Goal: Transaction & Acquisition: Purchase product/service

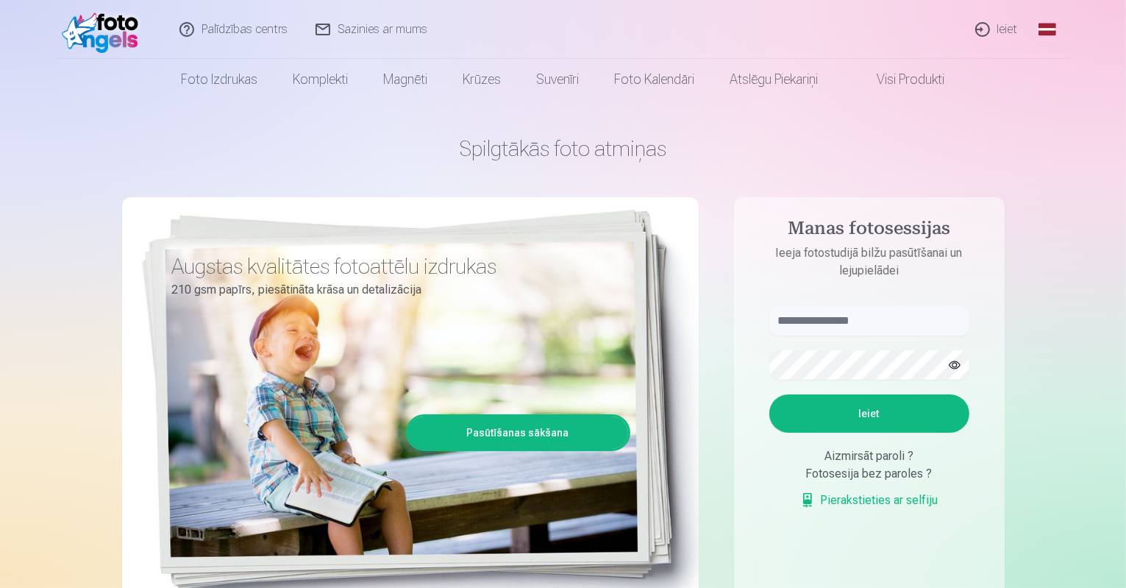
click at [1003, 35] on link "Ieiet" at bounding box center [997, 29] width 71 height 59
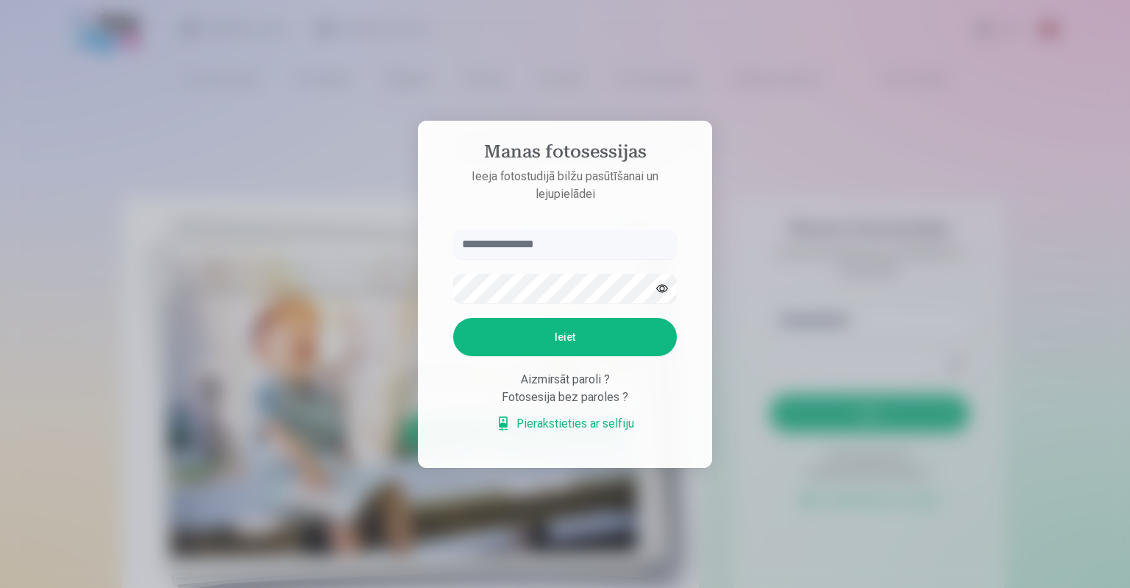
click at [580, 243] on input "text" at bounding box center [565, 243] width 224 height 29
type input "**********"
click at [580, 329] on button "Ieiet" at bounding box center [565, 337] width 224 height 38
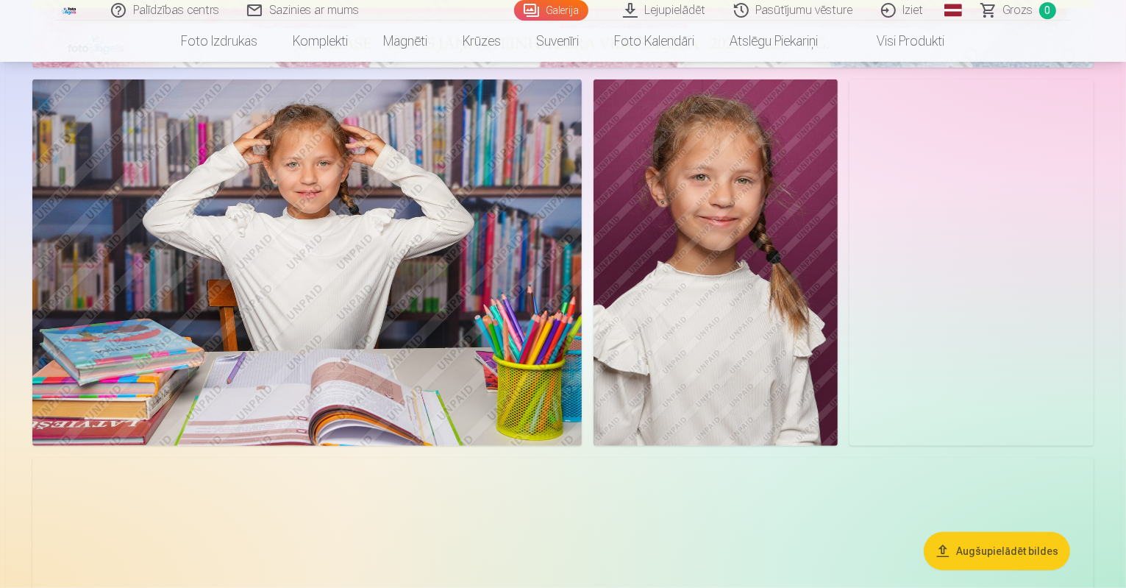
scroll to position [809, 0]
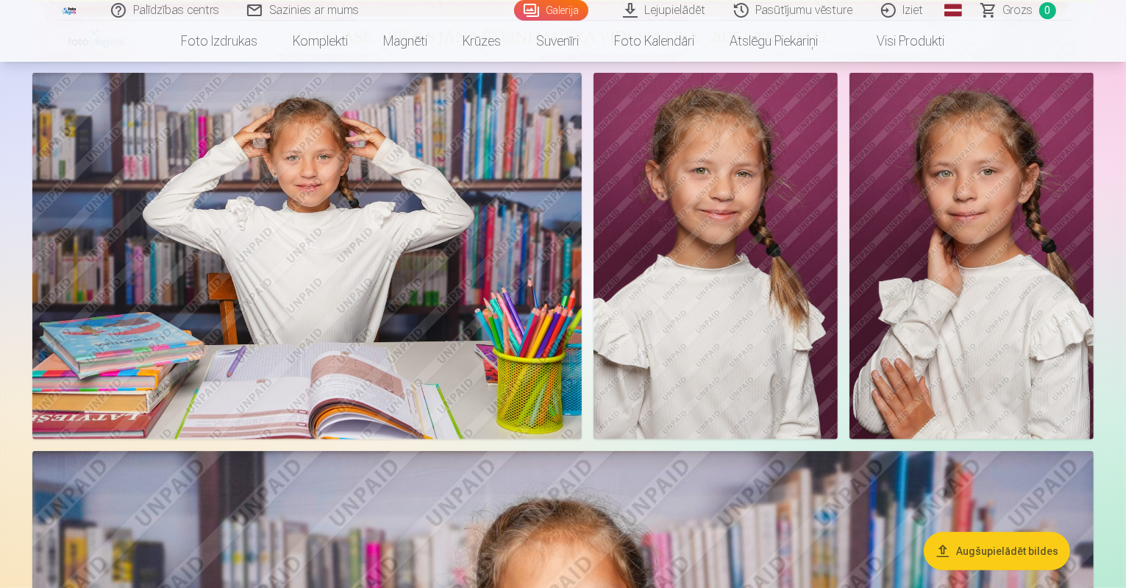
click at [526, 327] on img at bounding box center [306, 256] width 549 height 366
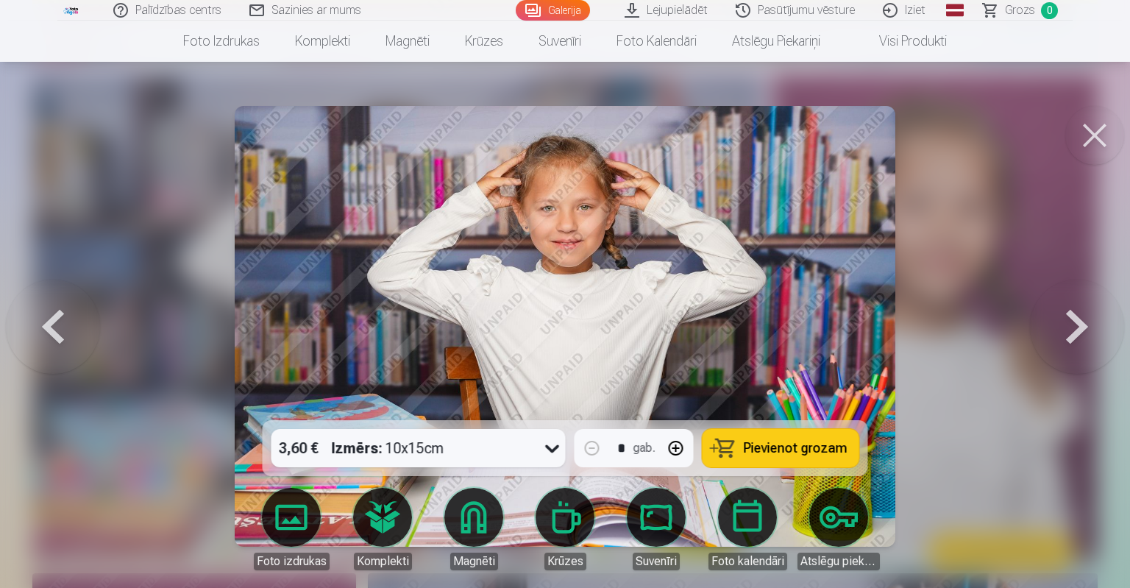
click at [1084, 321] on button at bounding box center [1077, 326] width 94 height 158
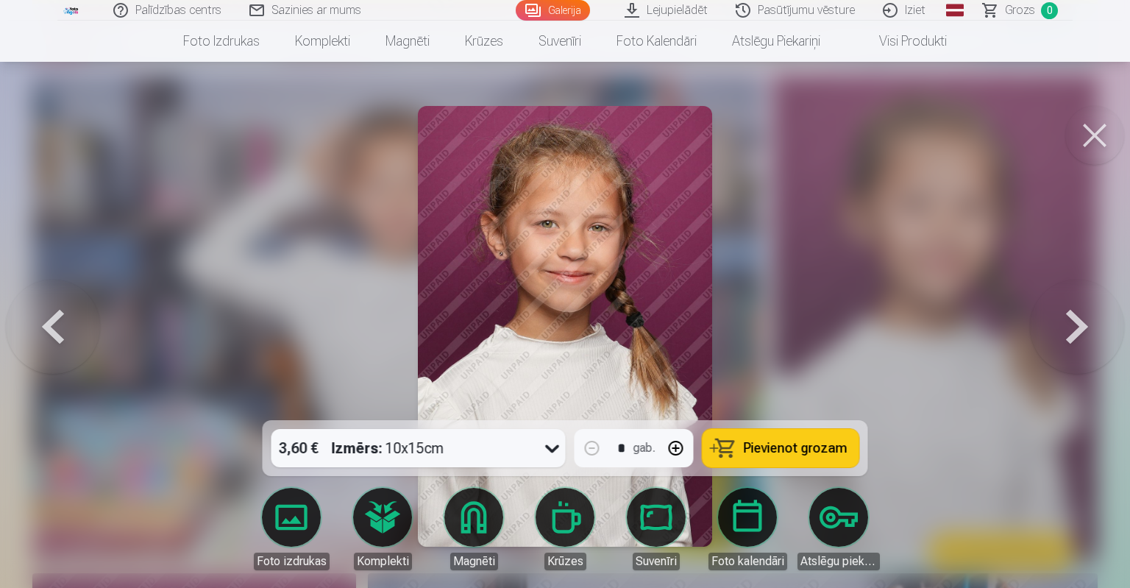
click at [1080, 321] on button at bounding box center [1077, 326] width 94 height 158
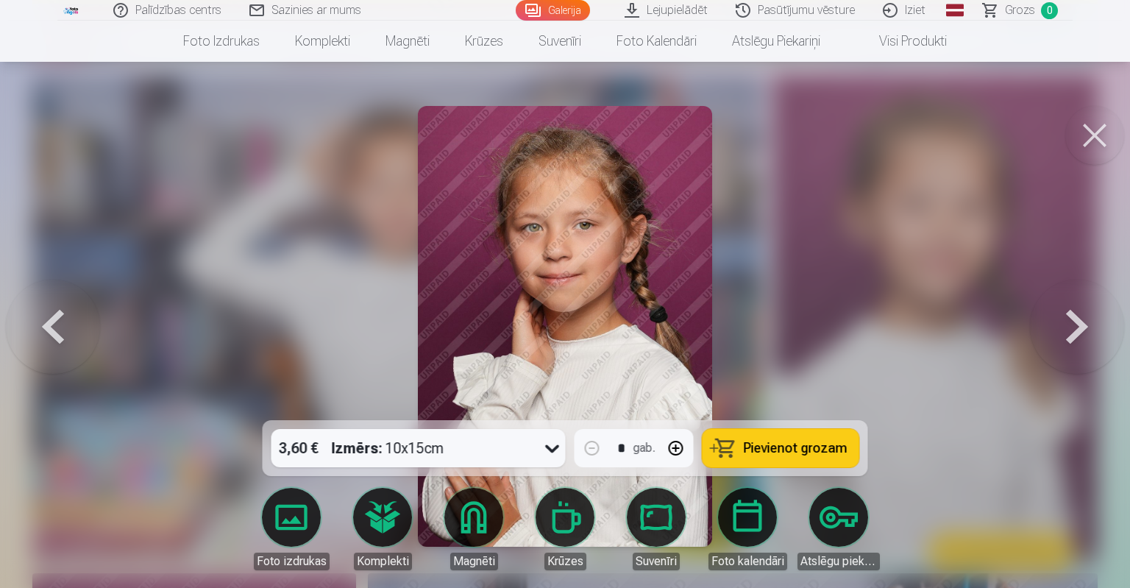
click at [1080, 321] on button at bounding box center [1077, 326] width 94 height 158
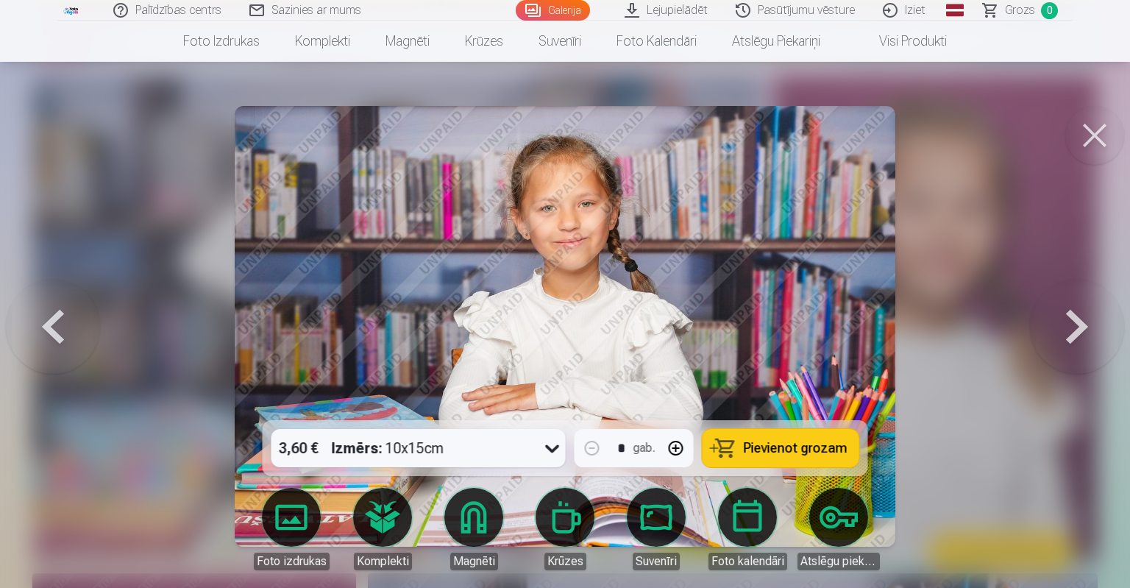
click at [1080, 321] on button at bounding box center [1077, 326] width 94 height 158
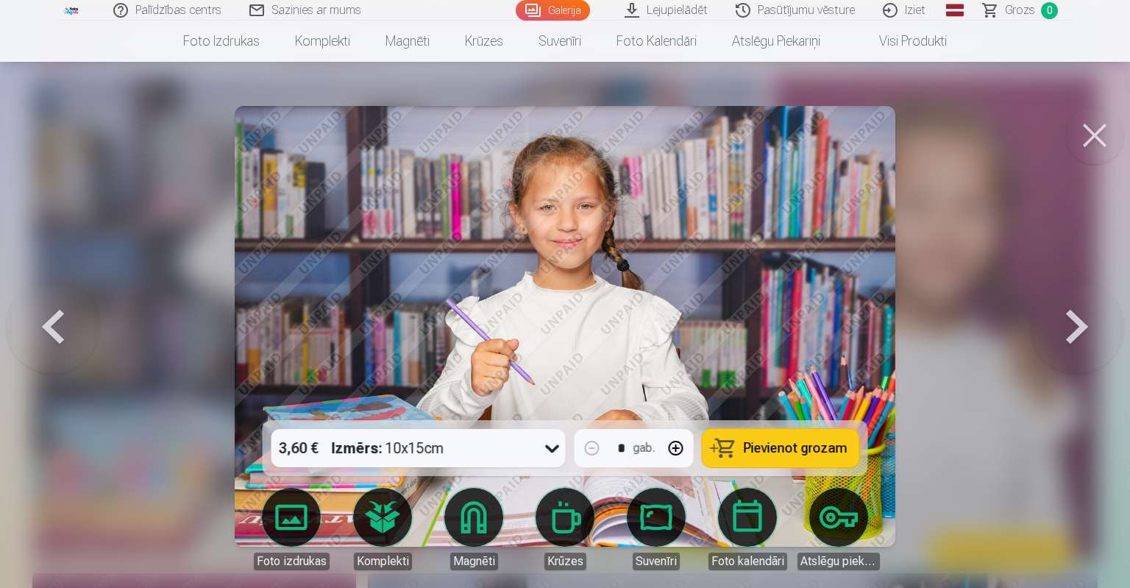
click at [1080, 321] on button at bounding box center [1077, 326] width 94 height 158
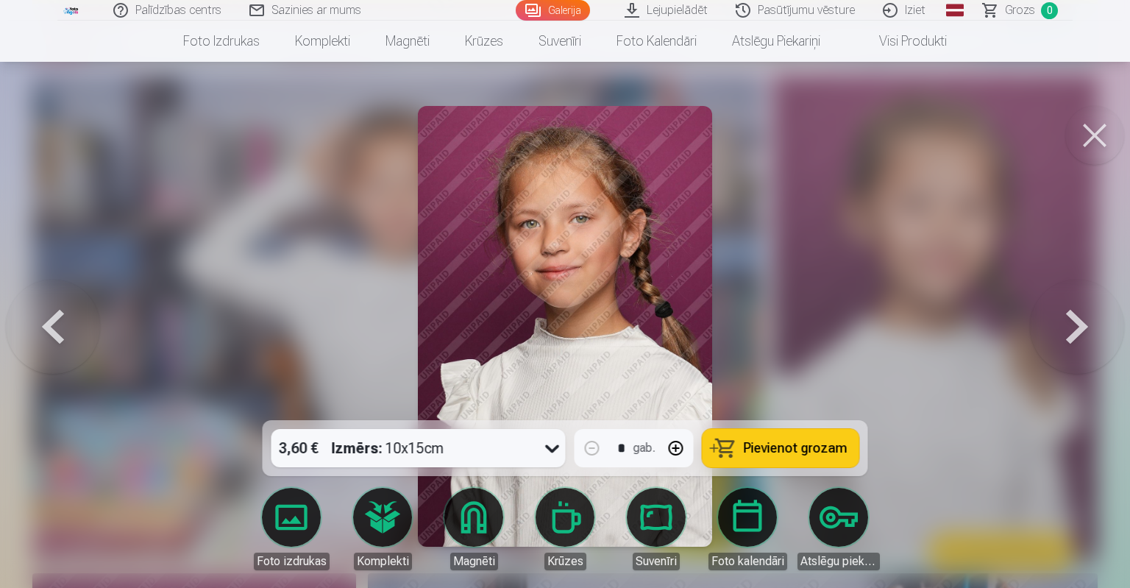
click at [1080, 321] on button at bounding box center [1077, 326] width 94 height 158
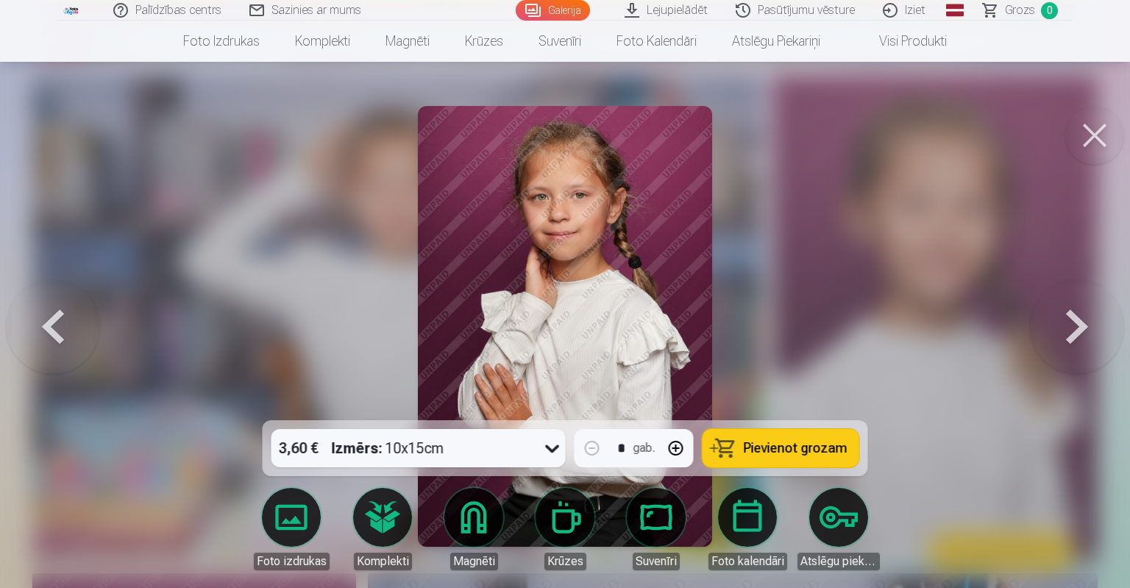
click at [1080, 321] on button at bounding box center [1077, 326] width 94 height 158
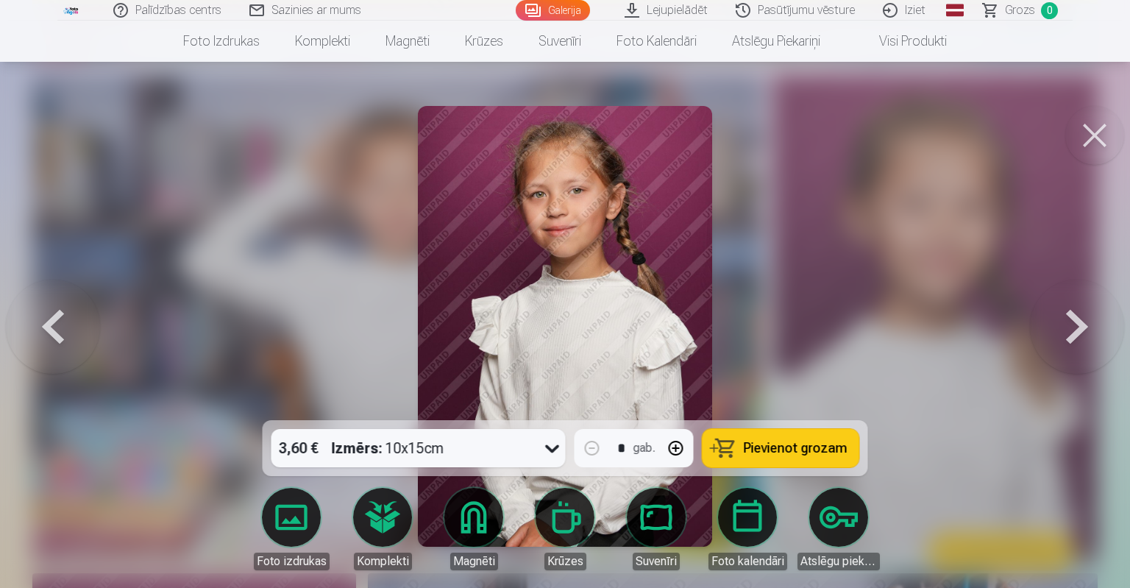
click at [1080, 321] on button at bounding box center [1077, 326] width 94 height 158
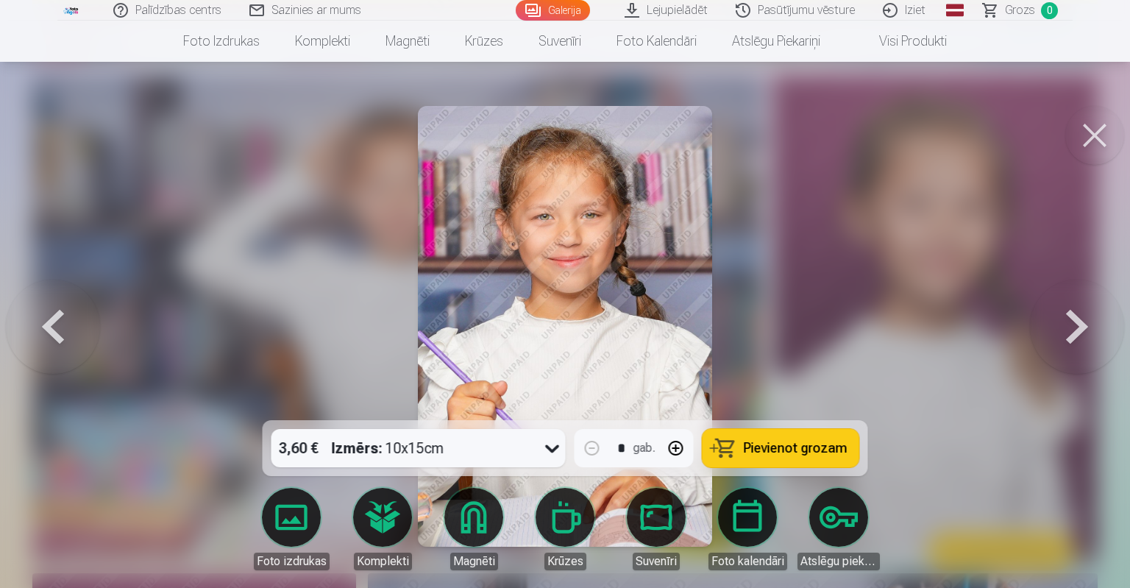
click at [1080, 321] on button at bounding box center [1077, 326] width 94 height 158
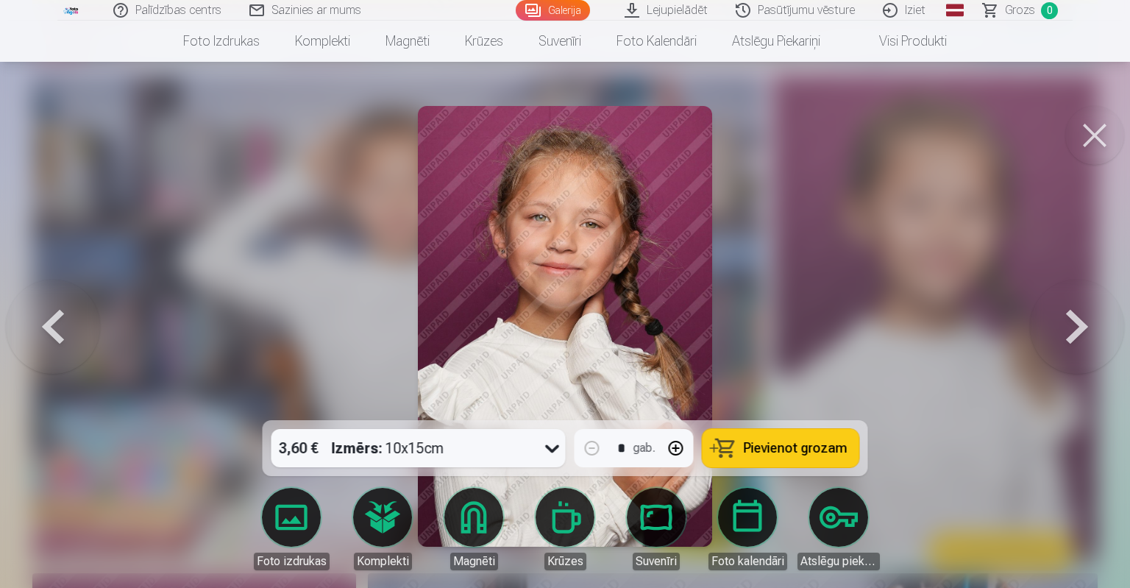
click at [1080, 321] on button at bounding box center [1077, 326] width 94 height 158
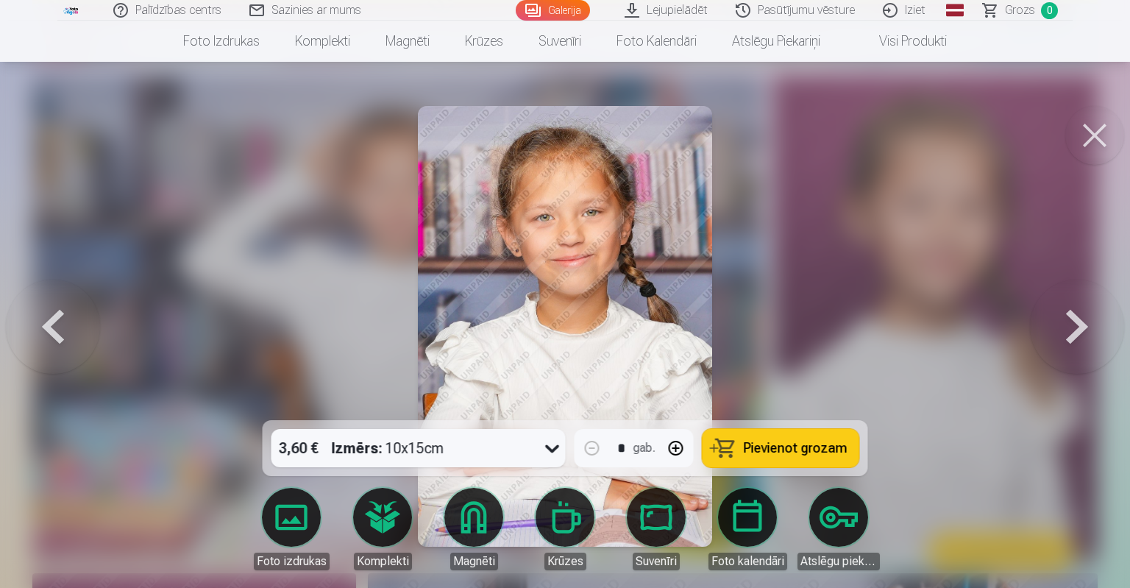
click at [1080, 321] on button at bounding box center [1077, 326] width 94 height 158
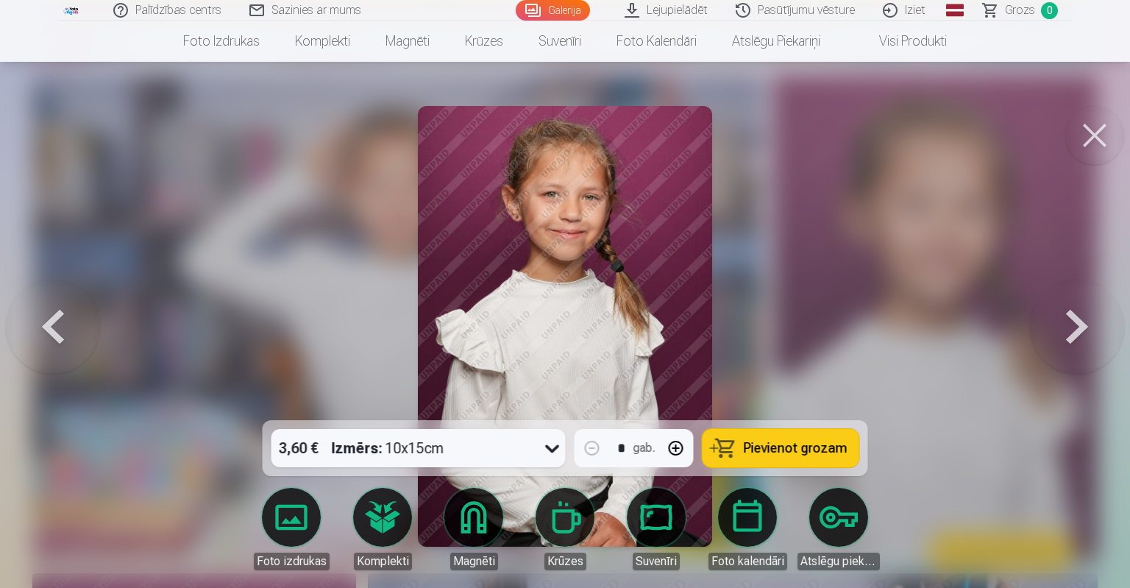
click at [1080, 321] on button at bounding box center [1077, 326] width 94 height 158
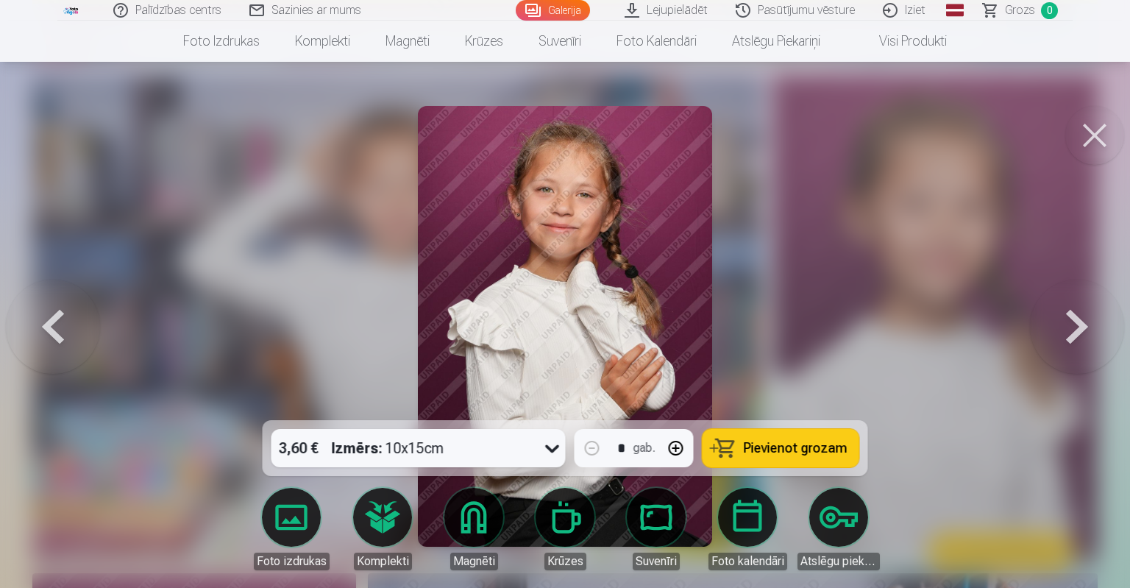
click at [1080, 321] on button at bounding box center [1077, 326] width 94 height 158
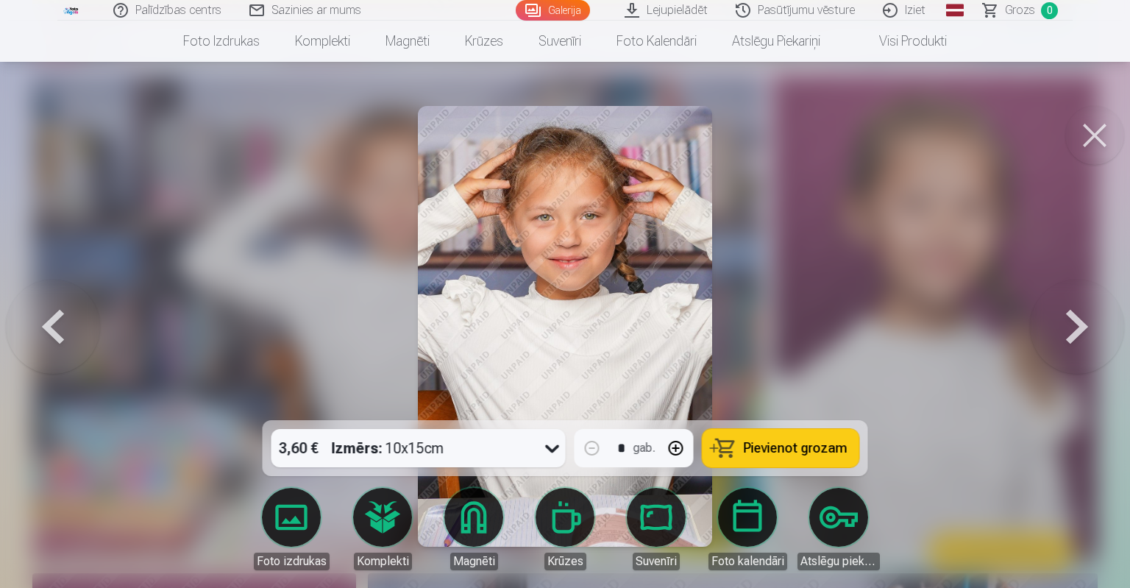
click at [1080, 321] on button at bounding box center [1077, 326] width 94 height 158
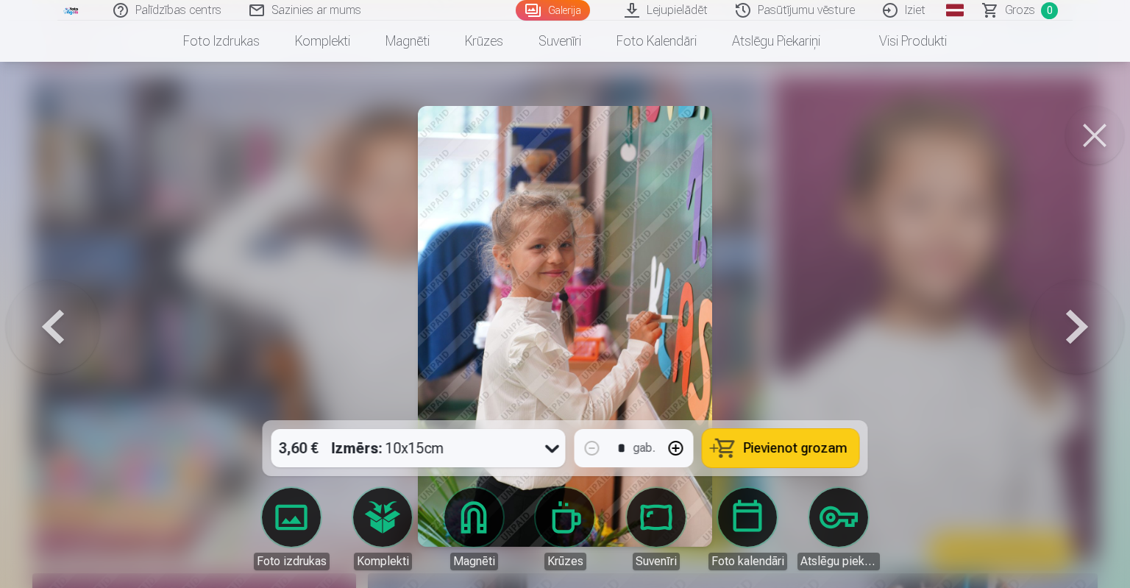
click at [1080, 321] on button at bounding box center [1077, 326] width 94 height 158
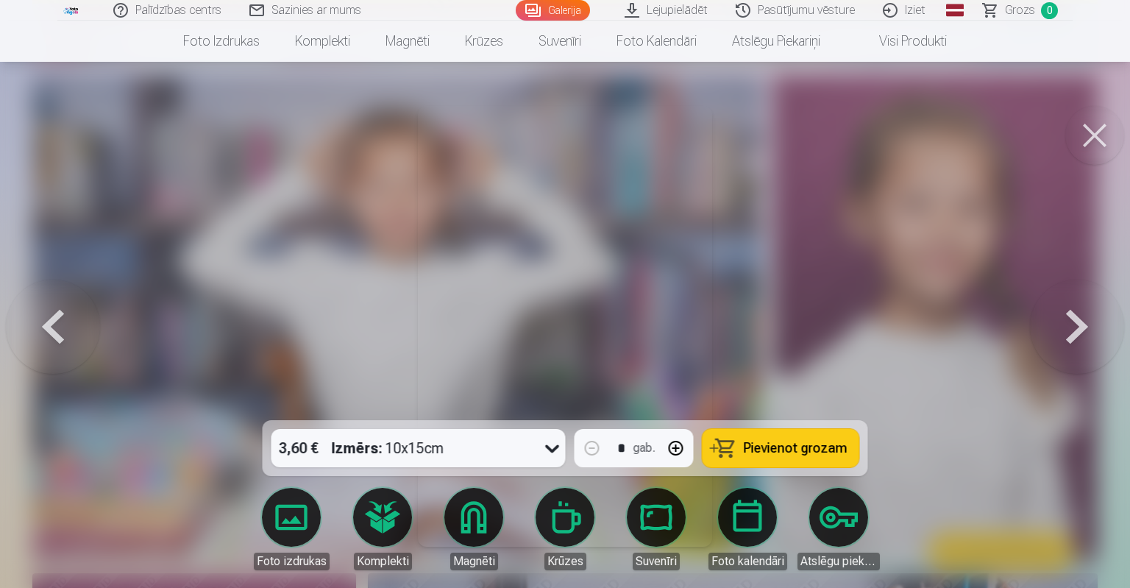
click at [1080, 321] on button at bounding box center [1077, 326] width 94 height 158
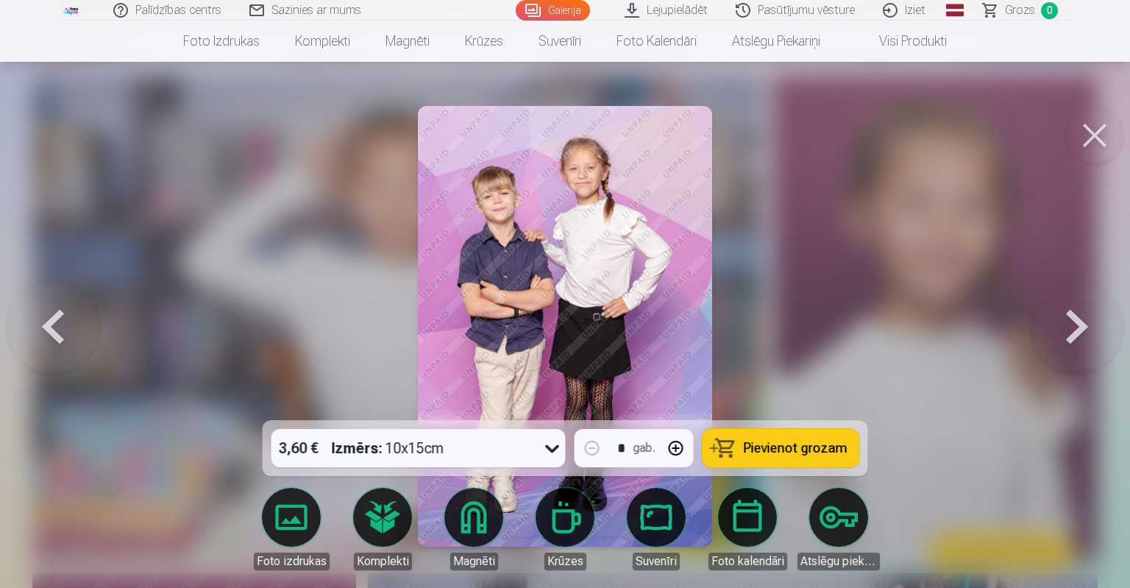
click at [1080, 321] on button at bounding box center [1077, 326] width 94 height 158
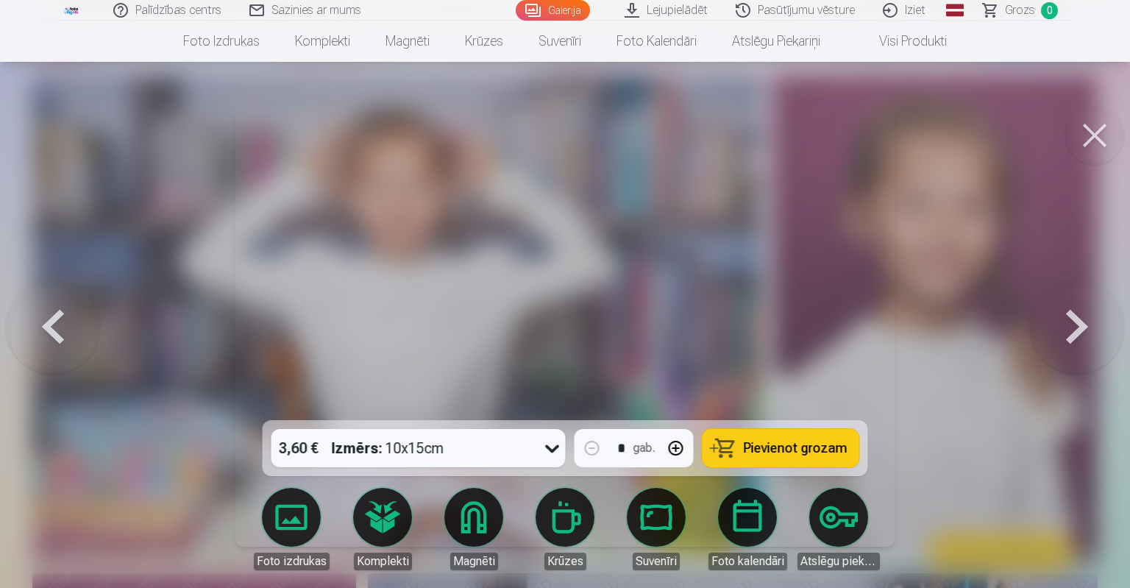
click at [1080, 321] on button at bounding box center [1077, 326] width 94 height 158
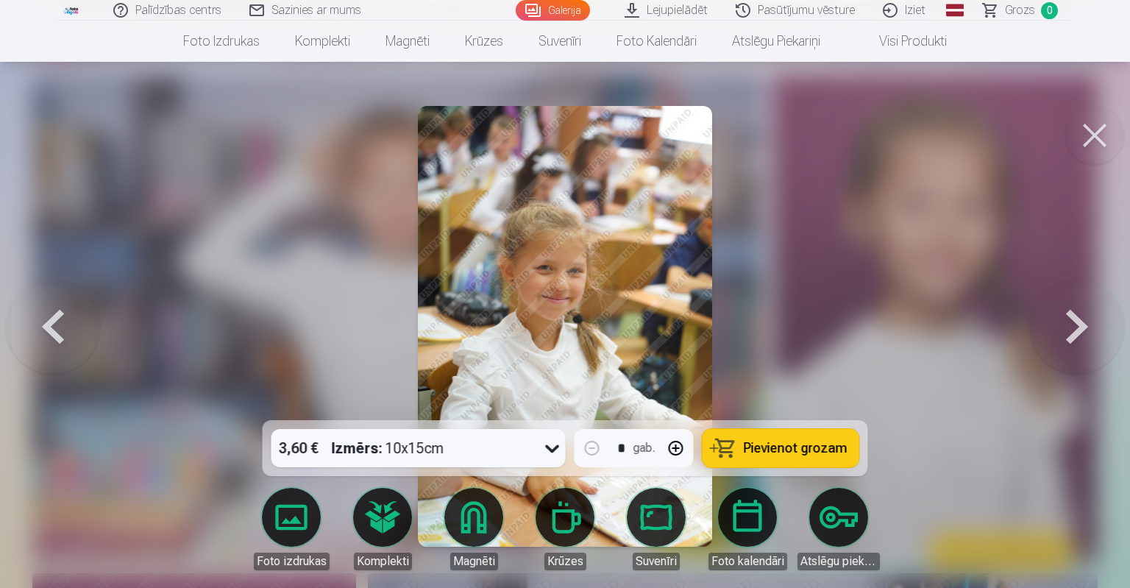
click at [1080, 321] on button at bounding box center [1077, 326] width 94 height 158
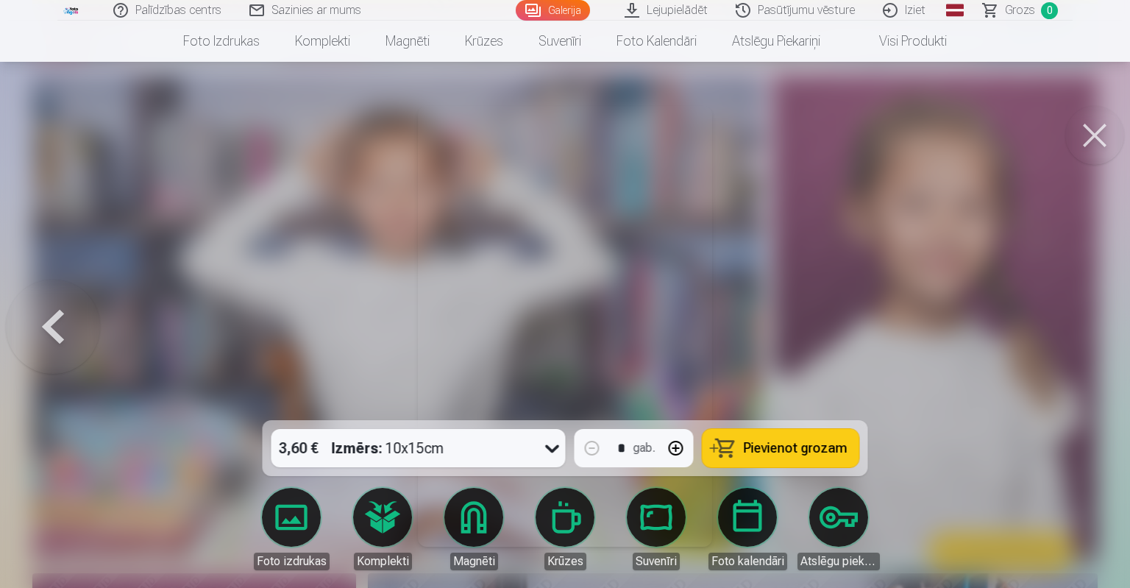
click at [1080, 321] on div at bounding box center [565, 294] width 1130 height 588
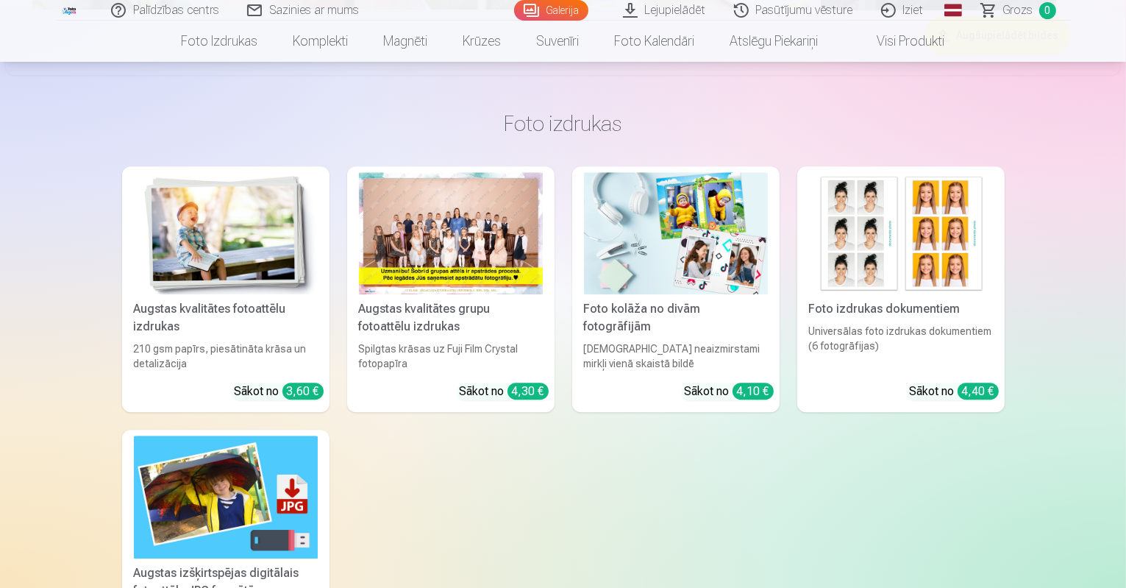
scroll to position [3898, 0]
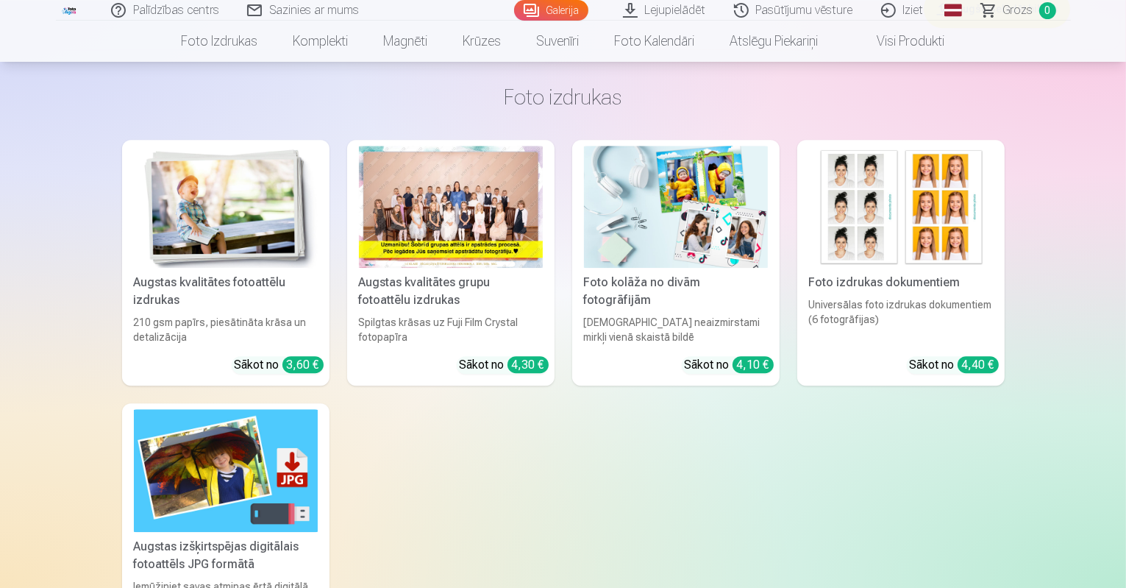
click at [1014, 28] on button "Augšupielādēt bildes" at bounding box center [997, 9] width 146 height 38
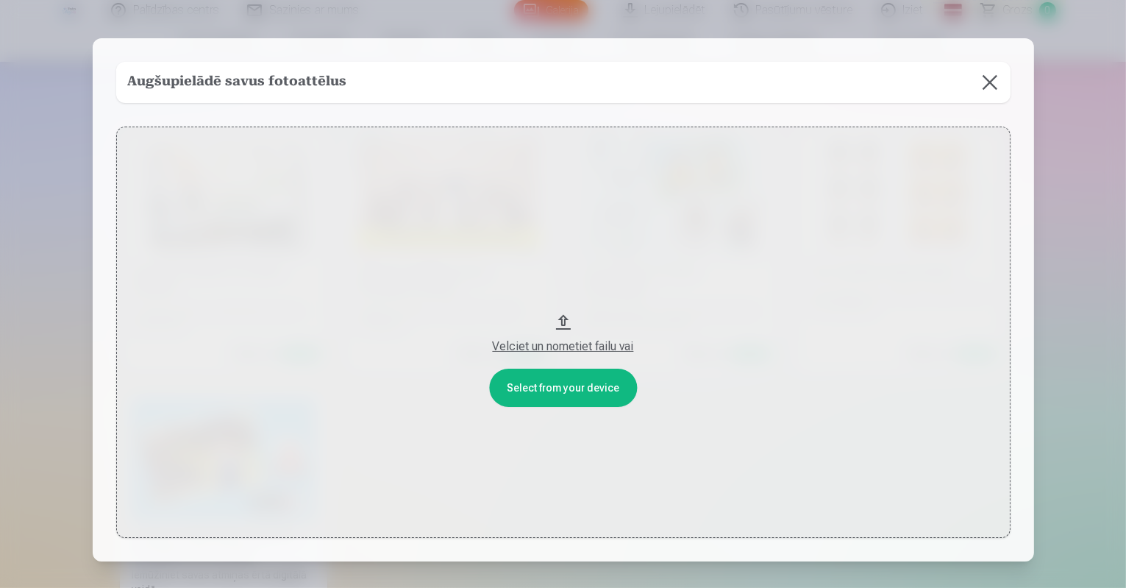
scroll to position [3909, 0]
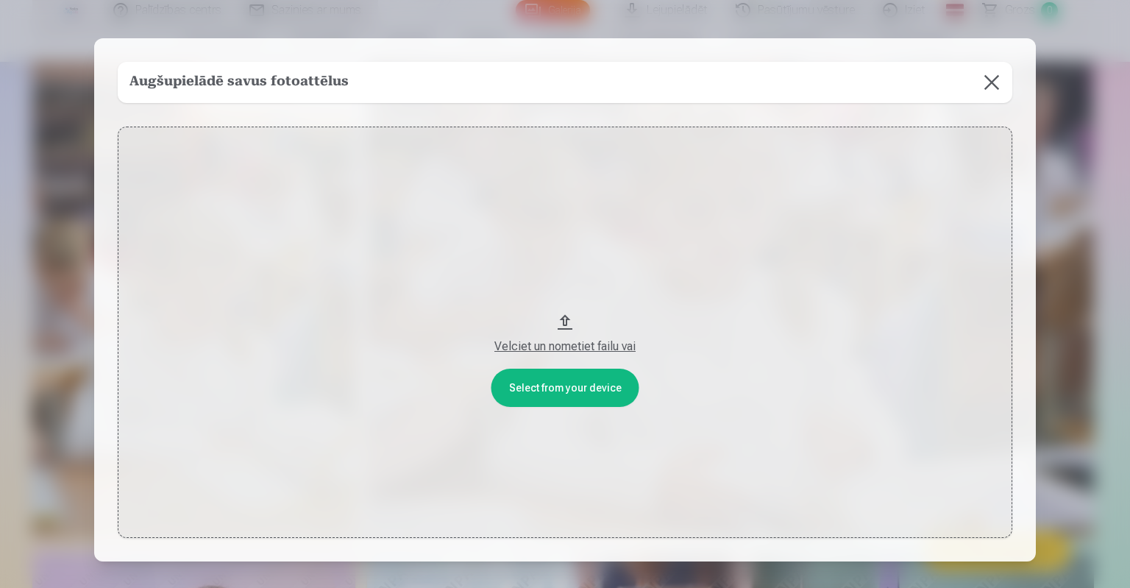
click at [553, 388] on button "Velciet un nometiet failu vai" at bounding box center [565, 331] width 894 height 411
click at [600, 348] on div "Velciet un nometiet failu vai" at bounding box center [564, 347] width 865 height 18
click at [992, 72] on button at bounding box center [991, 82] width 41 height 41
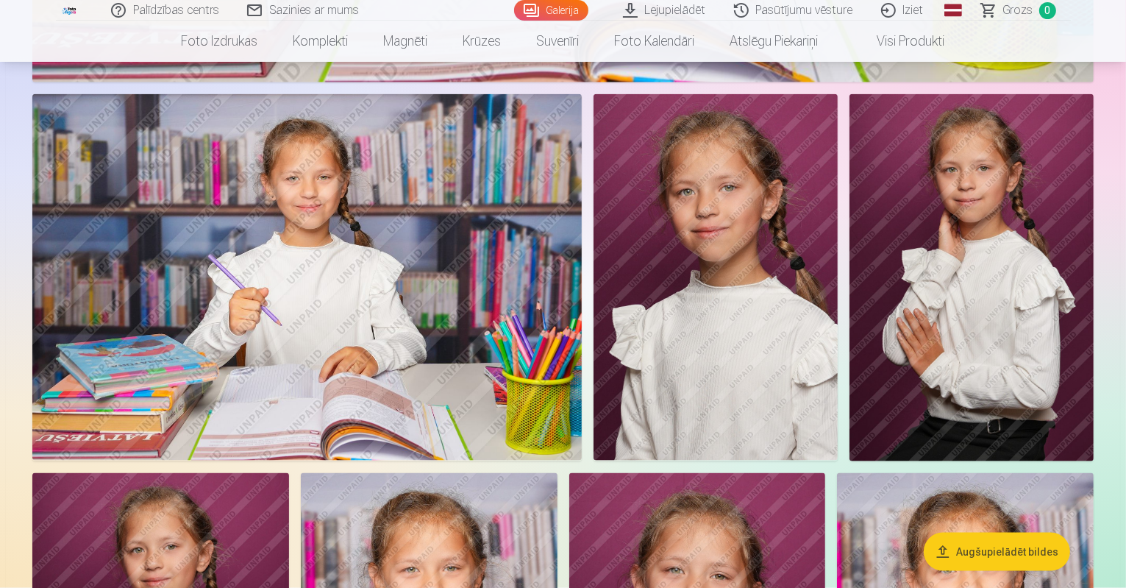
scroll to position [1839, 0]
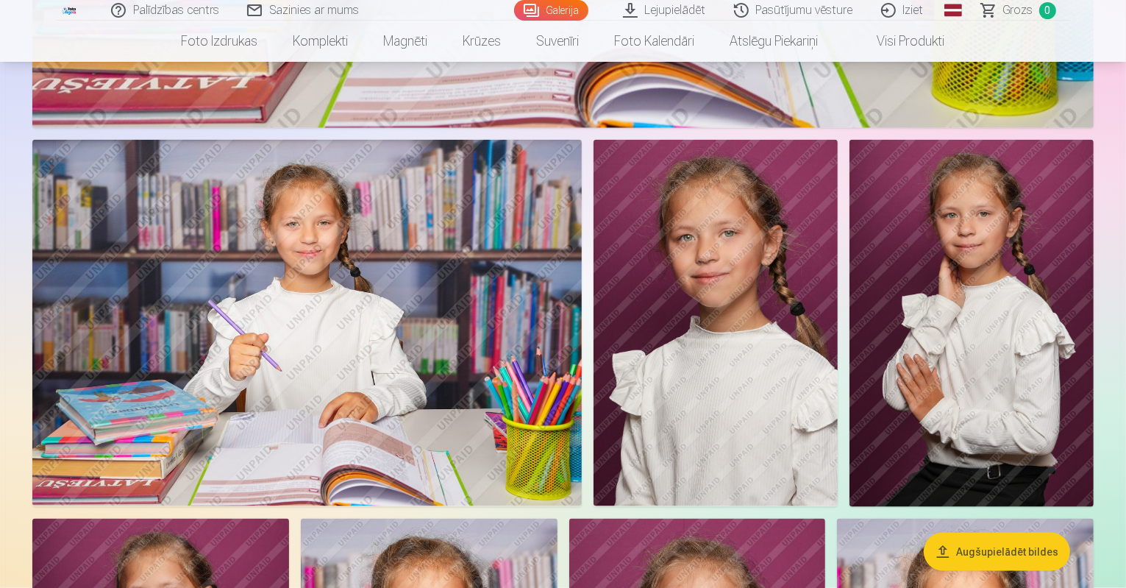
click at [667, 10] on link "Lejupielādēt" at bounding box center [665, 10] width 111 height 21
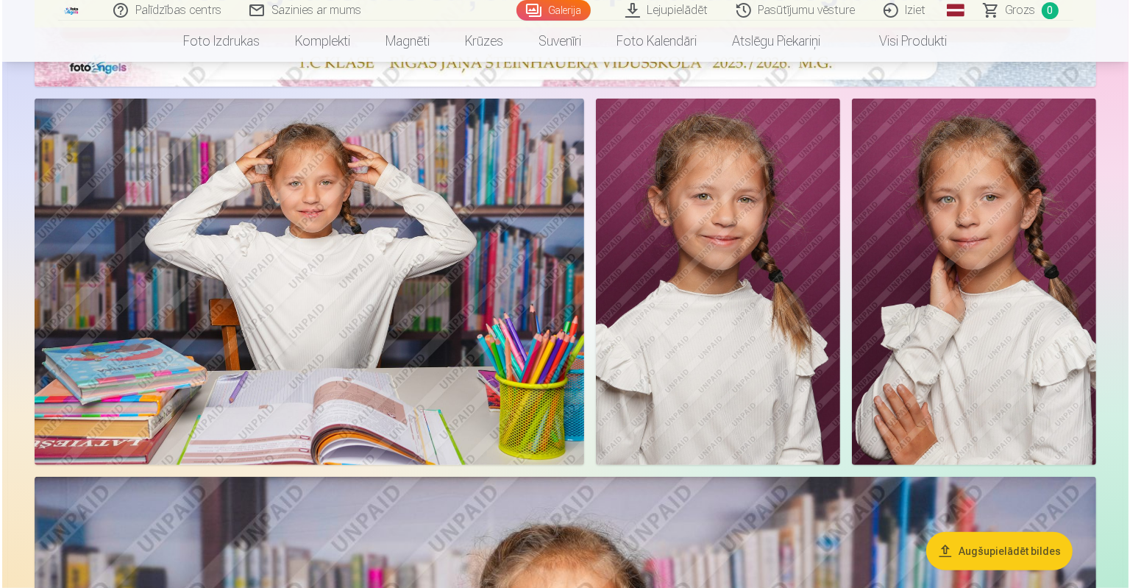
scroll to position [861, 0]
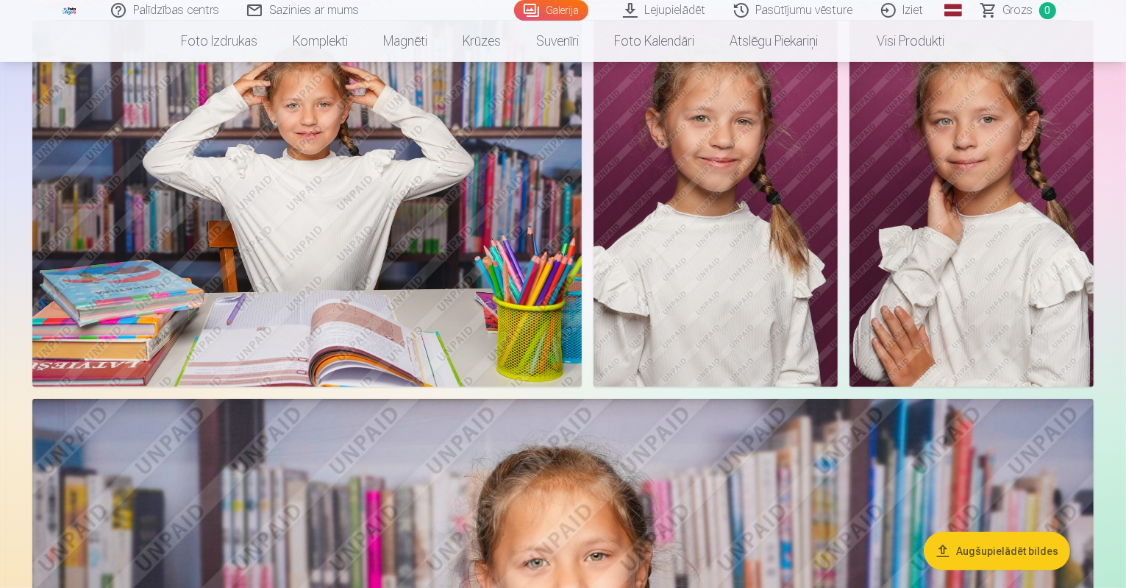
click at [517, 287] on img at bounding box center [306, 204] width 549 height 366
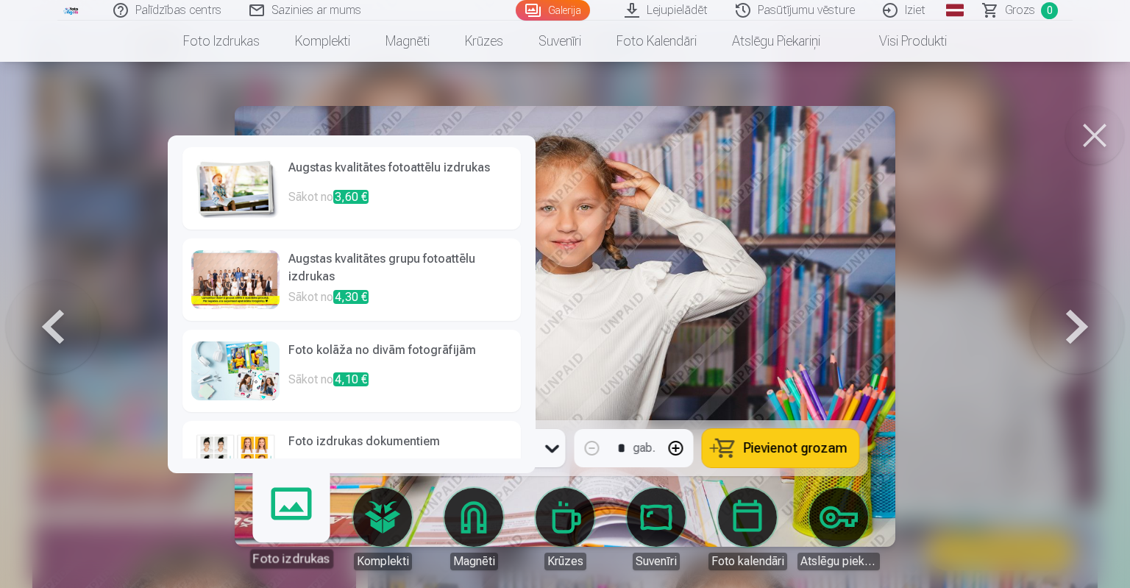
scroll to position [74, 0]
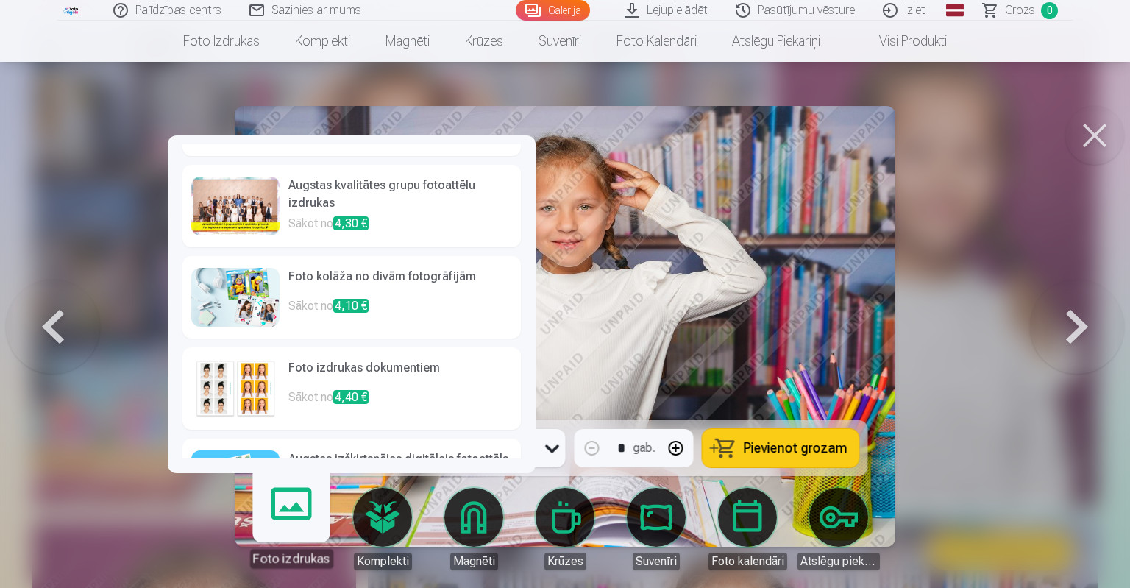
click at [368, 293] on h6 "Foto kolāža no divām fotogrāfijām" at bounding box center [400, 282] width 224 height 29
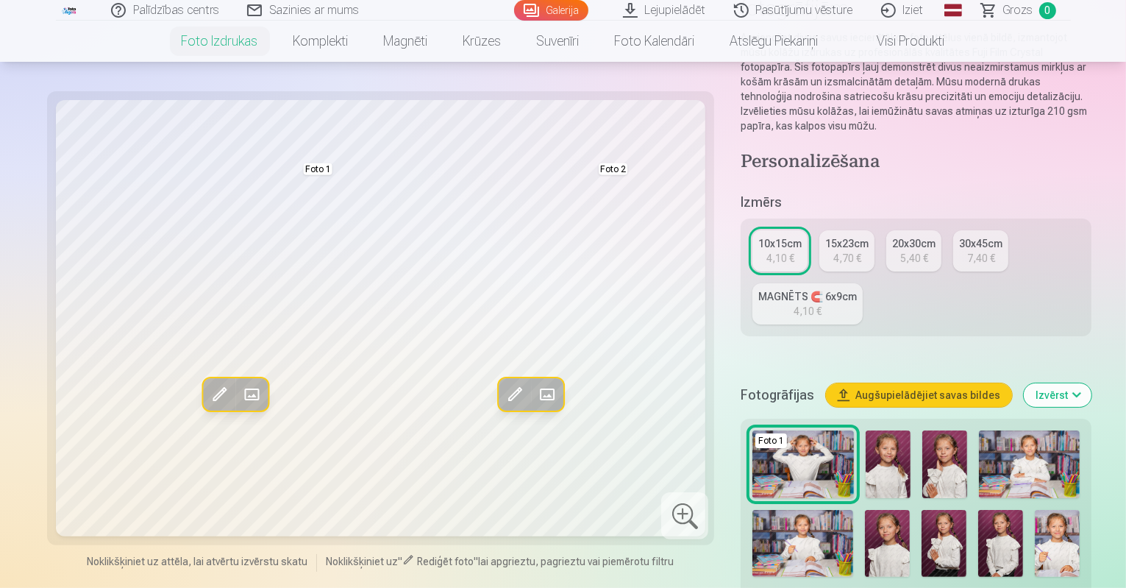
scroll to position [147, 0]
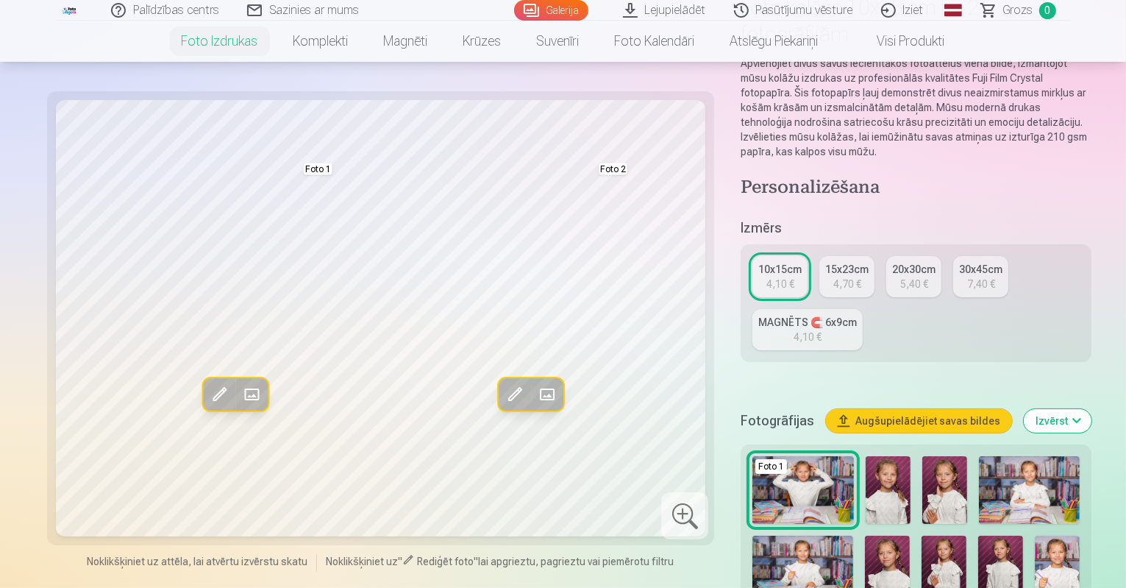
click at [833, 277] on div "4,70 €" at bounding box center [847, 284] width 28 height 15
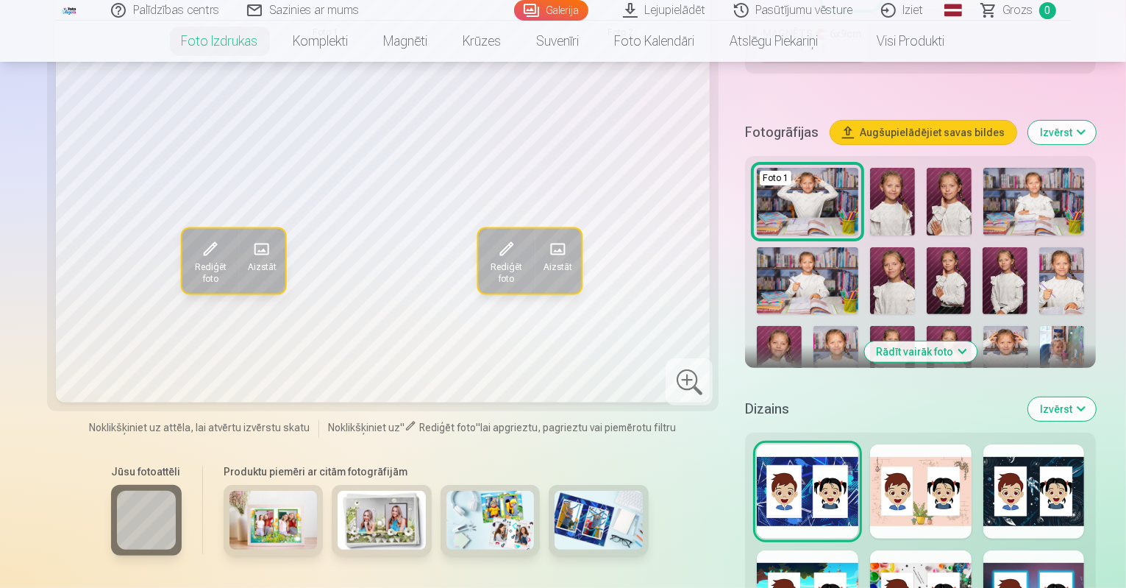
scroll to position [441, 0]
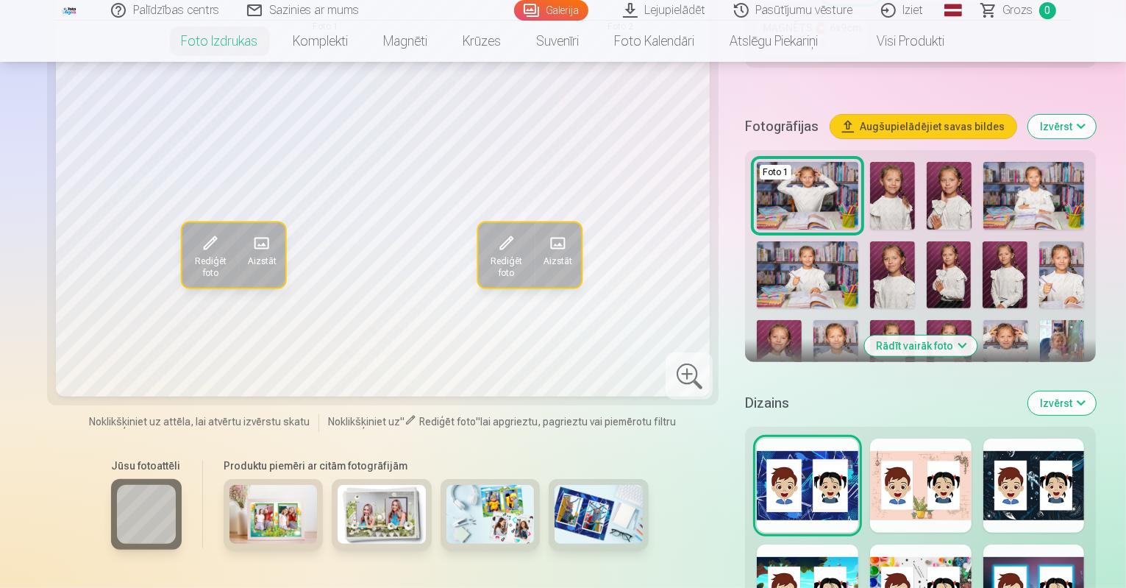
click at [236, 485] on img at bounding box center [273, 514] width 88 height 59
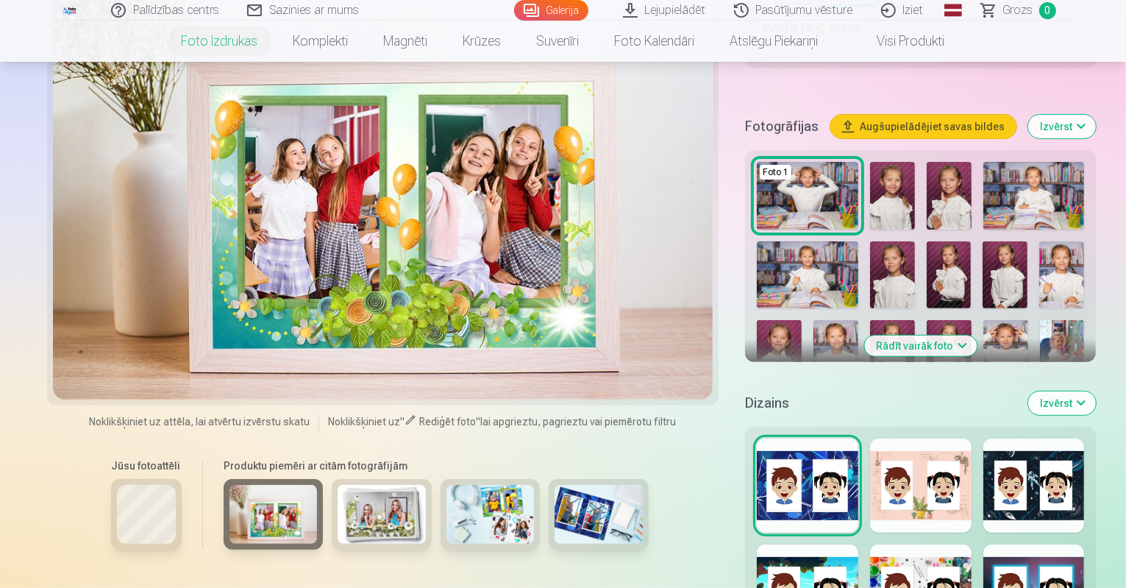
click at [338, 485] on img at bounding box center [382, 514] width 88 height 59
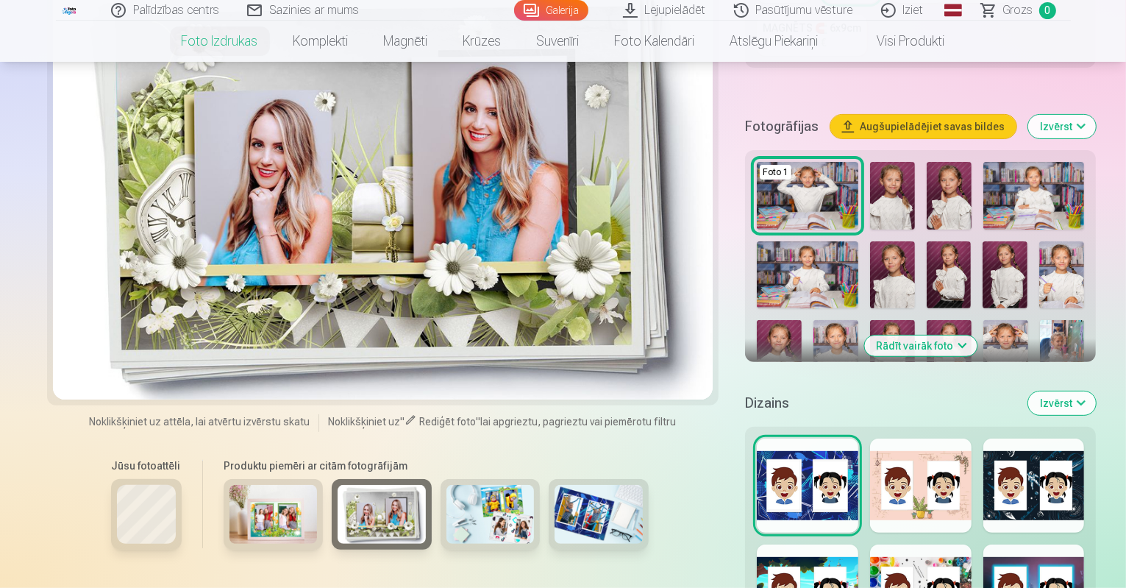
click at [446, 485] on img at bounding box center [490, 514] width 88 height 59
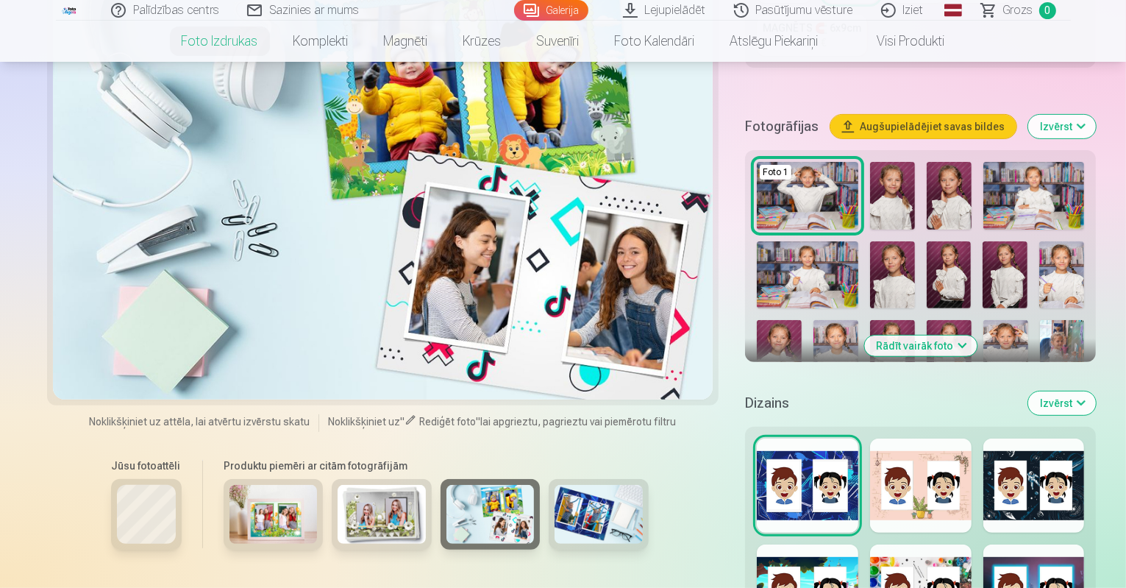
click at [555, 485] on img at bounding box center [599, 514] width 88 height 59
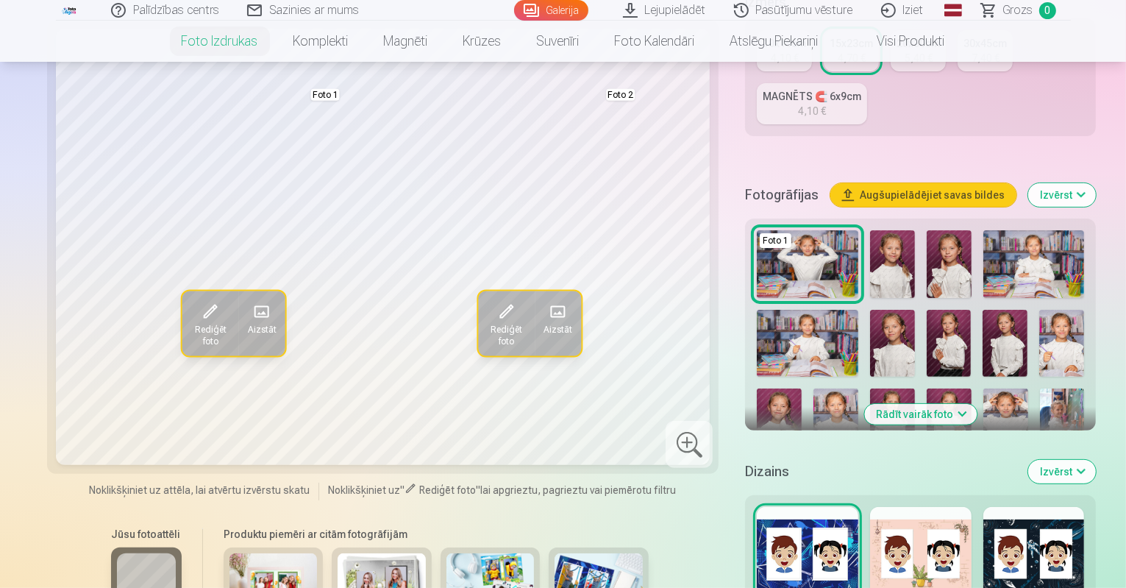
scroll to position [368, 0]
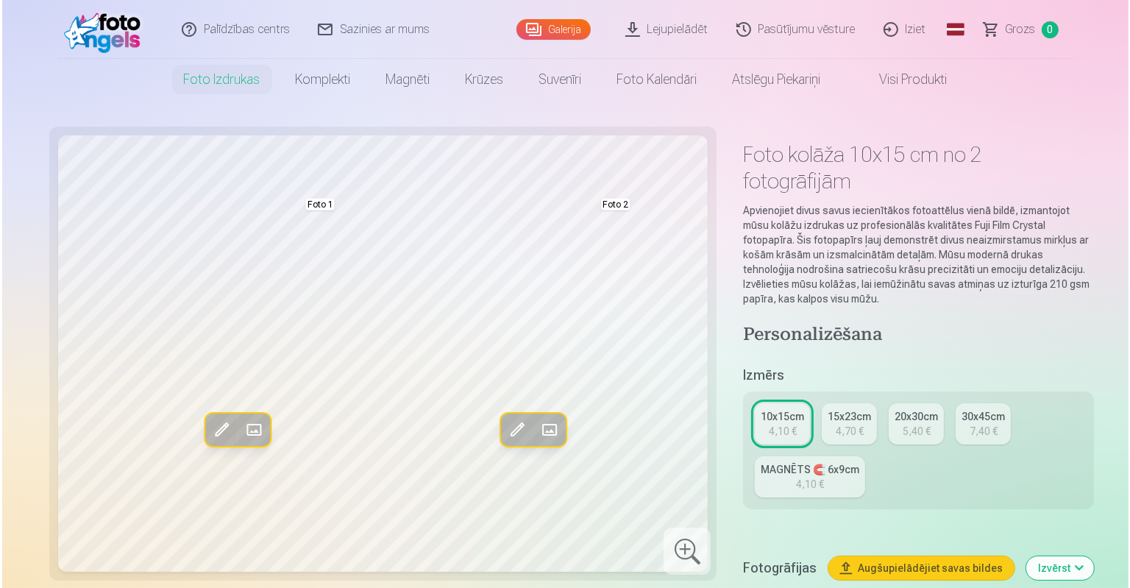
scroll to position [861, 0]
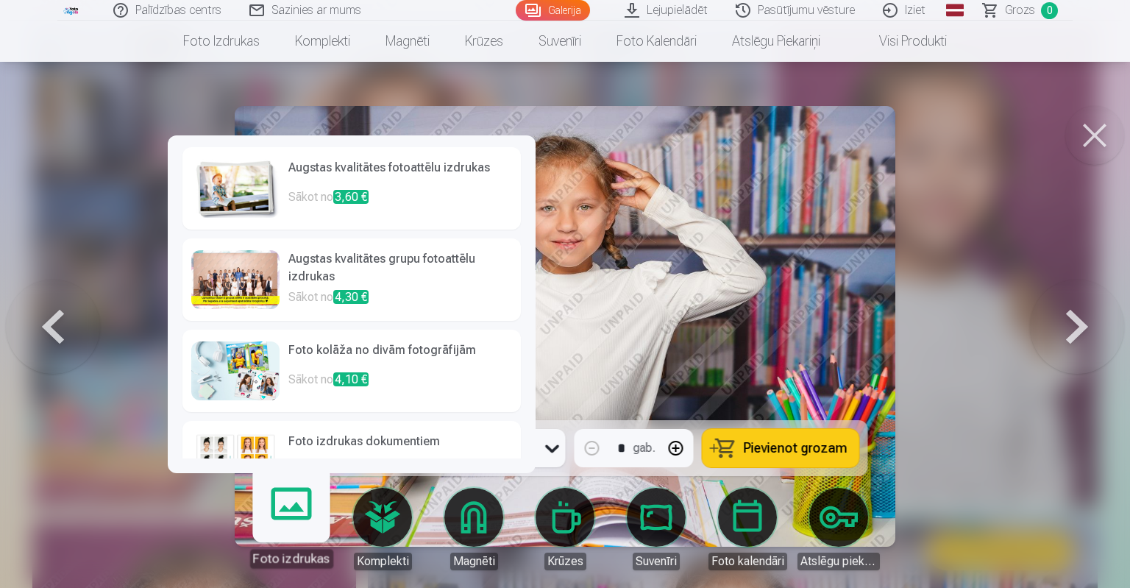
click at [294, 521] on link "Foto izdrukas" at bounding box center [291, 522] width 90 height 90
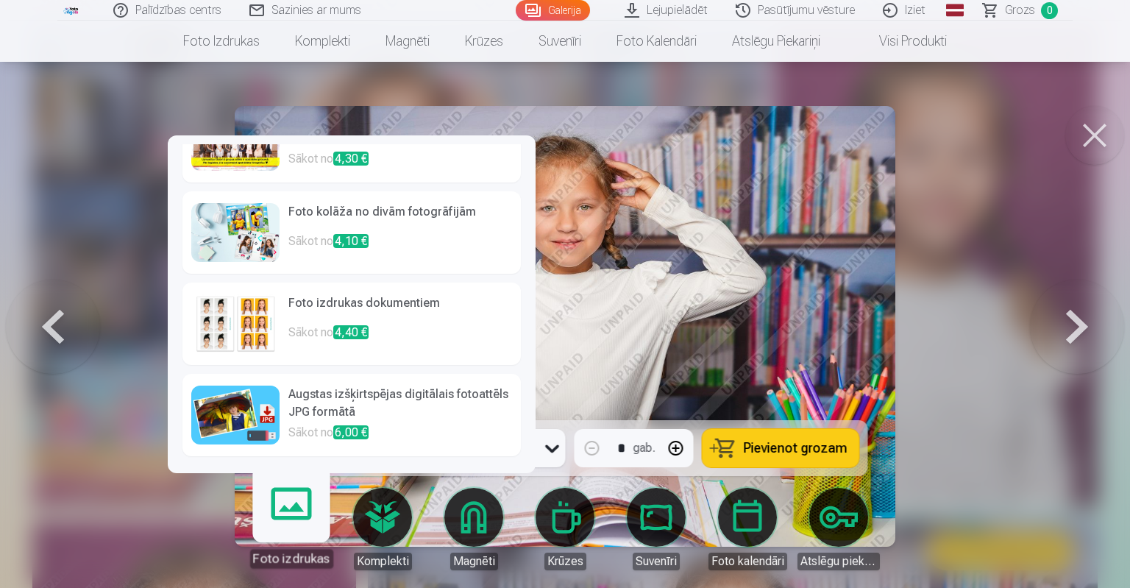
scroll to position [0, 0]
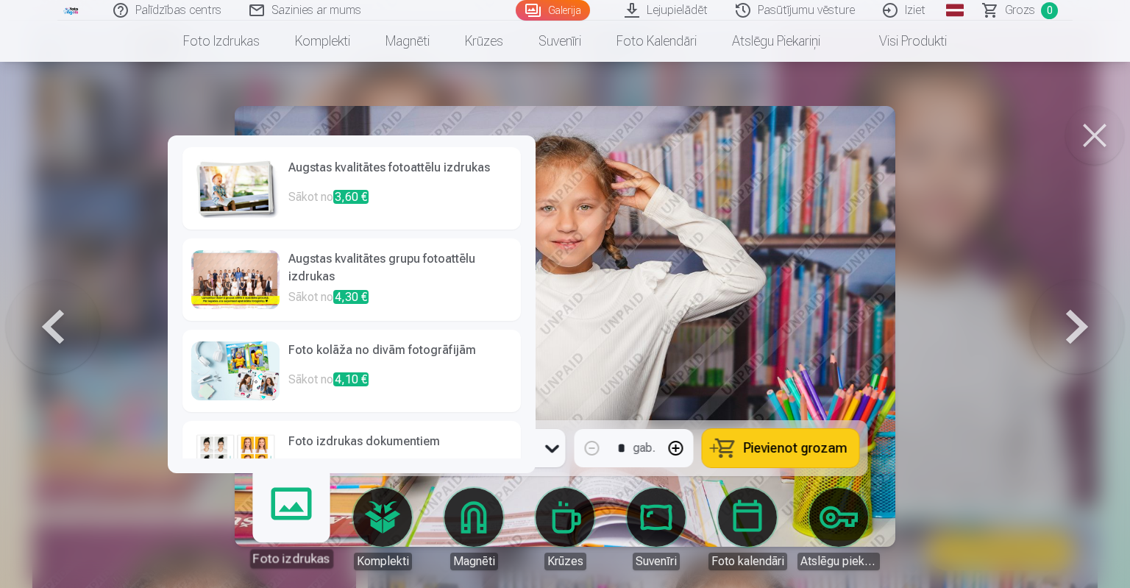
click at [352, 185] on h6 "Augstas kvalitātes fotoattēlu izdrukas" at bounding box center [400, 173] width 224 height 29
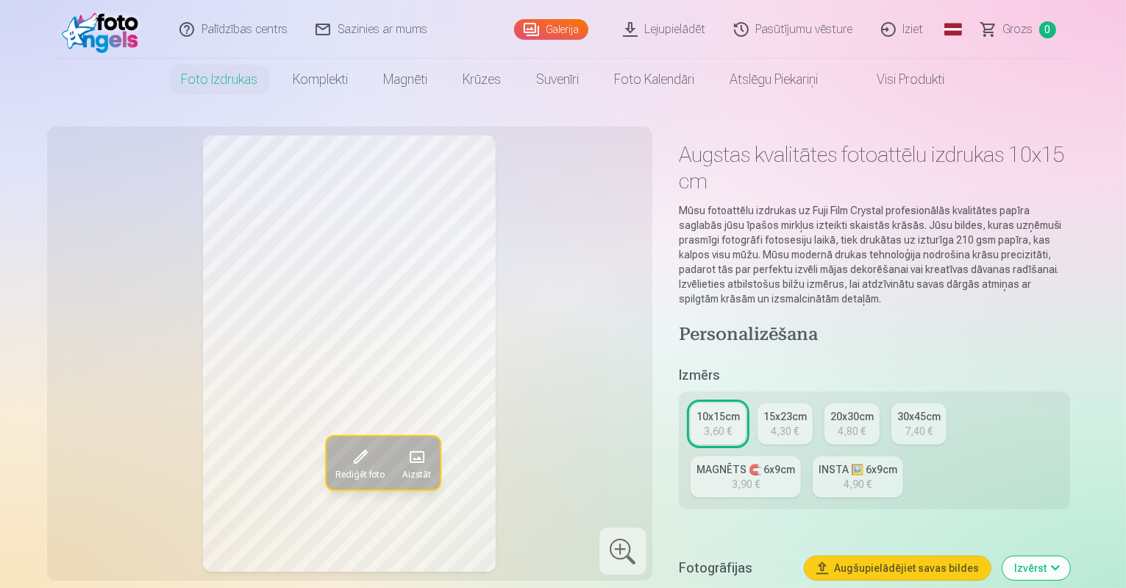
scroll to position [861, 0]
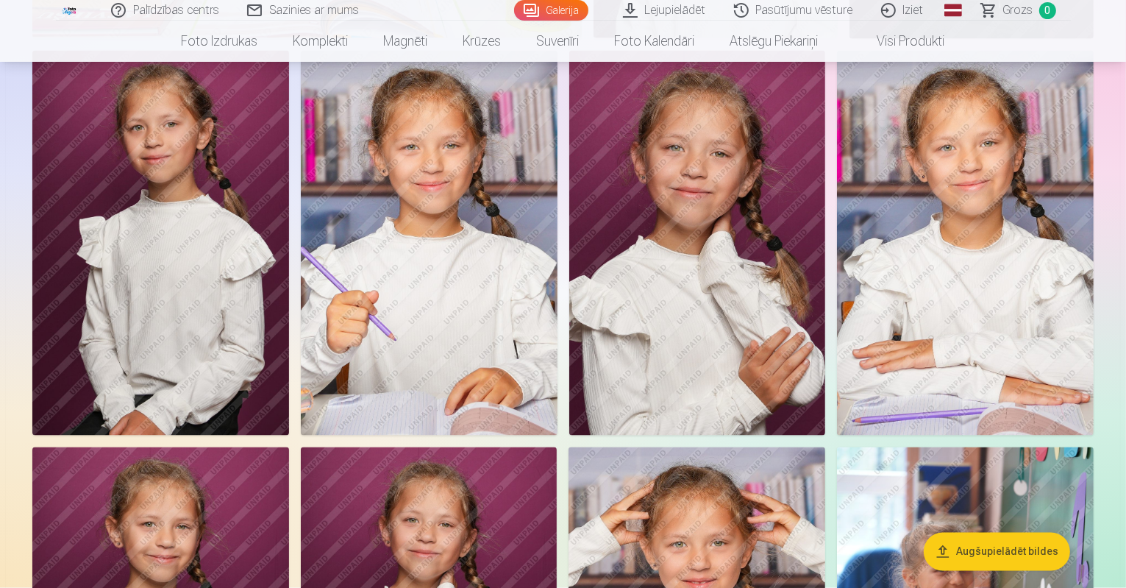
scroll to position [2332, 0]
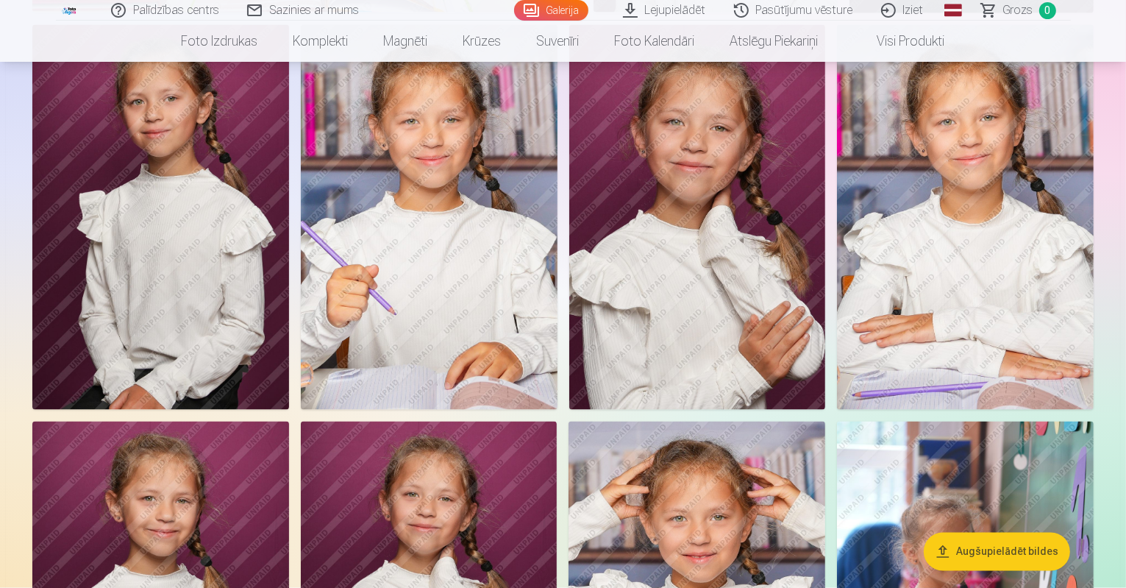
click at [557, 231] on img at bounding box center [429, 217] width 257 height 385
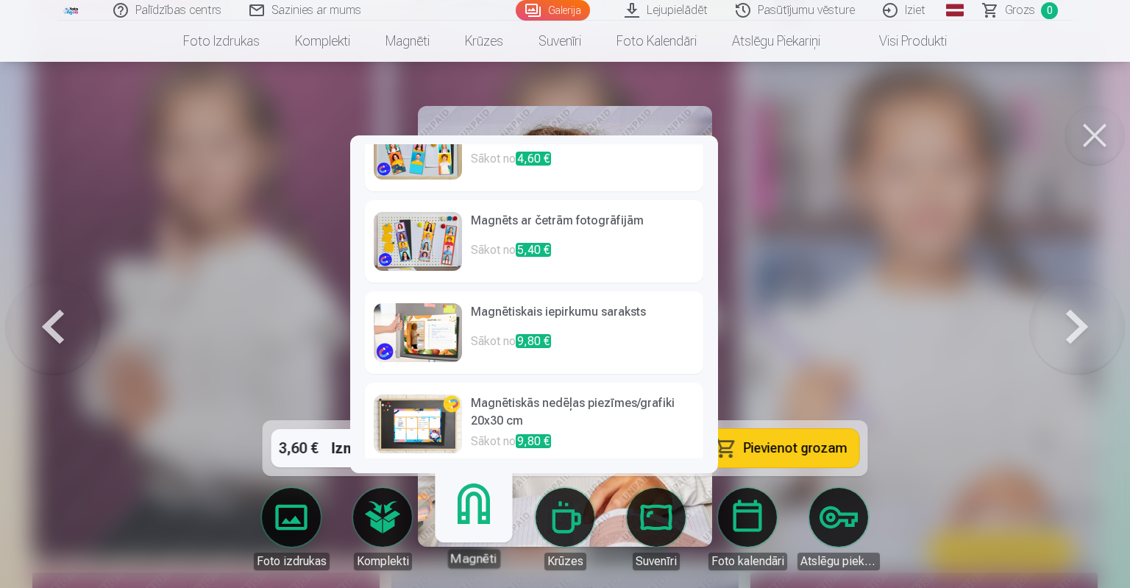
scroll to position [147, 0]
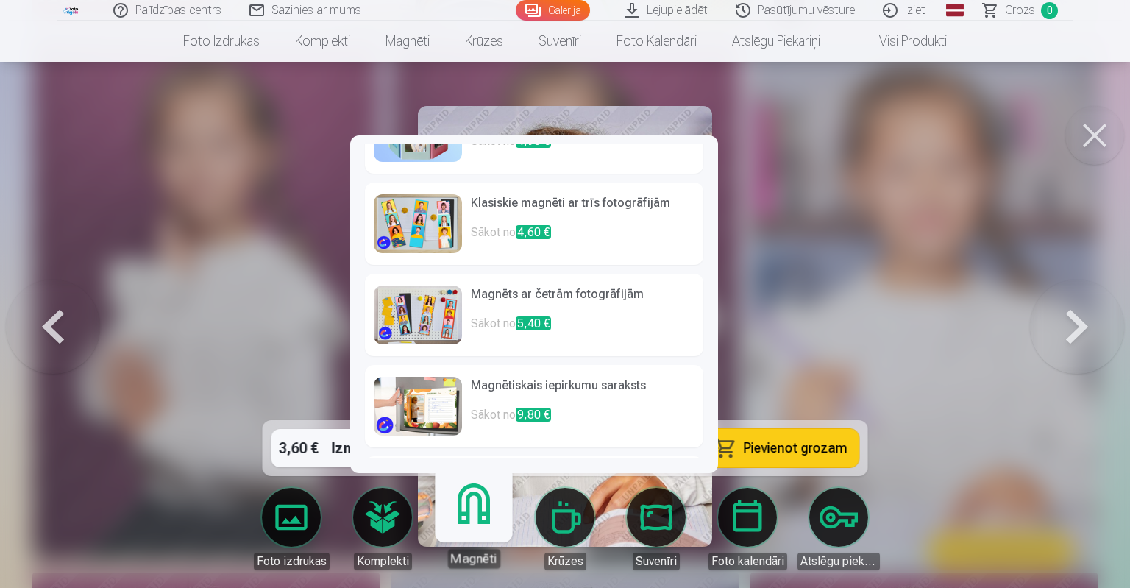
click at [571, 313] on h6 "Magnēts ar četrām fotogrāfijām" at bounding box center [583, 299] width 224 height 29
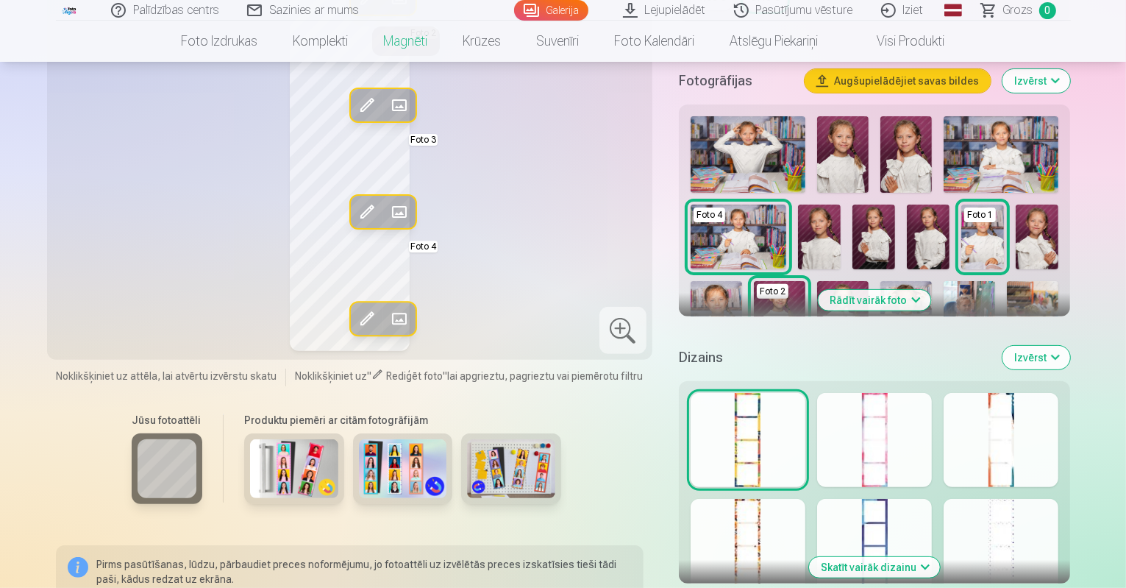
scroll to position [441, 0]
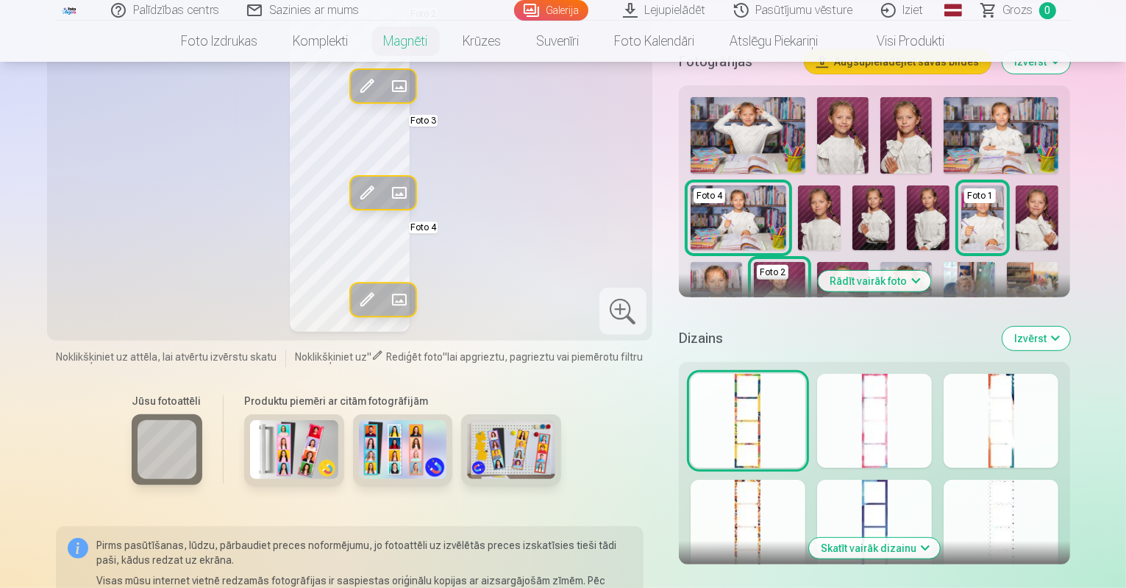
click at [285, 470] on img at bounding box center [294, 449] width 88 height 59
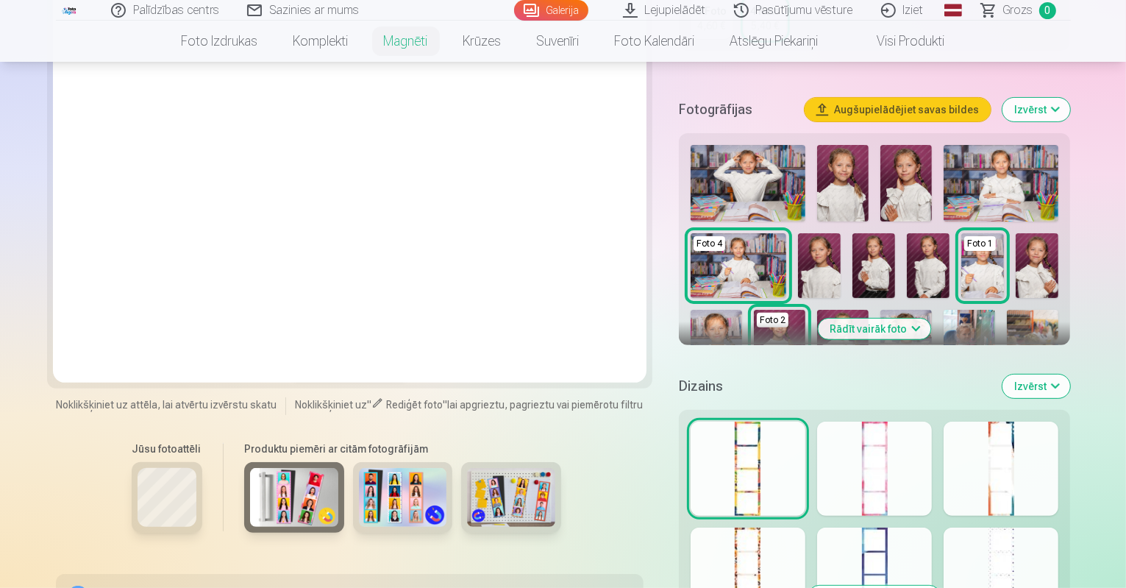
scroll to position [368, 0]
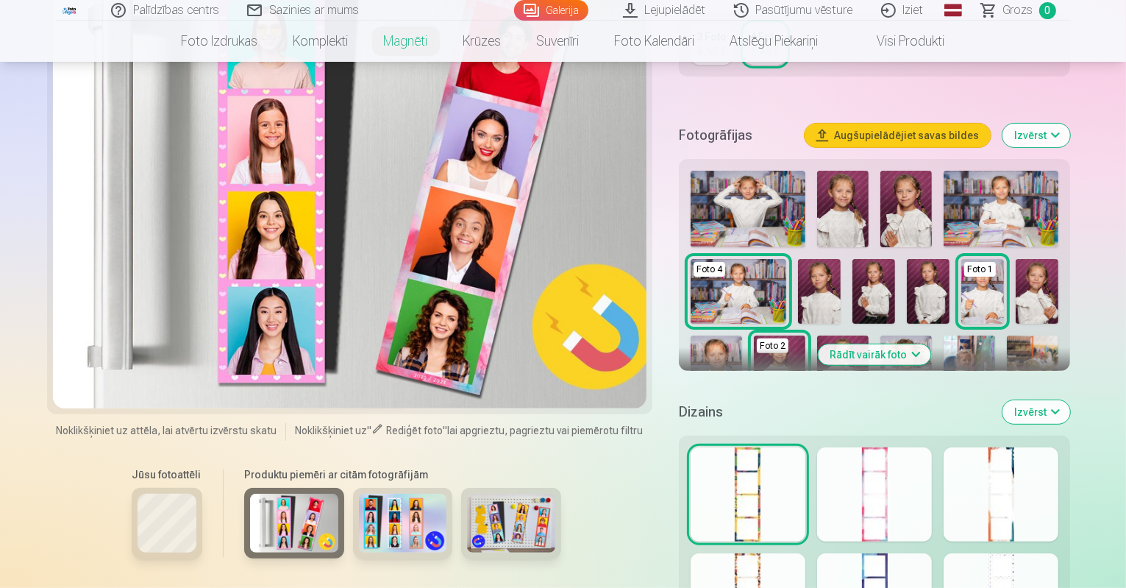
click at [385, 552] on img at bounding box center [403, 522] width 88 height 59
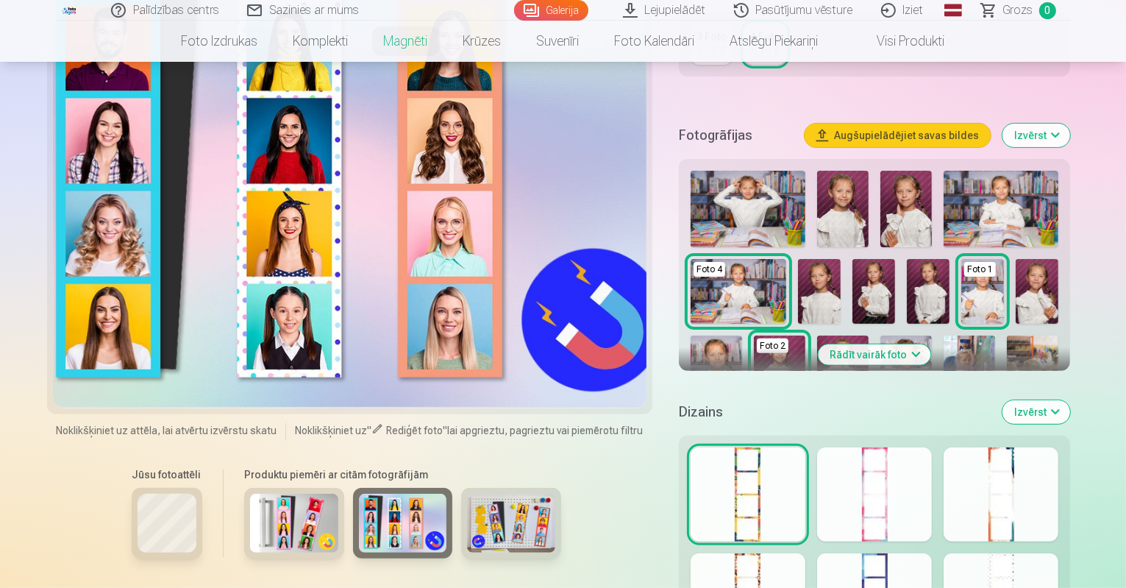
click at [518, 539] on img at bounding box center [511, 522] width 88 height 59
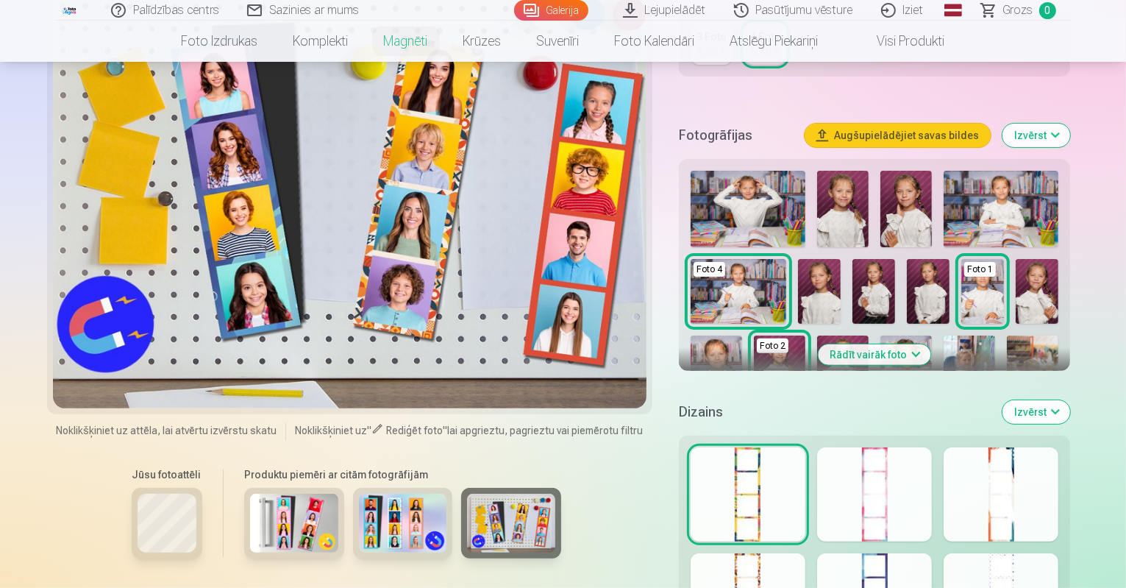
scroll to position [441, 0]
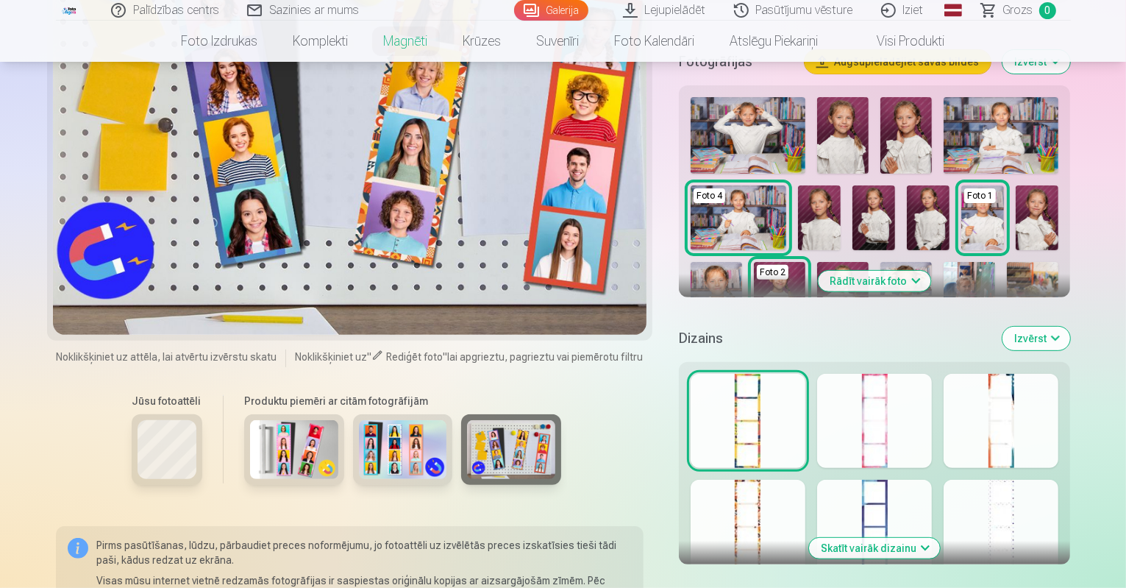
click at [900, 421] on div at bounding box center [874, 421] width 115 height 94
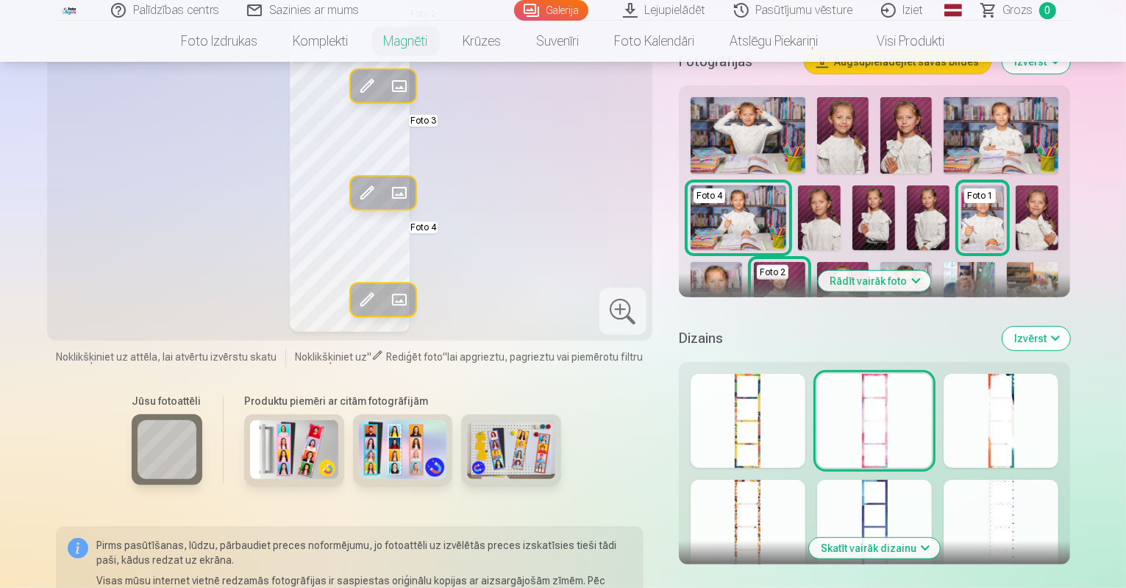
click at [805, 429] on div at bounding box center [748, 421] width 115 height 94
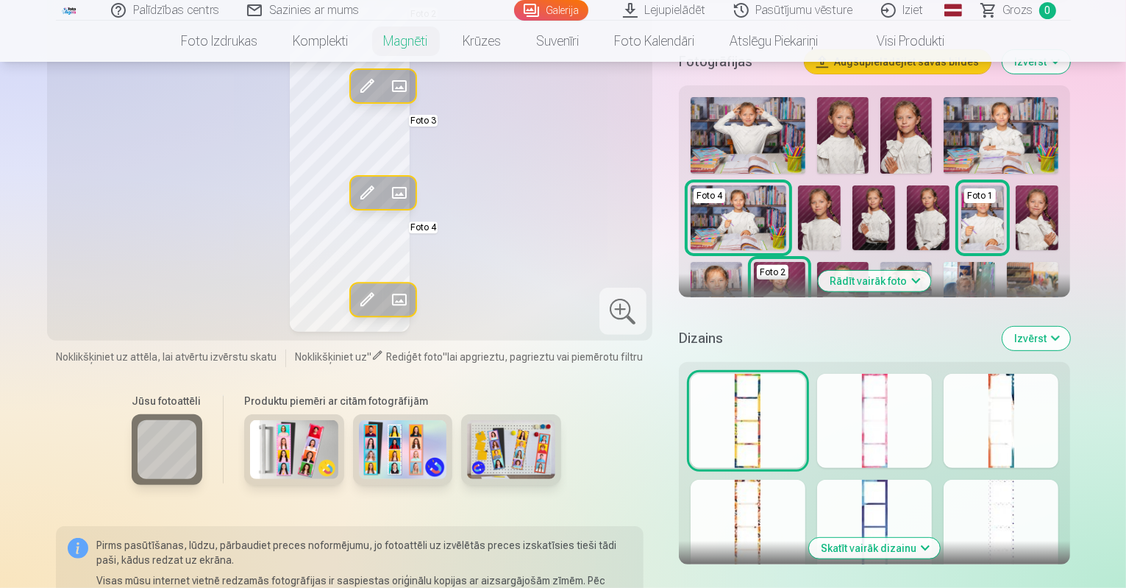
click at [805, 521] on div at bounding box center [748, 527] width 115 height 94
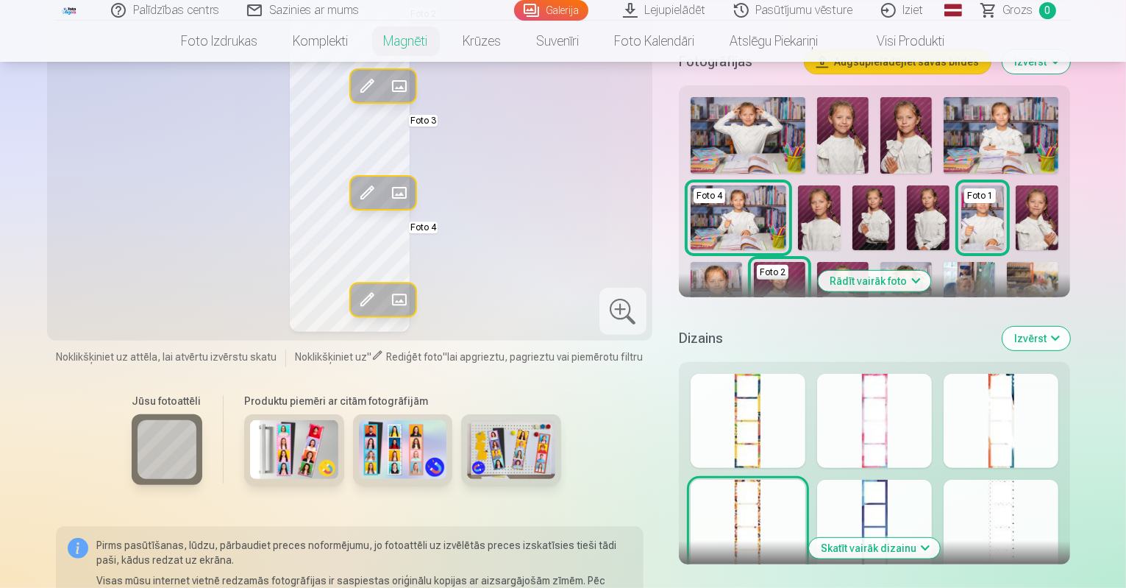
click at [1038, 429] on div at bounding box center [1001, 421] width 115 height 94
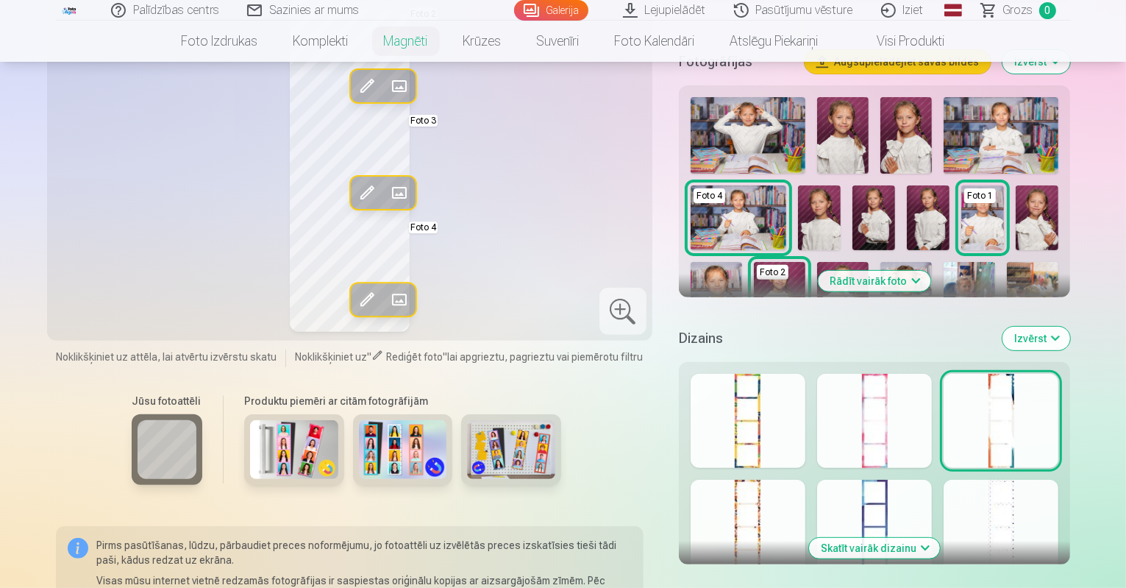
click at [1038, 509] on div at bounding box center [1001, 527] width 115 height 94
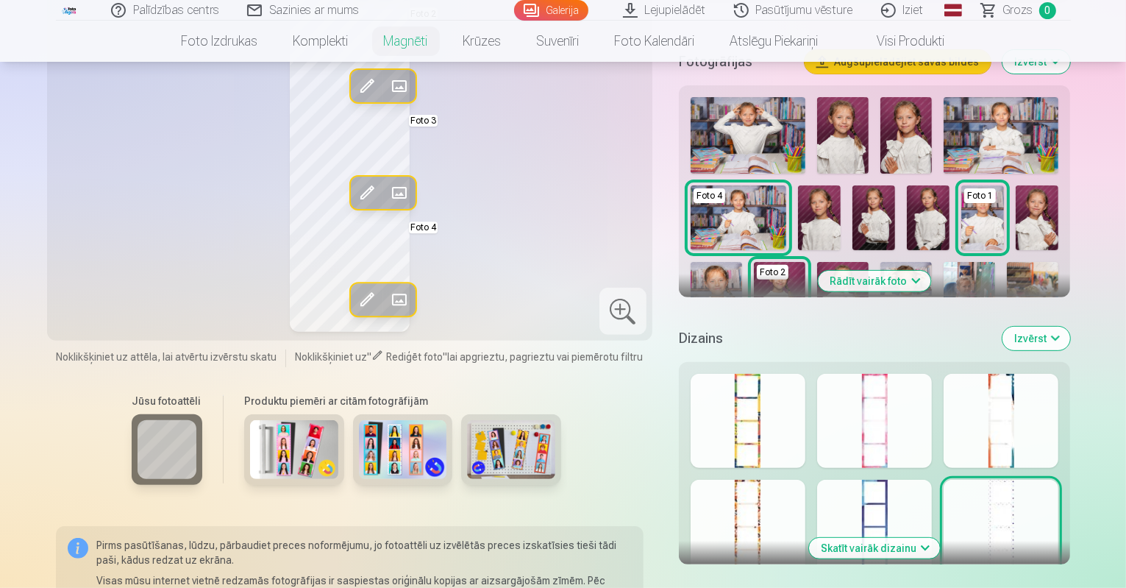
click at [921, 443] on div at bounding box center [874, 421] width 115 height 94
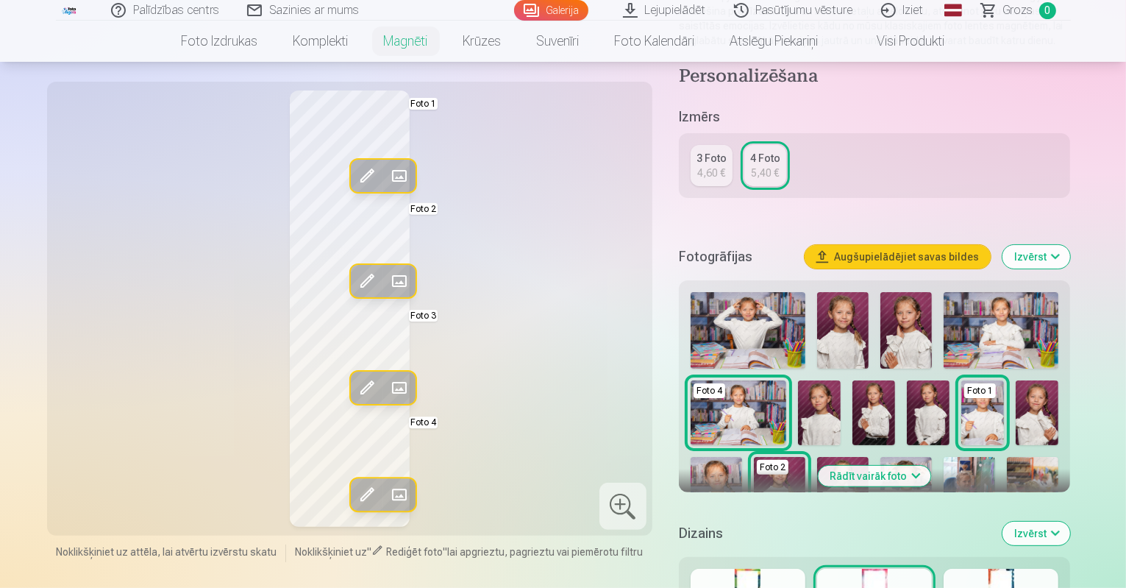
scroll to position [221, 0]
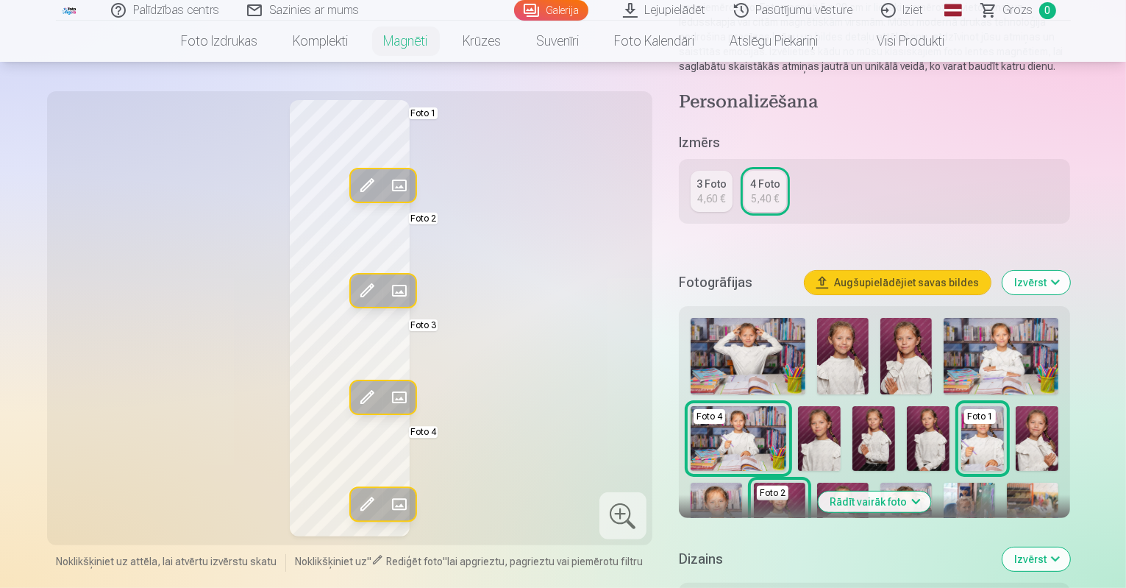
click at [741, 340] on img at bounding box center [748, 356] width 115 height 76
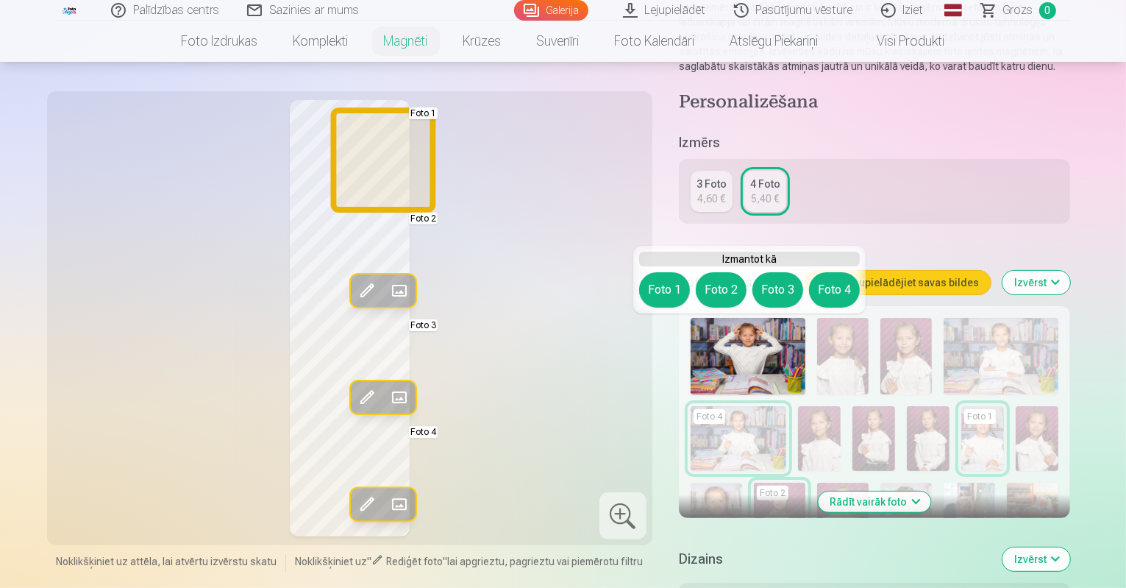
click at [663, 300] on button "Foto 1" at bounding box center [664, 289] width 51 height 35
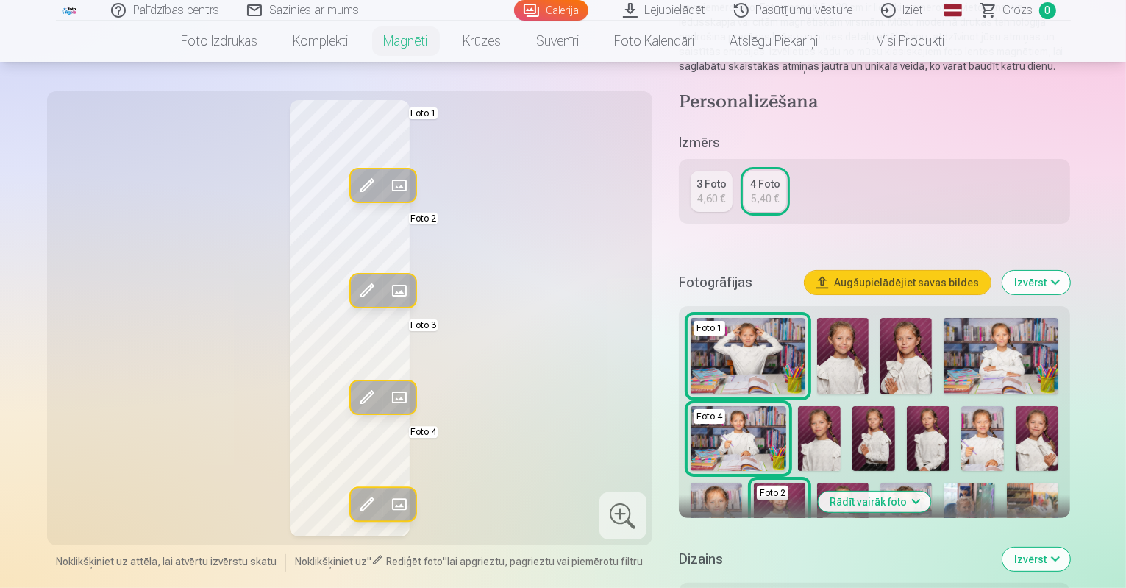
click at [742, 482] on img at bounding box center [716, 520] width 51 height 77
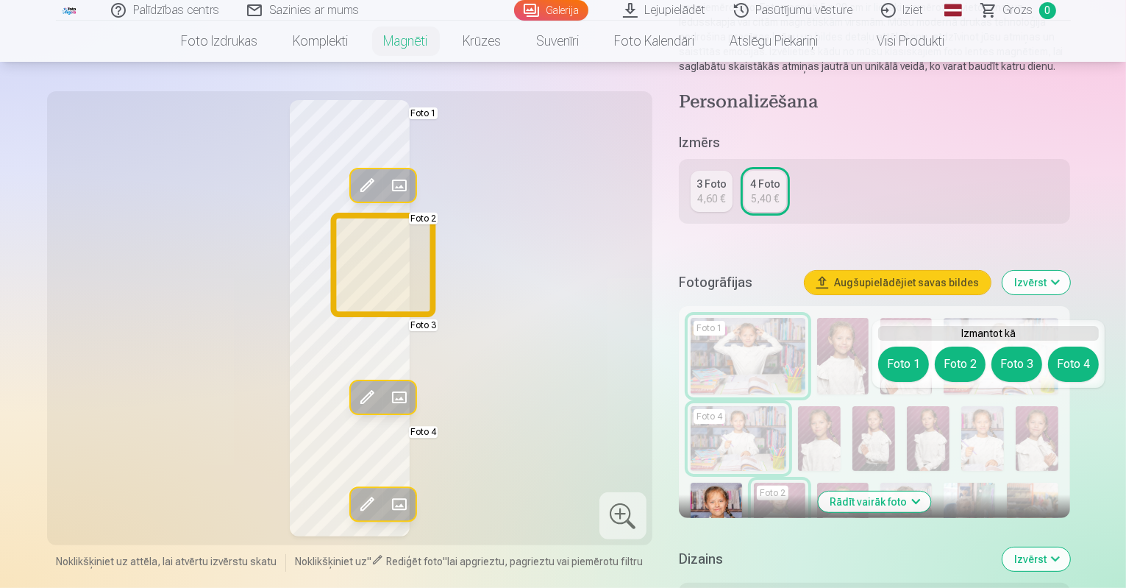
click at [964, 366] on button "Foto 2" at bounding box center [960, 363] width 51 height 35
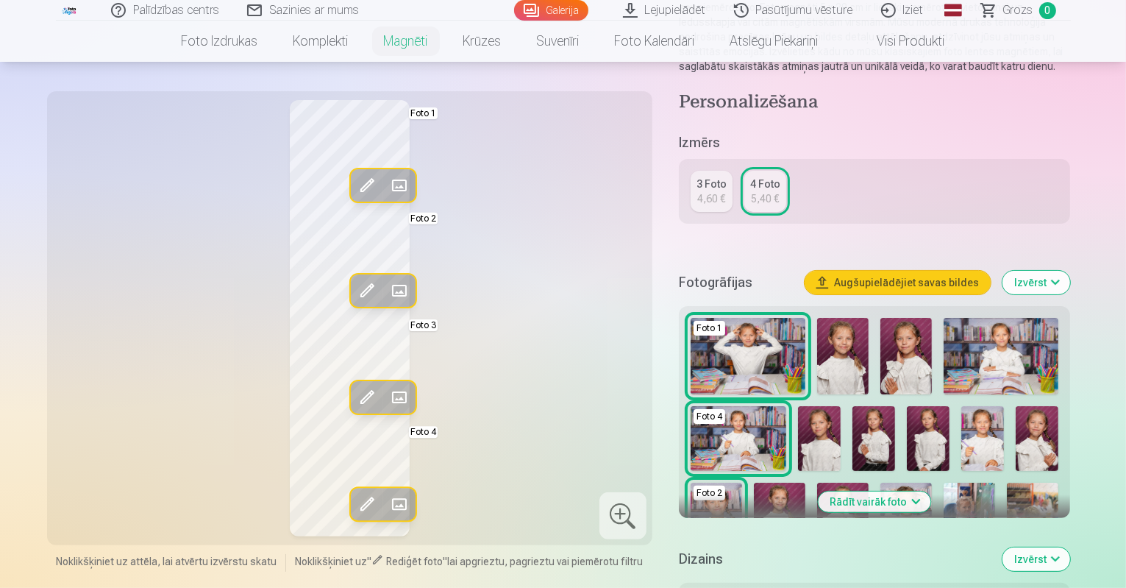
click at [869, 482] on img at bounding box center [842, 520] width 51 height 77
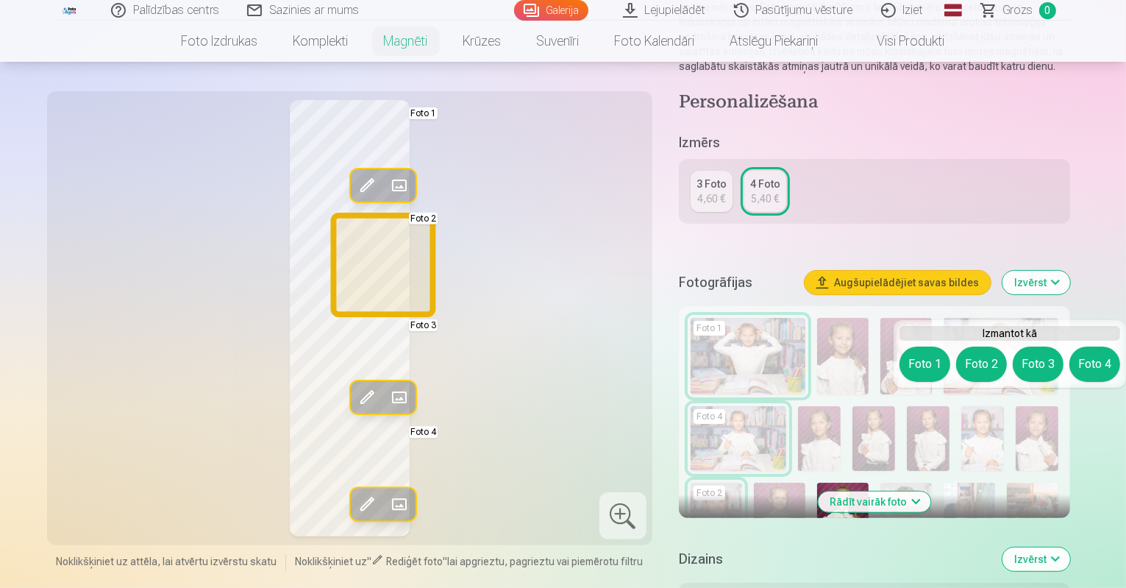
click at [981, 371] on button "Foto 2" at bounding box center [981, 363] width 51 height 35
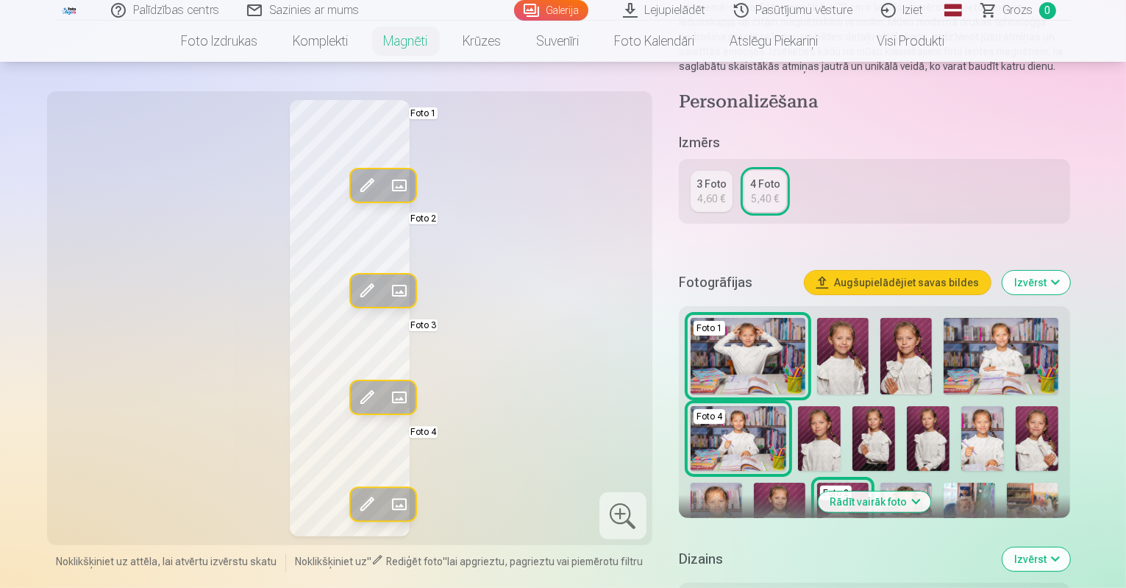
click at [968, 346] on img at bounding box center [1001, 356] width 115 height 76
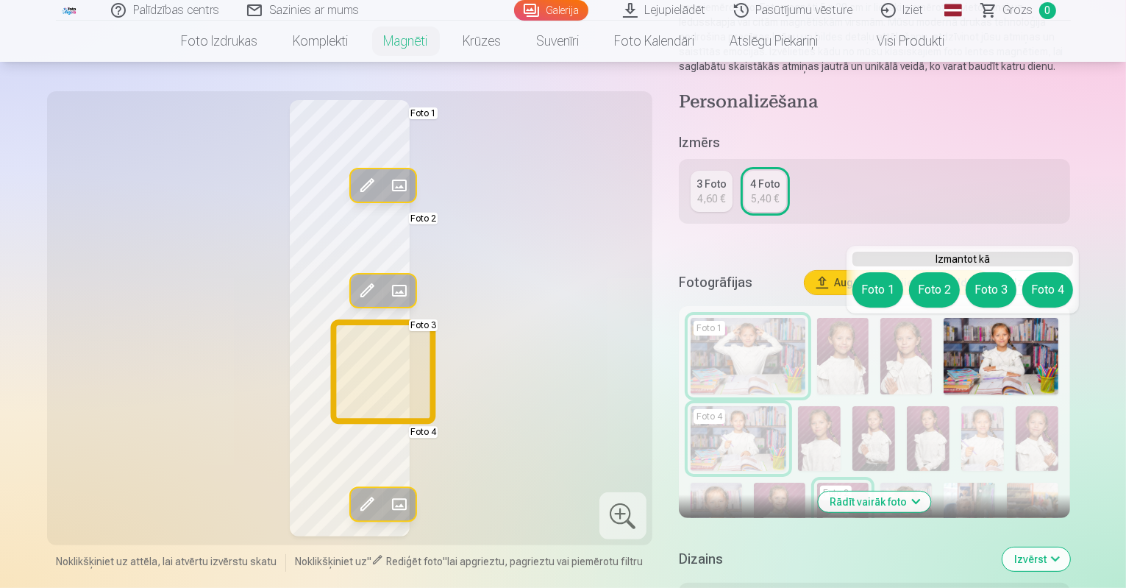
click at [985, 302] on button "Foto 3" at bounding box center [991, 289] width 51 height 35
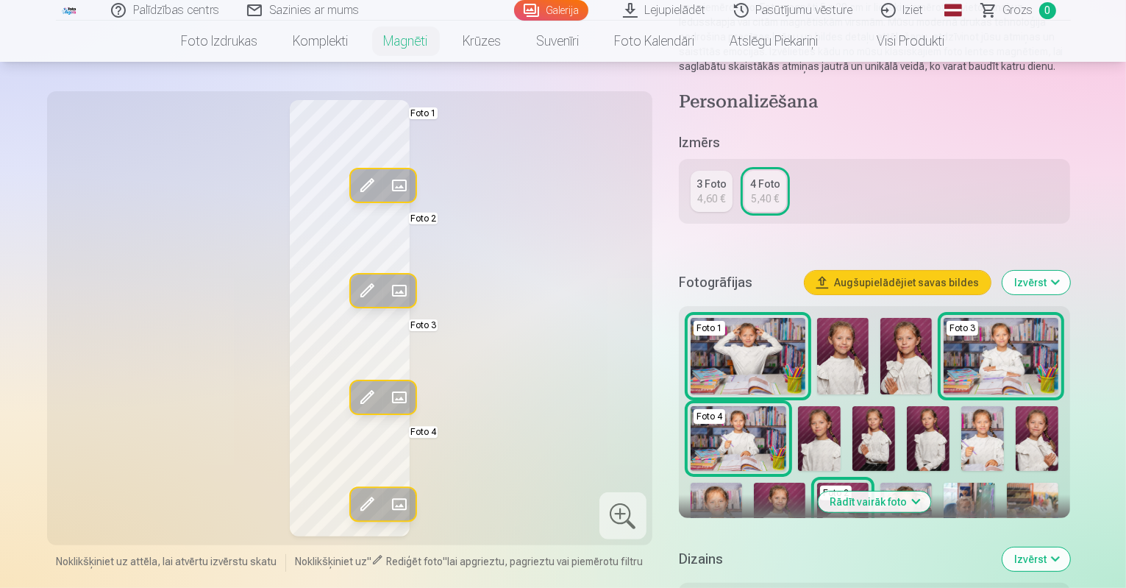
click at [798, 439] on img at bounding box center [819, 438] width 43 height 64
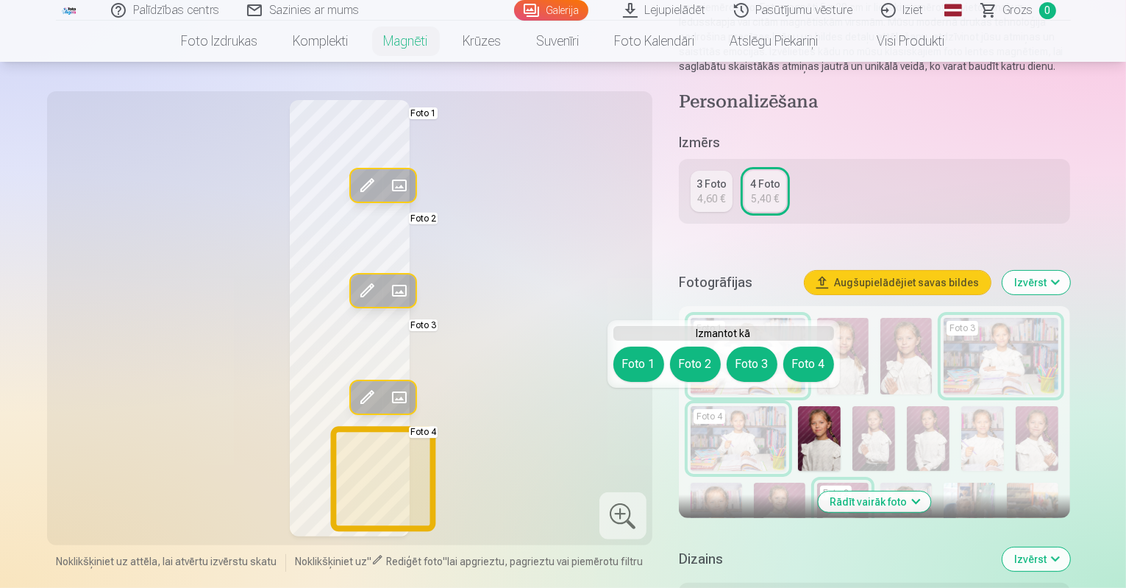
click at [812, 361] on button "Foto 4" at bounding box center [808, 363] width 51 height 35
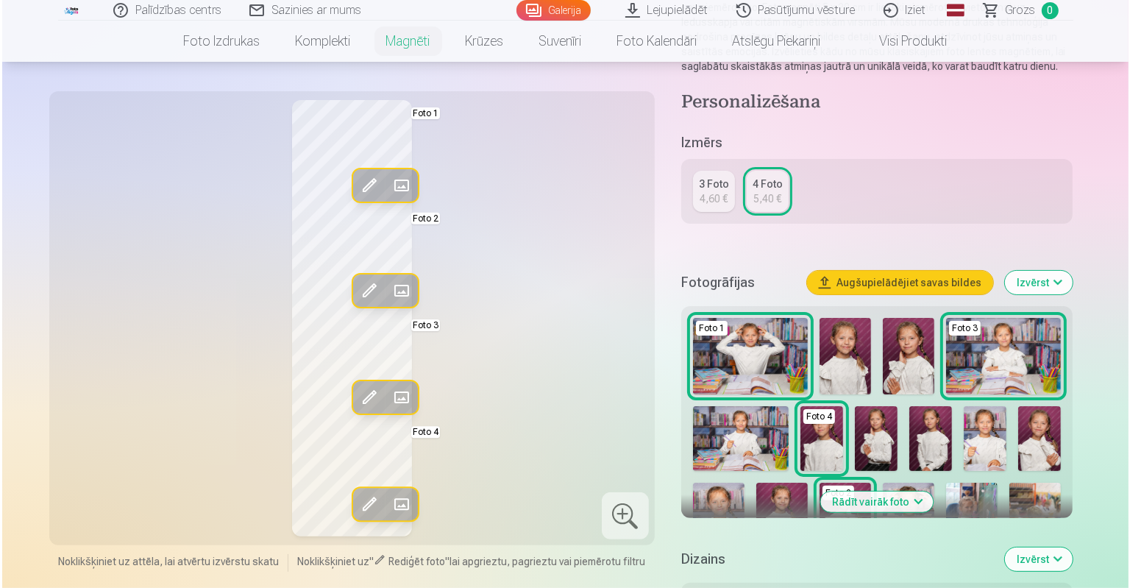
scroll to position [2338, 0]
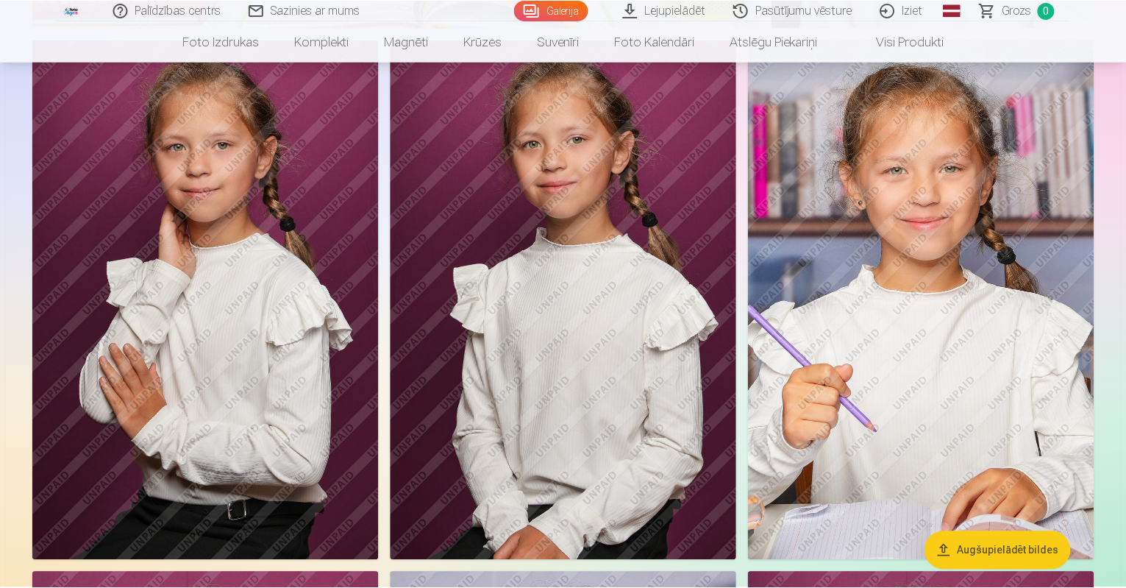
scroll to position [2332, 0]
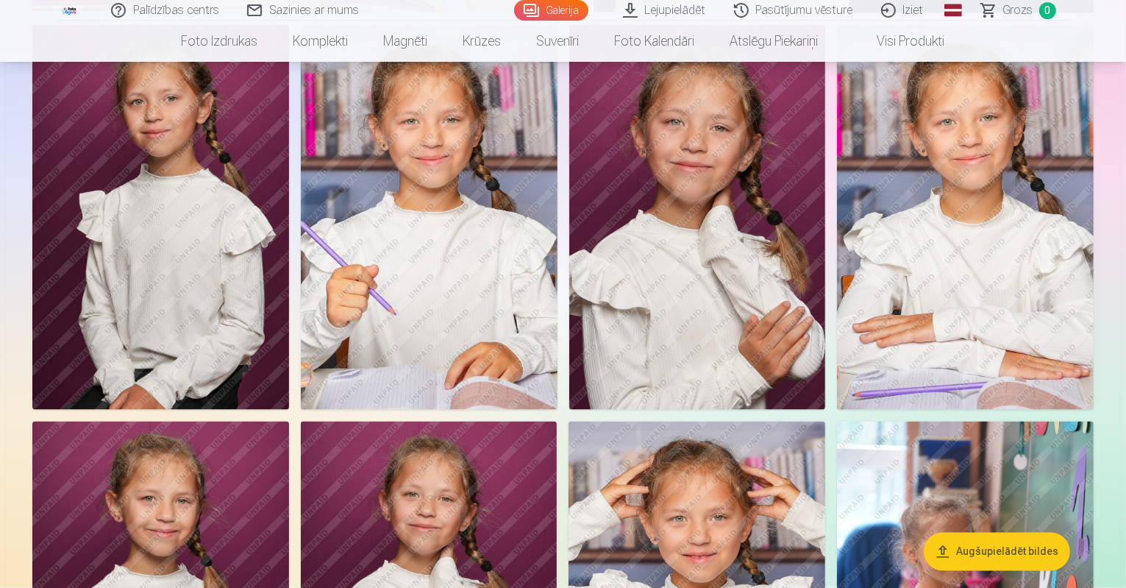
click at [557, 258] on img at bounding box center [429, 217] width 257 height 385
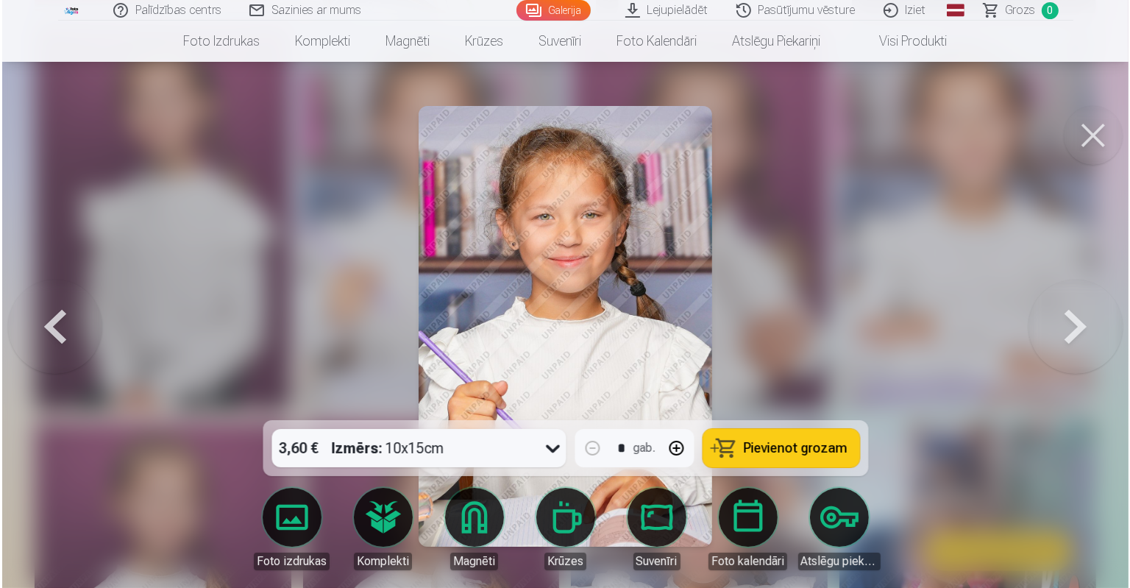
scroll to position [2338, 0]
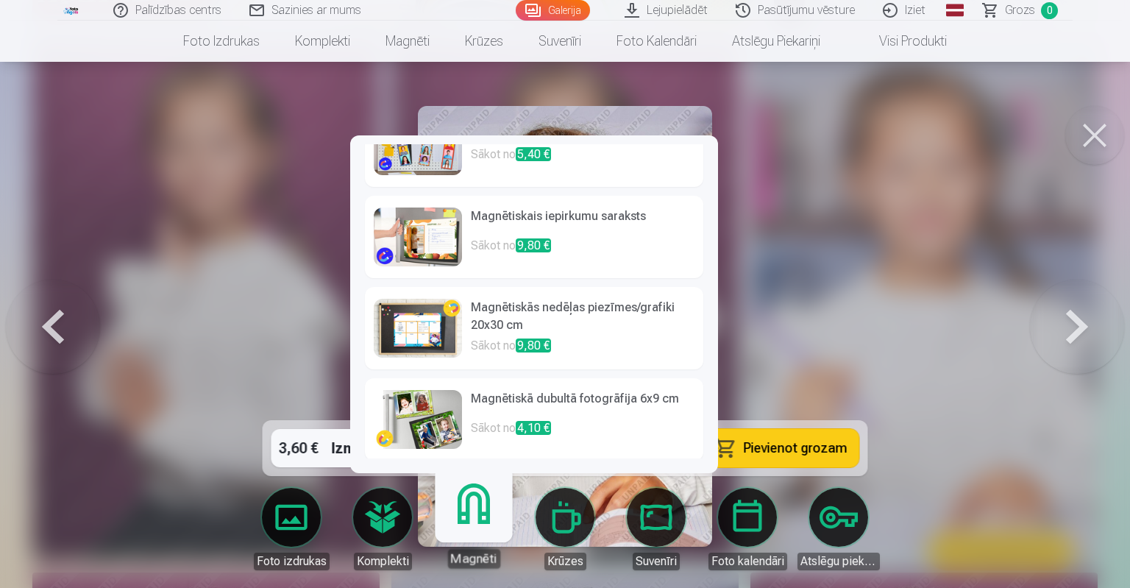
scroll to position [321, 0]
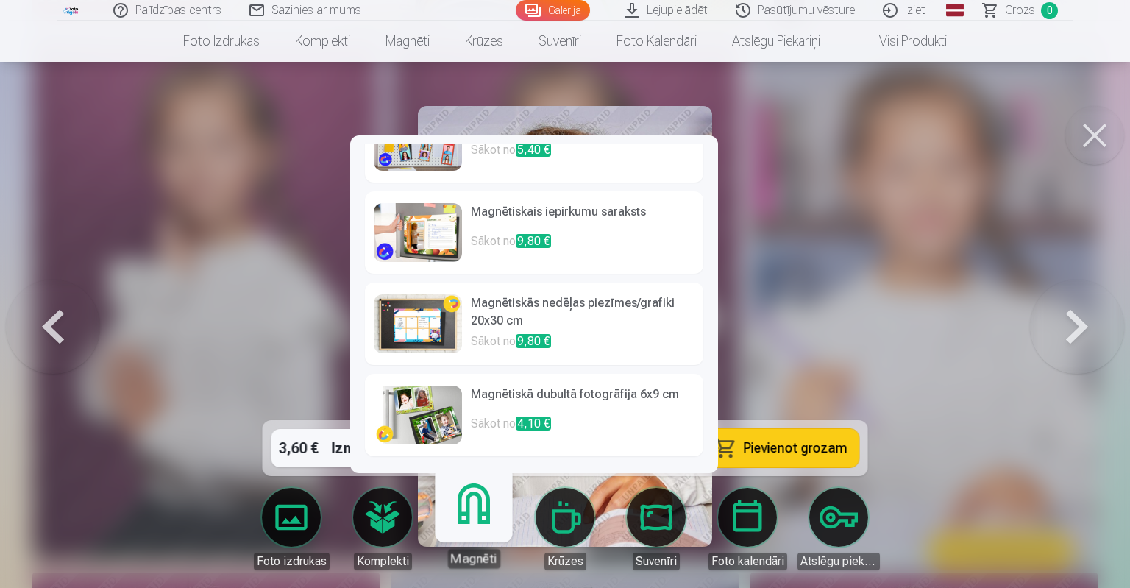
click at [299, 515] on link "Foto izdrukas" at bounding box center [291, 529] width 82 height 82
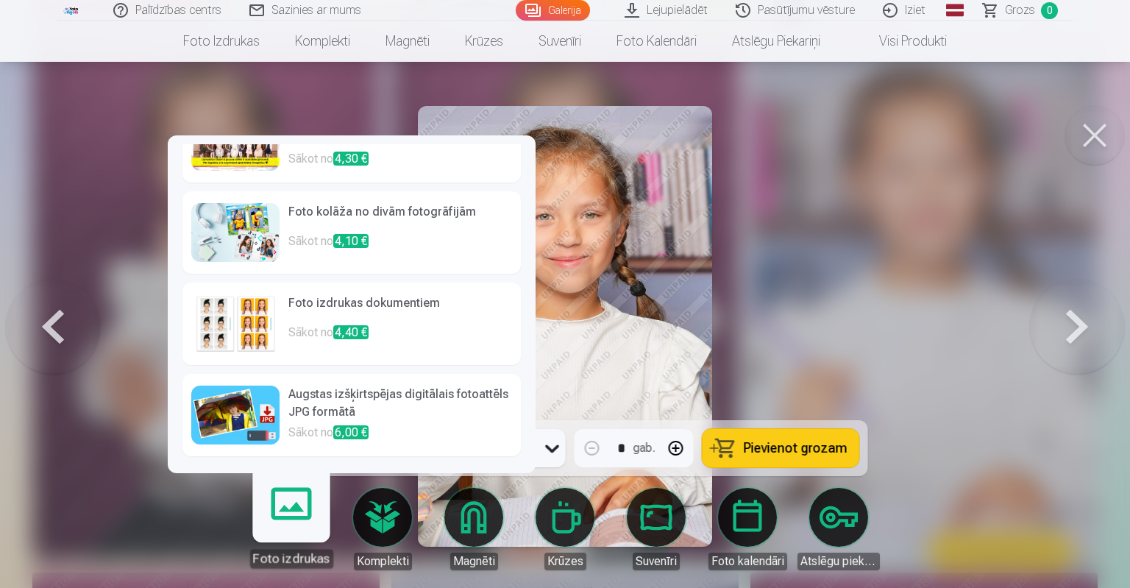
scroll to position [0, 0]
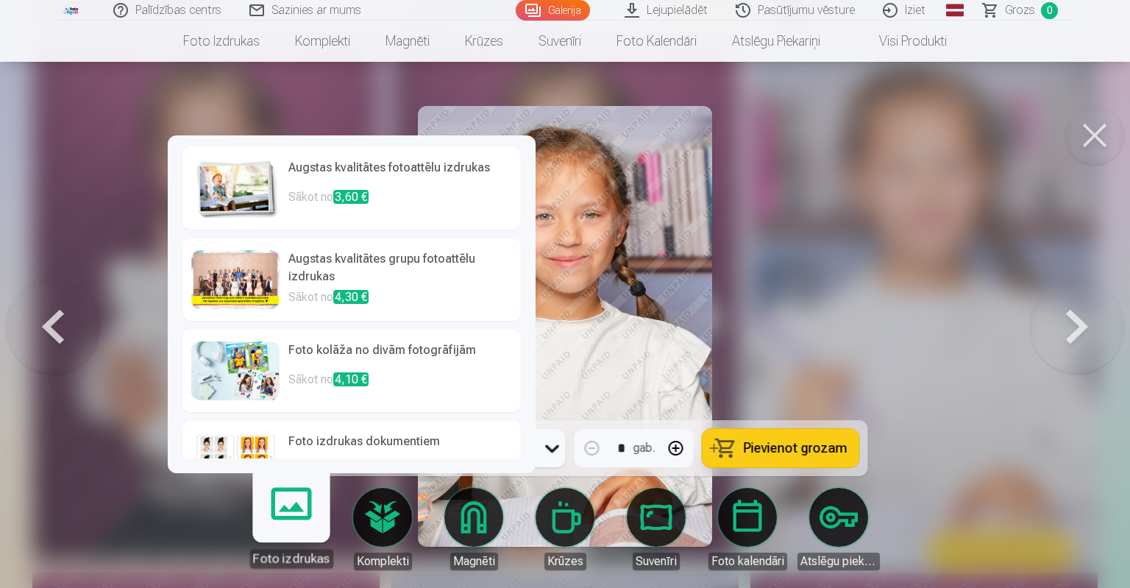
click at [368, 177] on h6 "Augstas kvalitātes fotoattēlu izdrukas" at bounding box center [400, 173] width 224 height 29
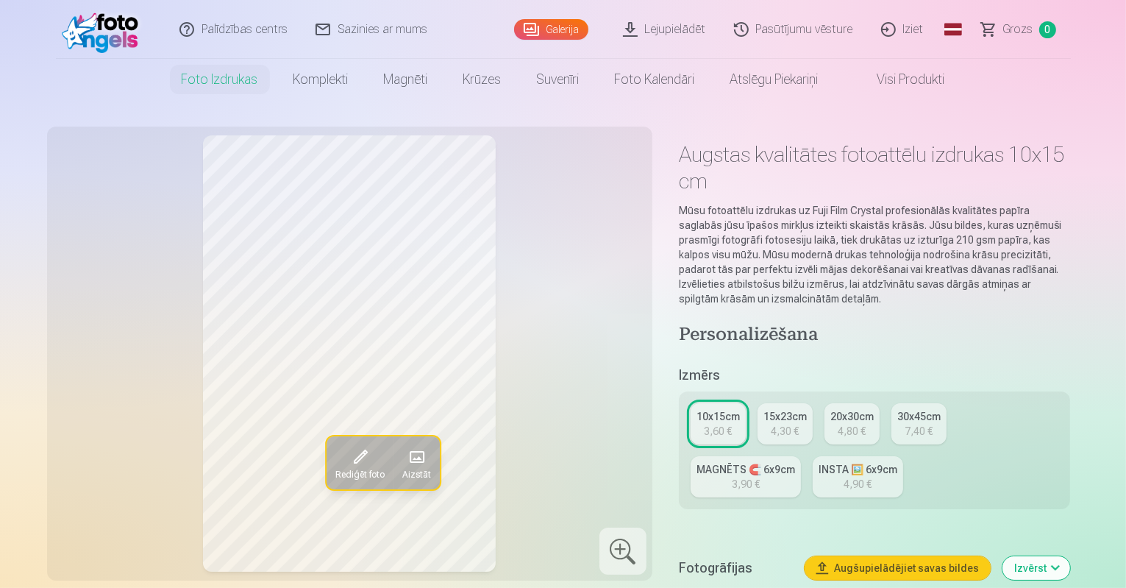
click at [801, 456] on link "MAGNĒTS 🧲 6x9cm 3,90 €" at bounding box center [746, 476] width 110 height 41
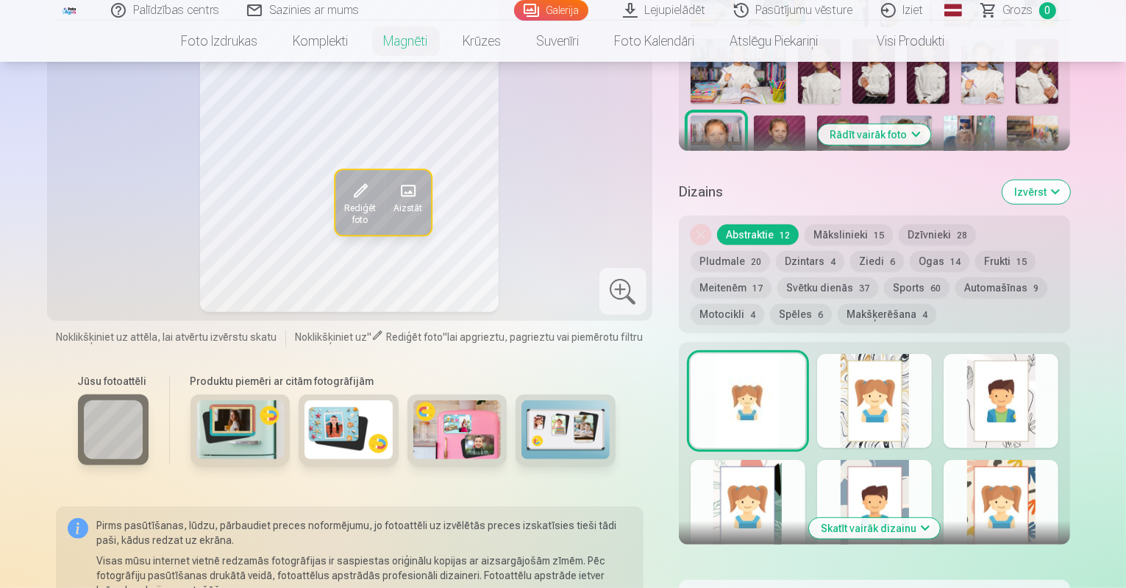
scroll to position [588, 0]
click at [781, 410] on div at bounding box center [748, 400] width 115 height 94
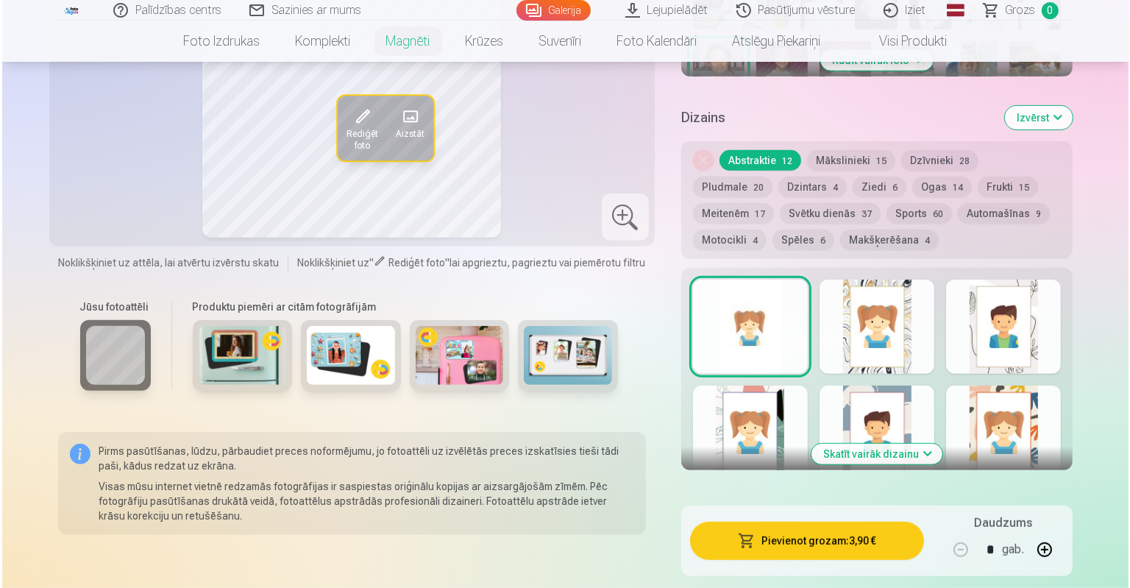
scroll to position [735, 0]
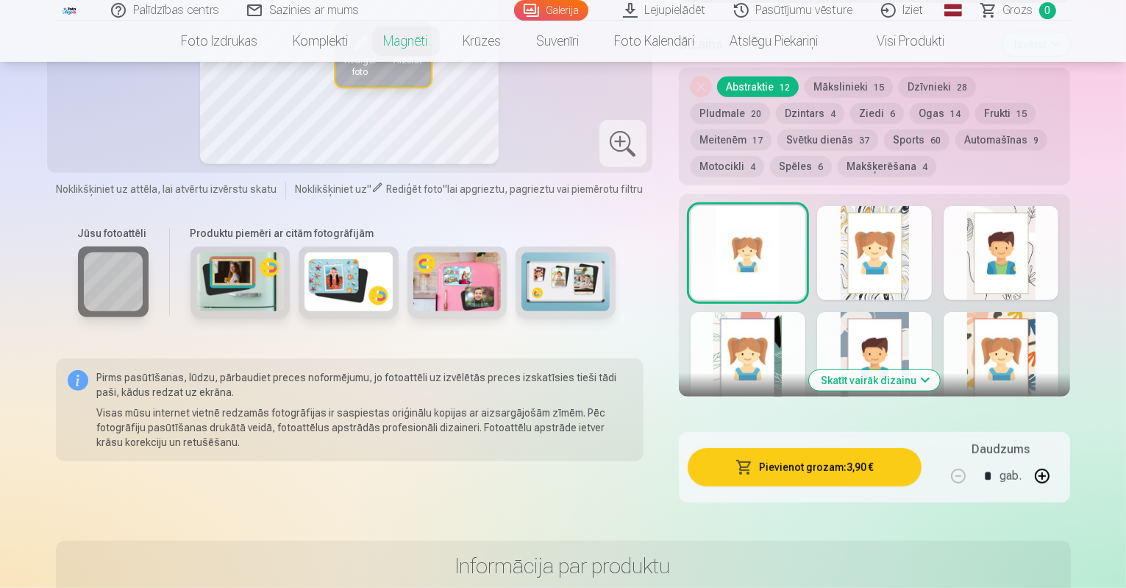
click at [860, 456] on button "Pievienot grozam : 3,90 €" at bounding box center [805, 467] width 235 height 38
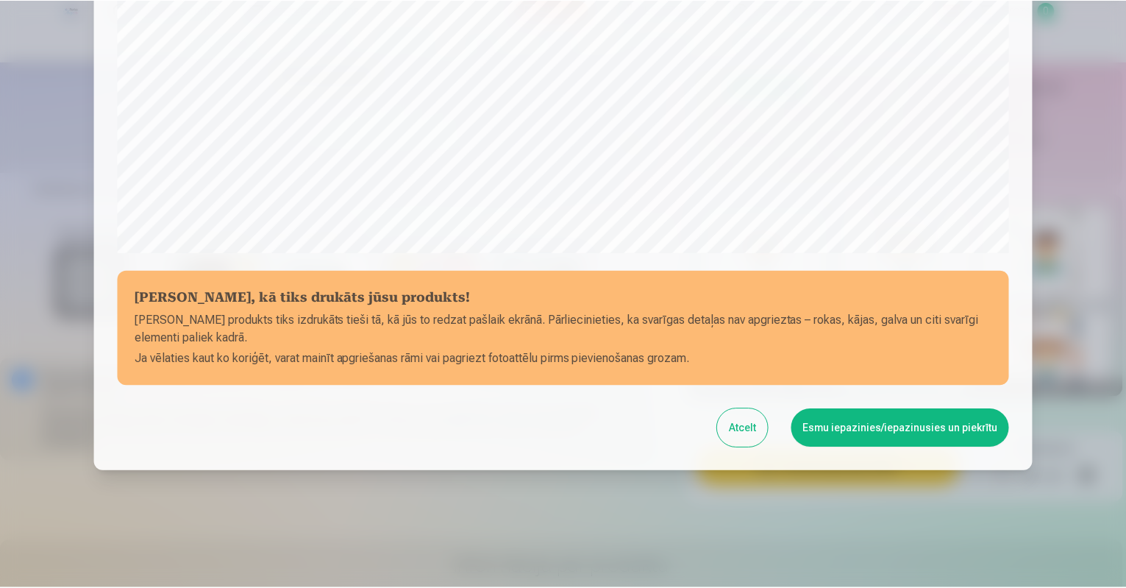
scroll to position [471, 0]
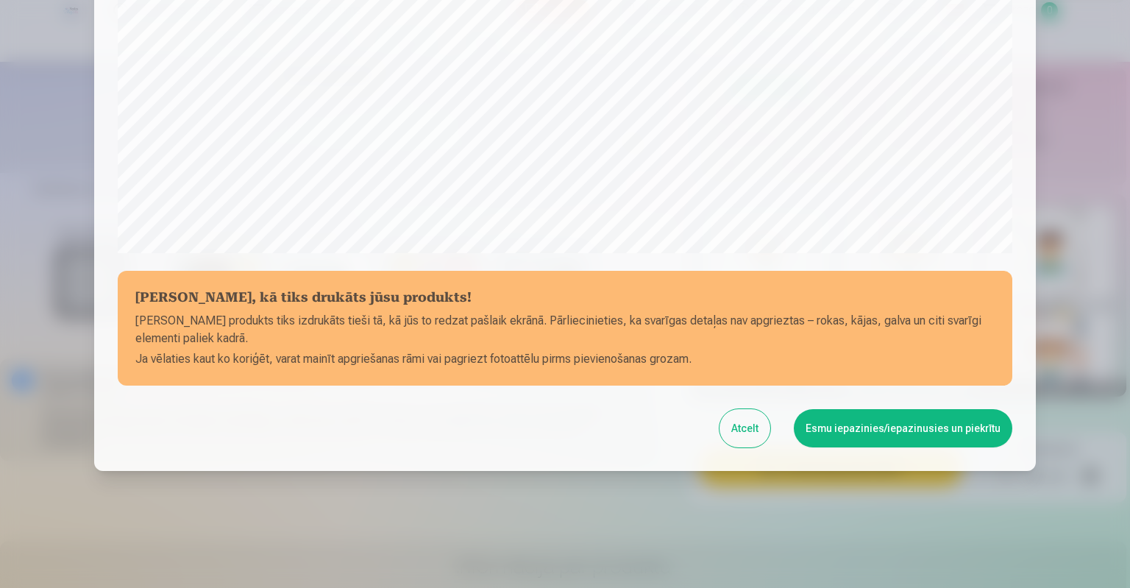
click at [875, 433] on button "Esmu iepazinies/iepazinusies un piekrītu" at bounding box center [903, 428] width 218 height 38
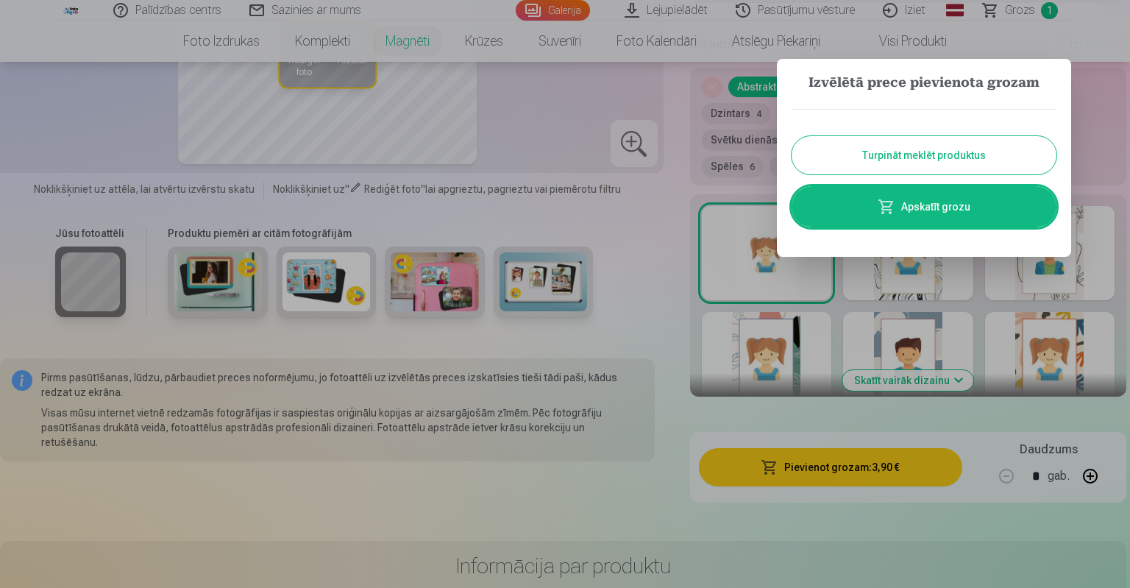
click at [944, 156] on button "Turpināt meklēt produktus" at bounding box center [923, 155] width 265 height 38
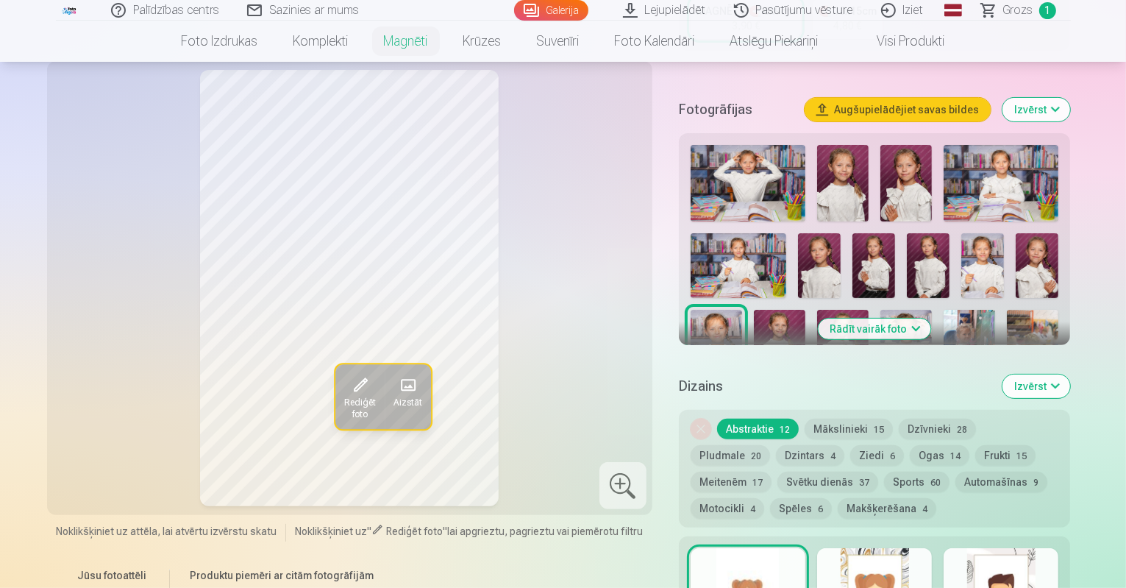
scroll to position [368, 0]
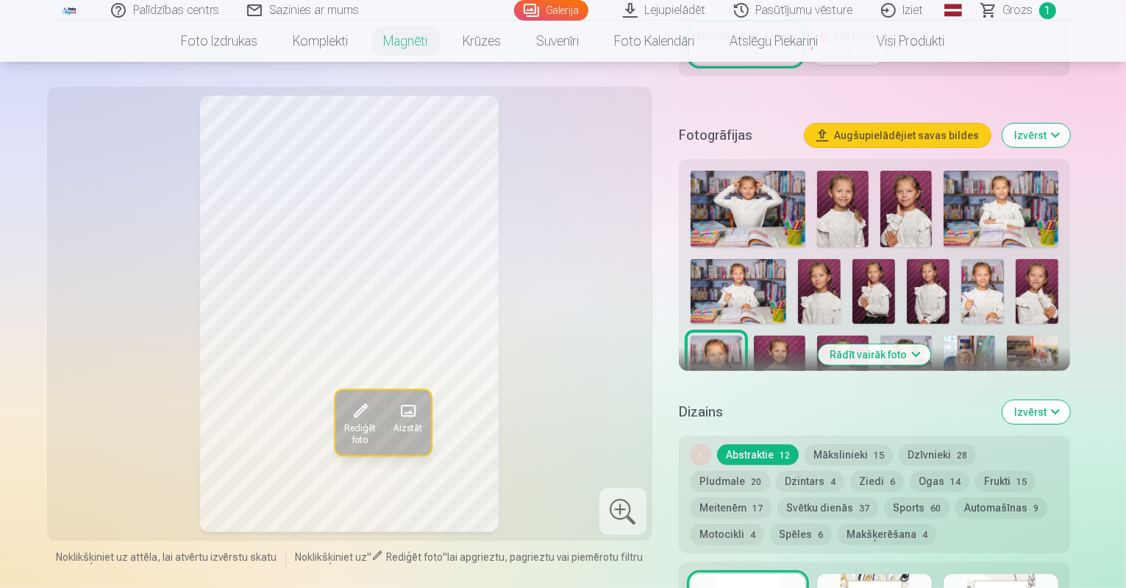
click at [885, 190] on img at bounding box center [905, 209] width 51 height 76
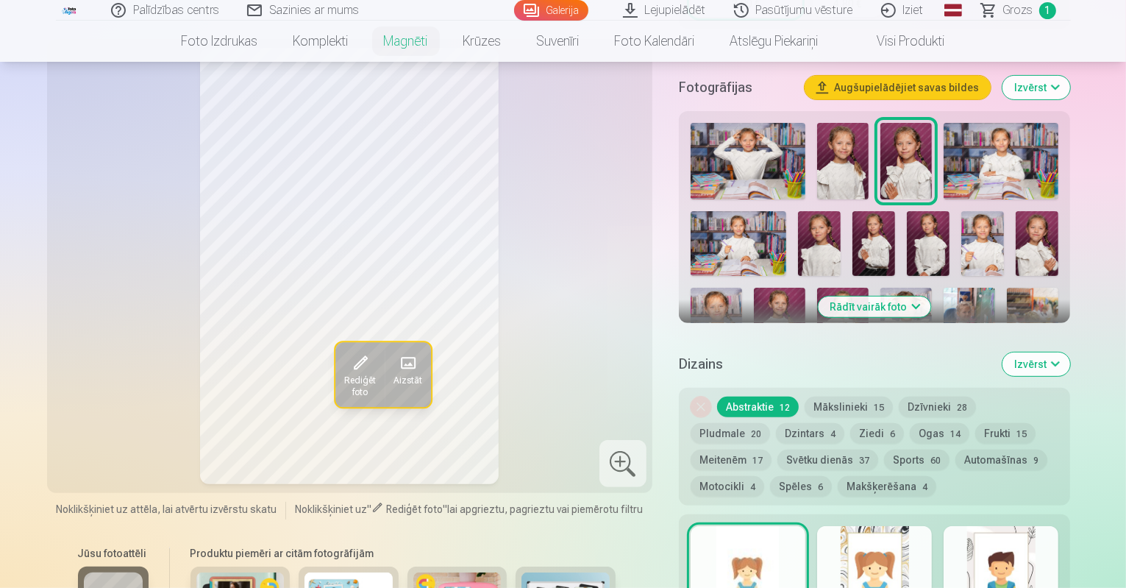
scroll to position [441, 0]
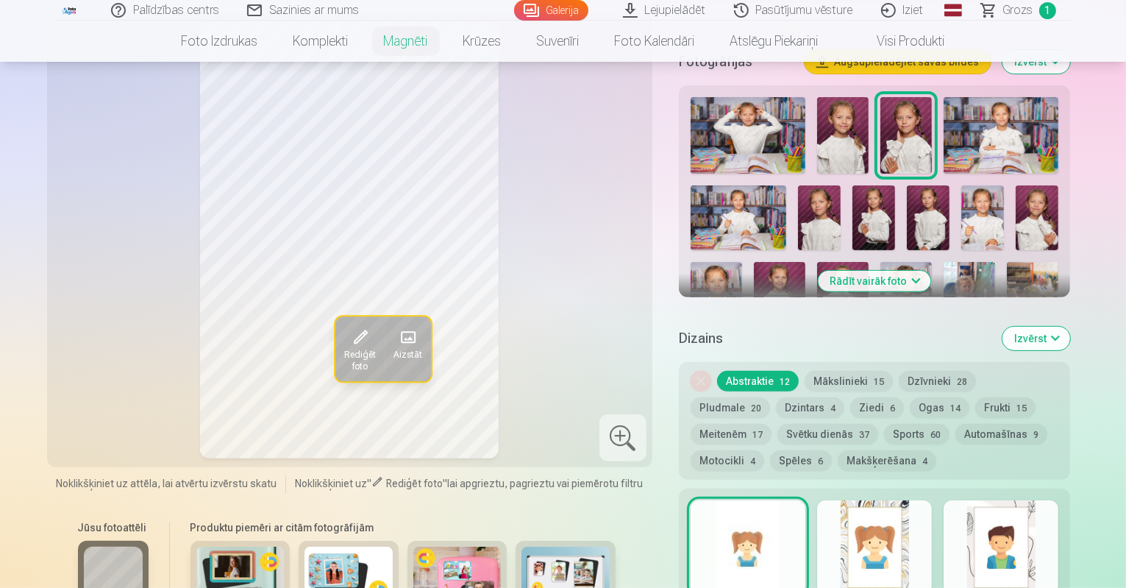
click at [782, 516] on div at bounding box center [748, 547] width 115 height 94
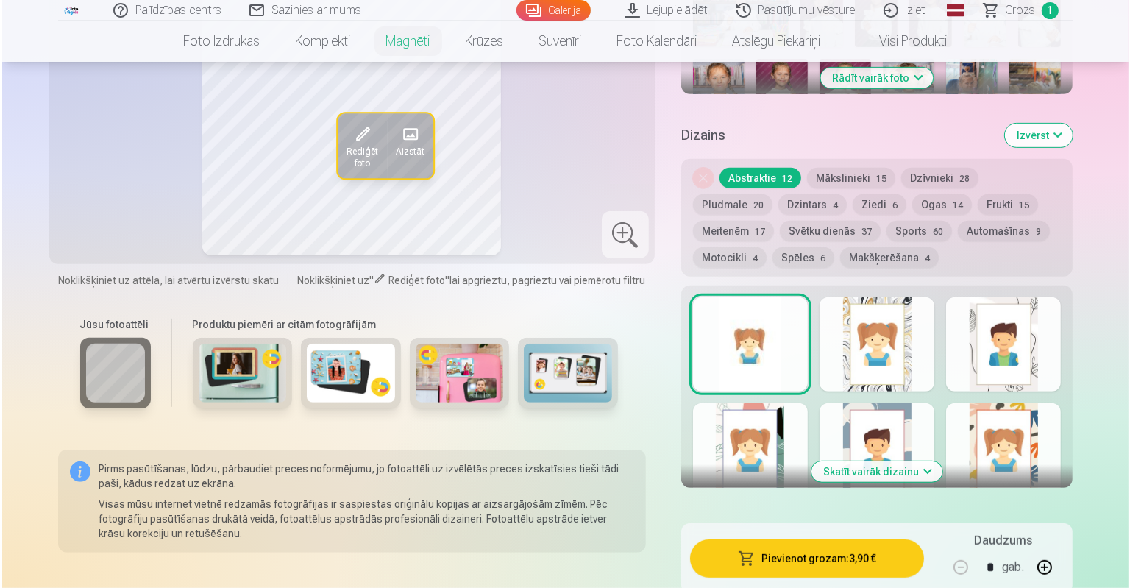
scroll to position [662, 0]
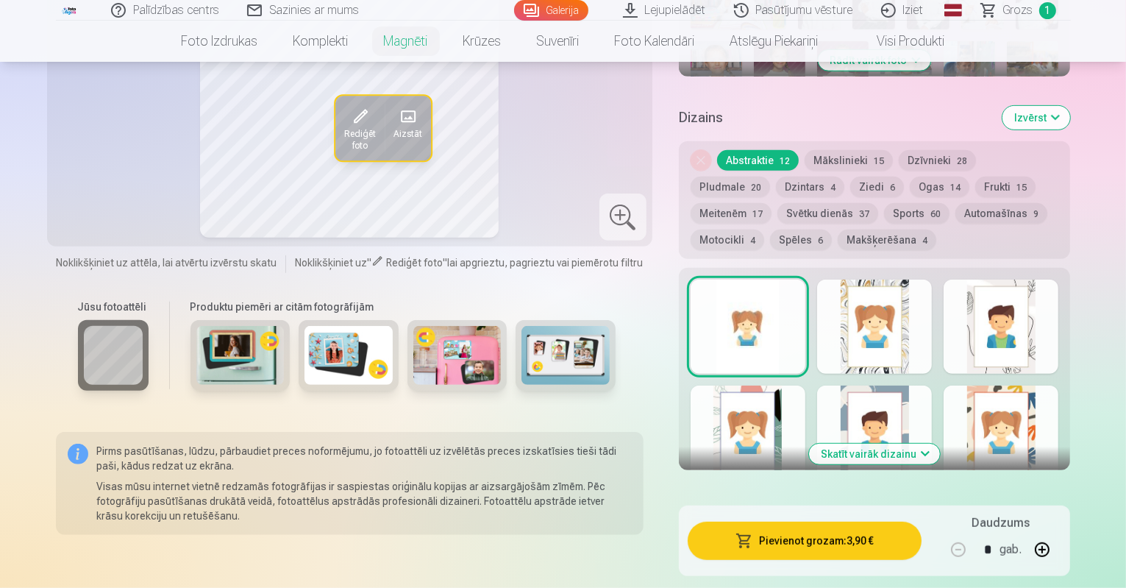
click at [841, 533] on button "Pievienot grozam : 3,90 €" at bounding box center [805, 540] width 235 height 38
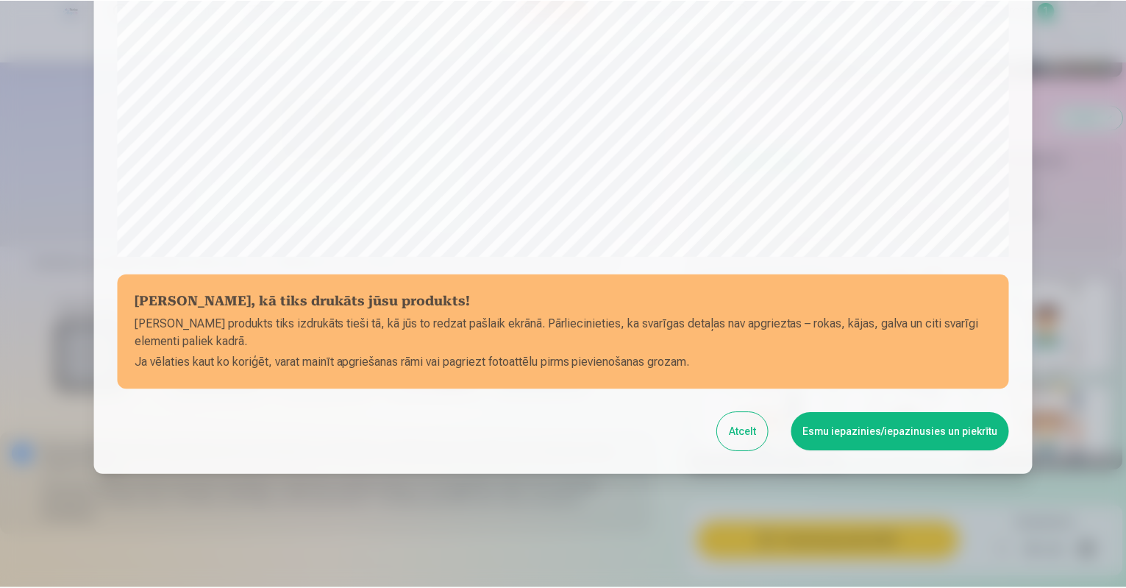
scroll to position [471, 0]
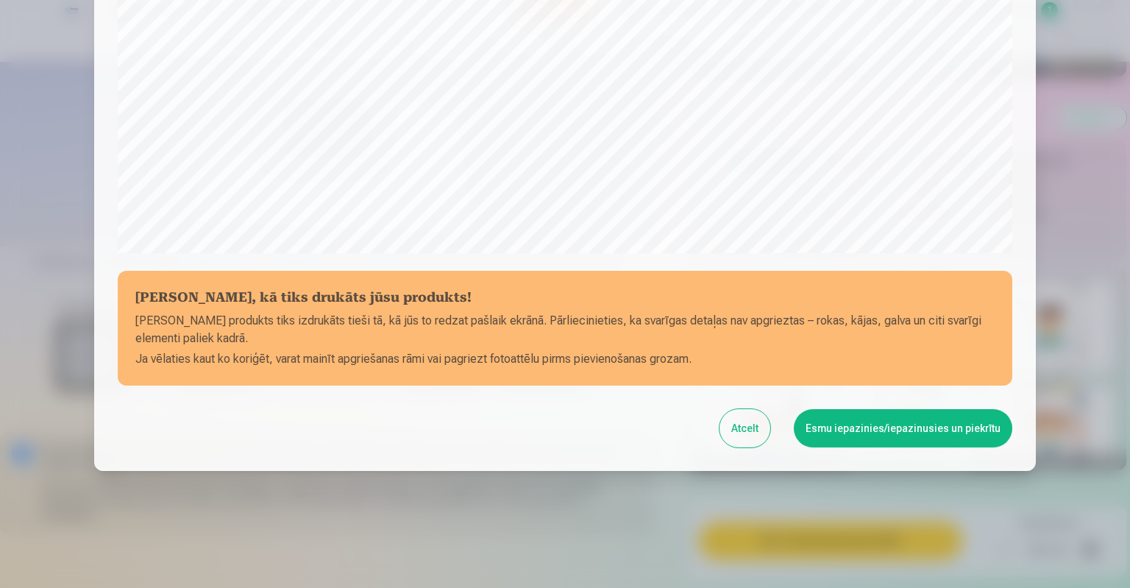
click at [877, 435] on button "Esmu iepazinies/iepazinusies un piekrītu" at bounding box center [903, 428] width 218 height 38
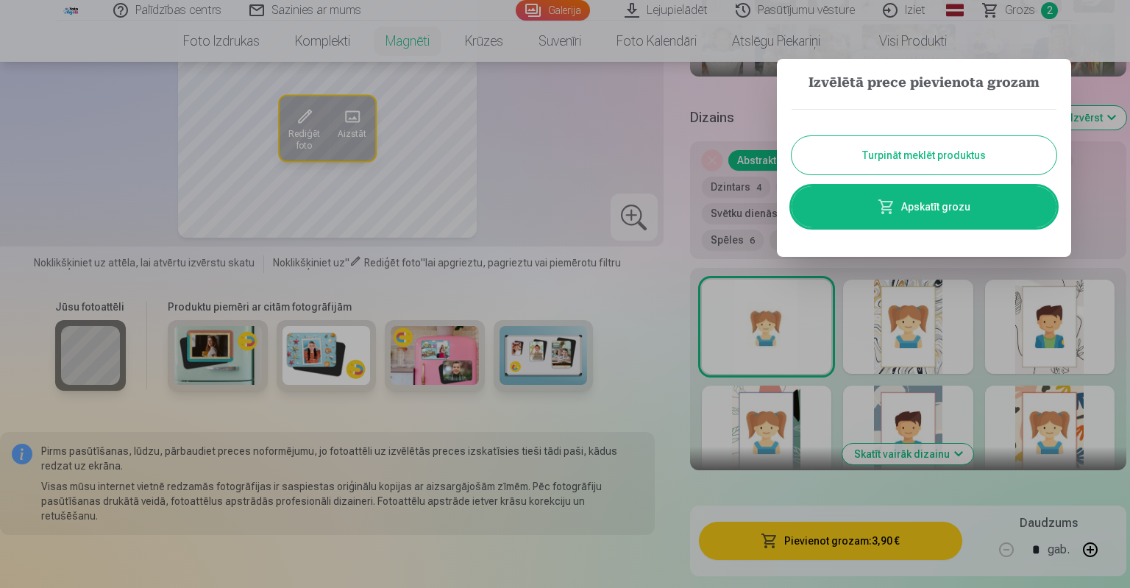
click at [924, 161] on button "Turpināt meklēt produktus" at bounding box center [923, 155] width 265 height 38
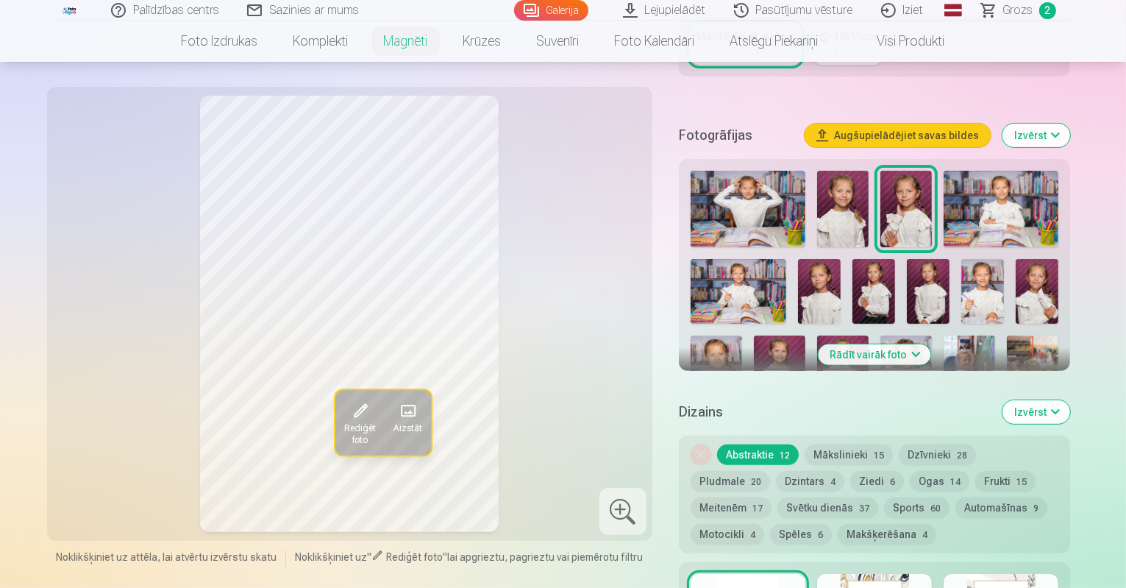
scroll to position [368, 0]
click at [852, 262] on img at bounding box center [873, 291] width 43 height 64
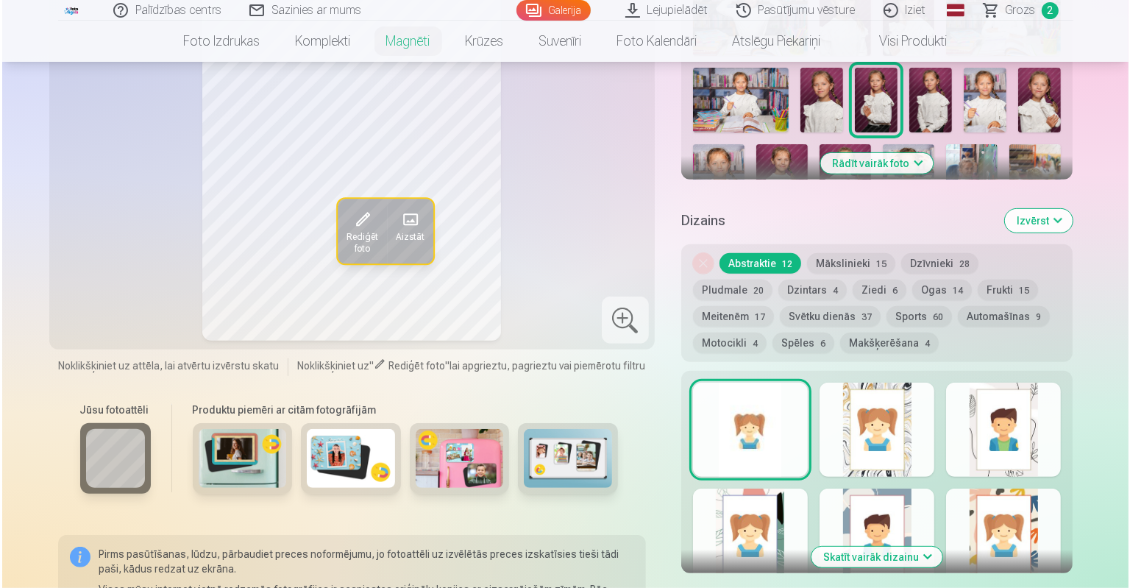
scroll to position [662, 0]
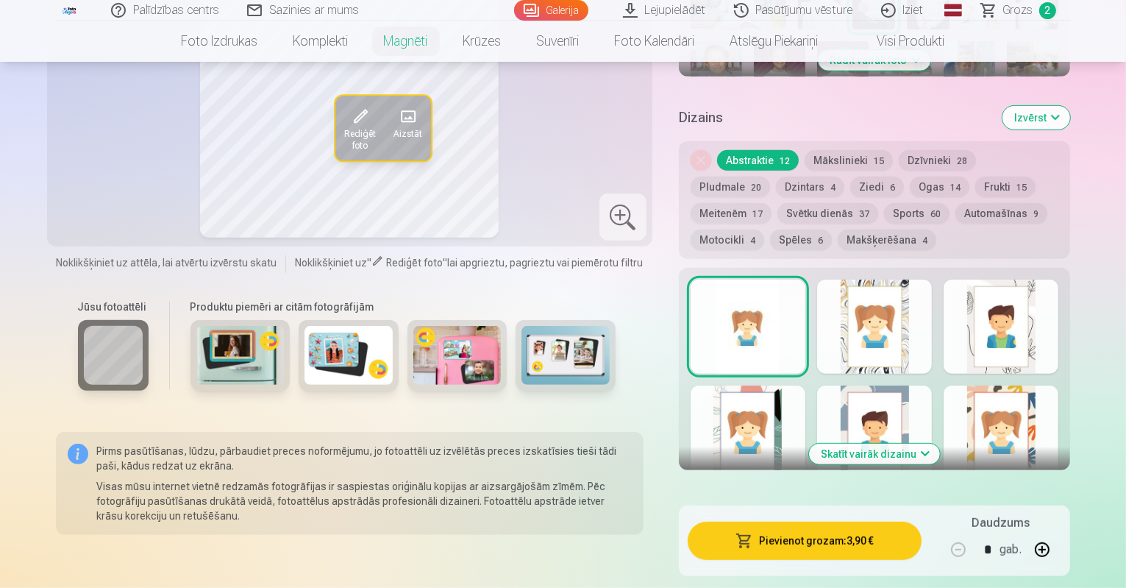
click at [796, 526] on button "Pievienot grozam : 3,90 €" at bounding box center [805, 540] width 235 height 38
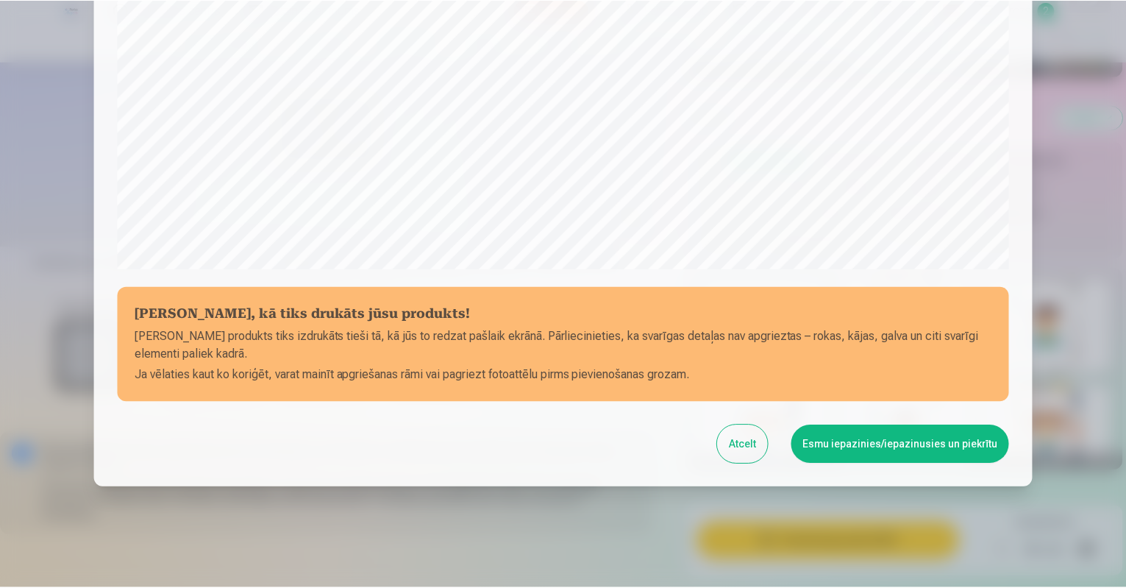
scroll to position [471, 0]
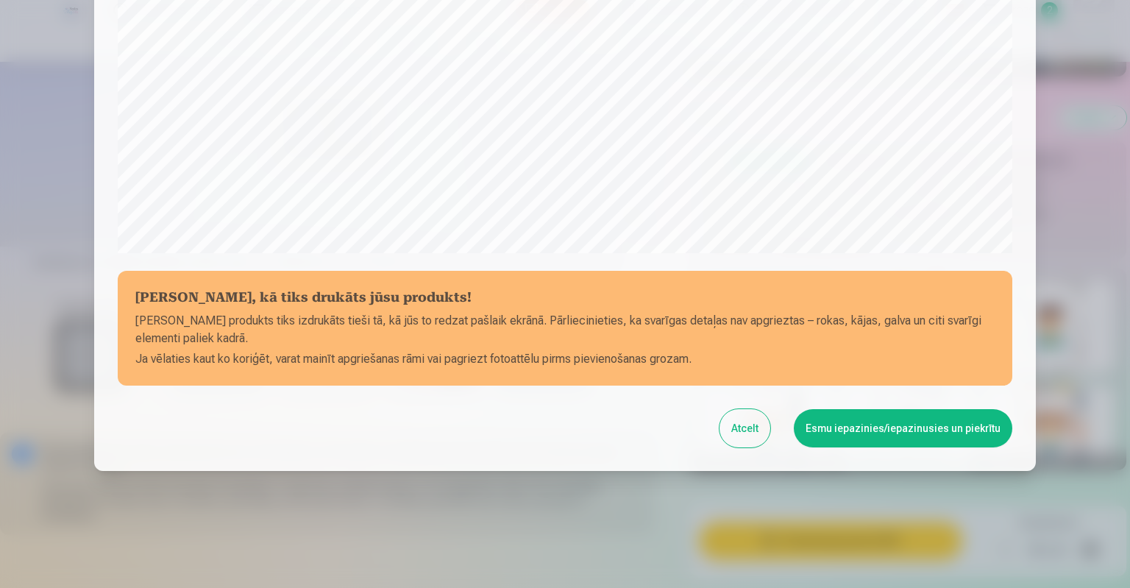
click at [873, 426] on button "Esmu iepazinies/iepazinusies un piekrītu" at bounding box center [903, 428] width 218 height 38
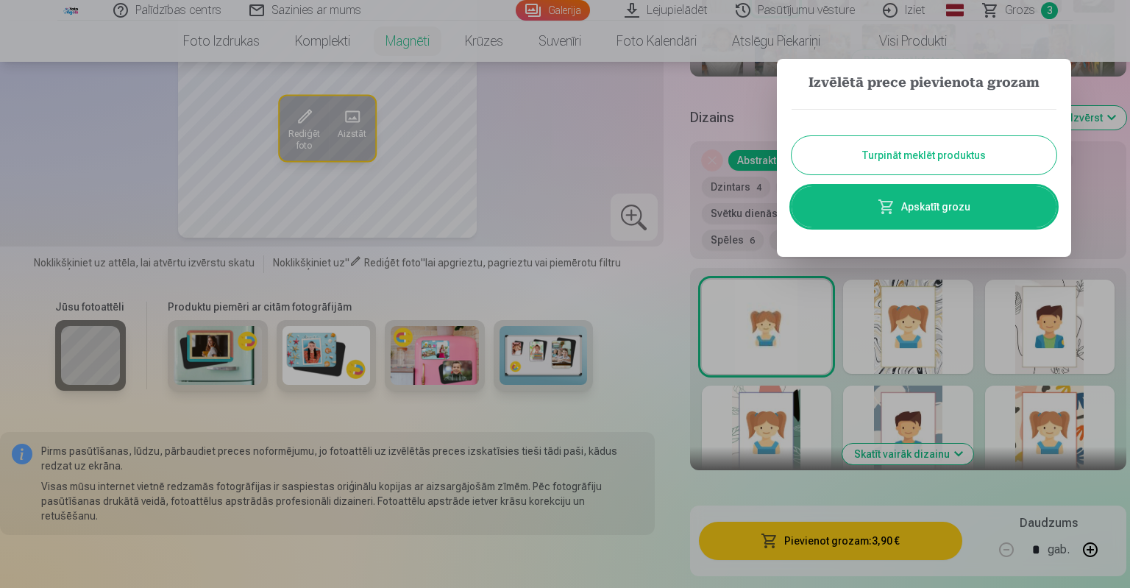
click at [937, 154] on button "Turpināt meklēt produktus" at bounding box center [923, 155] width 265 height 38
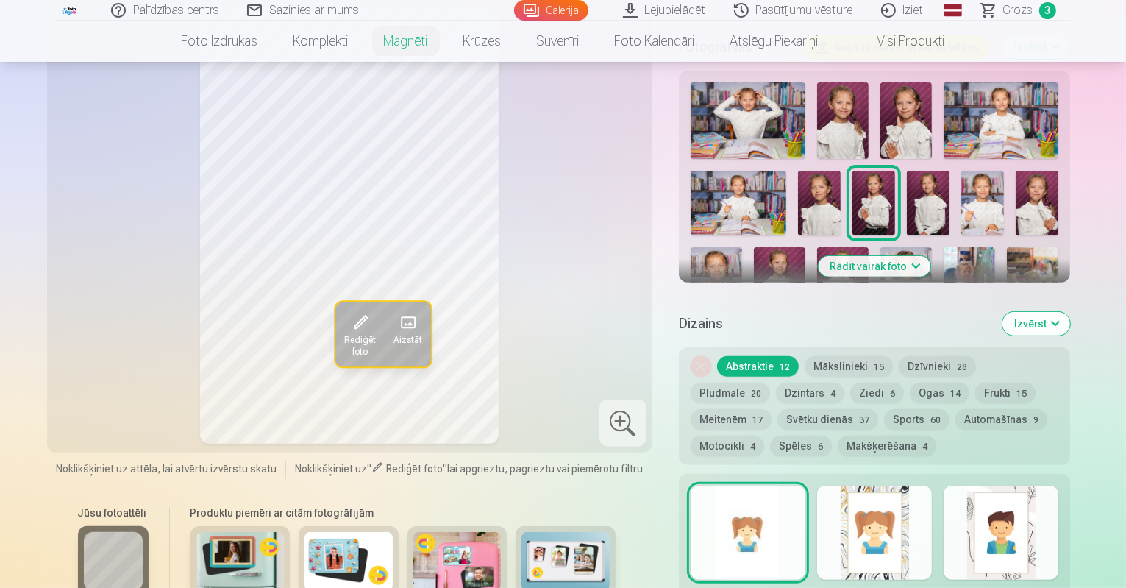
scroll to position [368, 0]
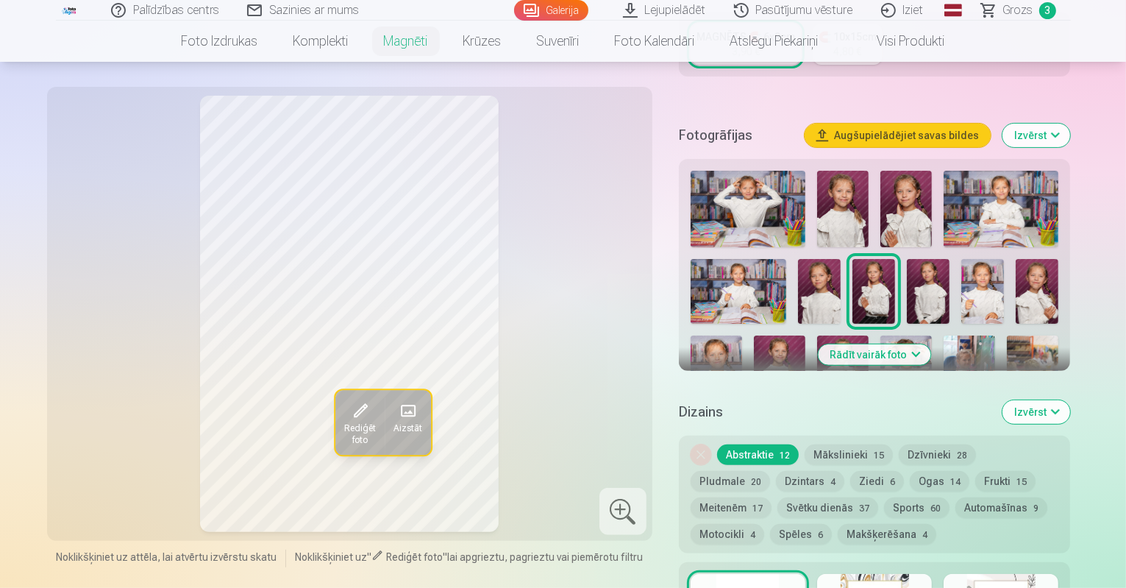
click at [887, 192] on img at bounding box center [905, 209] width 51 height 76
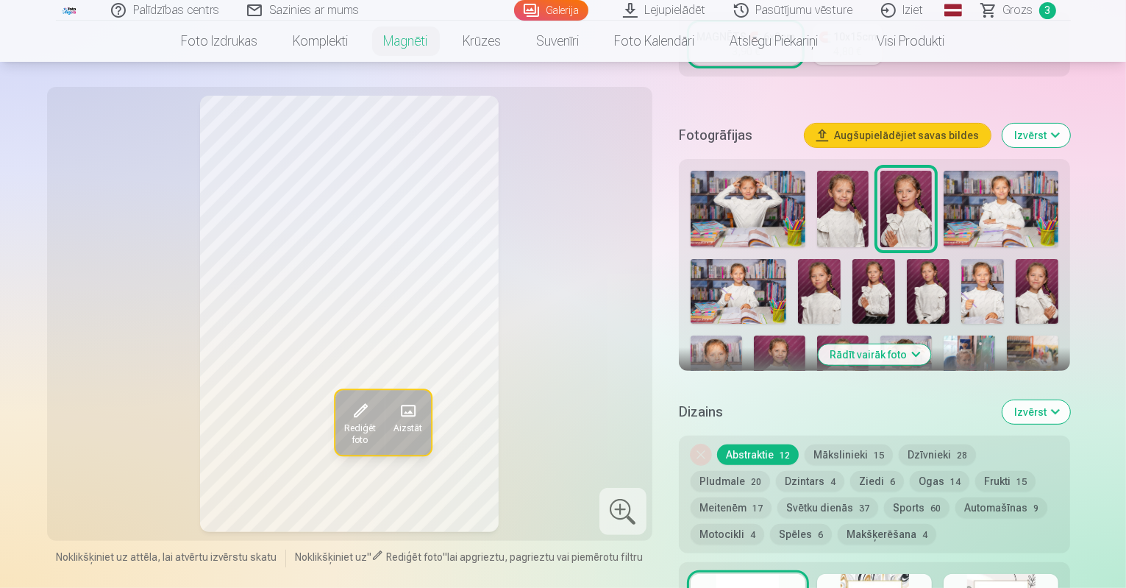
click at [835, 204] on img at bounding box center [842, 209] width 51 height 76
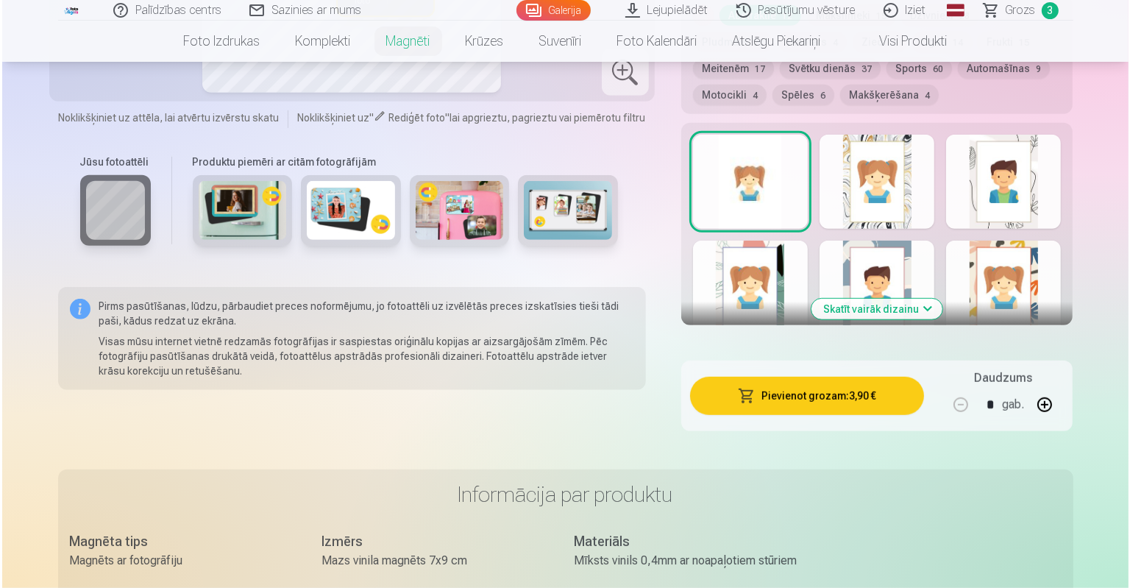
scroll to position [809, 0]
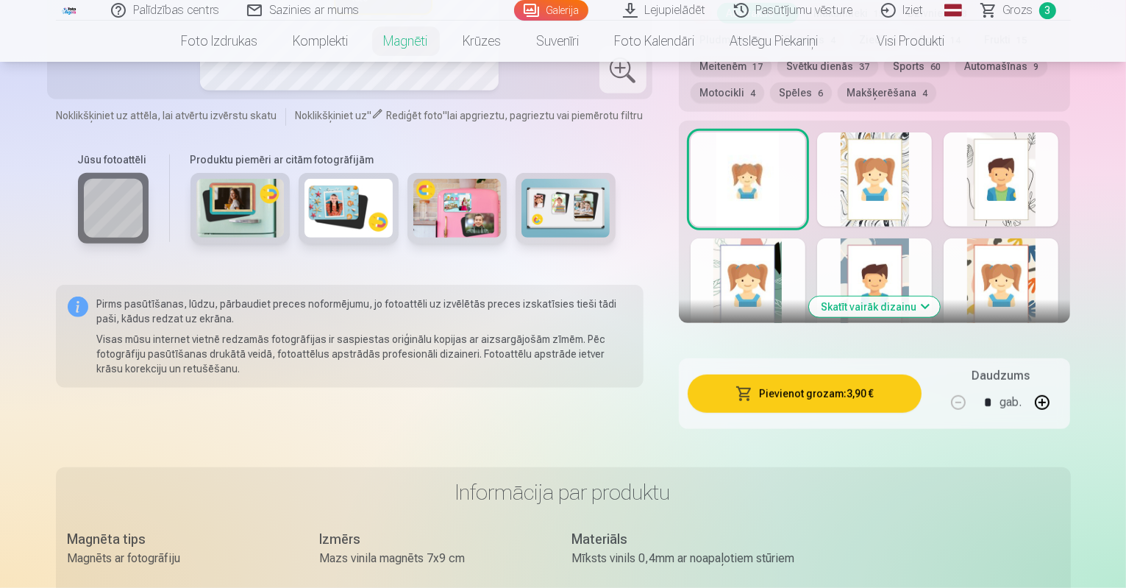
click at [860, 385] on button "Pievienot grozam : 3,90 €" at bounding box center [805, 393] width 235 height 38
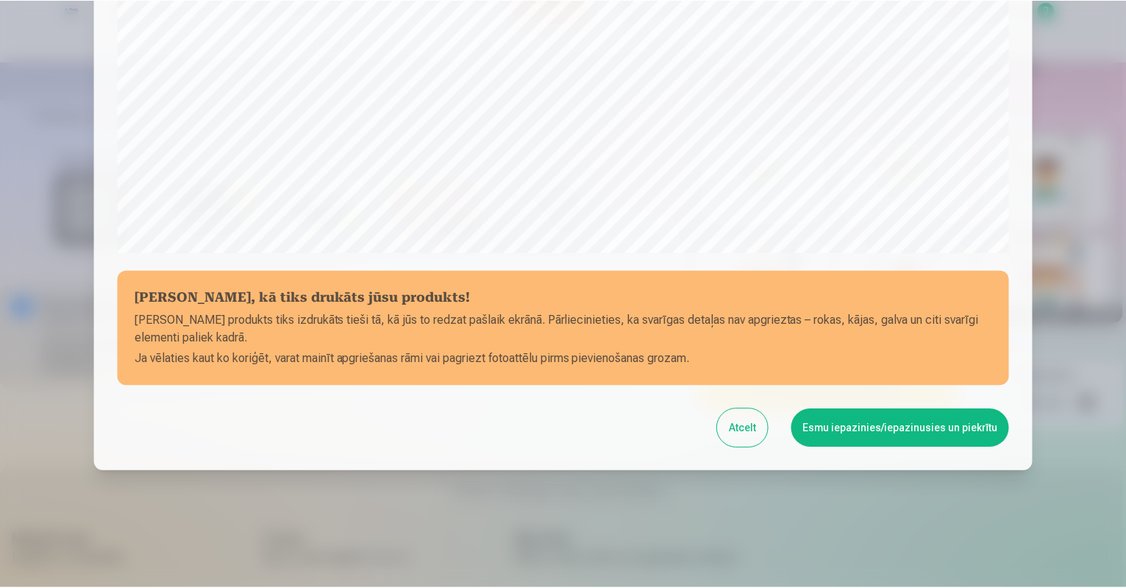
scroll to position [471, 0]
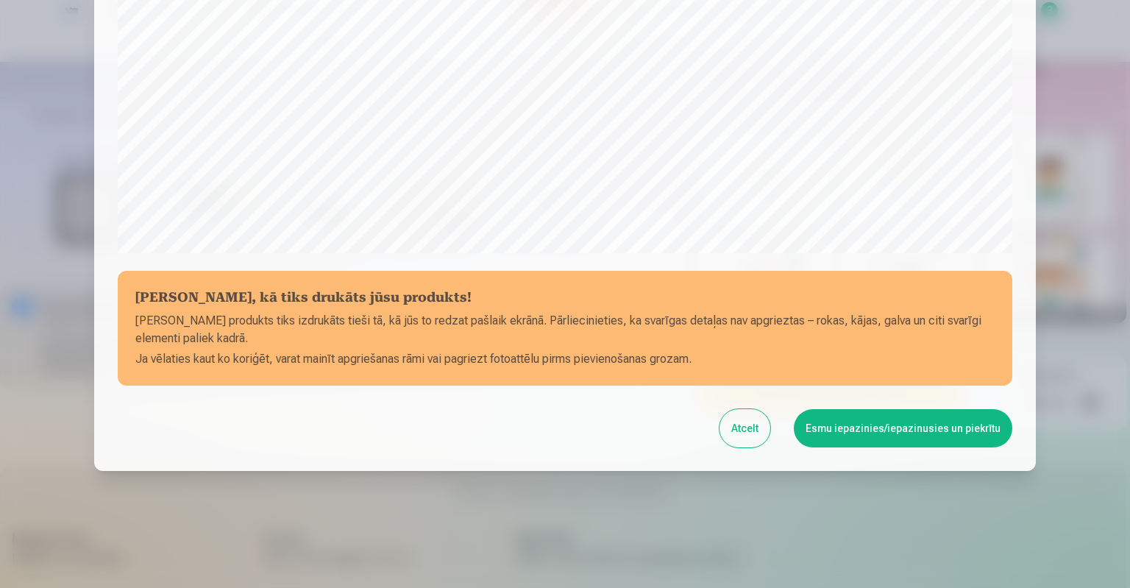
click at [877, 434] on button "Esmu iepazinies/iepazinusies un piekrītu" at bounding box center [903, 428] width 218 height 38
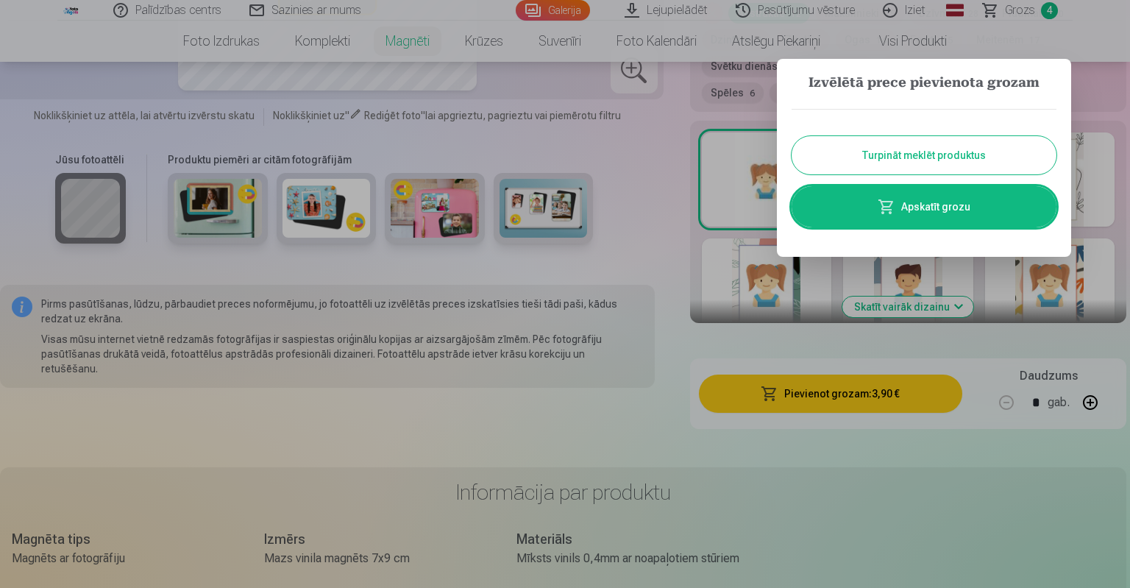
click at [933, 163] on button "Turpināt meklēt produktus" at bounding box center [923, 155] width 265 height 38
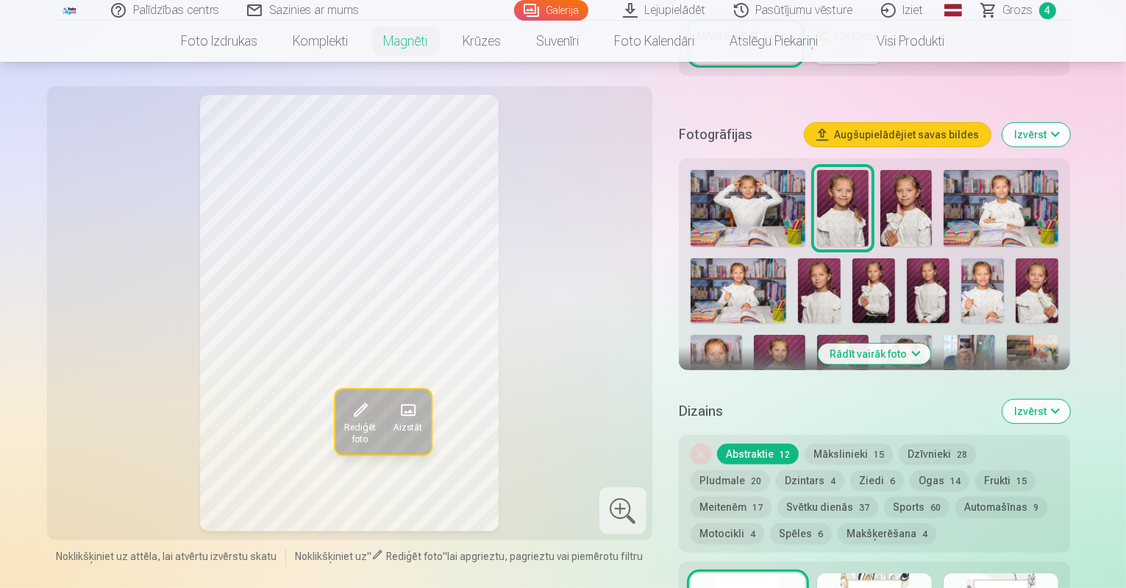
scroll to position [368, 0]
click at [961, 263] on img at bounding box center [982, 291] width 43 height 64
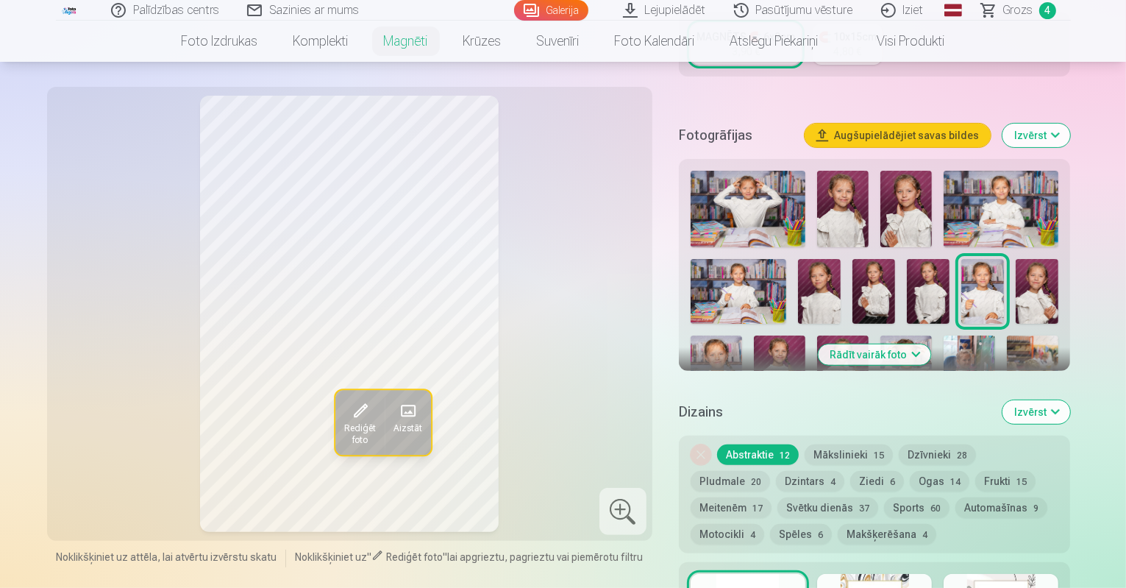
click at [742, 335] on img at bounding box center [716, 373] width 51 height 77
click at [961, 269] on img at bounding box center [982, 291] width 43 height 64
click at [907, 259] on img at bounding box center [928, 291] width 43 height 64
click at [852, 266] on img at bounding box center [873, 291] width 43 height 64
click at [798, 273] on img at bounding box center [819, 291] width 43 height 64
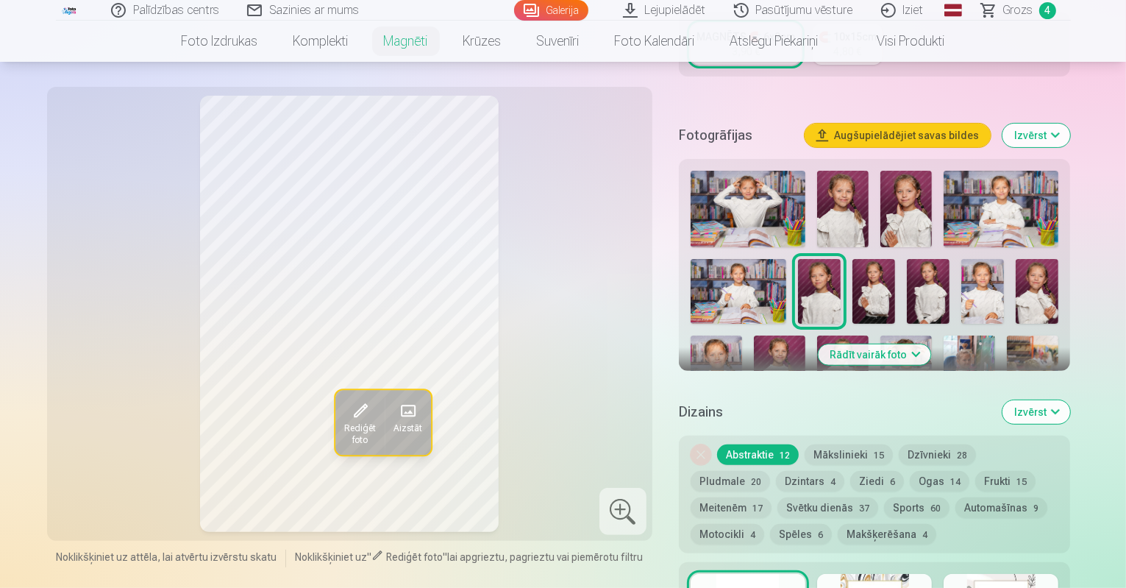
click at [907, 273] on img at bounding box center [928, 291] width 43 height 64
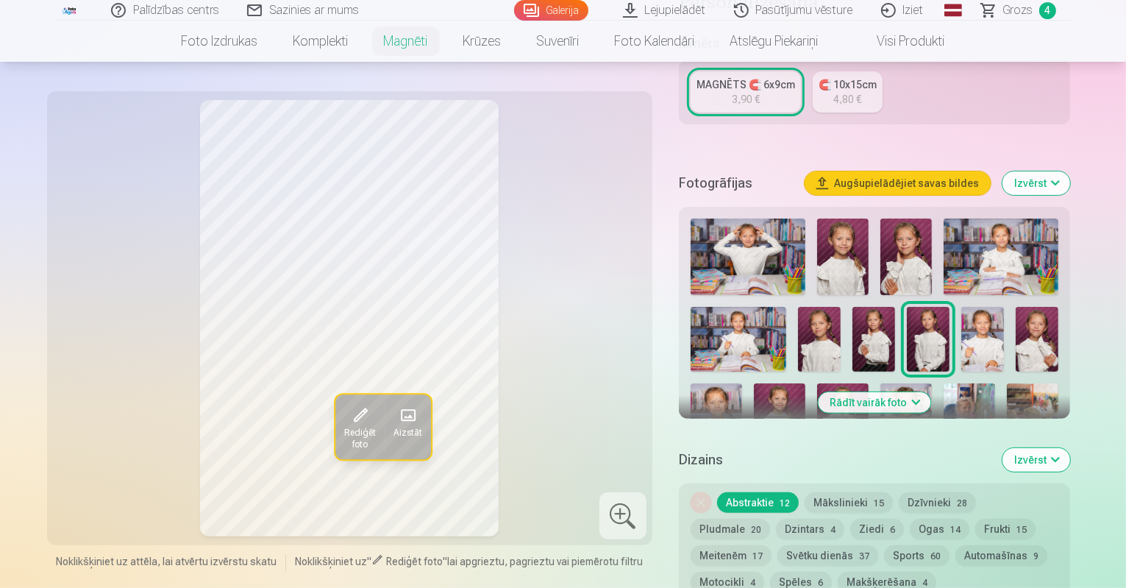
scroll to position [294, 0]
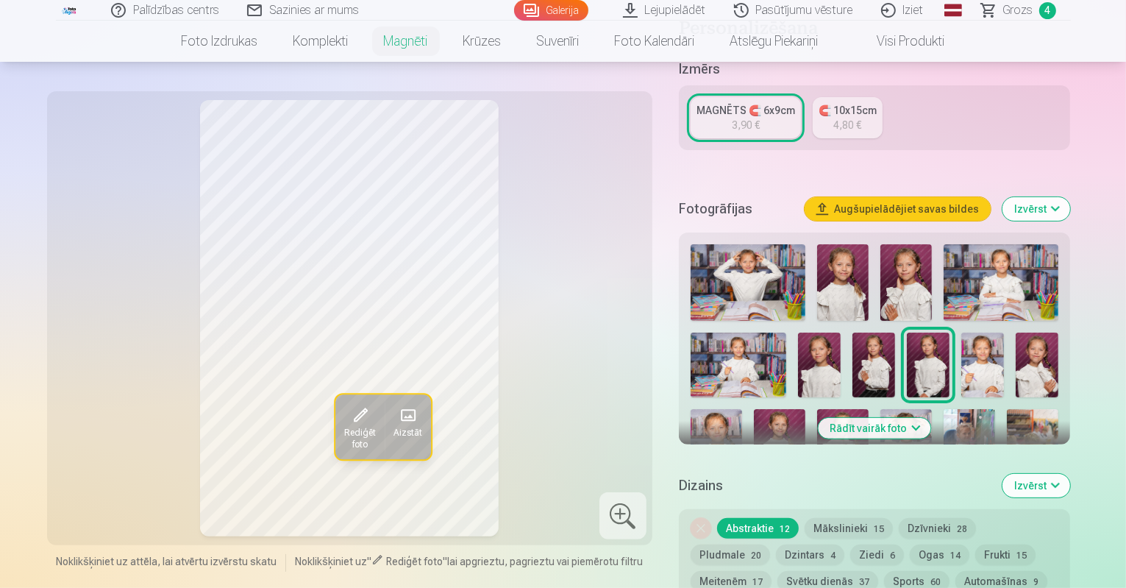
click at [1015, 9] on span "Grozs" at bounding box center [1018, 10] width 30 height 18
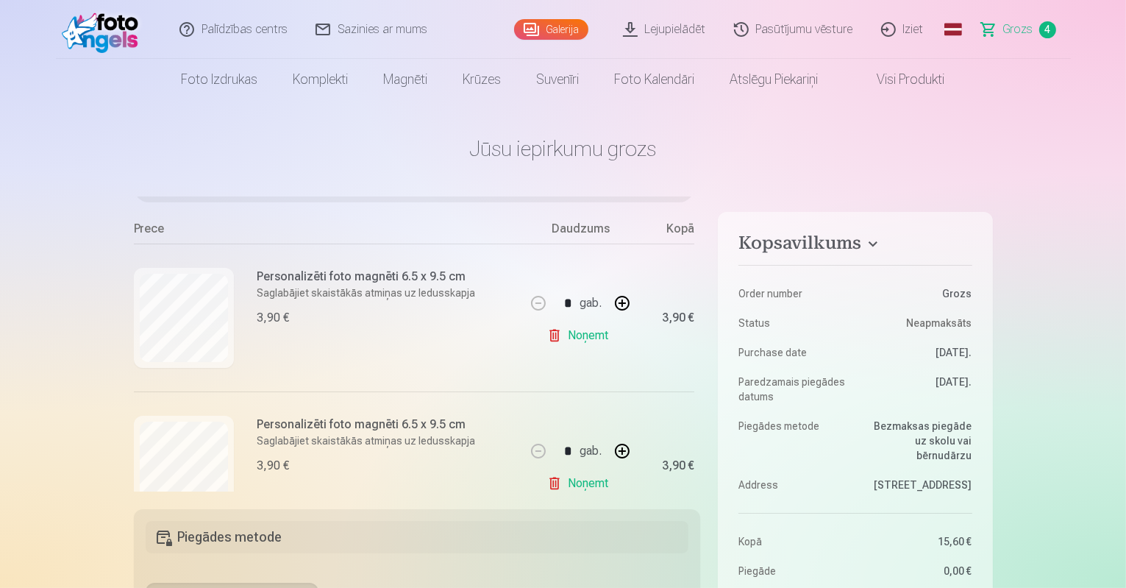
scroll to position [112, 0]
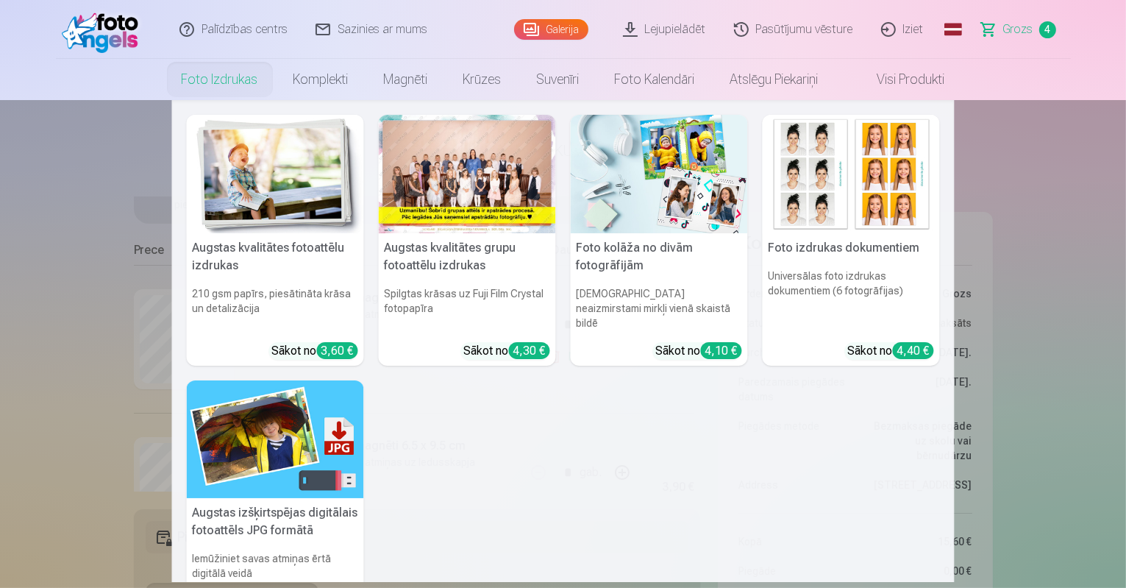
click at [249, 174] on img at bounding box center [275, 174] width 177 height 118
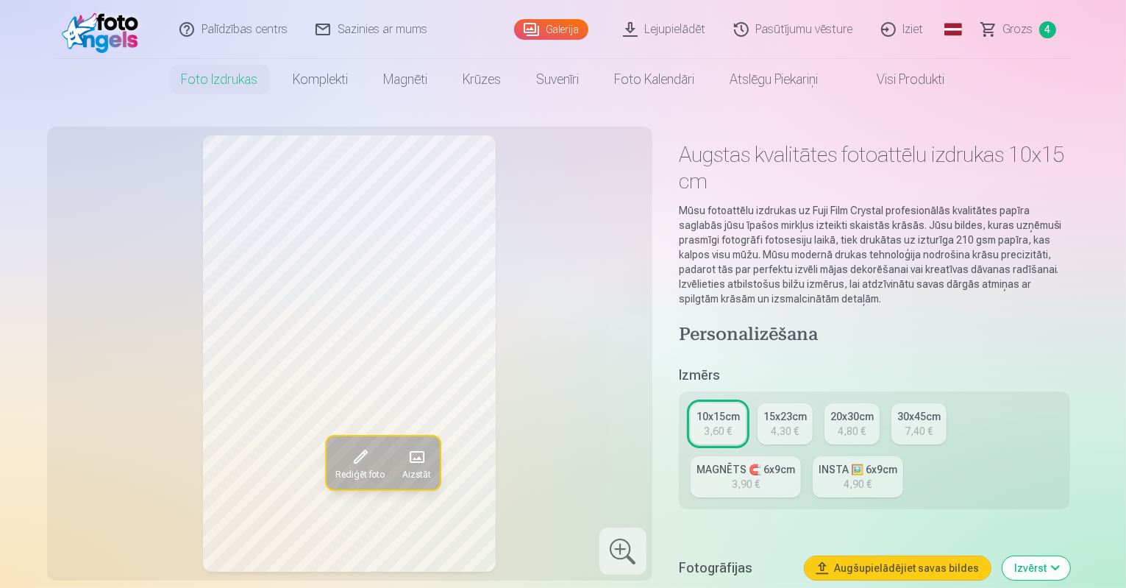
click at [795, 462] on div "MAGNĒTS 🧲 6x9cm" at bounding box center [745, 469] width 99 height 15
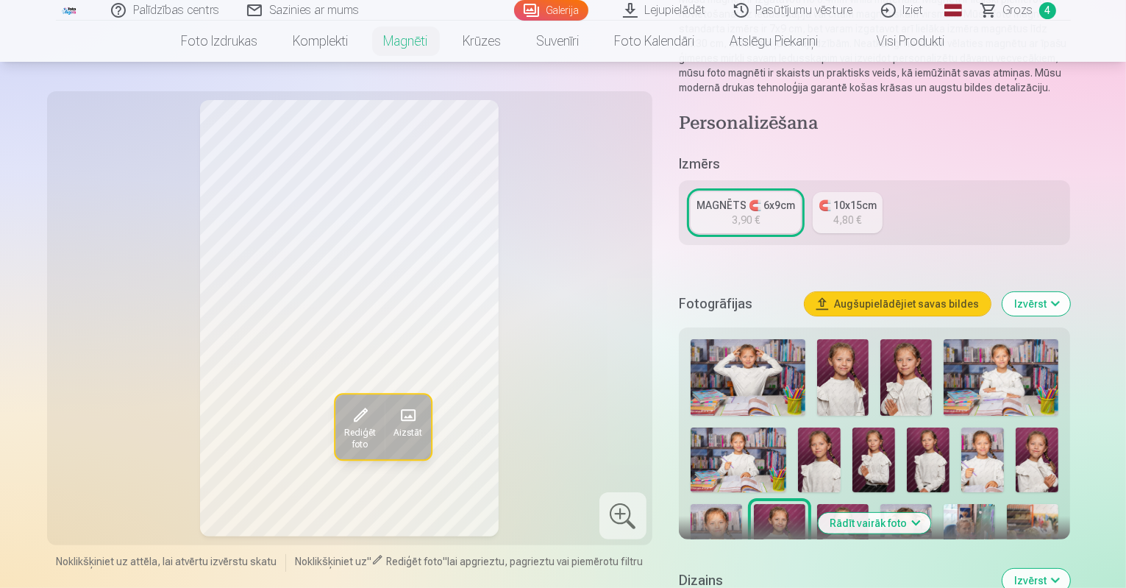
scroll to position [221, 0]
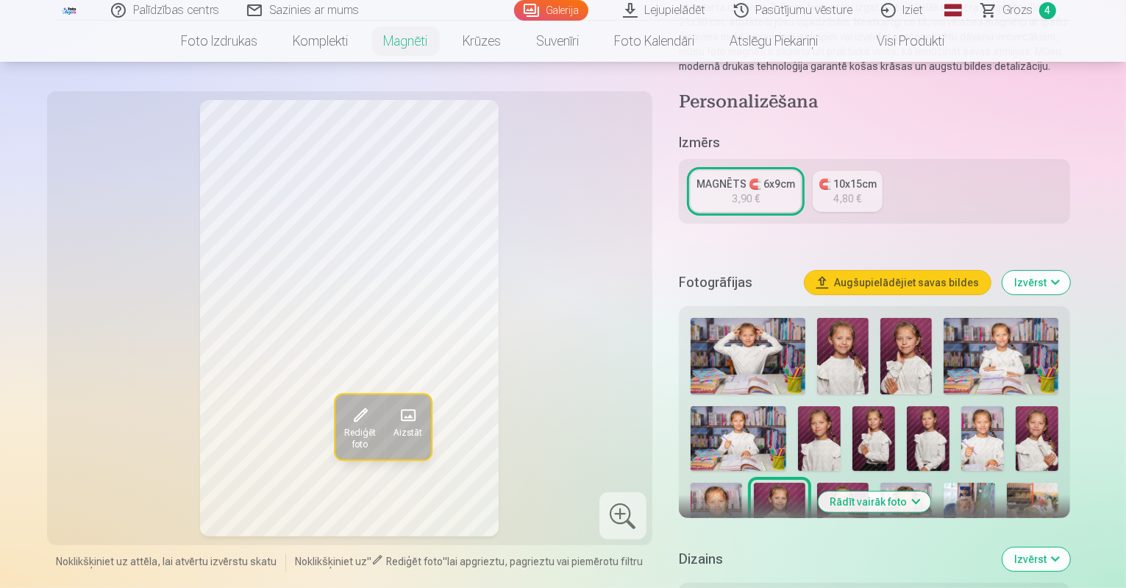
click at [787, 406] on img at bounding box center [739, 438] width 96 height 64
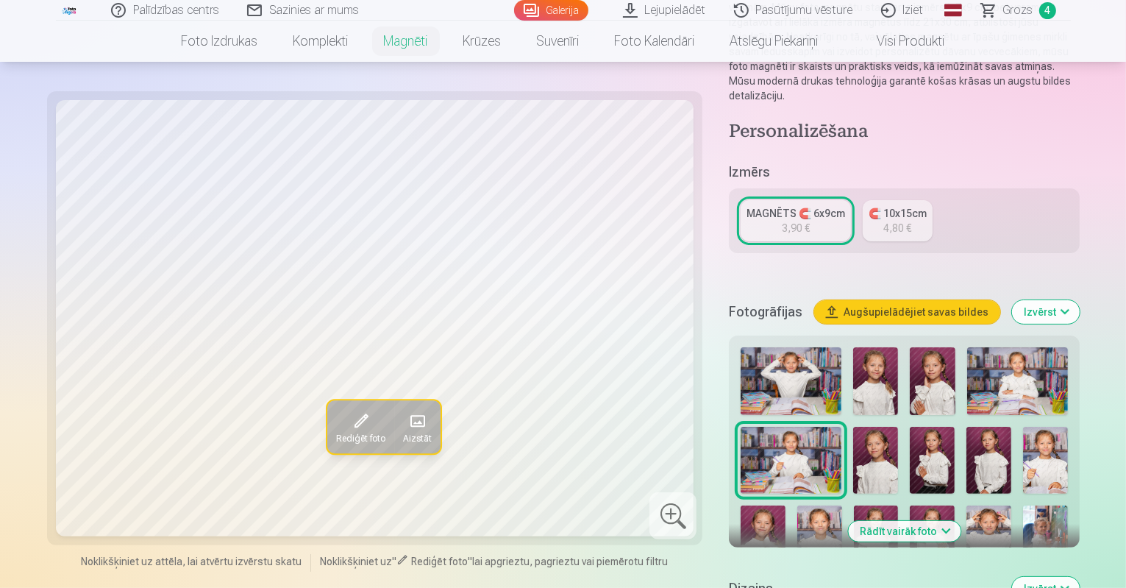
click at [842, 505] on img at bounding box center [819, 538] width 45 height 67
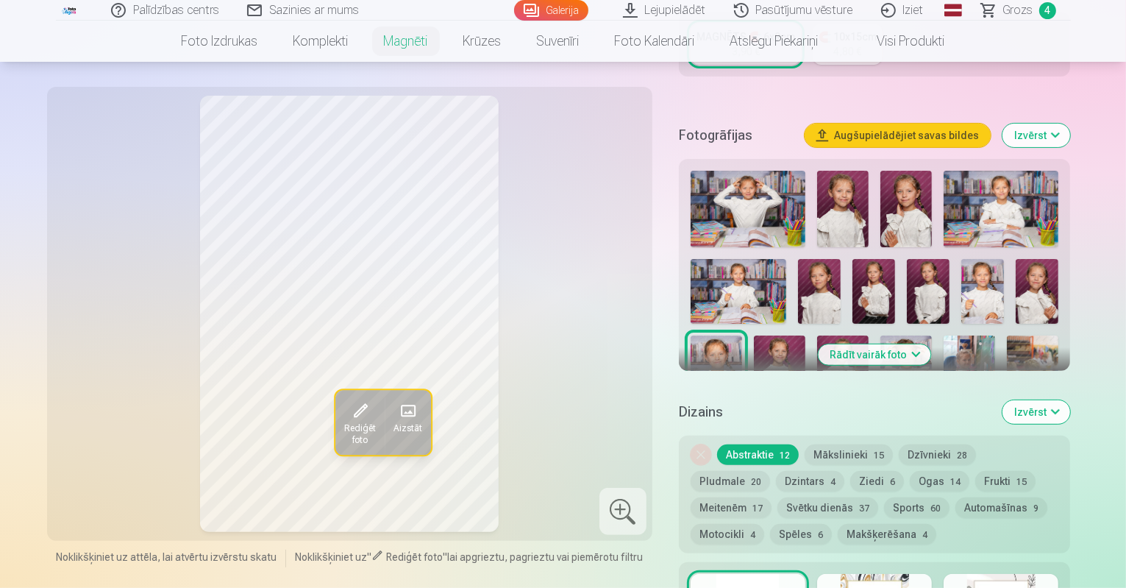
scroll to position [588, 0]
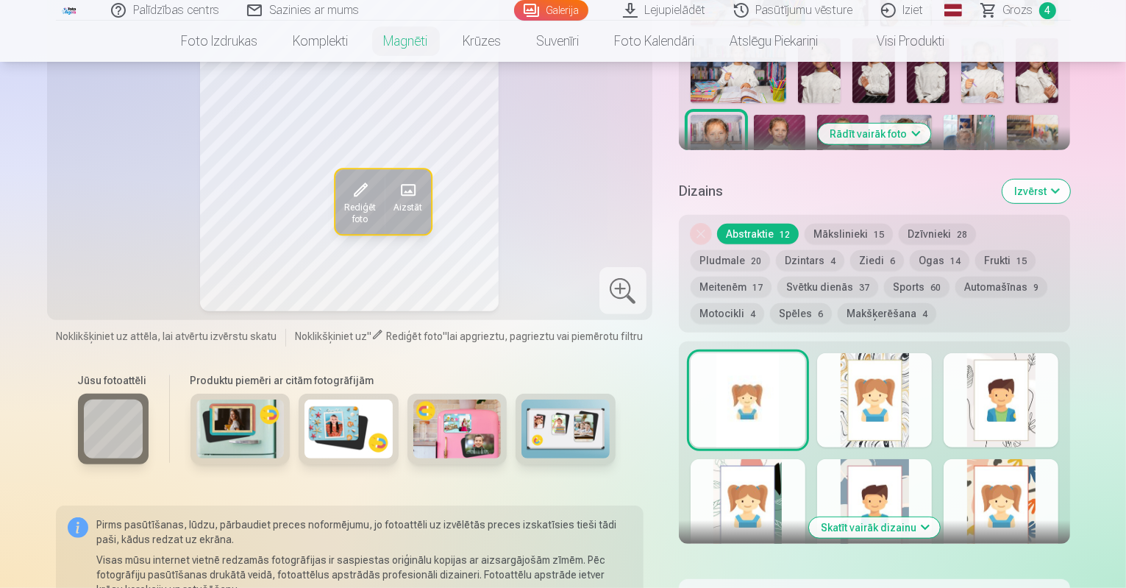
click at [777, 402] on div at bounding box center [748, 400] width 115 height 94
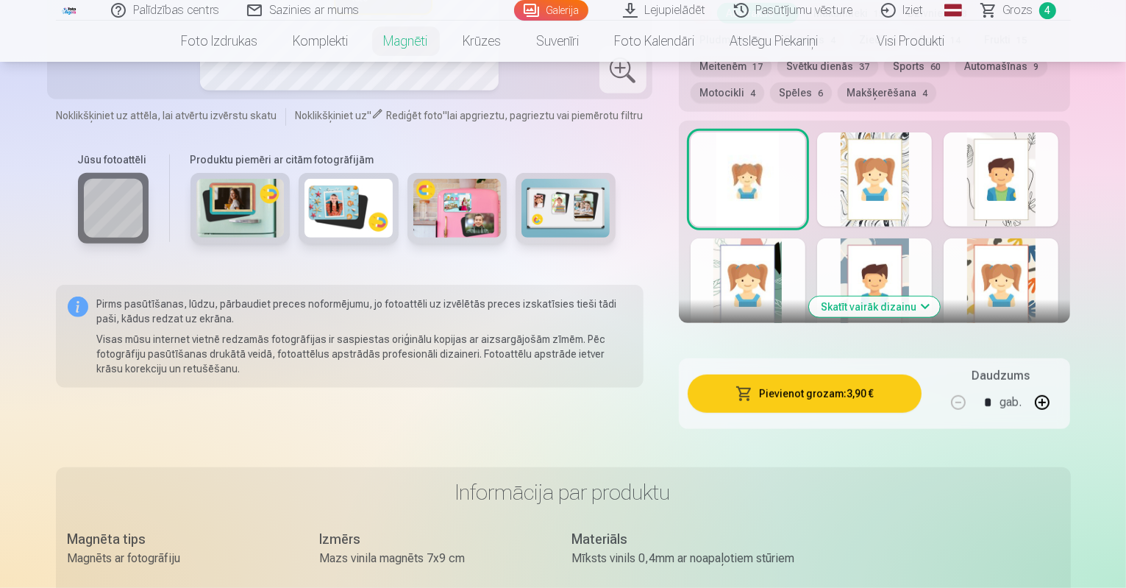
click at [826, 385] on button "Pievienot grozam : 3,90 €" at bounding box center [805, 393] width 235 height 38
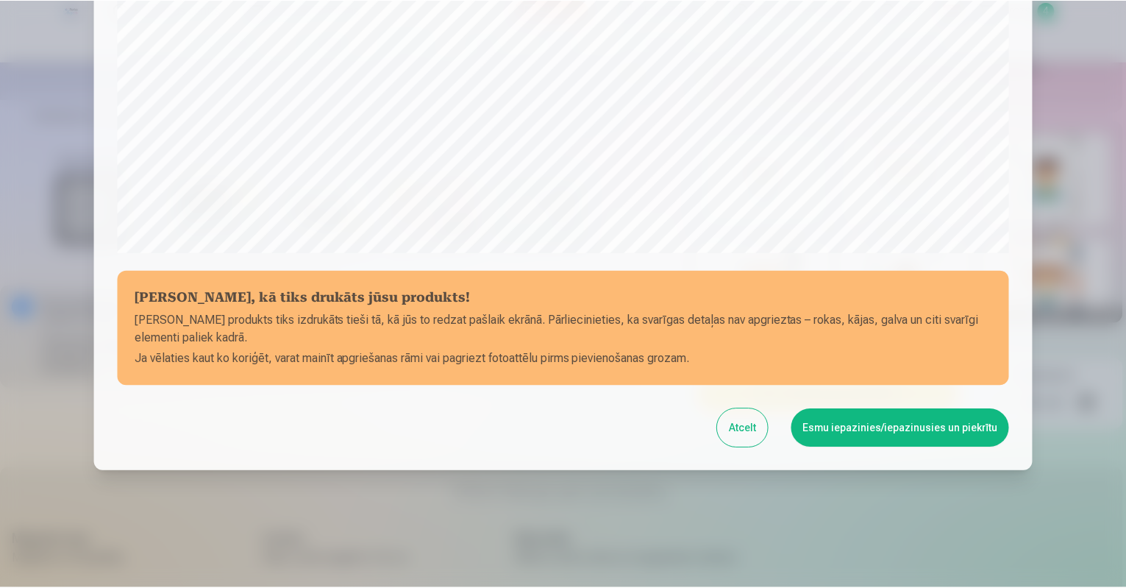
scroll to position [471, 0]
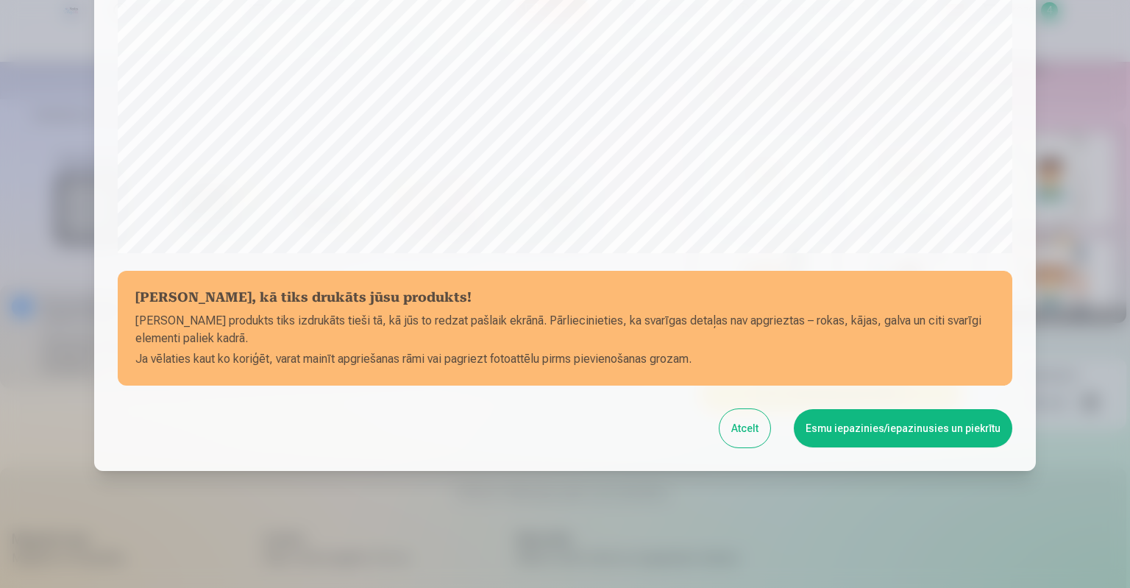
click at [855, 437] on button "Esmu iepazinies/iepazinusies un piekrītu" at bounding box center [903, 428] width 218 height 38
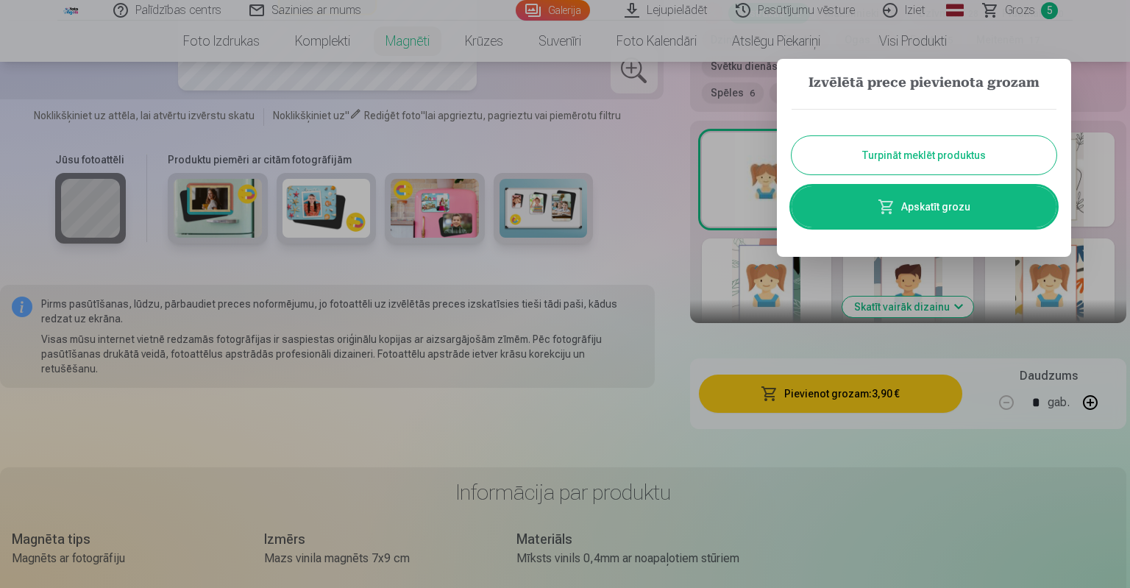
click at [924, 161] on button "Turpināt meklēt produktus" at bounding box center [923, 155] width 265 height 38
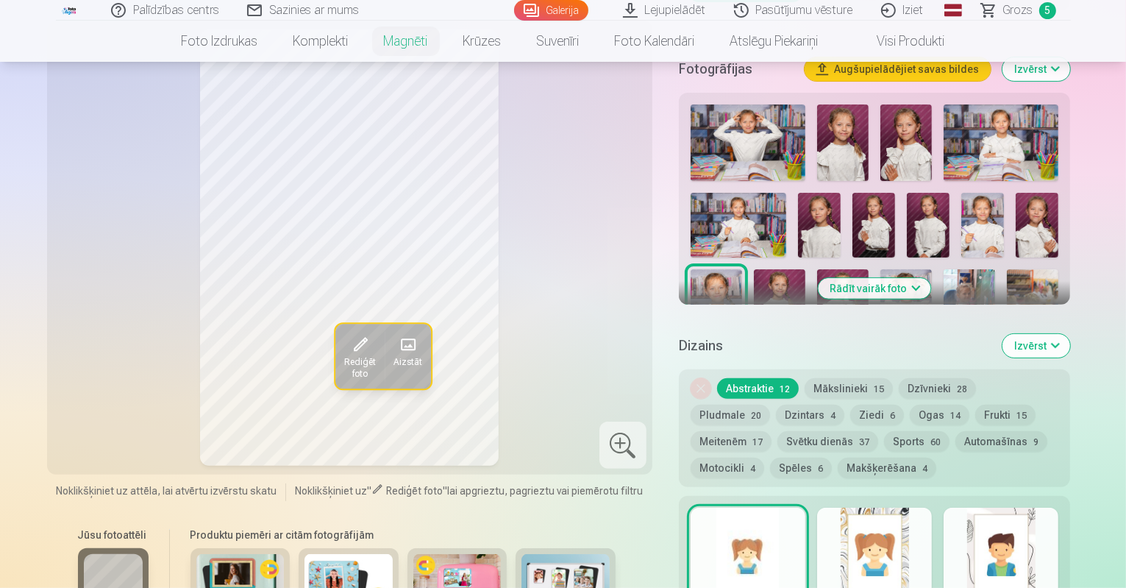
scroll to position [294, 0]
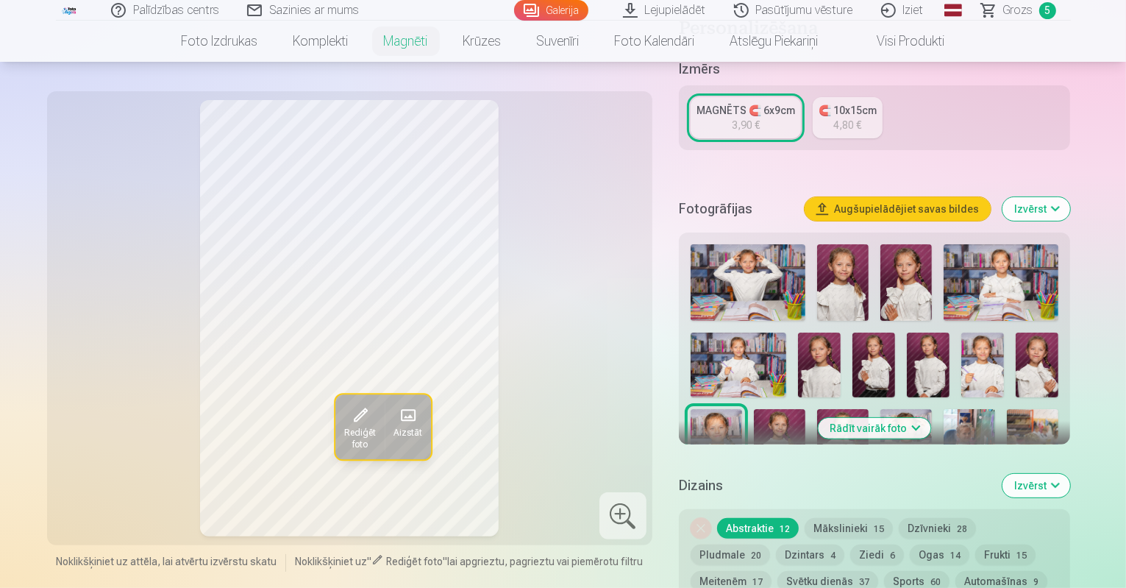
click at [880, 261] on img at bounding box center [905, 282] width 51 height 76
click at [805, 409] on img at bounding box center [779, 447] width 51 height 77
click at [869, 409] on img at bounding box center [842, 447] width 51 height 77
click at [1065, 332] on div at bounding box center [875, 400] width 380 height 324
click at [805, 409] on img at bounding box center [779, 447] width 51 height 77
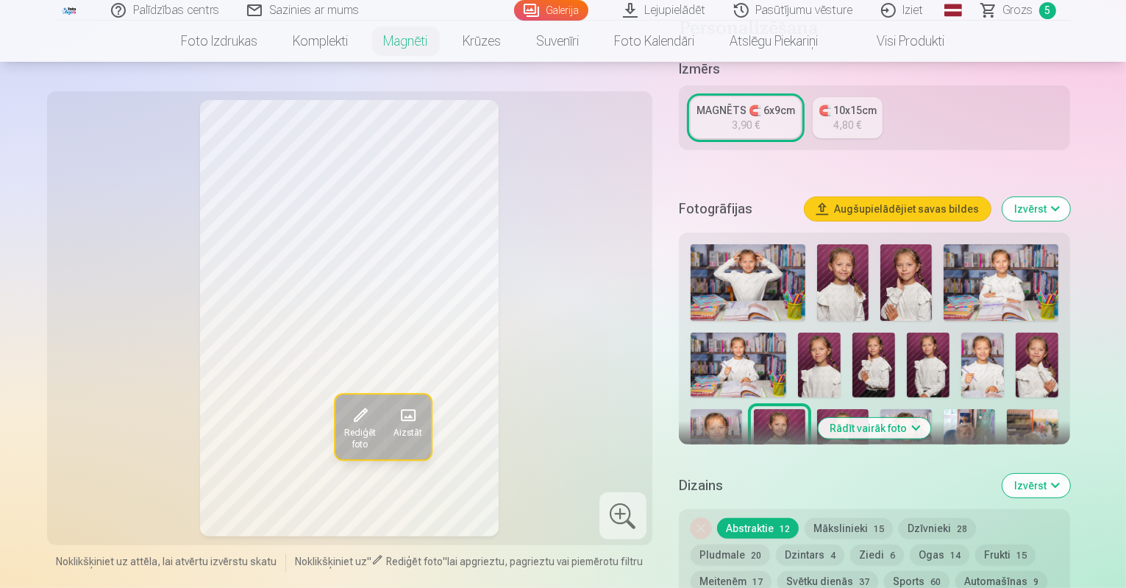
click at [798, 343] on img at bounding box center [819, 364] width 43 height 64
click at [852, 343] on img at bounding box center [873, 364] width 43 height 64
click at [907, 342] on img at bounding box center [928, 364] width 43 height 64
click at [805, 409] on img at bounding box center [779, 447] width 51 height 77
click at [1016, 343] on img at bounding box center [1037, 364] width 43 height 64
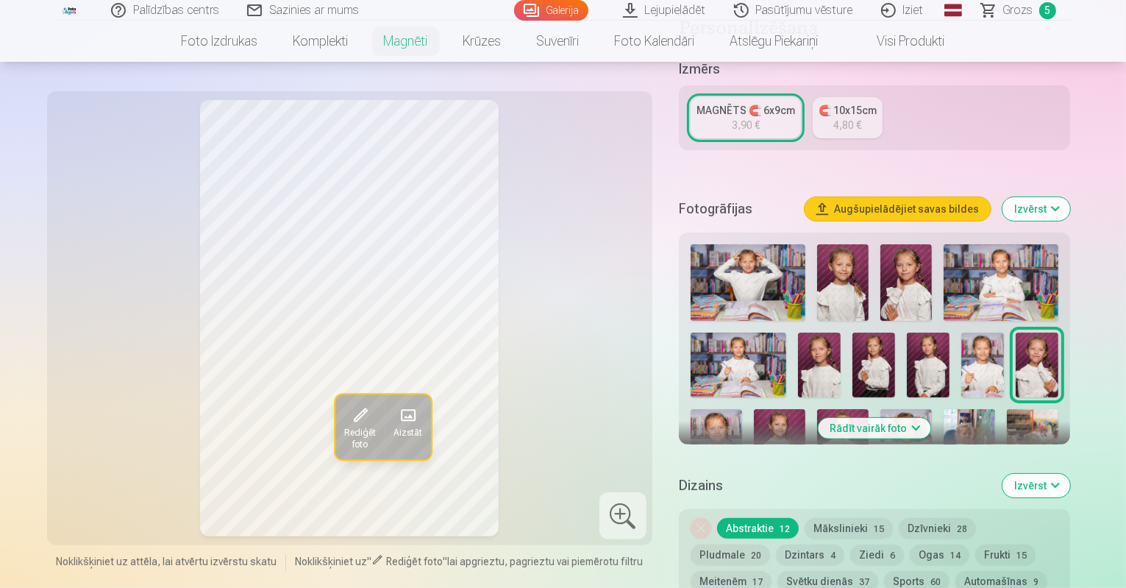
click at [907, 342] on img at bounding box center [928, 364] width 43 height 64
click at [852, 340] on img at bounding box center [873, 364] width 43 height 64
click at [805, 409] on img at bounding box center [779, 447] width 51 height 77
click at [869, 409] on img at bounding box center [842, 447] width 51 height 77
click at [805, 409] on img at bounding box center [779, 447] width 51 height 77
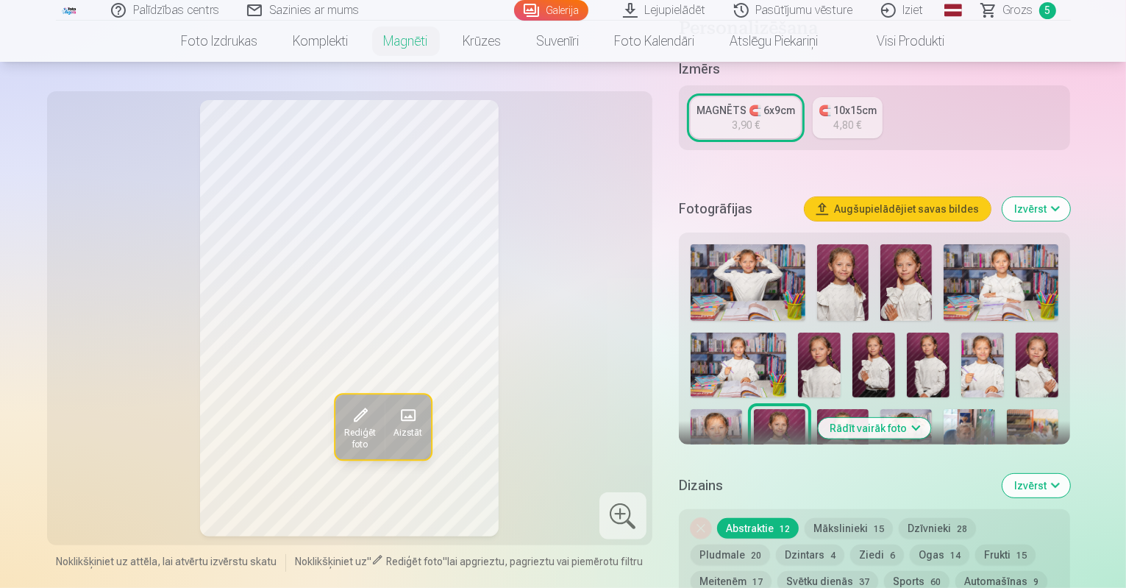
click at [861, 118] on div "4,80 €" at bounding box center [847, 125] width 28 height 15
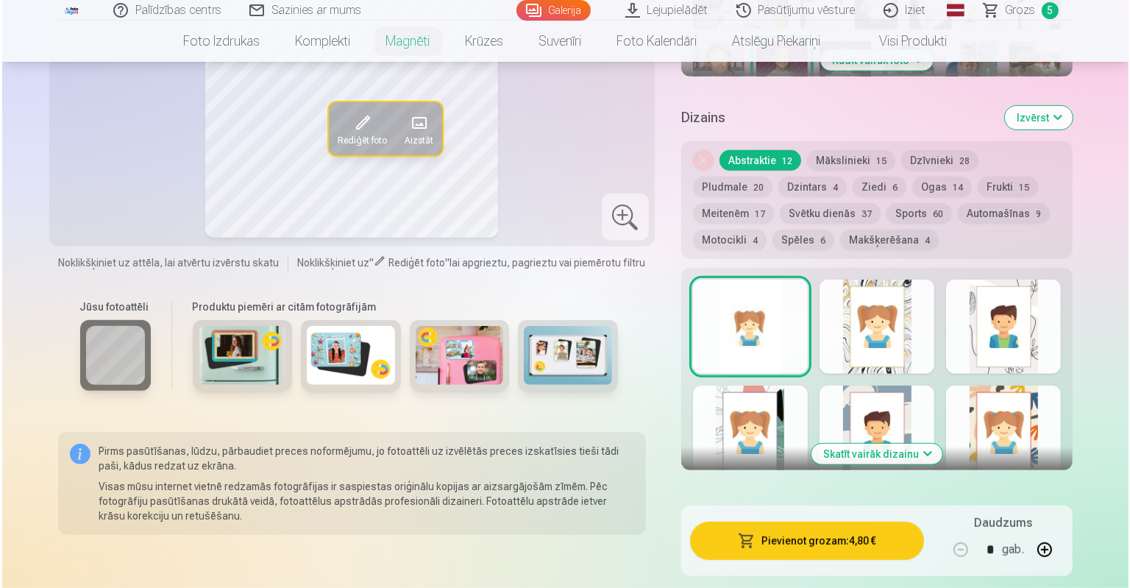
scroll to position [883, 0]
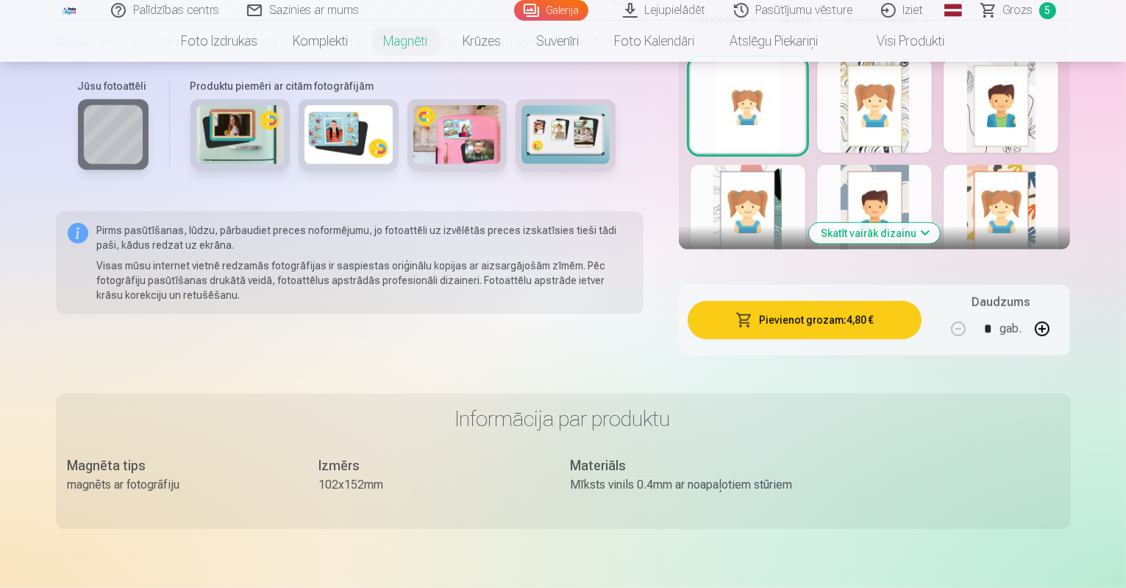
click at [838, 301] on button "Pievienot grozam : 4,80 €" at bounding box center [805, 320] width 235 height 38
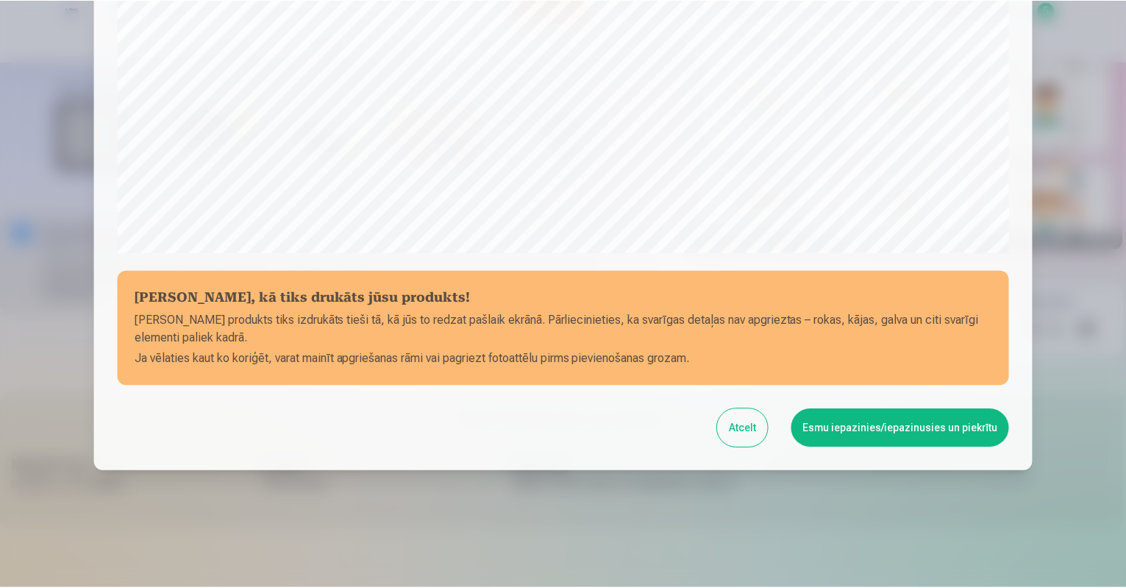
scroll to position [471, 0]
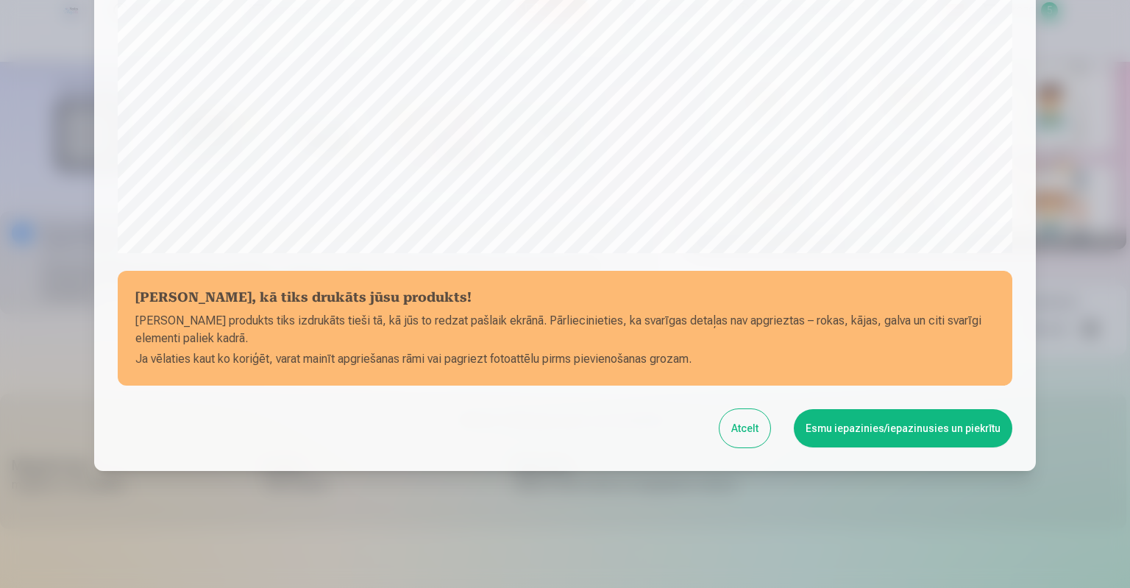
click at [902, 421] on button "Esmu iepazinies/iepazinusies un piekrītu" at bounding box center [903, 428] width 218 height 38
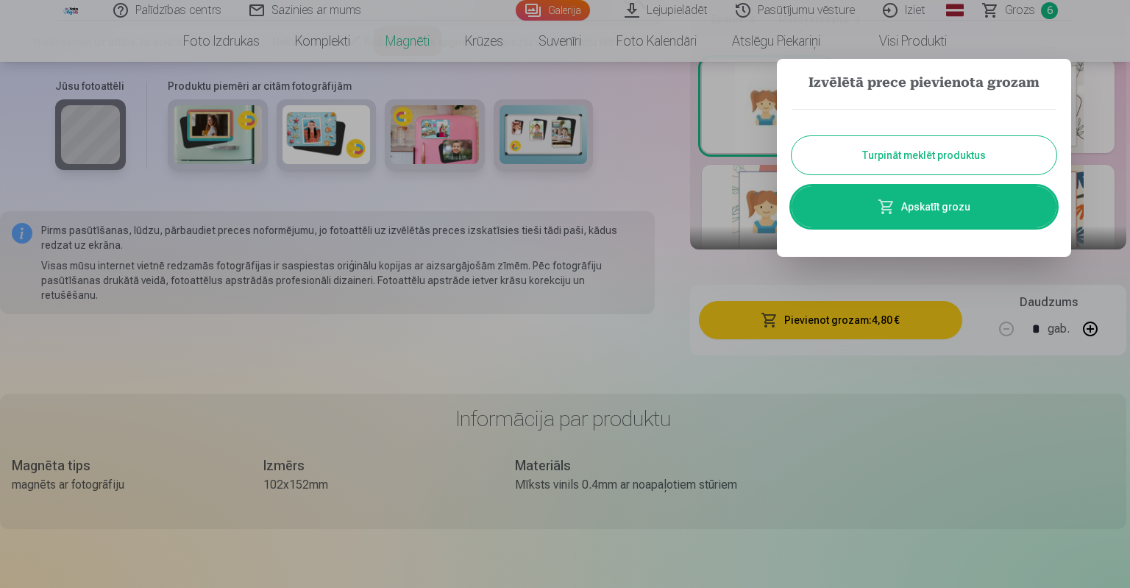
click at [914, 155] on button "Turpināt meklēt produktus" at bounding box center [923, 155] width 265 height 38
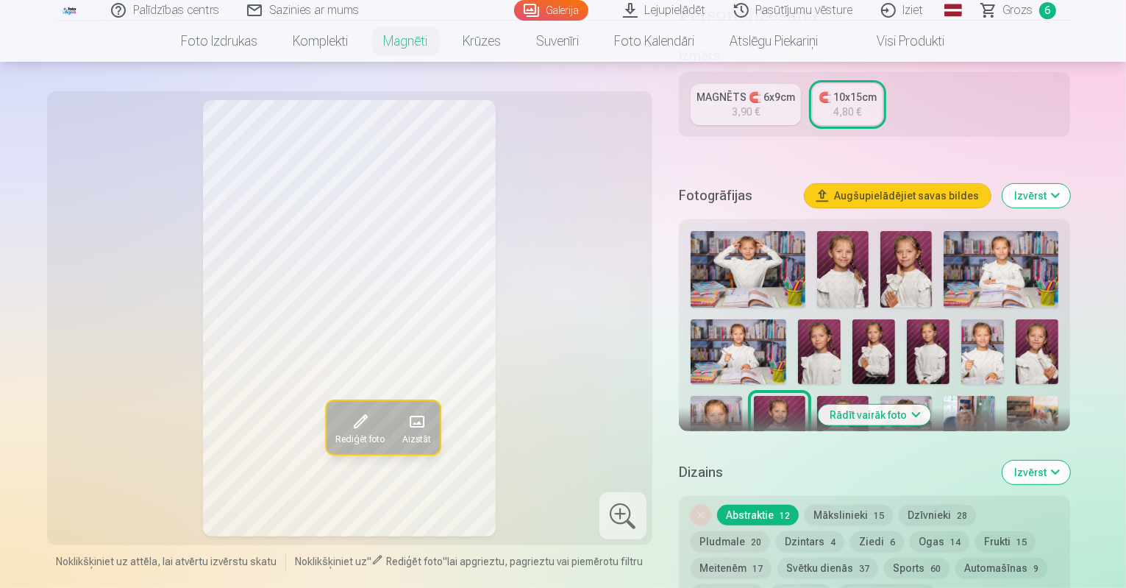
scroll to position [294, 0]
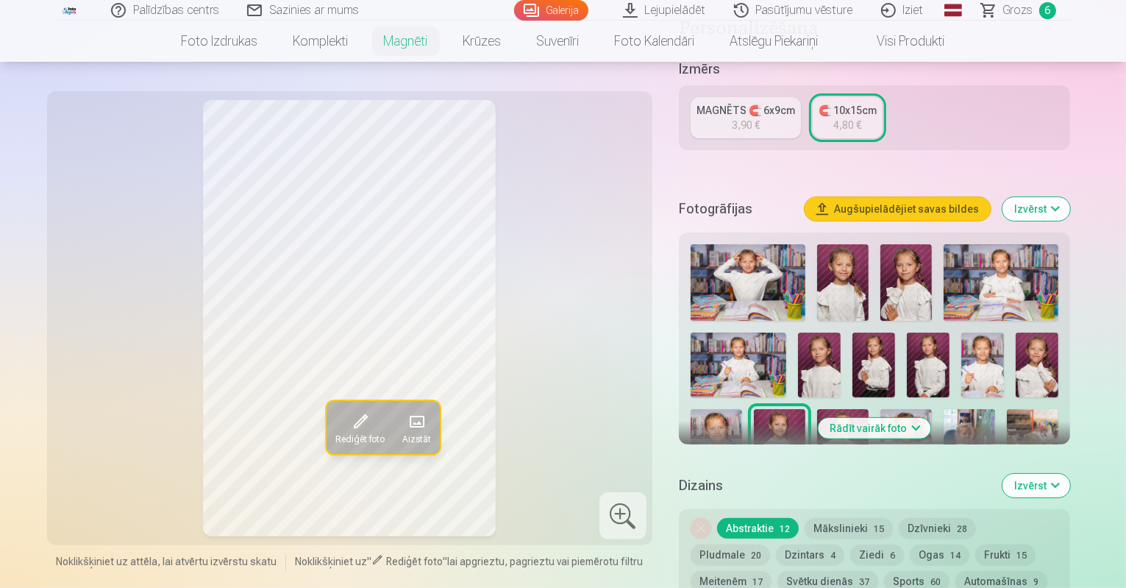
click at [985, 258] on img at bounding box center [1001, 282] width 115 height 76
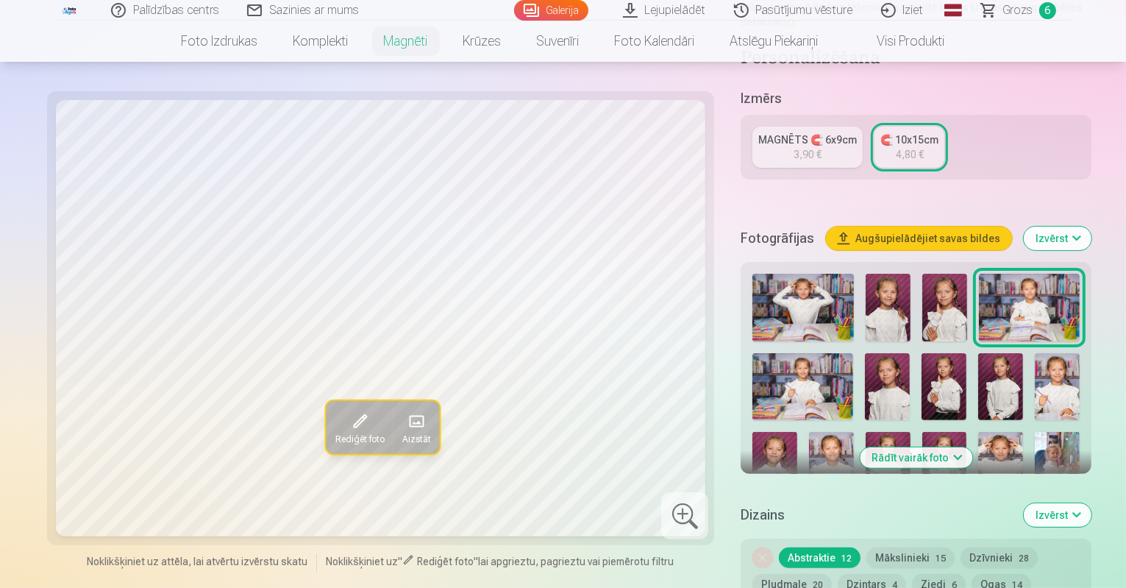
click at [752, 274] on img at bounding box center [802, 308] width 101 height 68
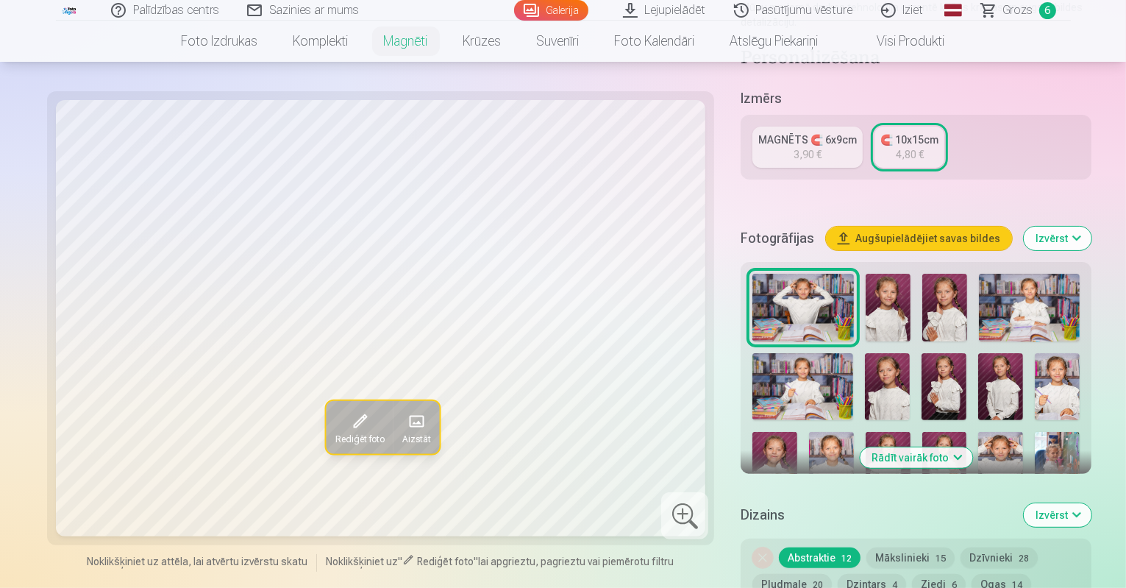
click at [853, 353] on img at bounding box center [802, 386] width 101 height 67
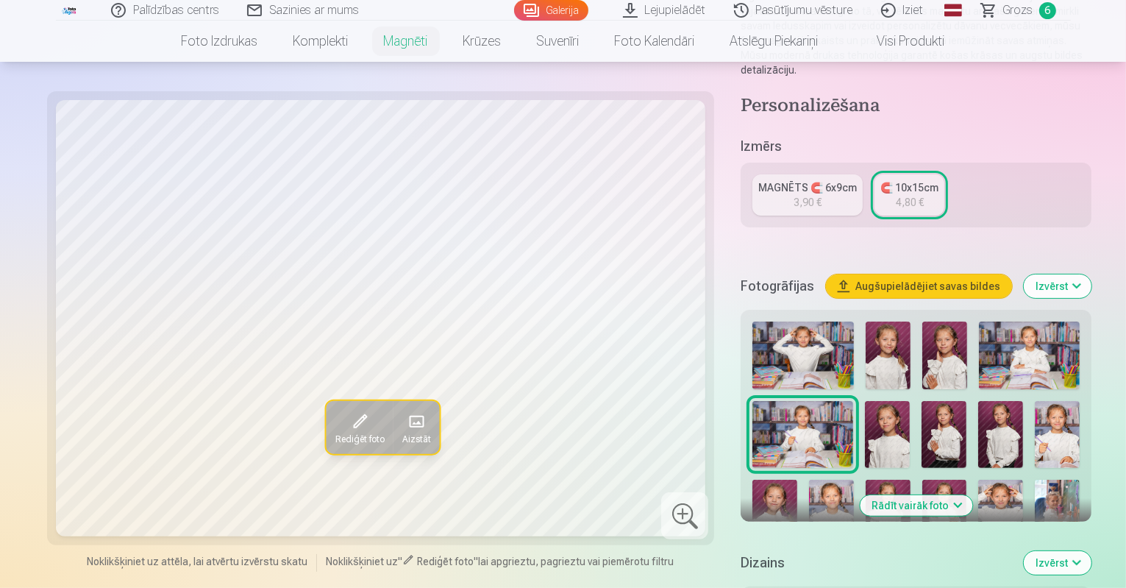
scroll to position [221, 0]
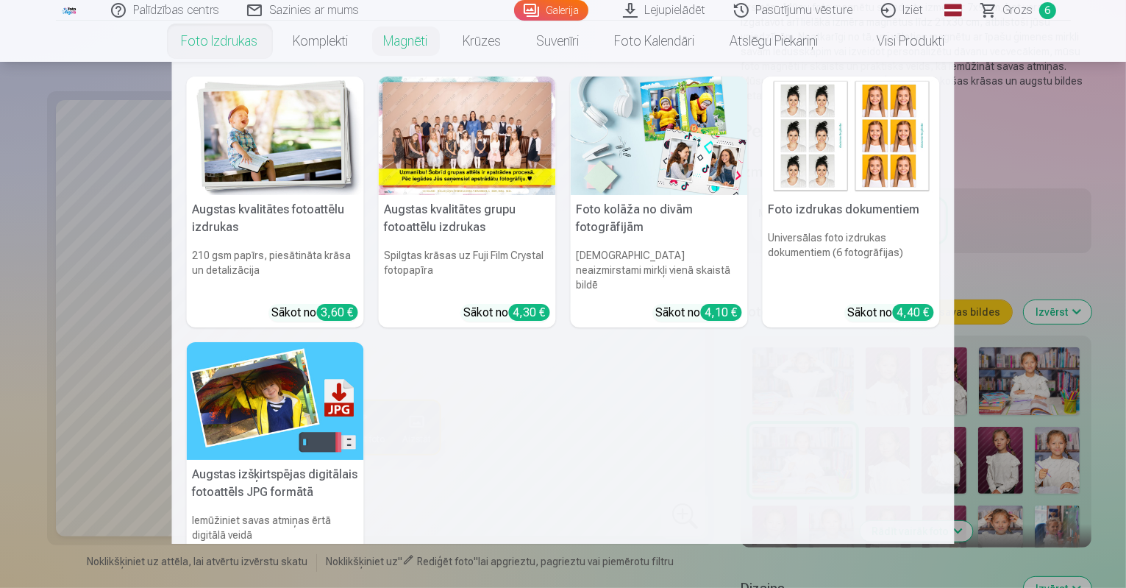
click at [235, 48] on link "Foto izdrukas" at bounding box center [220, 41] width 112 height 41
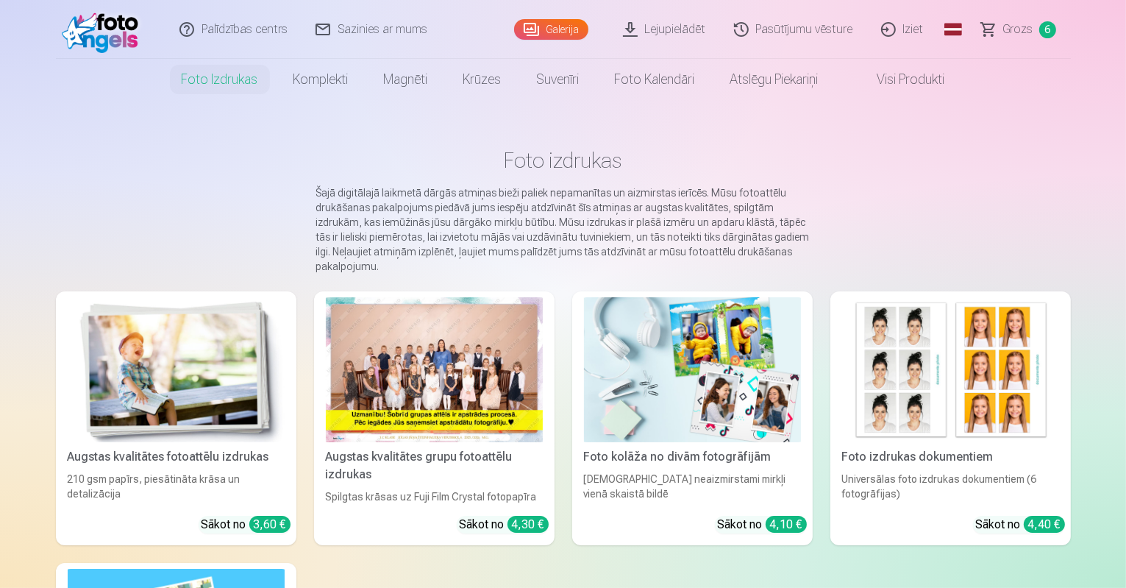
click at [424, 385] on div at bounding box center [434, 369] width 217 height 145
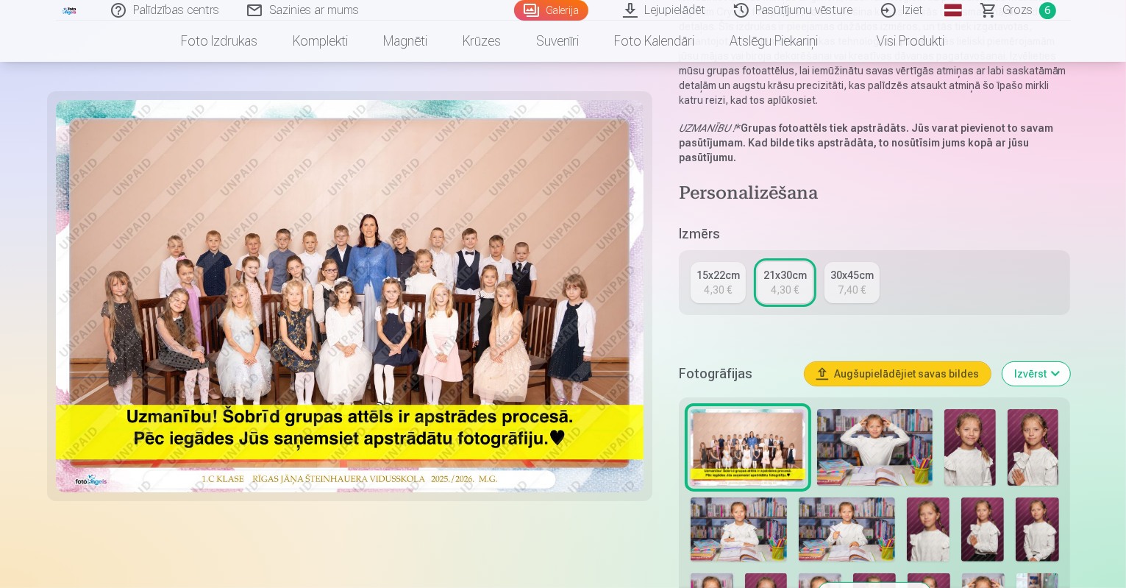
scroll to position [221, 0]
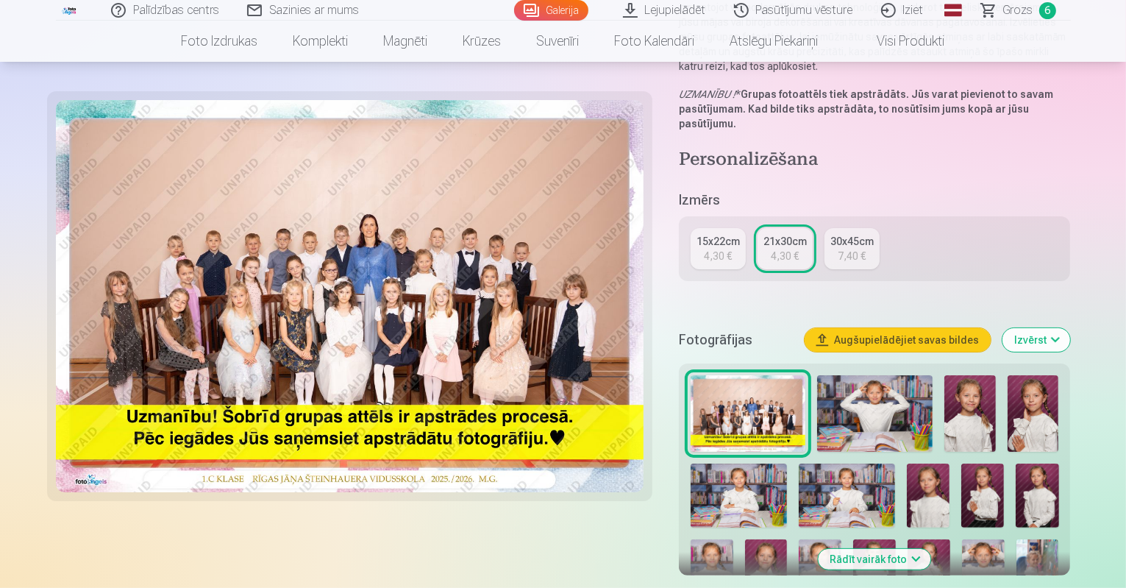
click at [750, 384] on img at bounding box center [748, 413] width 115 height 77
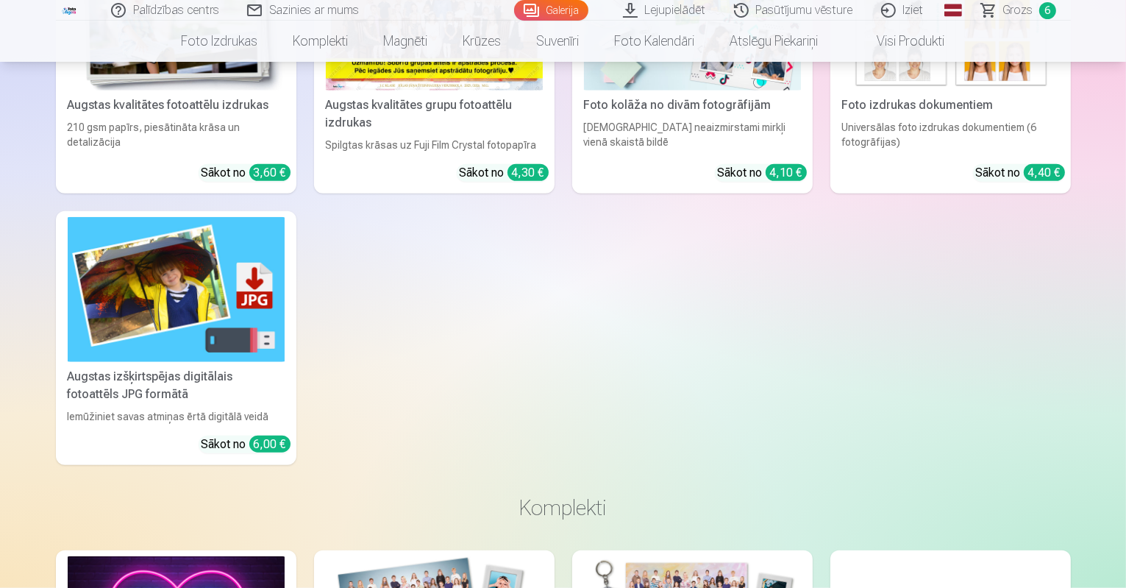
scroll to position [1183, 0]
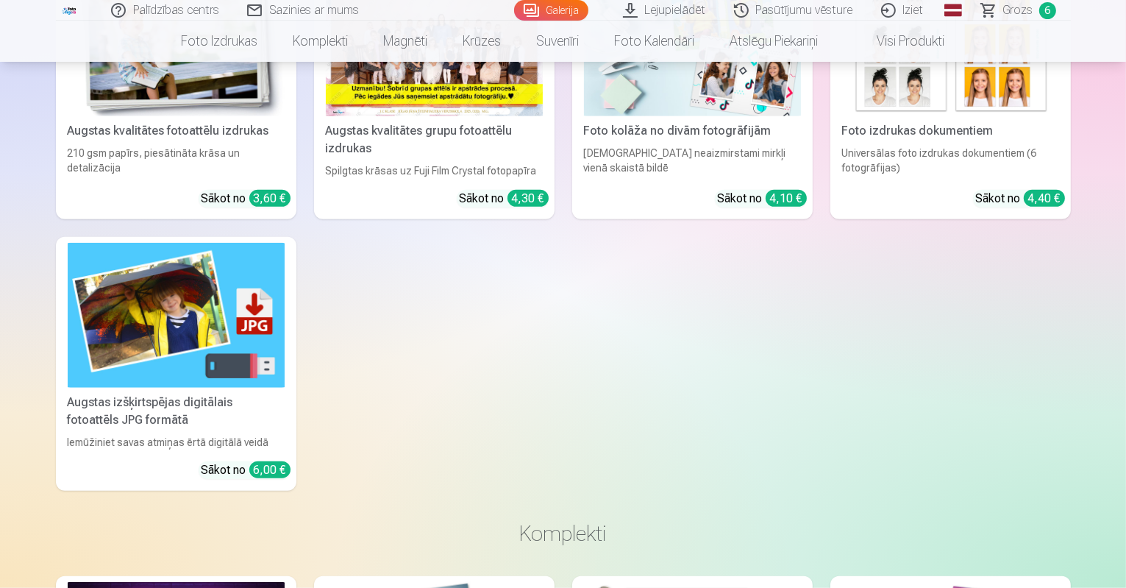
click at [203, 418] on div "Augstas izšķirtspējas digitālais fotoattēls JPG formātā" at bounding box center [176, 410] width 229 height 35
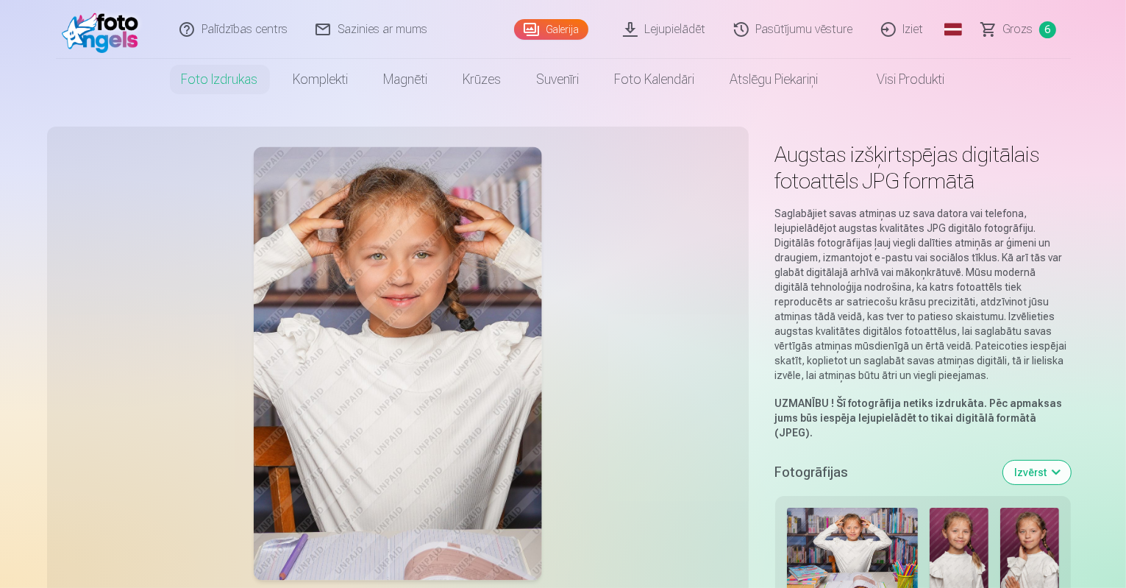
click at [1071, 460] on button "Izvērst" at bounding box center [1037, 472] width 68 height 24
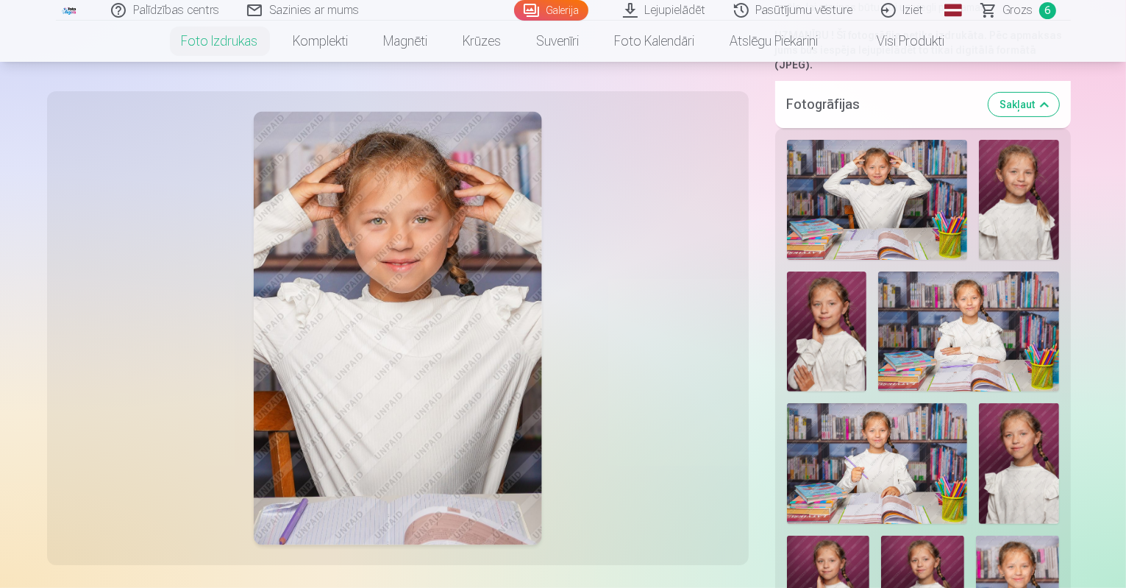
scroll to position [588, 0]
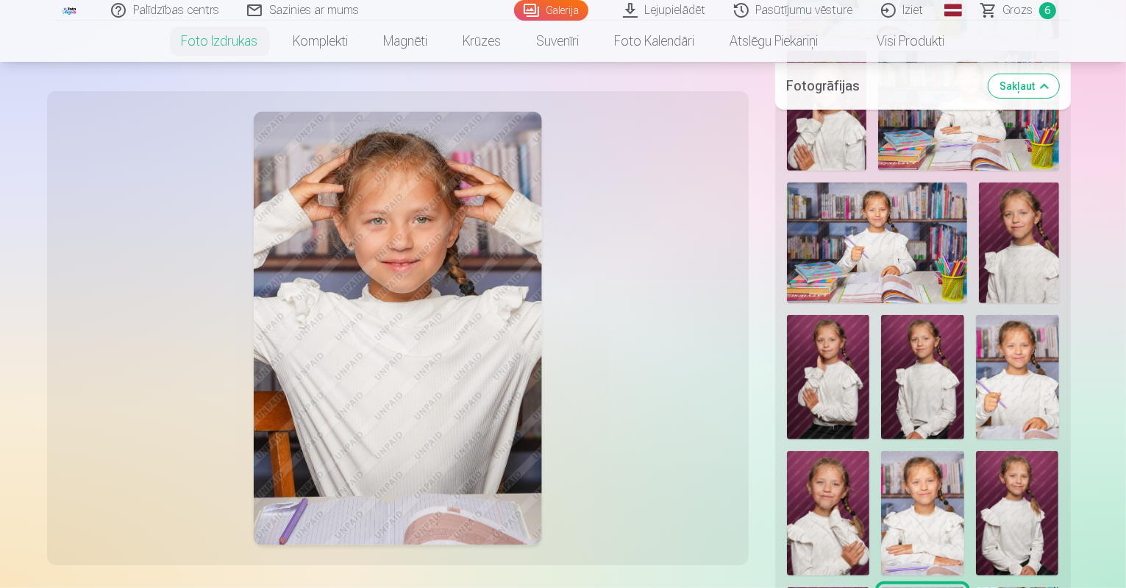
click at [787, 451] on img at bounding box center [828, 513] width 83 height 124
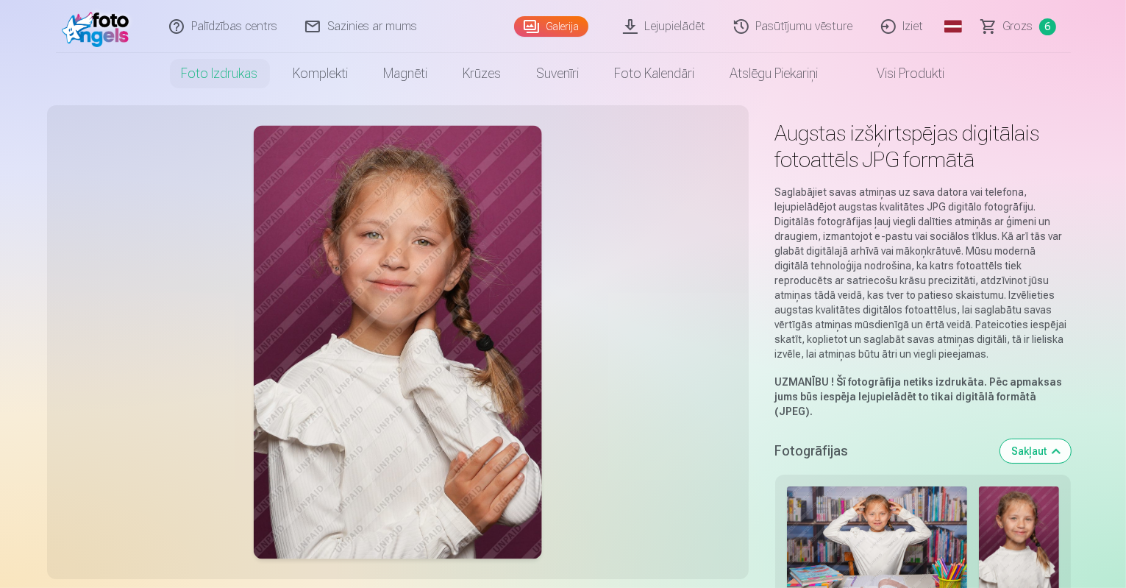
scroll to position [0, 0]
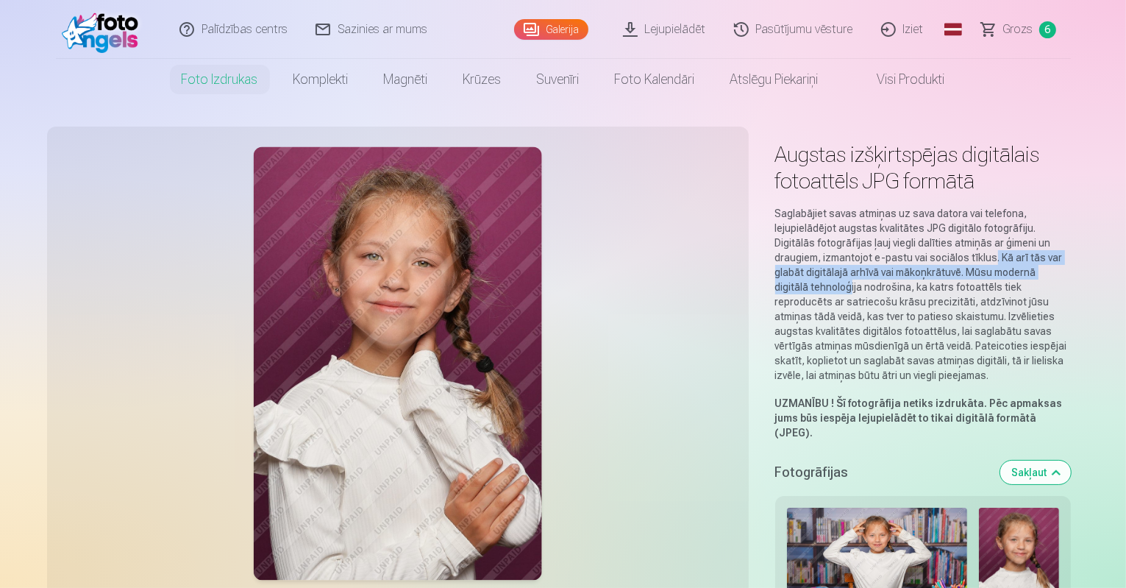
drag, startPoint x: 935, startPoint y: 243, endPoint x: 935, endPoint y: 257, distance: 14.0
click at [935, 257] on p "Saglabājiet savas atmiņas uz sava datora vai telefona, lejupielādējot augstas k…" at bounding box center [923, 294] width 296 height 177
click at [804, 259] on p "Saglabājiet savas atmiņas uz sava datora vai telefona, lejupielādējot augstas k…" at bounding box center [923, 294] width 296 height 177
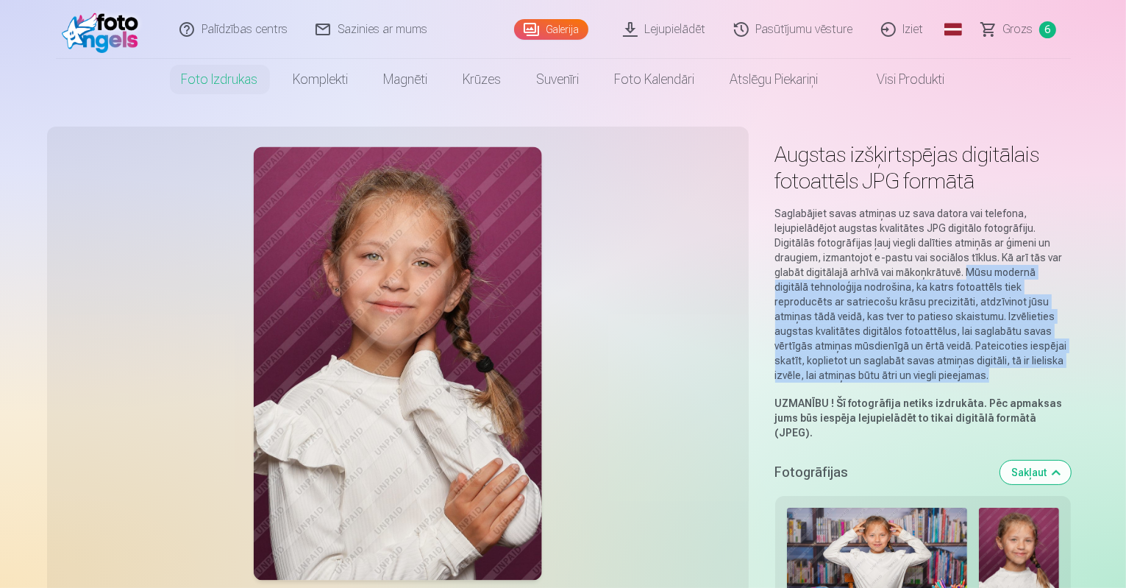
drag, startPoint x: 789, startPoint y: 257, endPoint x: 905, endPoint y: 329, distance: 136.1
click at [905, 329] on p "Saglabājiet savas atmiņas uz sava datora vai telefona, lejupielādējot augstas k…" at bounding box center [923, 294] width 296 height 177
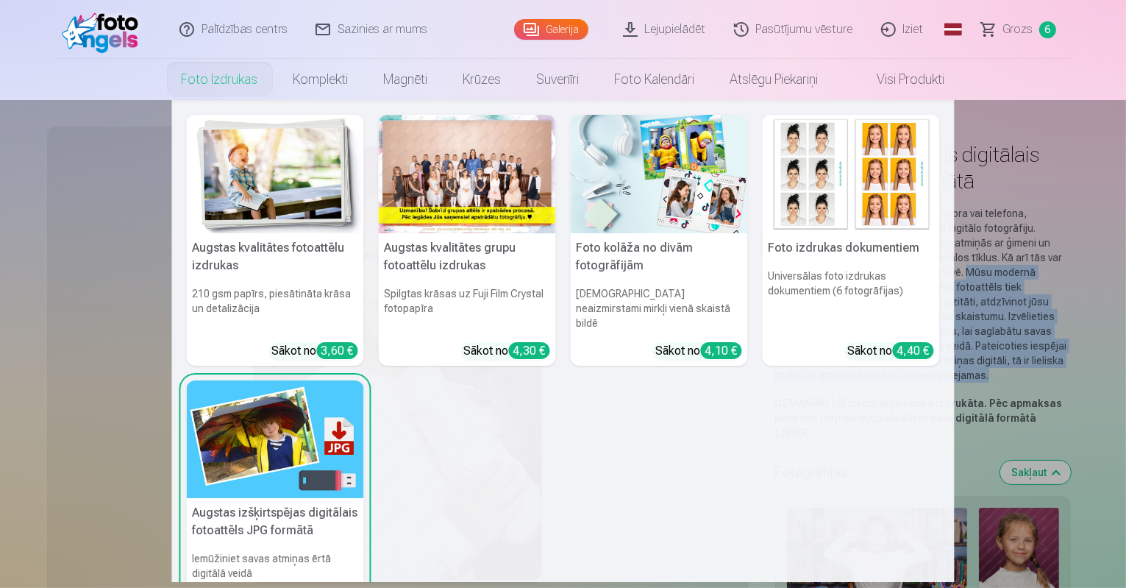
click at [229, 79] on link "Foto izdrukas" at bounding box center [220, 79] width 112 height 41
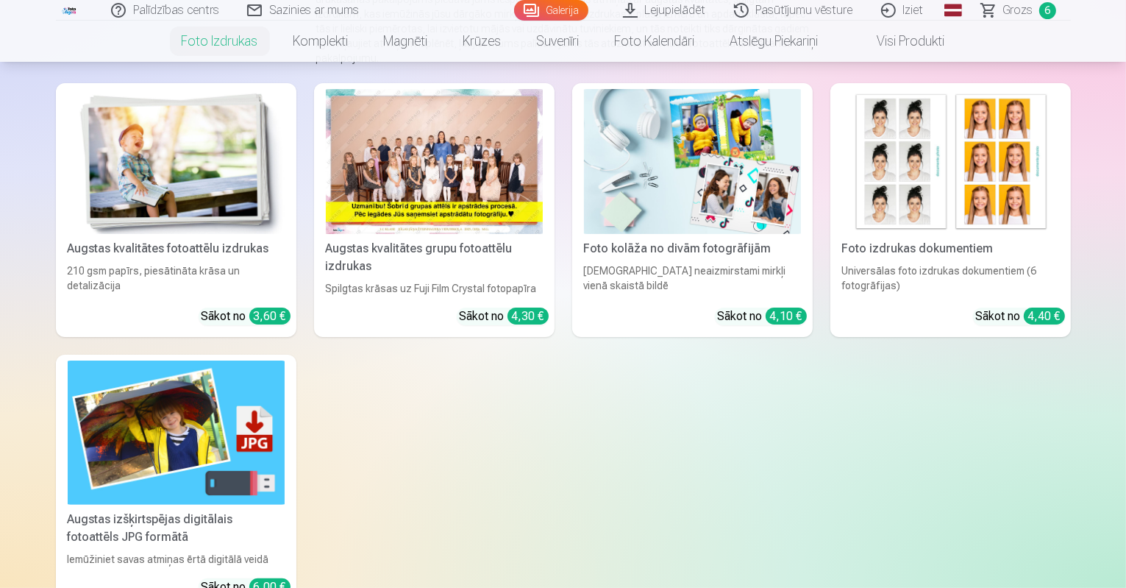
scroll to position [147, 0]
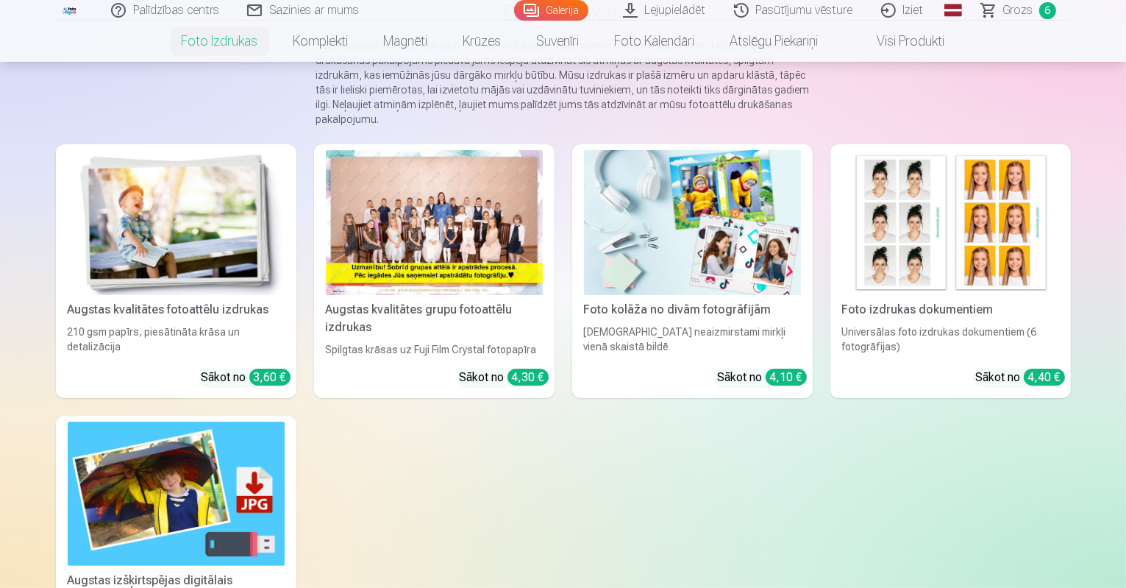
click at [175, 291] on img at bounding box center [176, 222] width 217 height 145
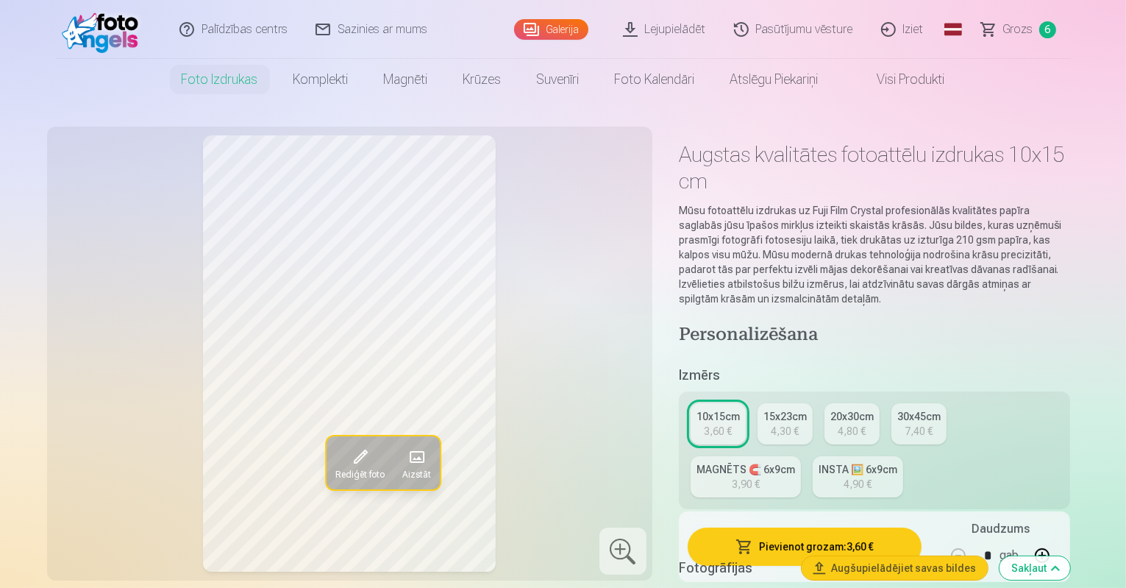
click at [819, 462] on div "INSTA 🖼️ 6x9cm" at bounding box center [858, 469] width 79 height 15
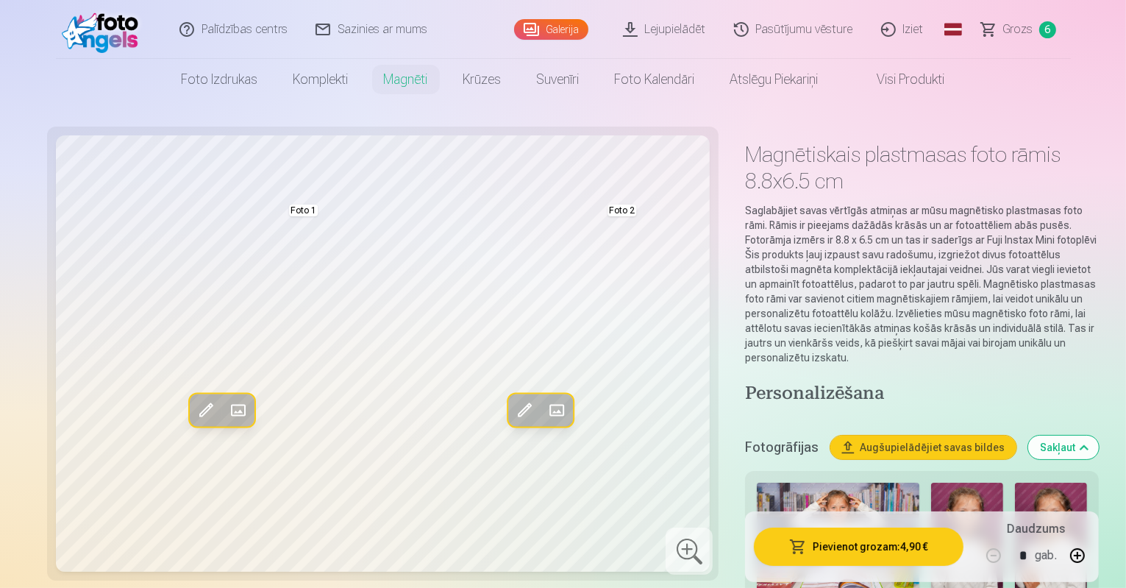
click at [896, 82] on link "Visi produkti" at bounding box center [899, 79] width 126 height 41
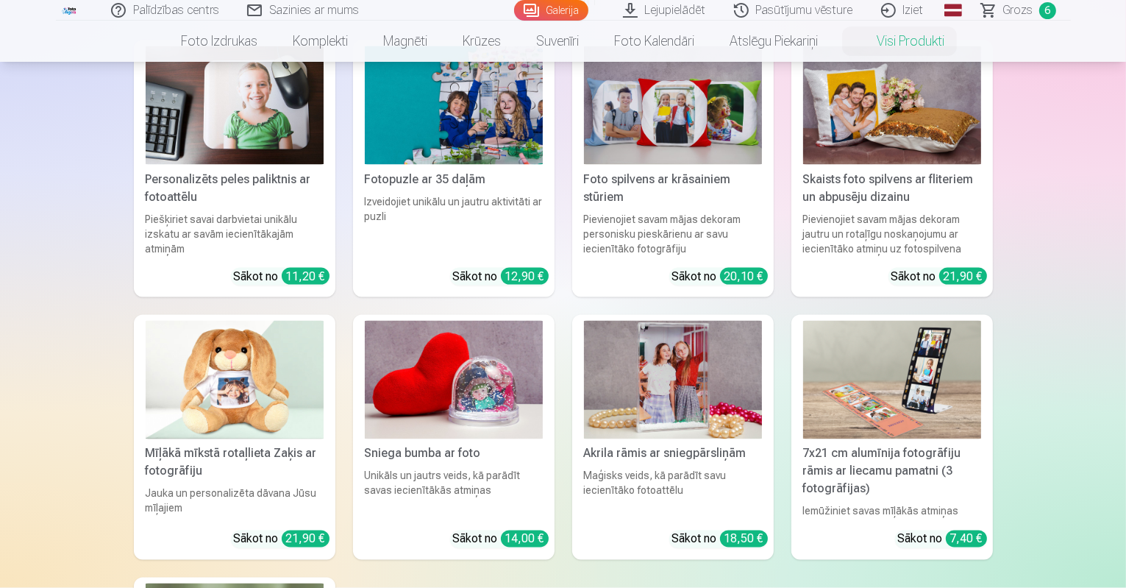
scroll to position [2427, 0]
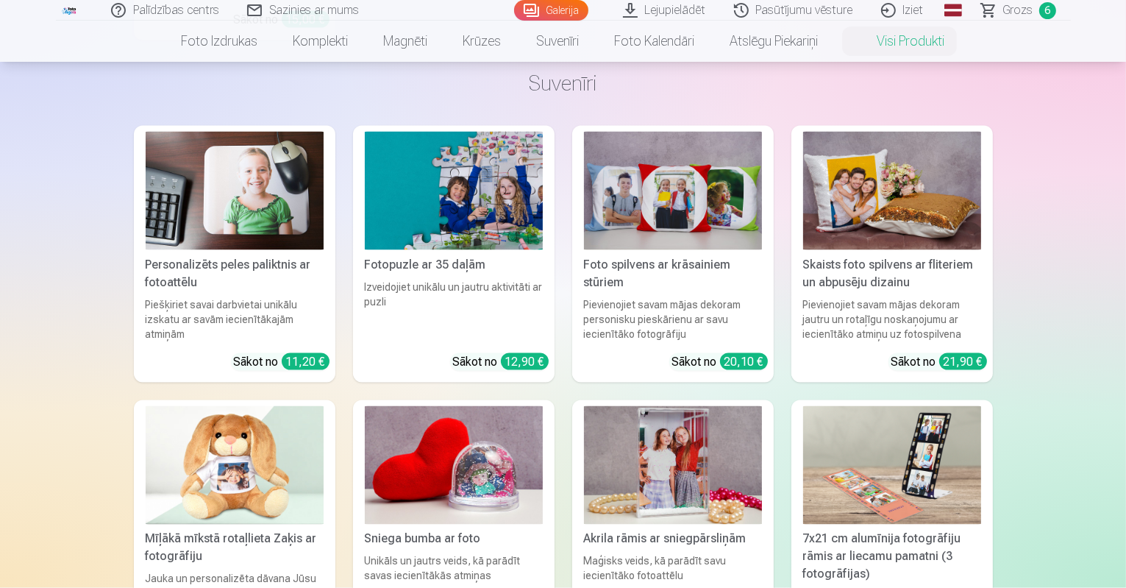
click at [1016, 13] on span "Grozs" at bounding box center [1018, 10] width 30 height 18
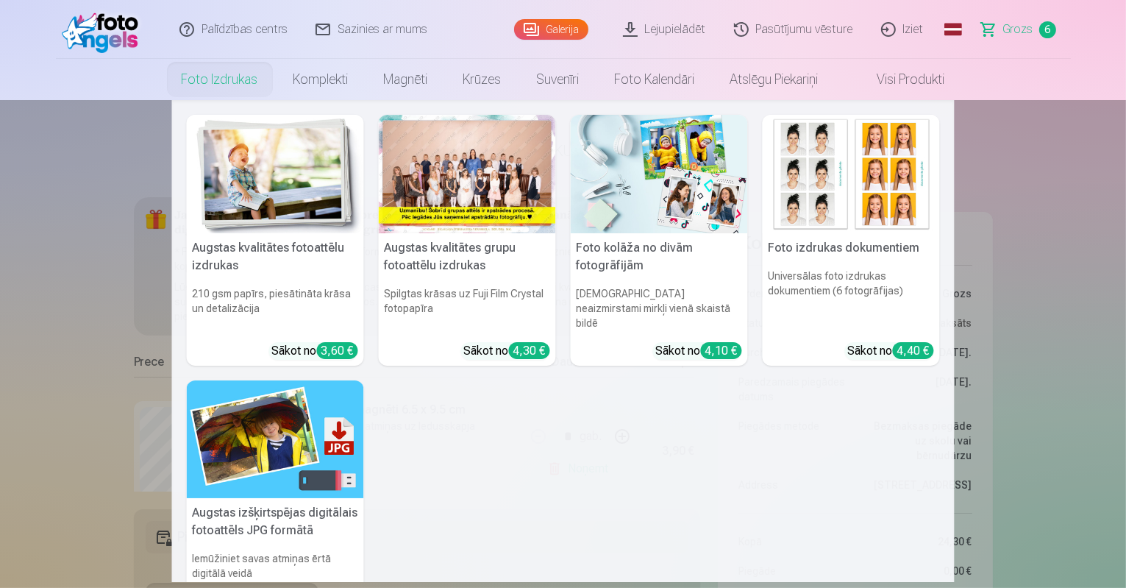
click at [213, 85] on link "Foto izdrukas" at bounding box center [220, 79] width 112 height 41
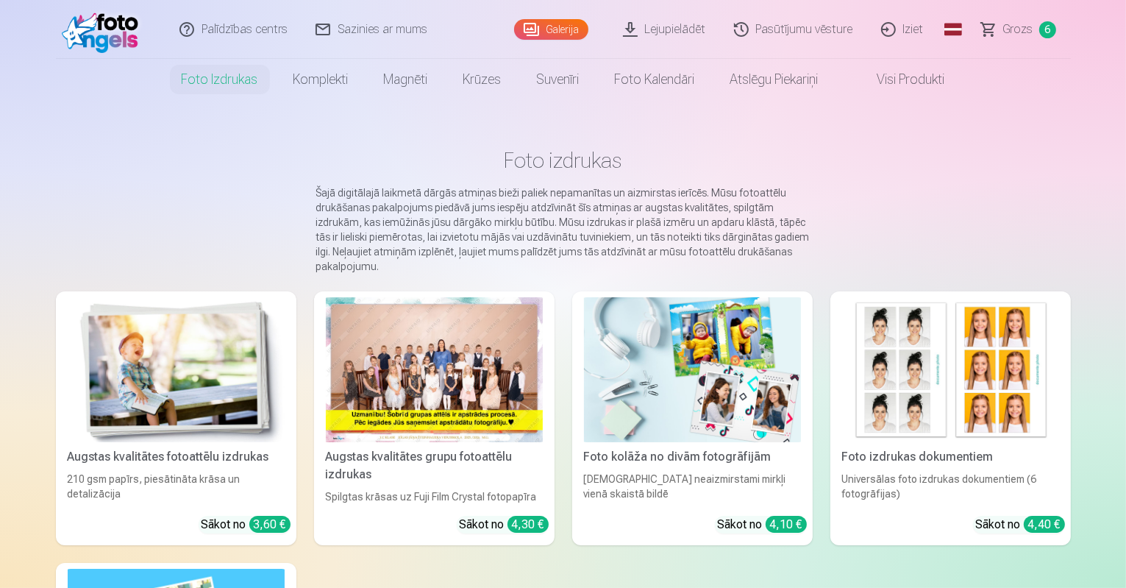
click at [394, 363] on div at bounding box center [434, 369] width 217 height 145
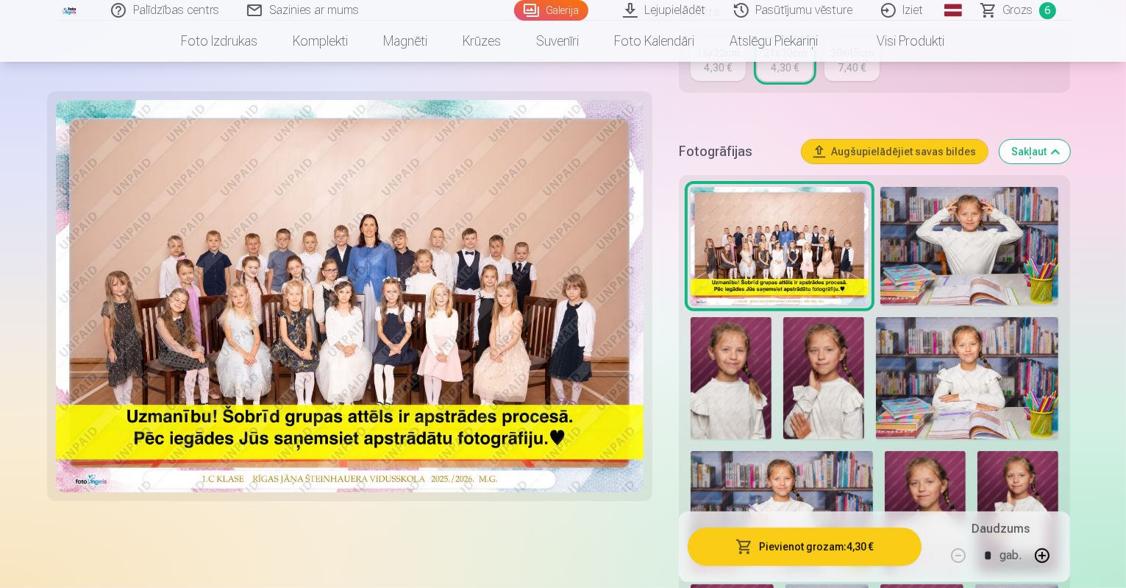
scroll to position [441, 0]
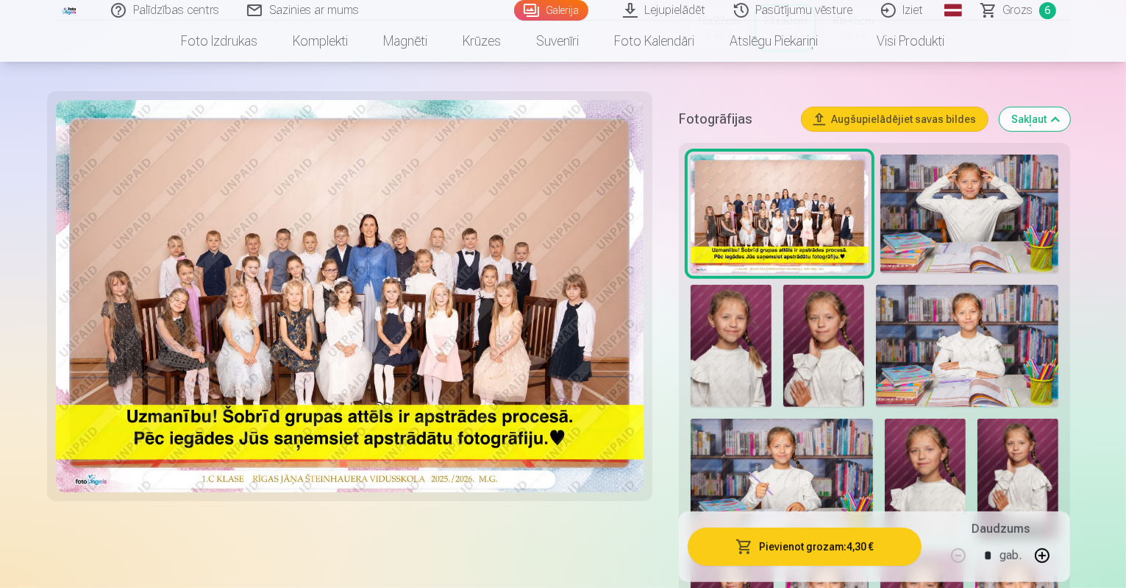
click at [928, 173] on img at bounding box center [969, 213] width 179 height 119
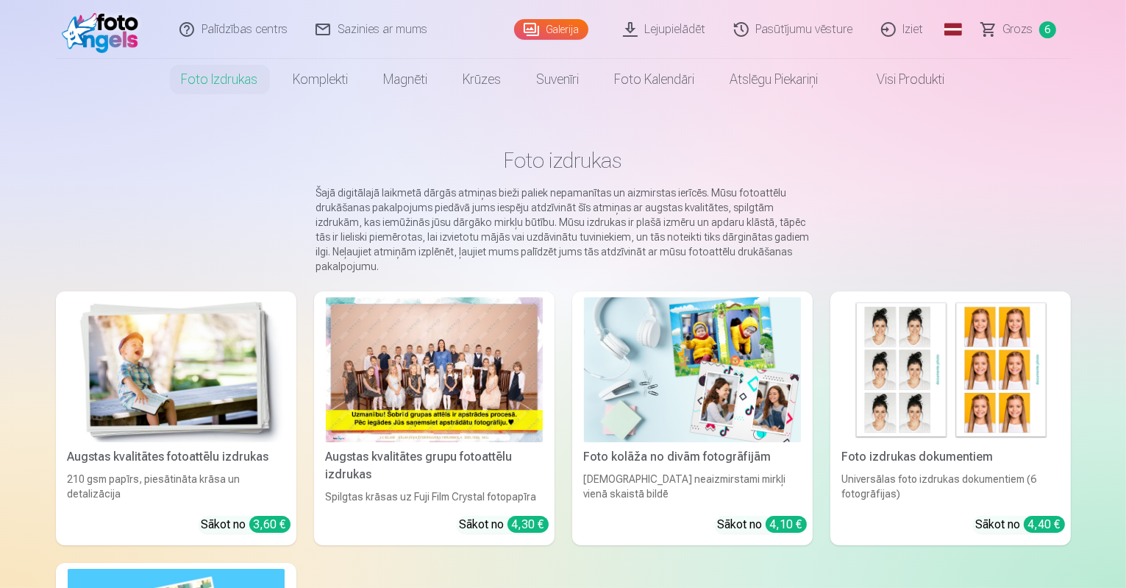
click at [502, 385] on div at bounding box center [434, 369] width 217 height 145
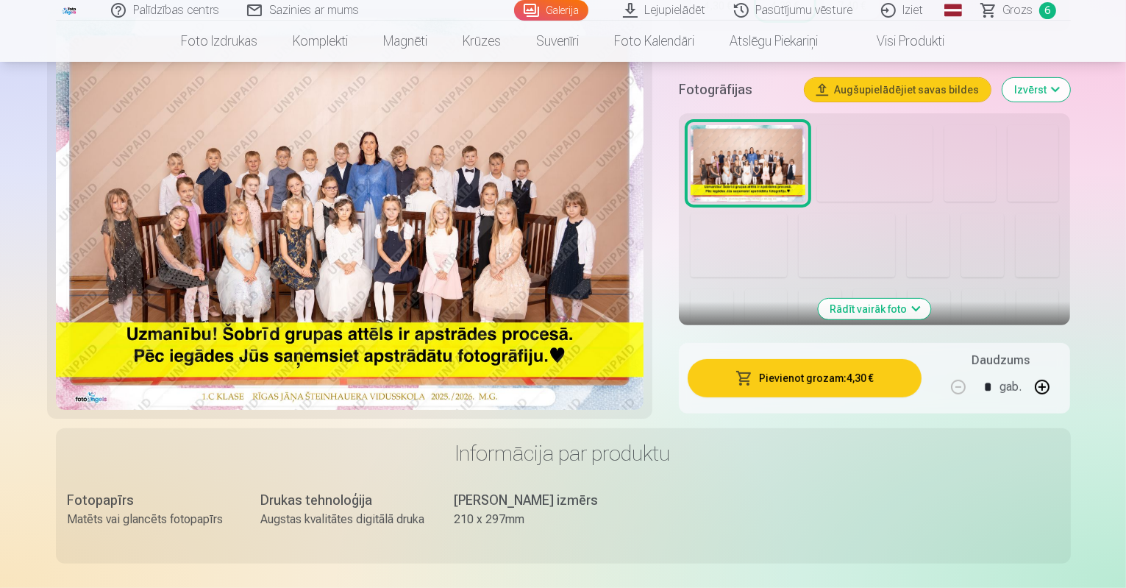
scroll to position [294, 0]
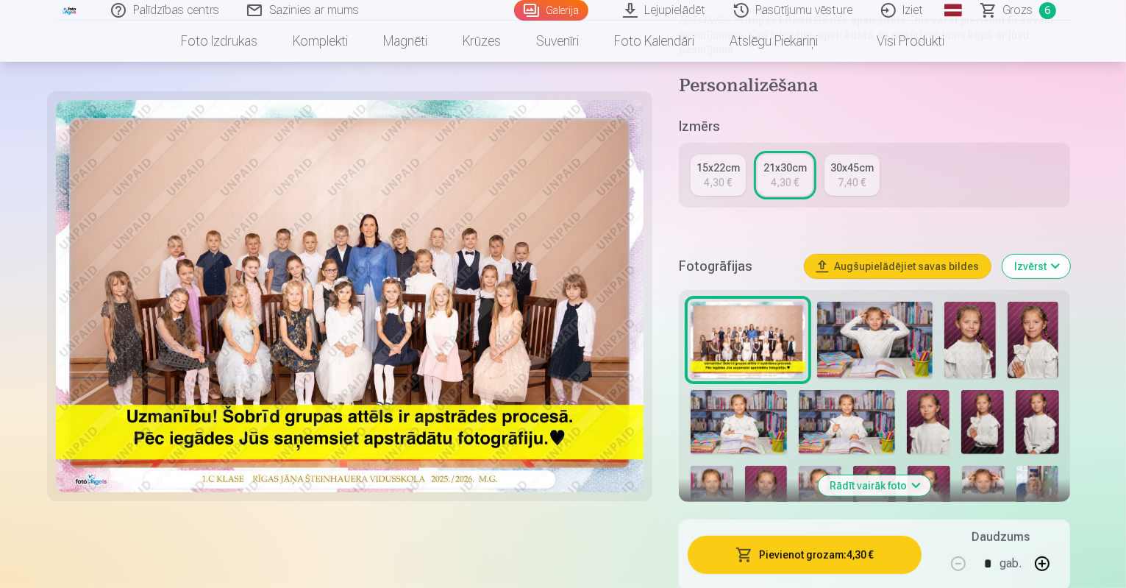
click at [473, 106] on img at bounding box center [350, 296] width 588 height 392
click at [821, 535] on button "Pievienot grozam : 4,30 €" at bounding box center [805, 554] width 235 height 38
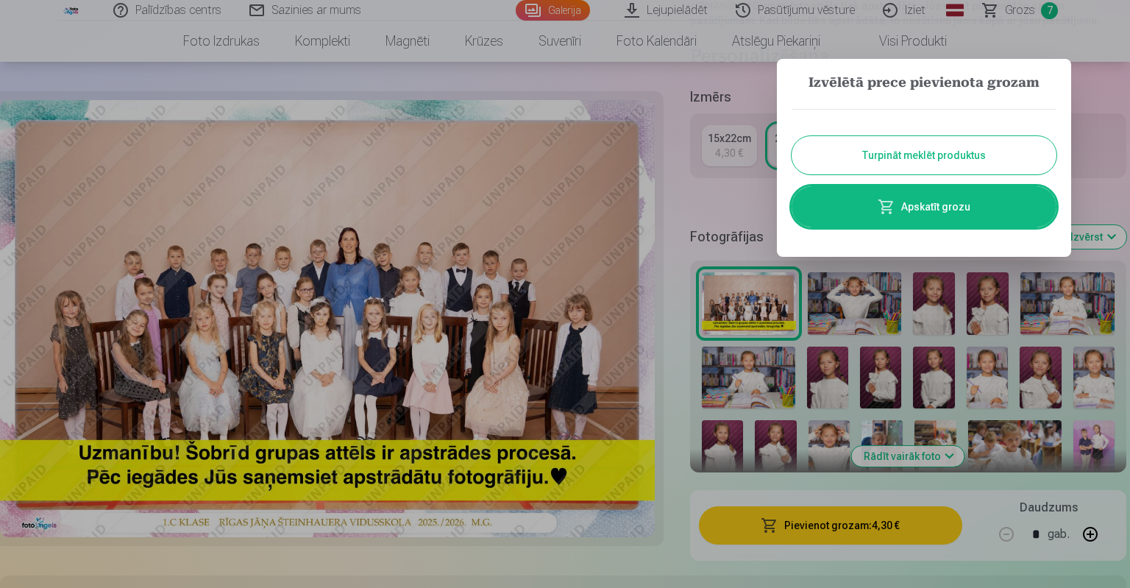
click at [909, 158] on button "Turpināt meklēt produktus" at bounding box center [923, 155] width 265 height 38
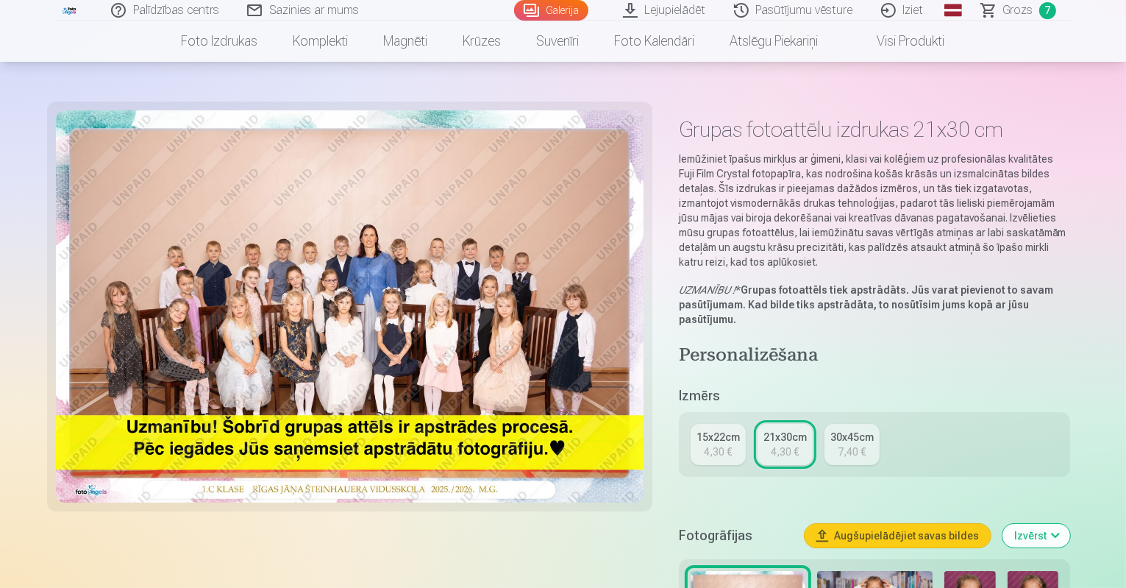
scroll to position [0, 0]
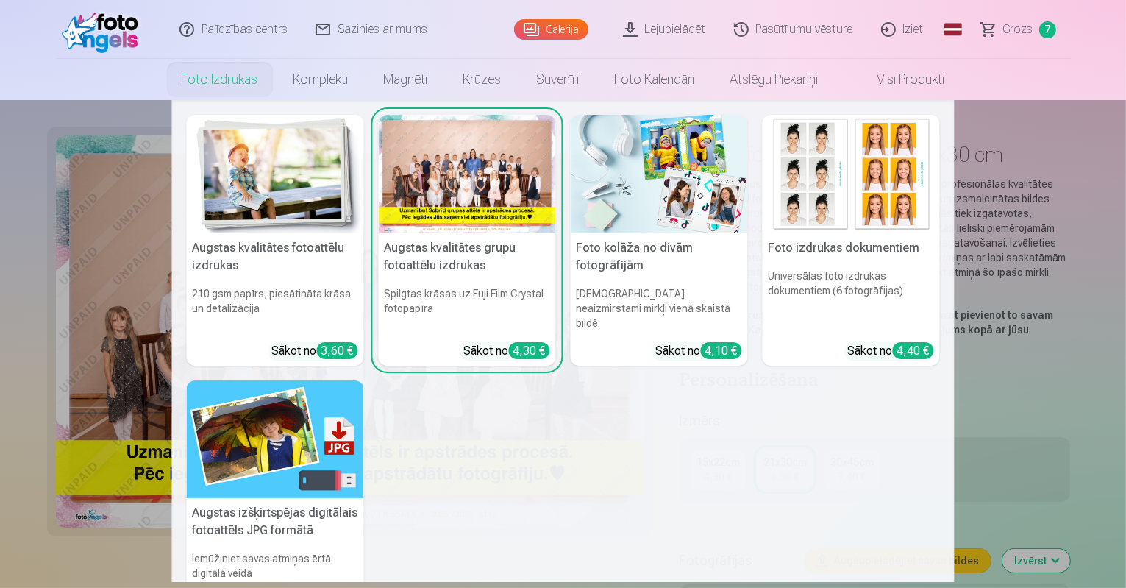
click at [202, 82] on link "Foto izdrukas" at bounding box center [220, 79] width 112 height 41
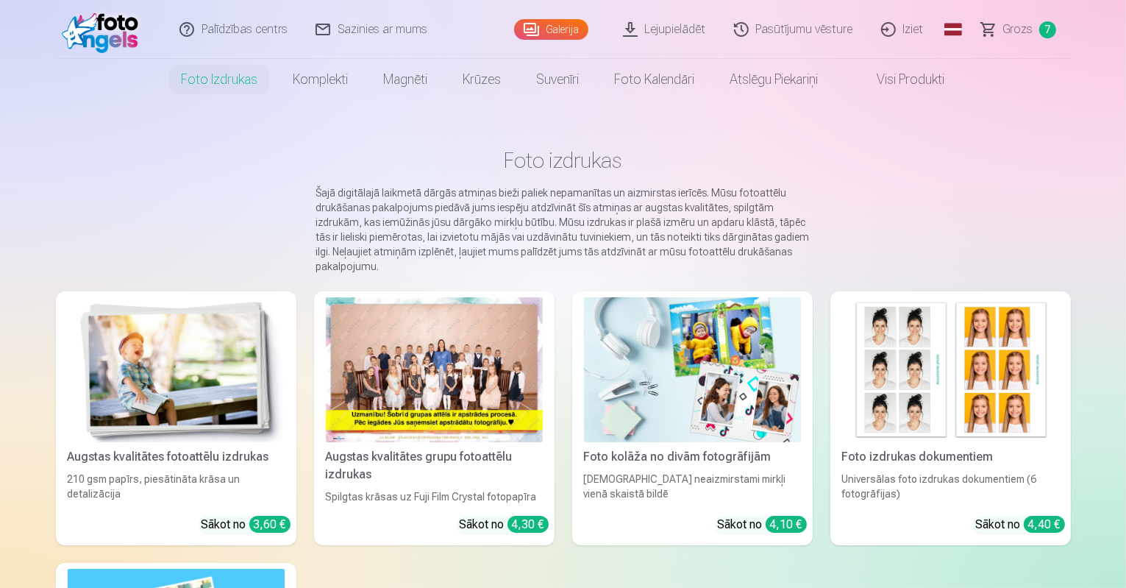
click at [733, 393] on img at bounding box center [692, 369] width 217 height 145
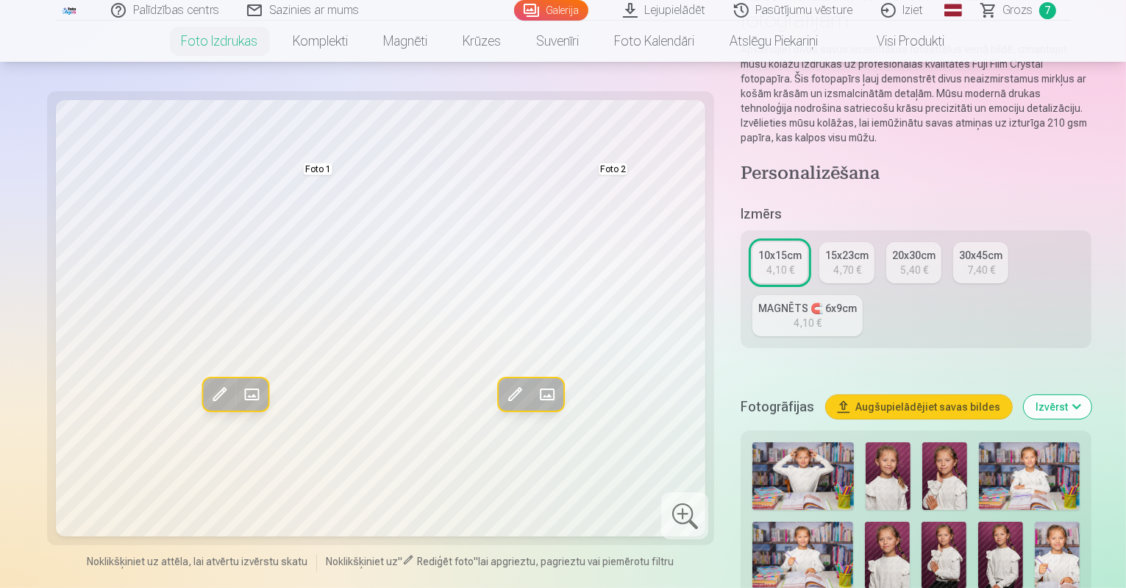
scroll to position [147, 0]
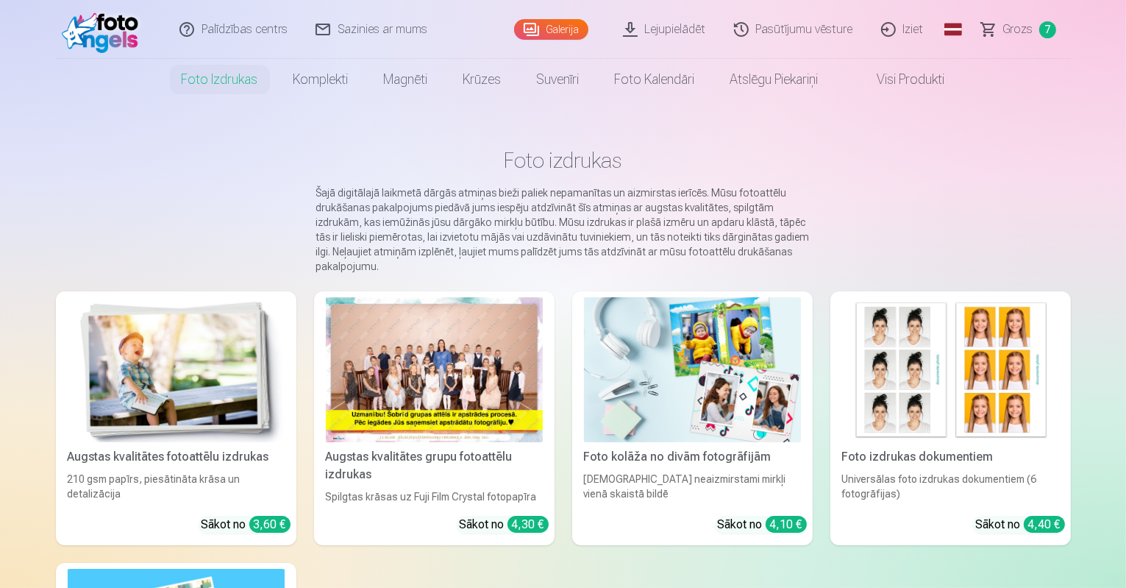
click at [91, 364] on img at bounding box center [176, 369] width 217 height 145
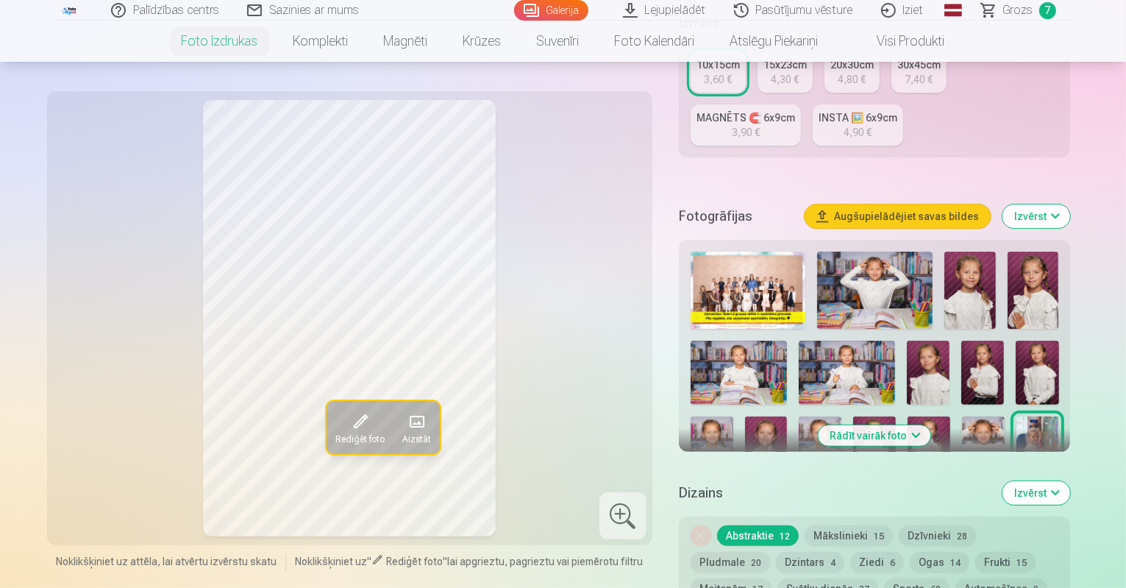
scroll to position [368, 0]
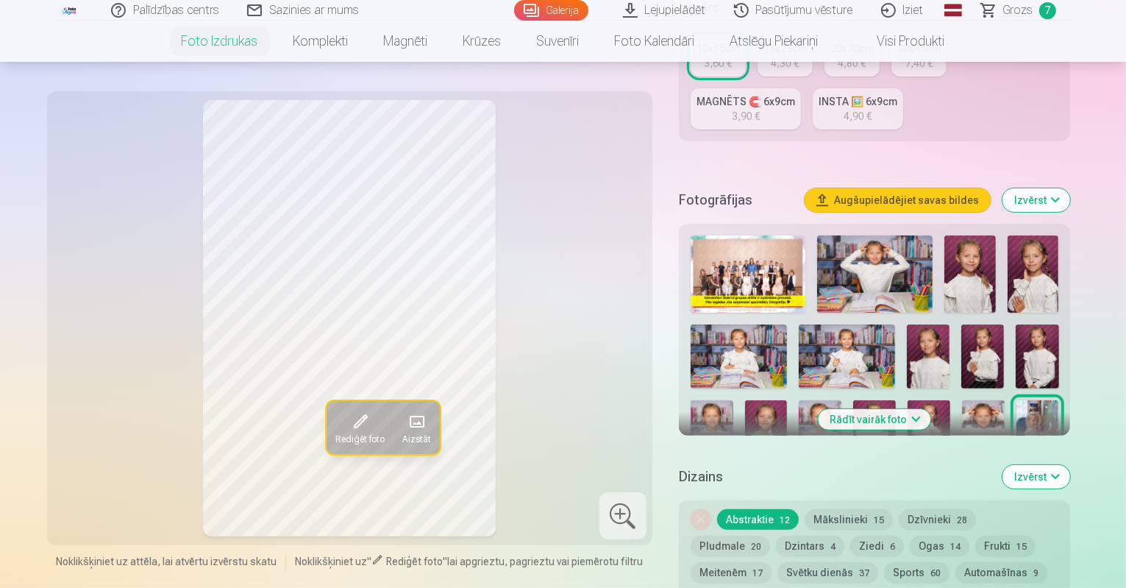
click at [733, 476] on img at bounding box center [712, 508] width 43 height 64
click at [1016, 400] on img at bounding box center [1037, 432] width 43 height 64
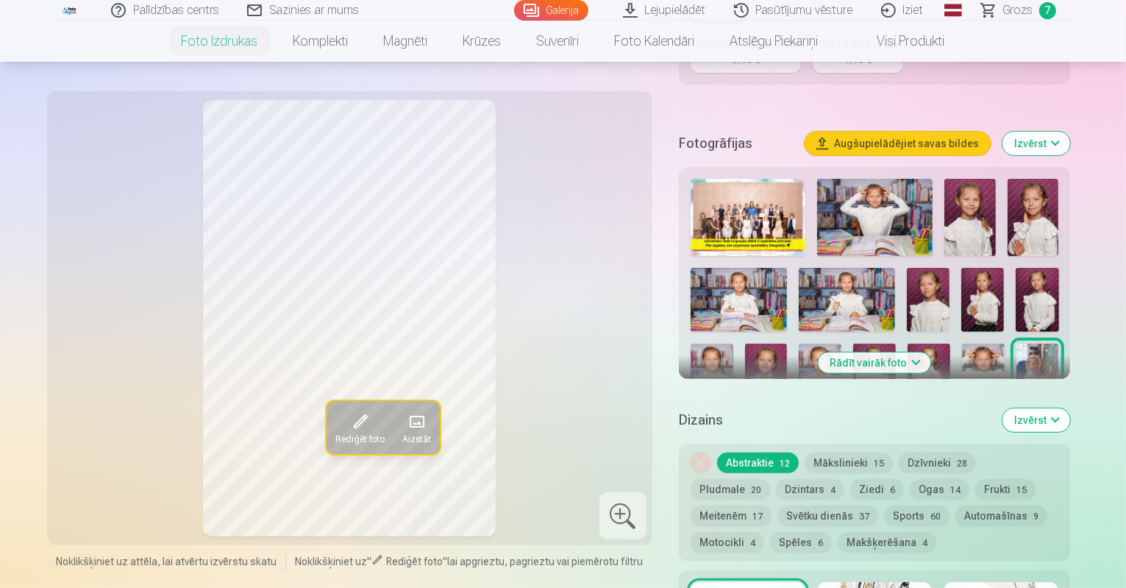
scroll to position [441, 0]
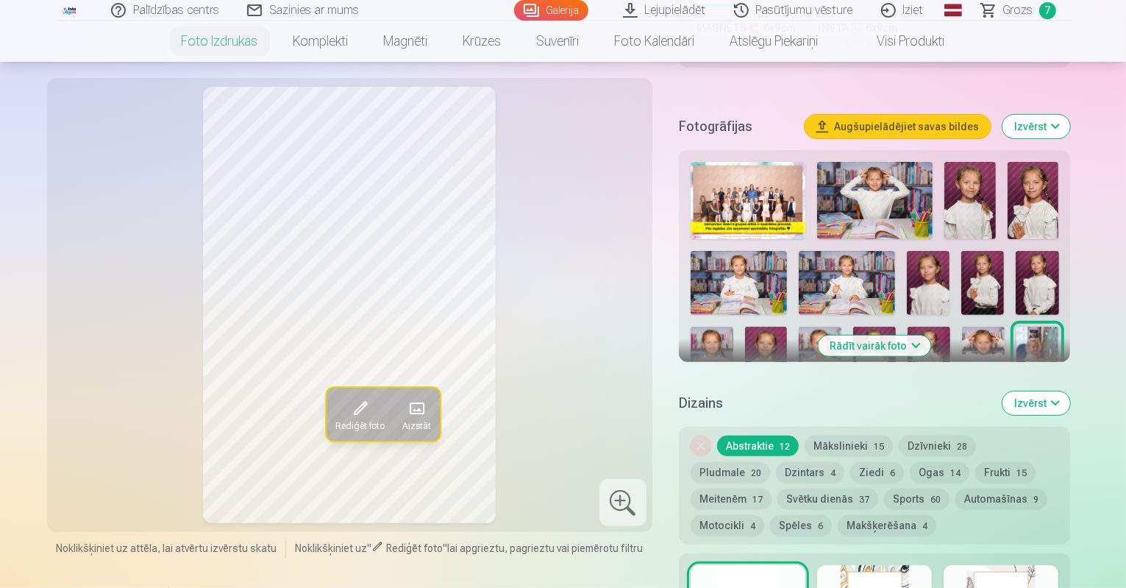
click at [1070, 391] on button "Izvērst" at bounding box center [1036, 403] width 68 height 24
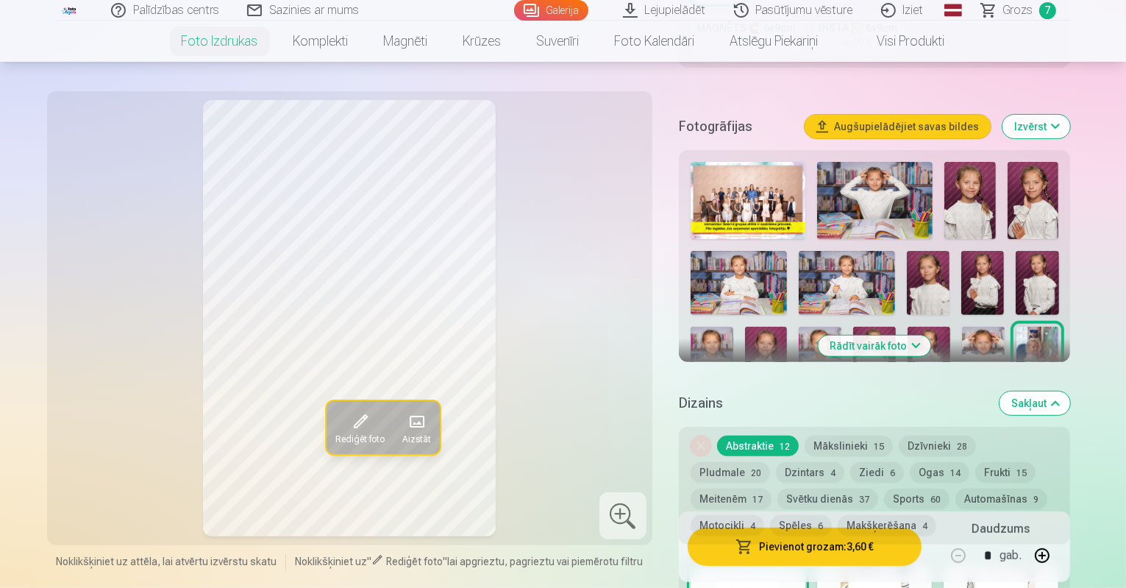
click at [918, 335] on button "Rādīt vairāk foto" at bounding box center [875, 345] width 113 height 21
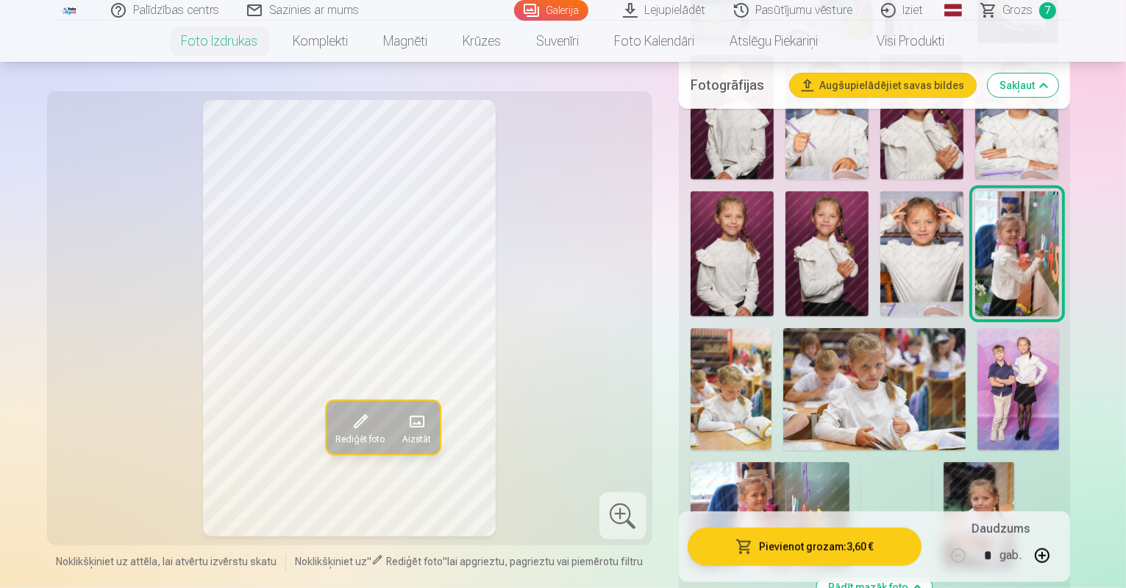
scroll to position [956, 0]
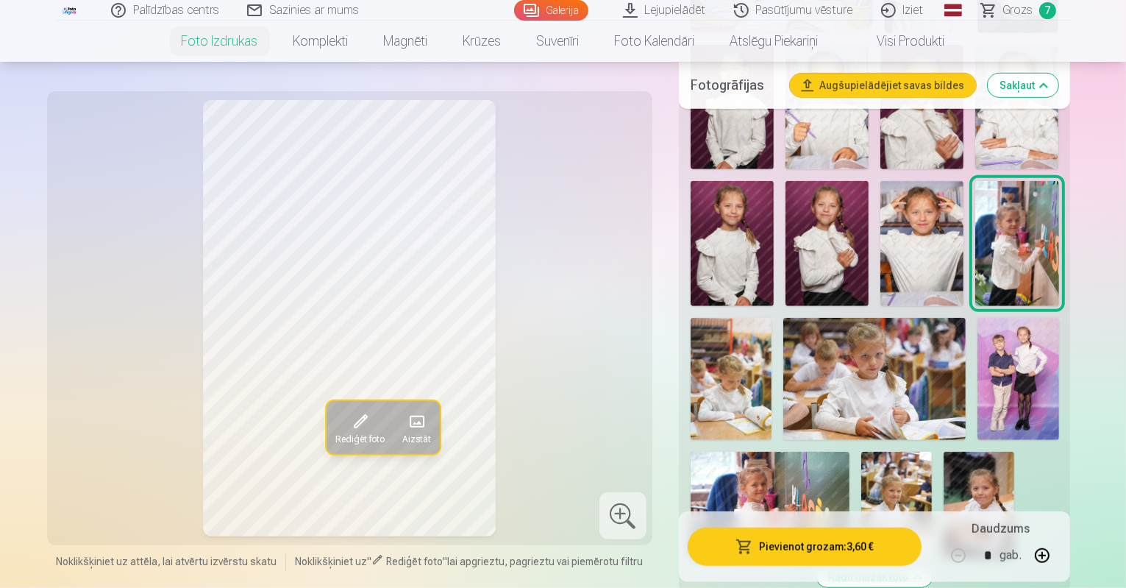
click at [1001, 452] on img at bounding box center [979, 505] width 71 height 106
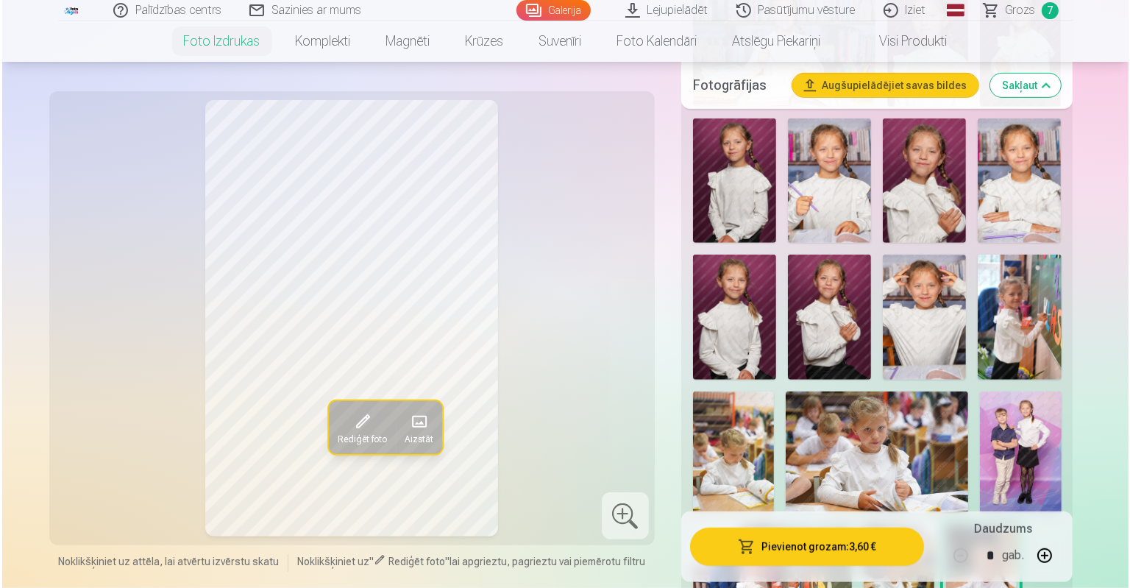
scroll to position [1250, 0]
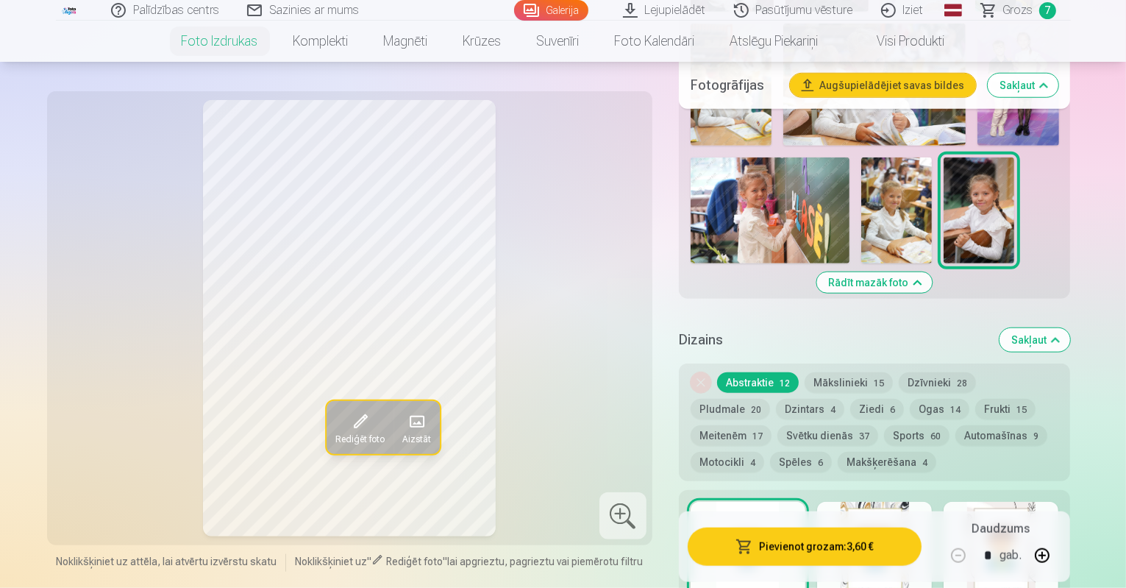
click at [844, 545] on button "Pievienot grozam : 3,60 €" at bounding box center [805, 546] width 235 height 38
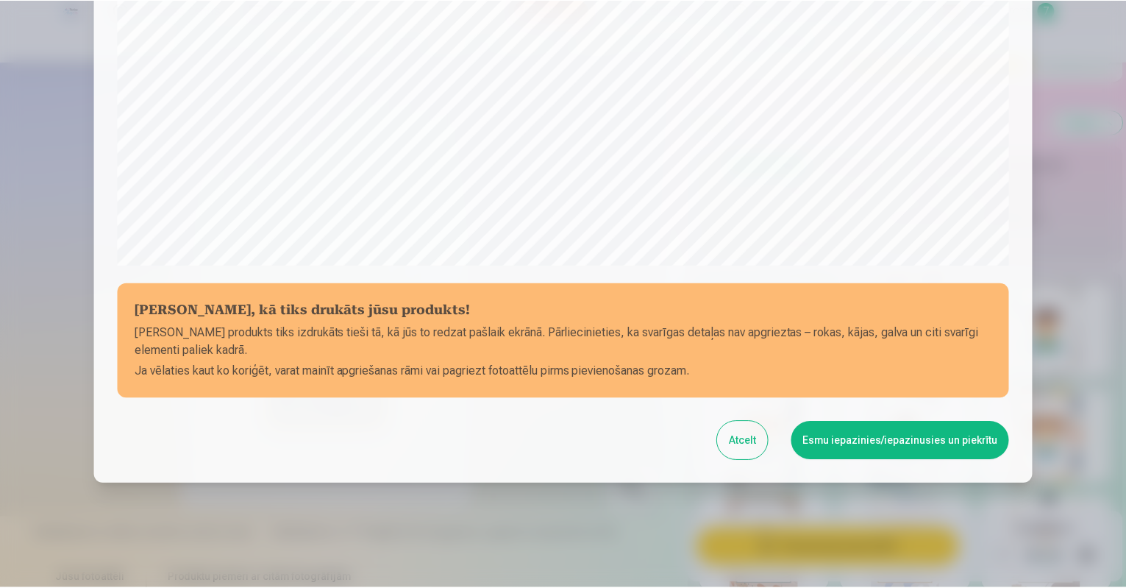
scroll to position [471, 0]
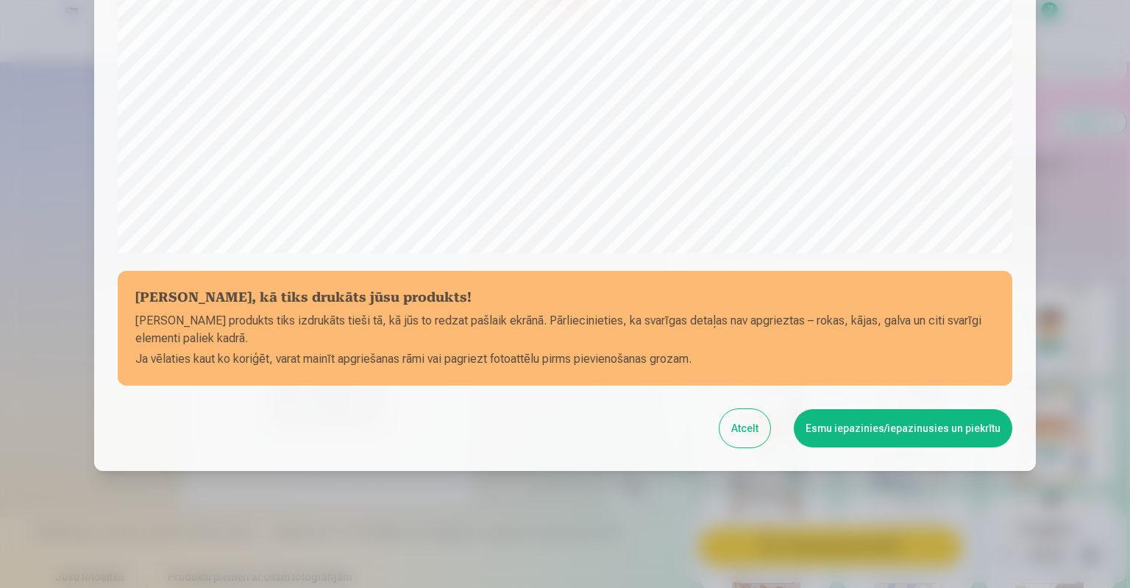
click at [894, 432] on button "Esmu iepazinies/iepazinusies un piekrītu" at bounding box center [903, 428] width 218 height 38
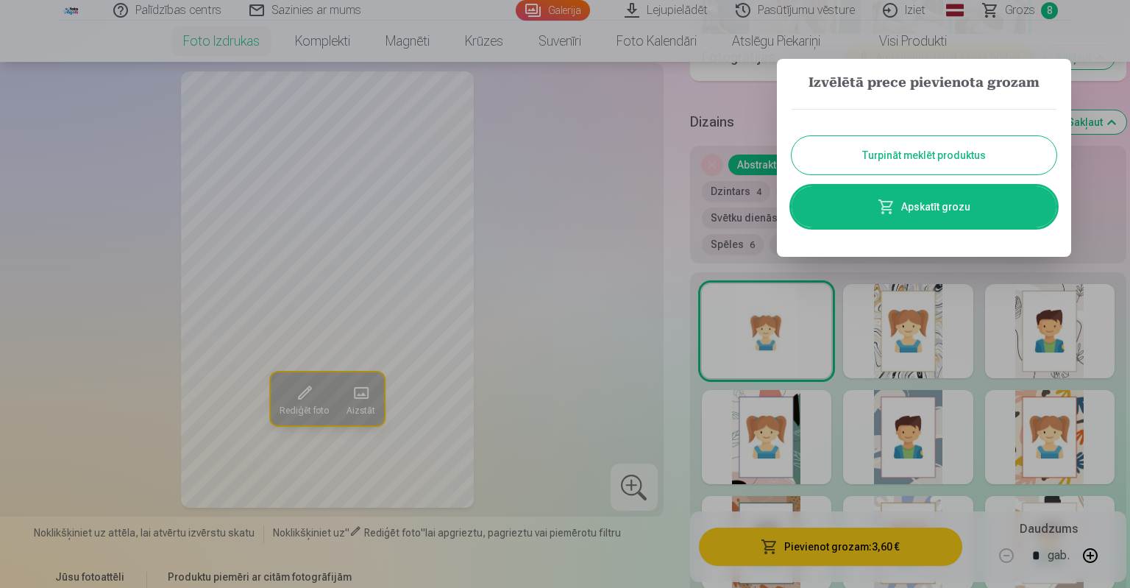
click at [904, 160] on button "Turpināt meklēt produktus" at bounding box center [923, 155] width 265 height 38
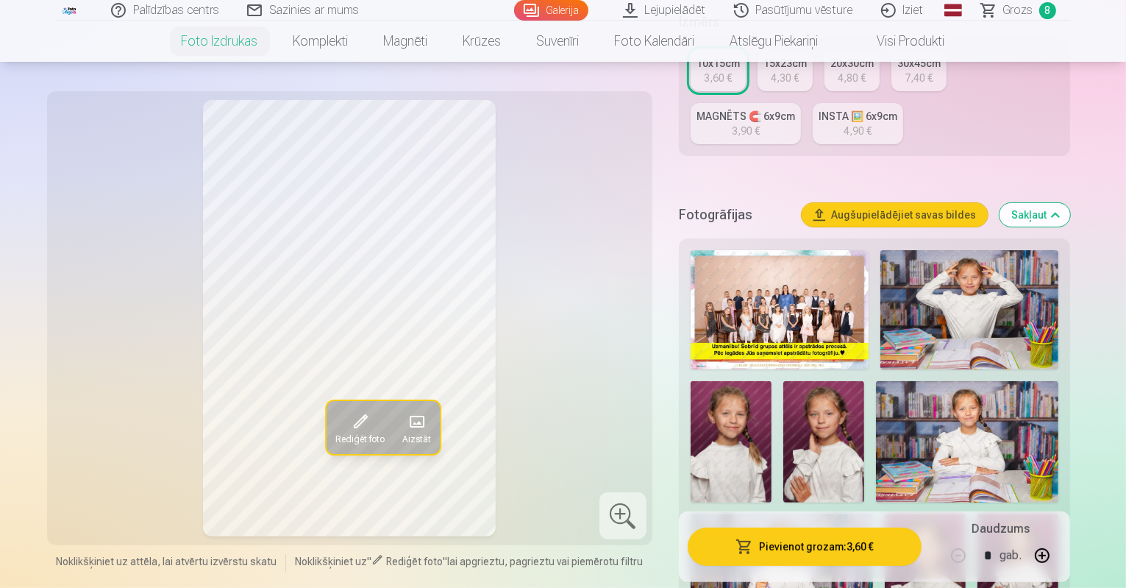
scroll to position [441, 0]
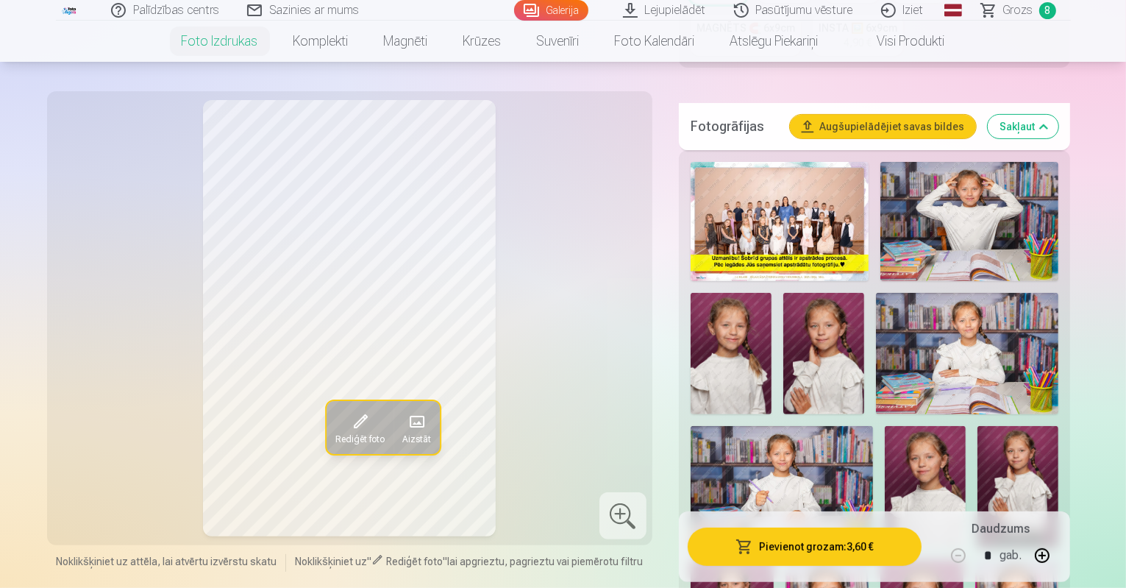
click at [977, 426] on img at bounding box center [1017, 487] width 81 height 122
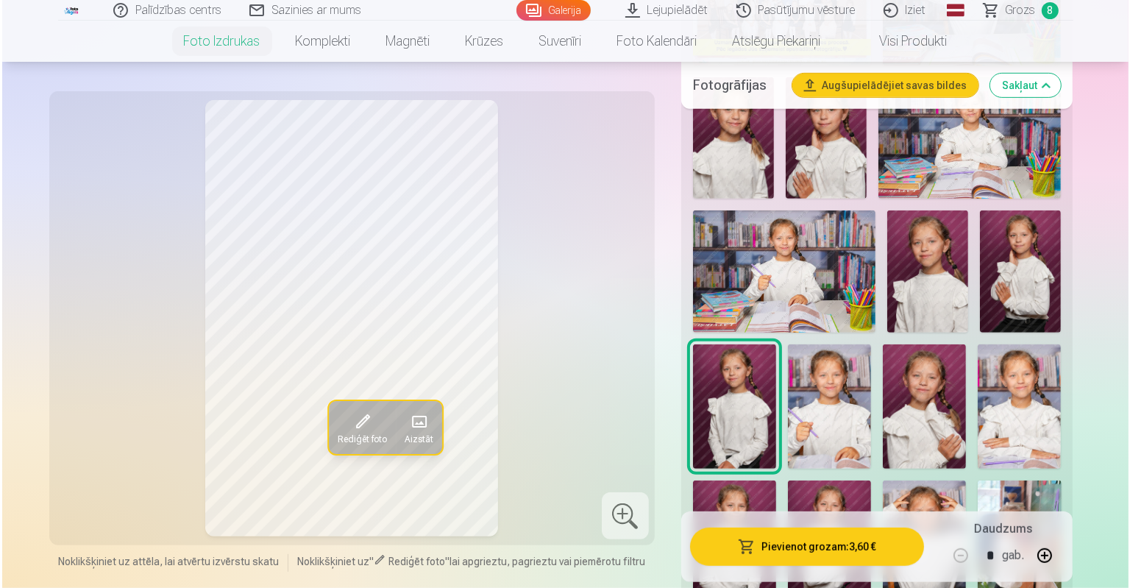
scroll to position [662, 0]
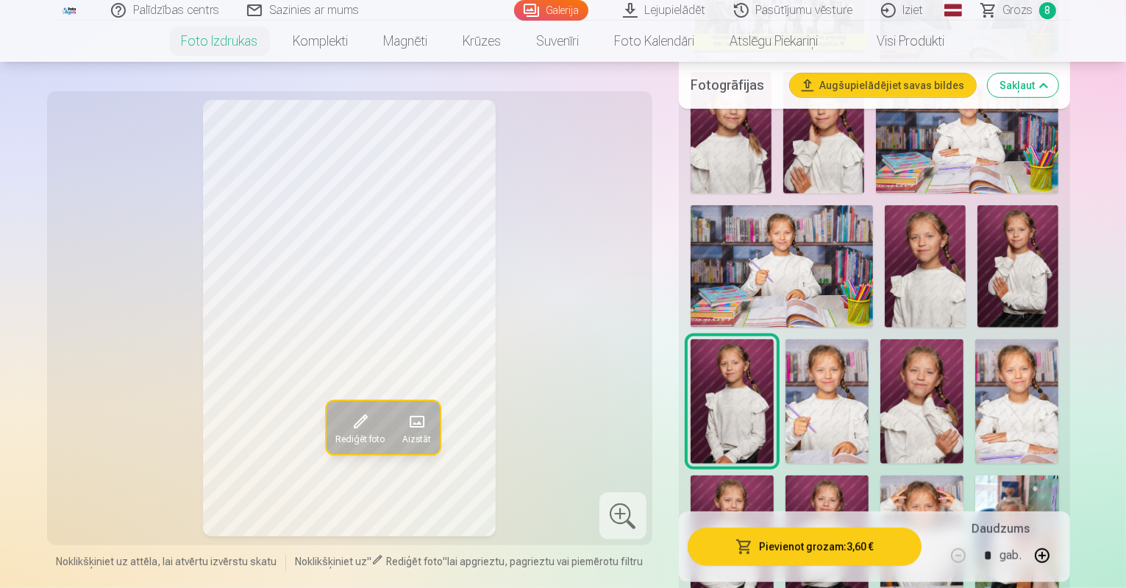
click at [843, 546] on button "Pievienot grozam : 3,60 €" at bounding box center [805, 546] width 235 height 38
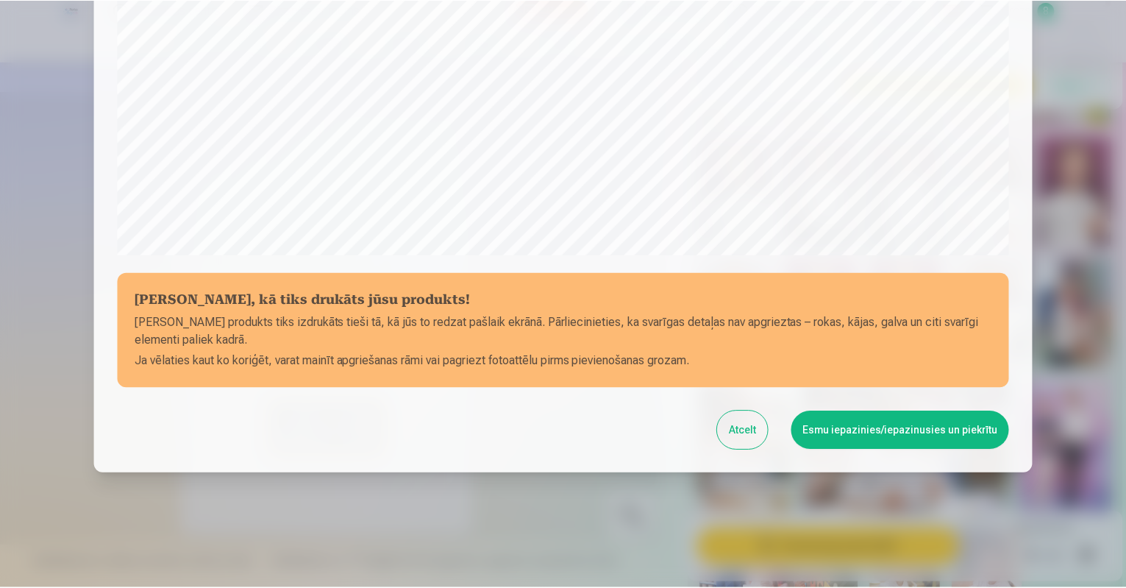
scroll to position [471, 0]
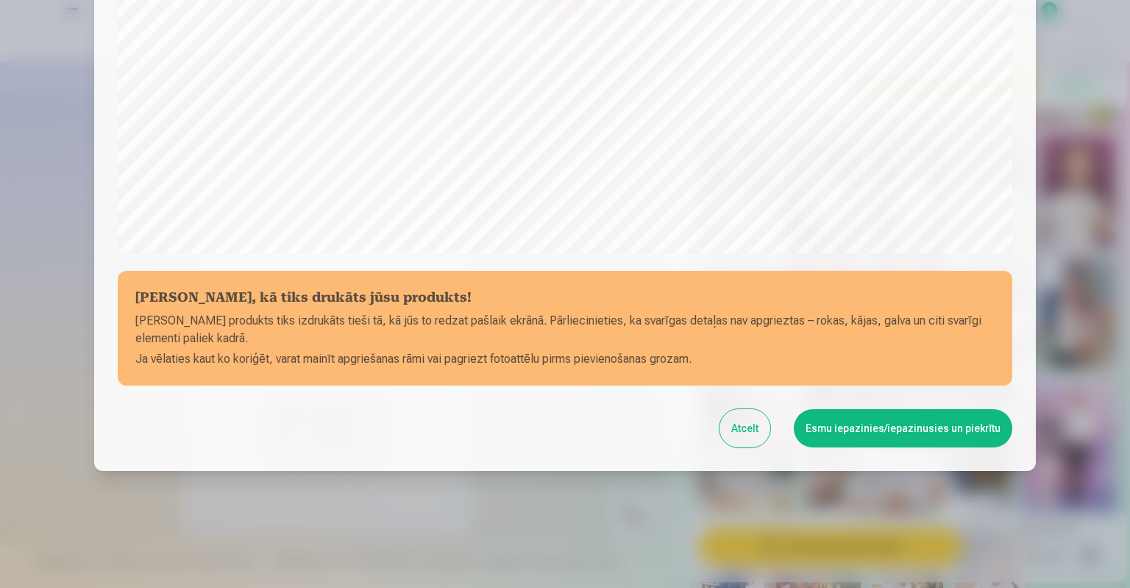
click at [921, 432] on button "Esmu iepazinies/iepazinusies un piekrītu" at bounding box center [903, 428] width 218 height 38
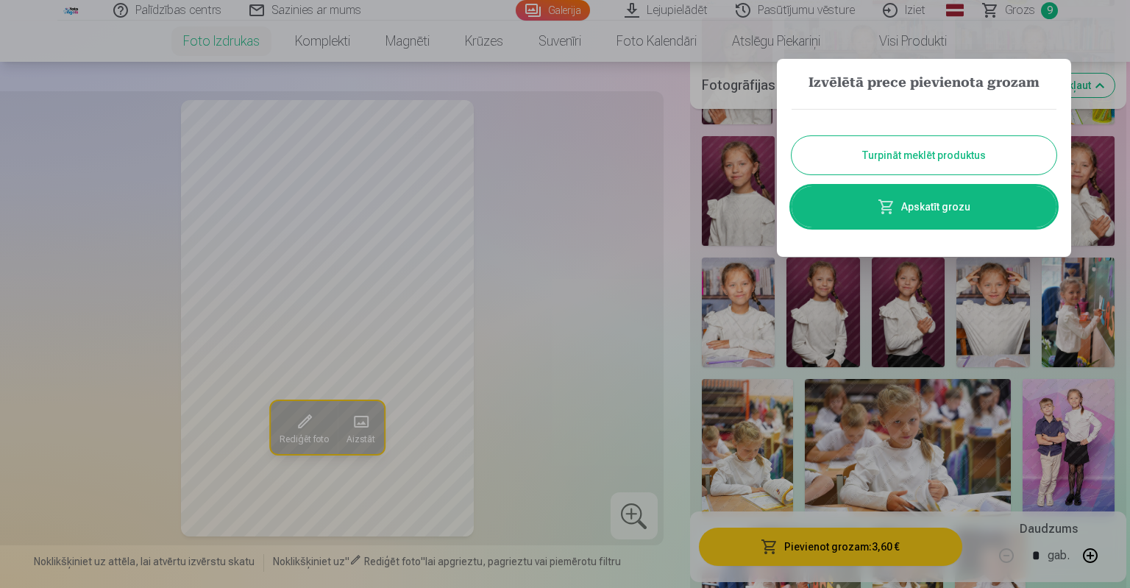
click at [938, 163] on button "Turpināt meklēt produktus" at bounding box center [923, 155] width 265 height 38
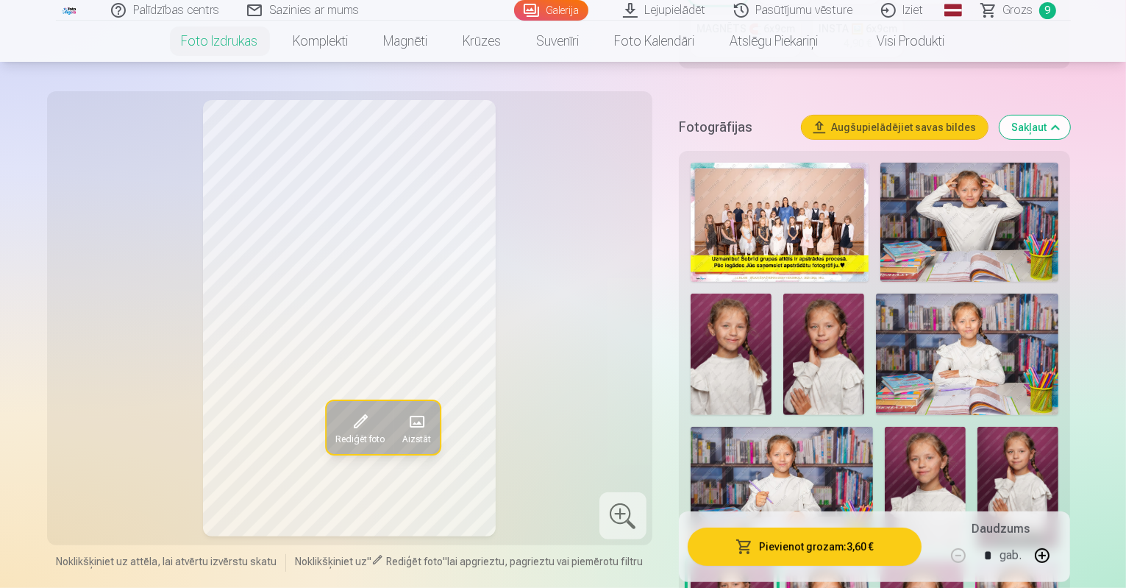
scroll to position [441, 0]
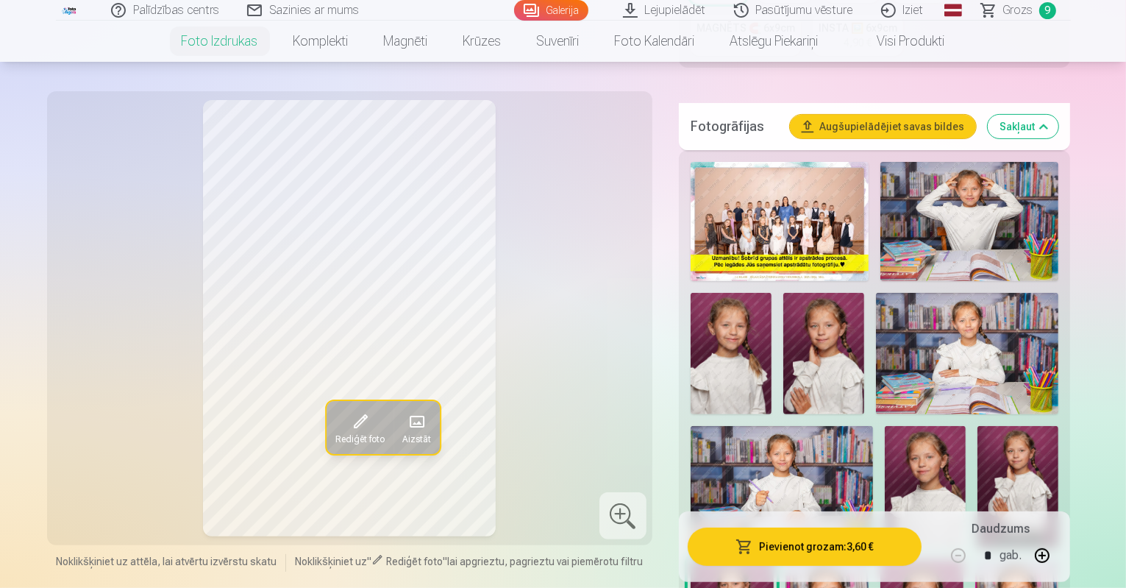
click at [771, 293] on img at bounding box center [731, 353] width 81 height 121
click at [977, 429] on img at bounding box center [1017, 487] width 81 height 122
click at [885, 426] on img at bounding box center [925, 486] width 81 height 121
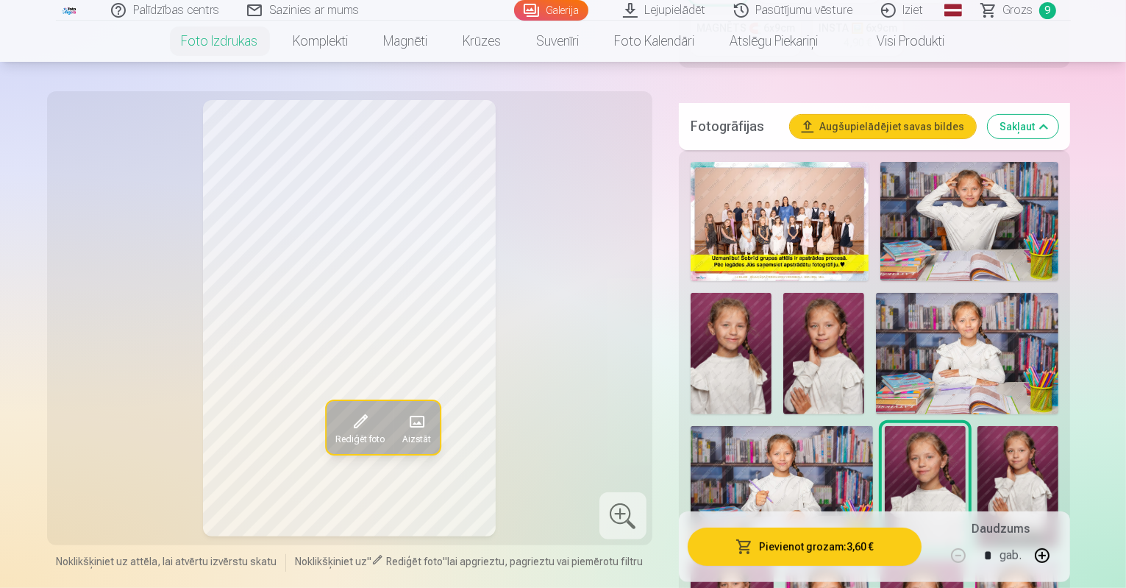
click at [977, 426] on img at bounding box center [1017, 487] width 81 height 122
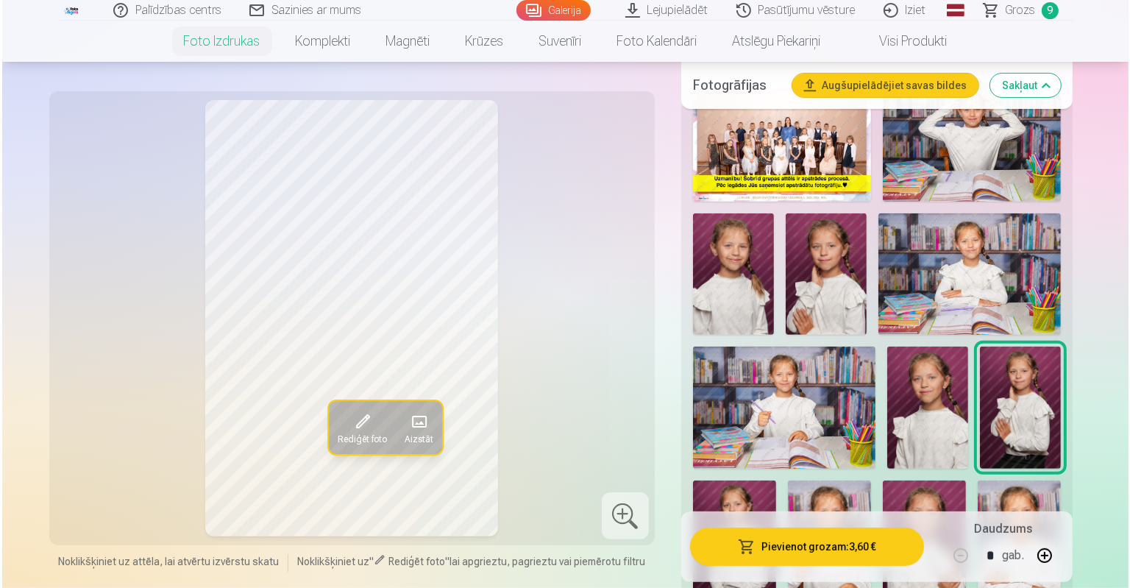
scroll to position [515, 0]
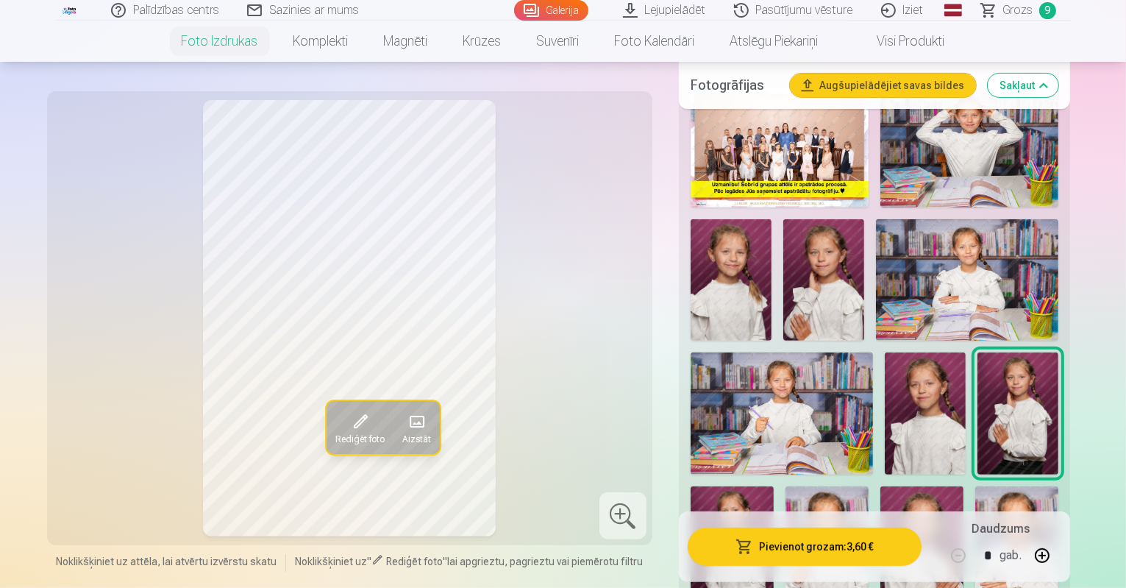
click at [774, 486] on img at bounding box center [732, 548] width 83 height 125
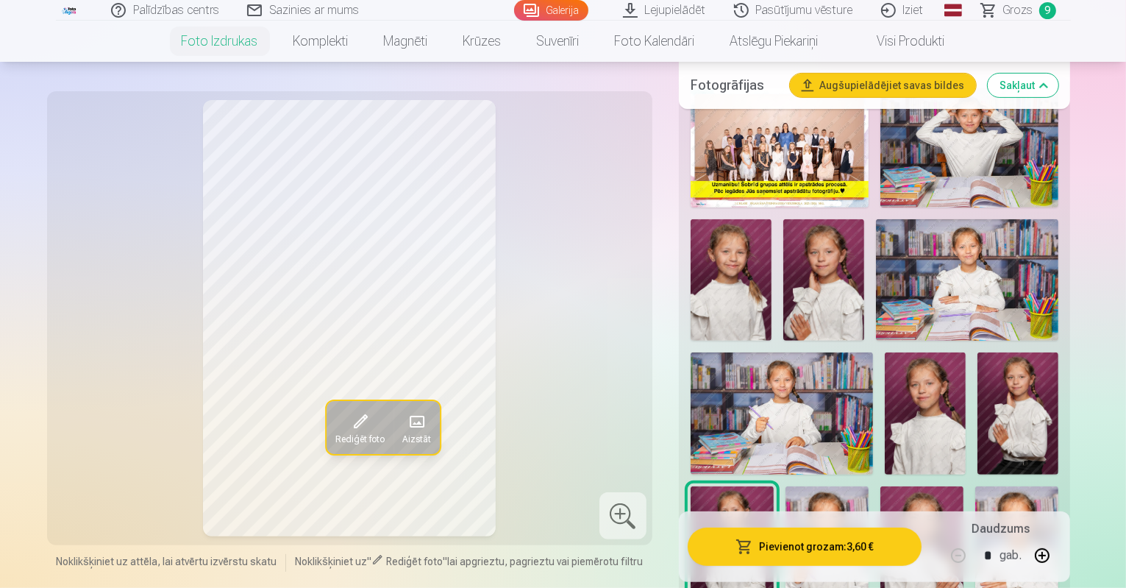
click at [977, 352] on img at bounding box center [1017, 413] width 81 height 122
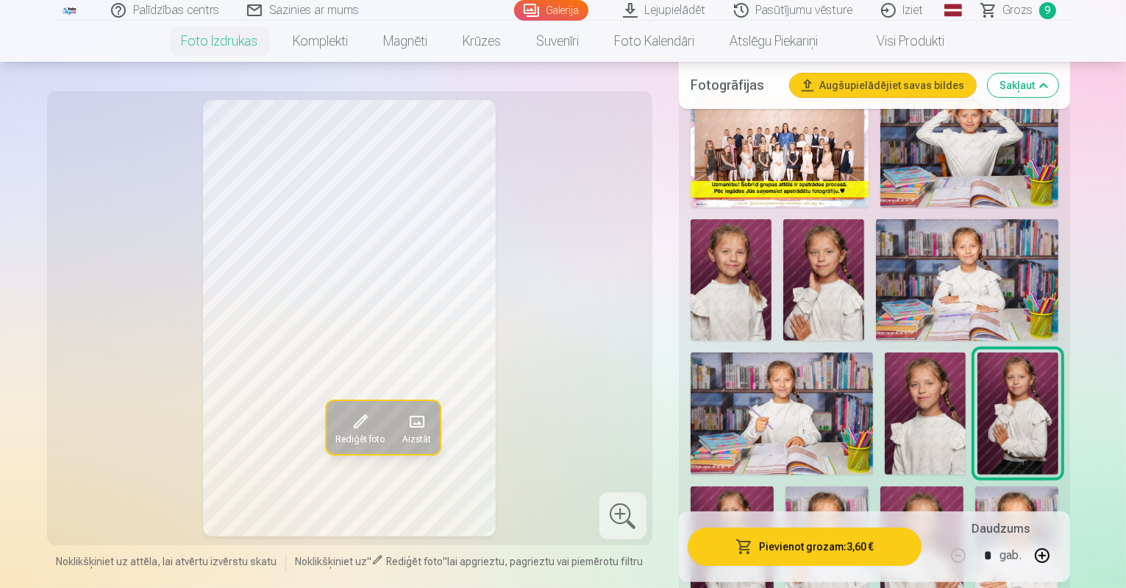
click at [838, 543] on button "Pievienot grozam : 3,60 €" at bounding box center [805, 546] width 235 height 38
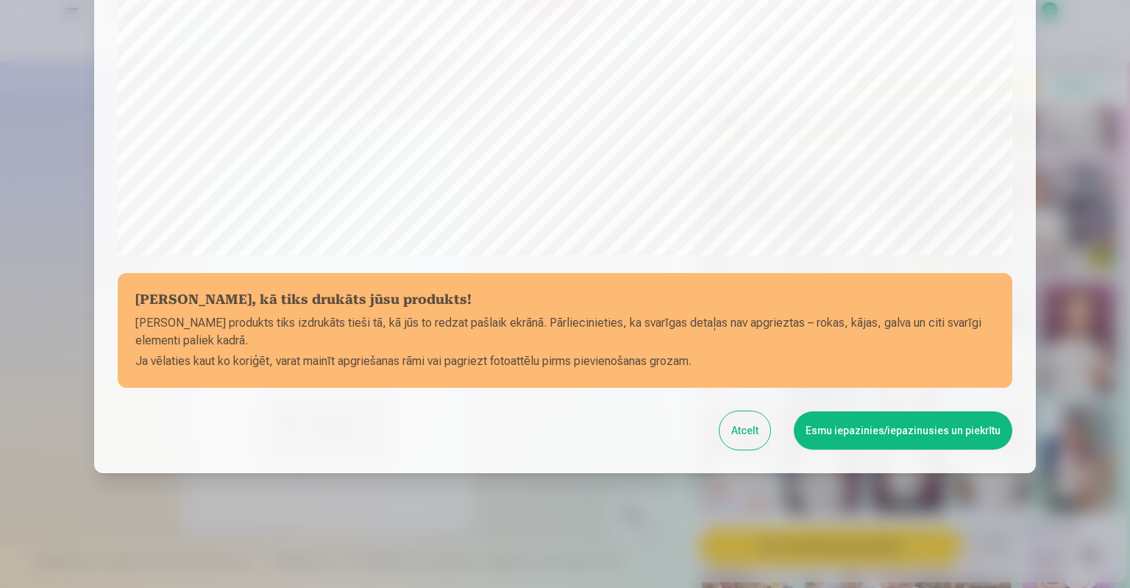
scroll to position [471, 0]
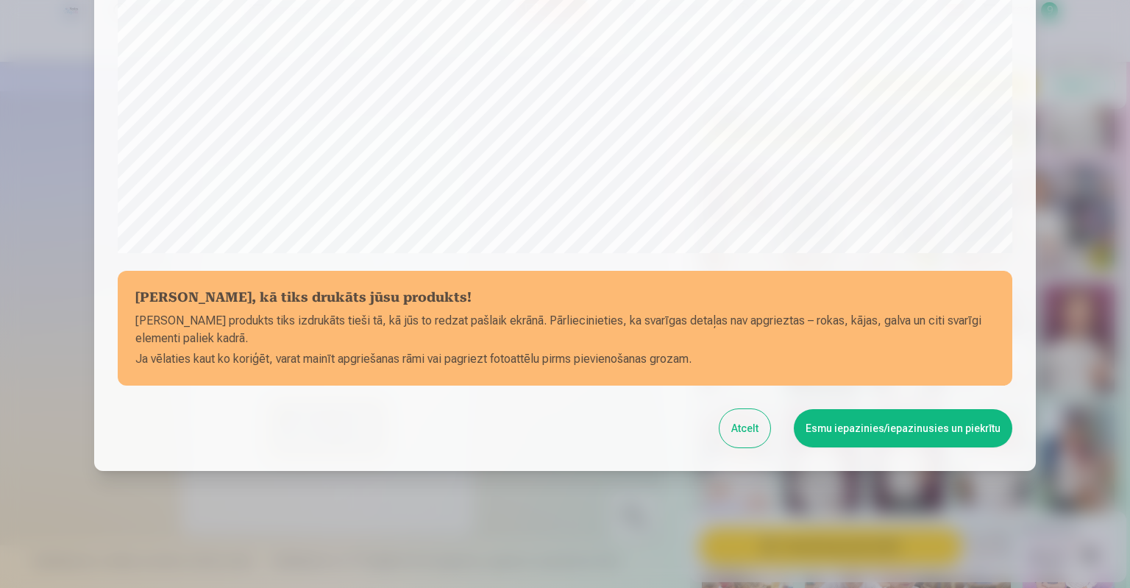
click at [890, 428] on button "Esmu iepazinies/iepazinusies un piekrītu" at bounding box center [903, 428] width 218 height 38
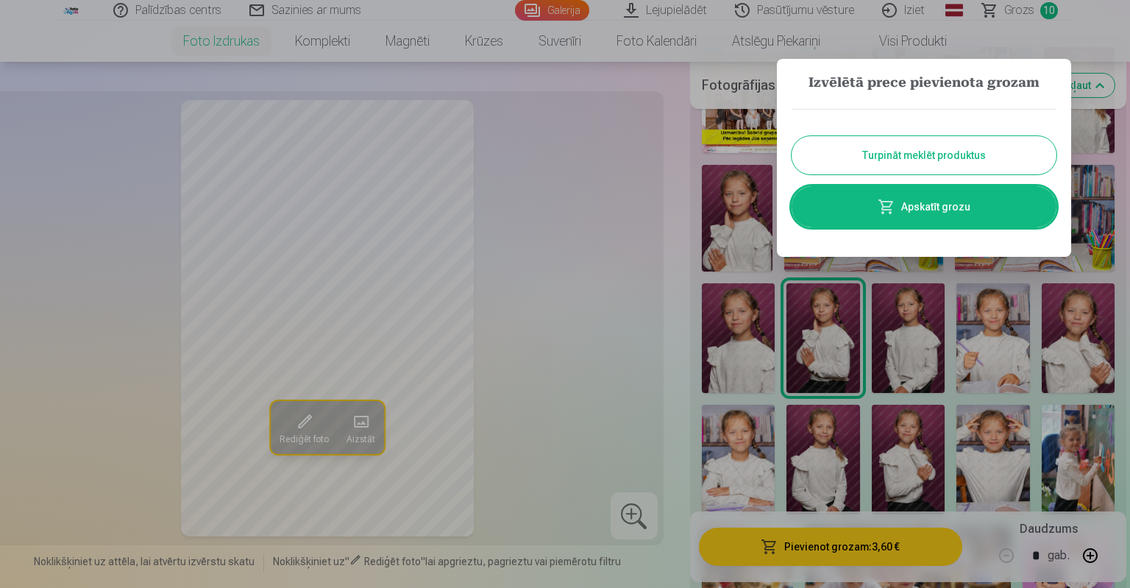
click at [927, 208] on link "Apskatīt grozu" at bounding box center [923, 206] width 265 height 41
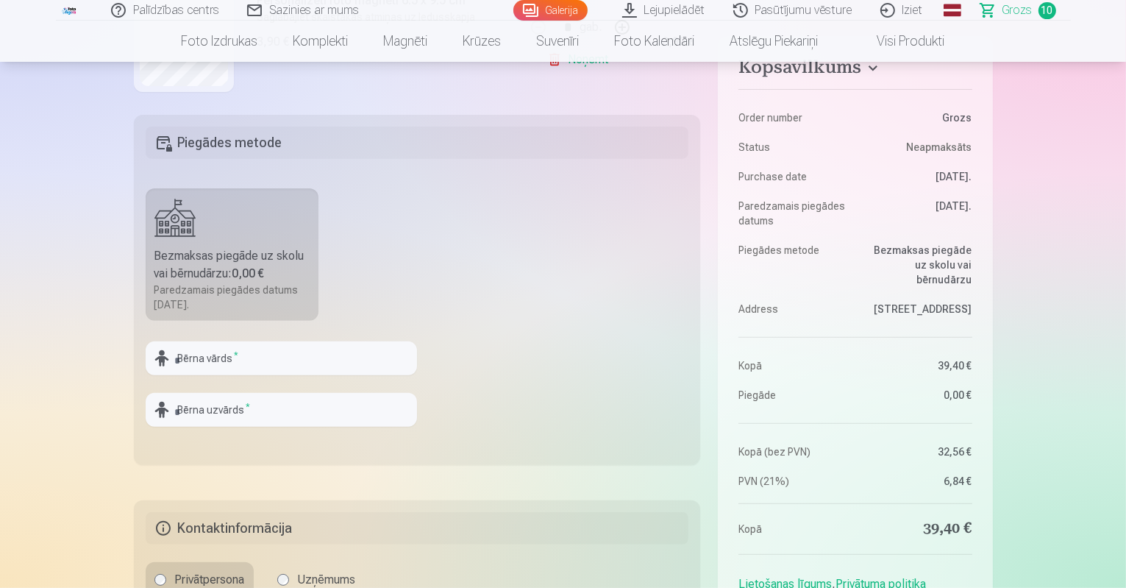
scroll to position [441, 0]
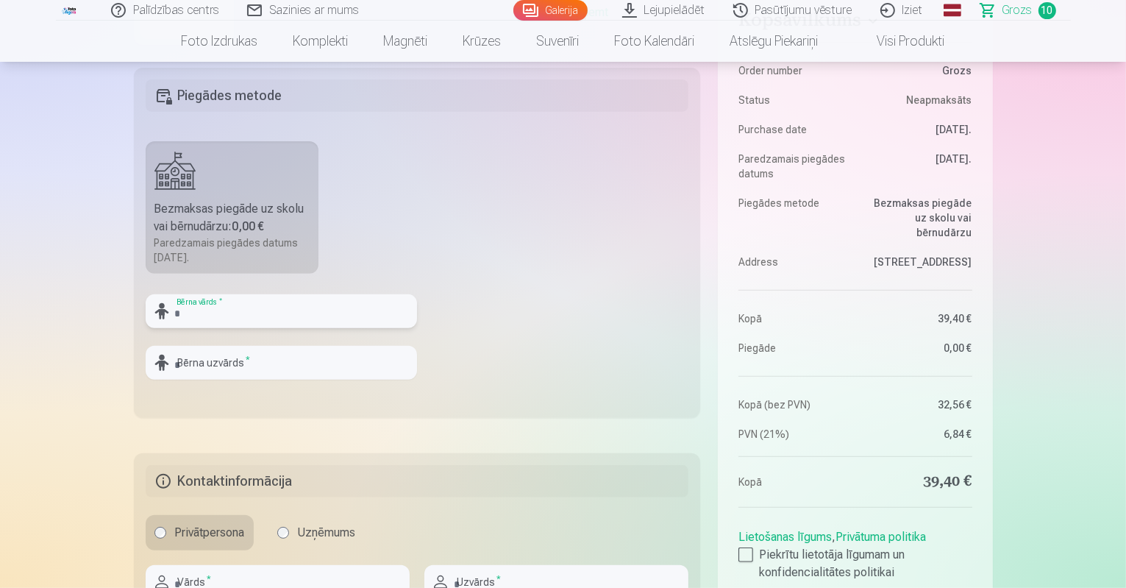
click at [301, 311] on input "text" at bounding box center [281, 311] width 271 height 34
type input "*****"
click at [238, 373] on input "text" at bounding box center [281, 363] width 271 height 34
type input "*******"
click at [589, 274] on fieldset "Piegādes metode Bezmaksas piegāde uz skolu vai bērnudārzu : 0,00 € Paredzamais …" at bounding box center [417, 243] width 567 height 350
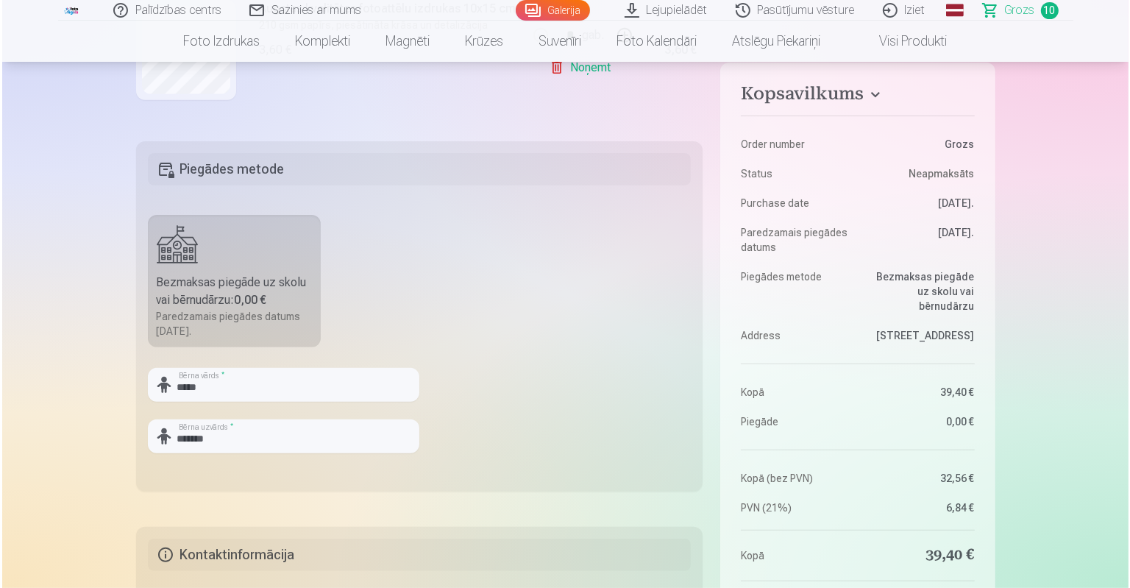
scroll to position [588, 0]
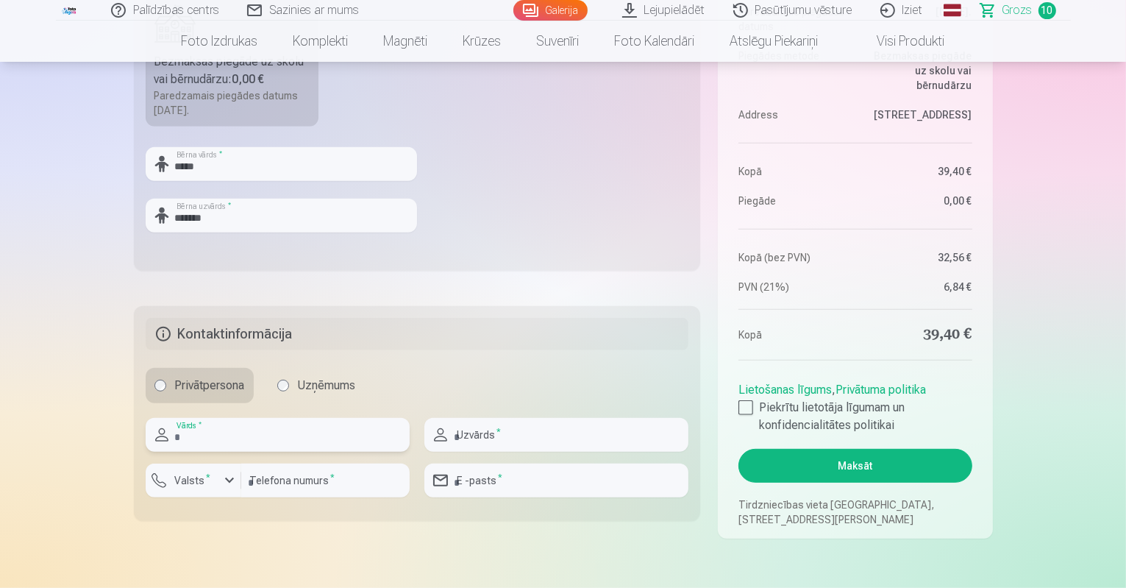
click at [251, 436] on input "text" at bounding box center [278, 435] width 264 height 34
type input "****"
type input "*******"
type input "********"
type input "**********"
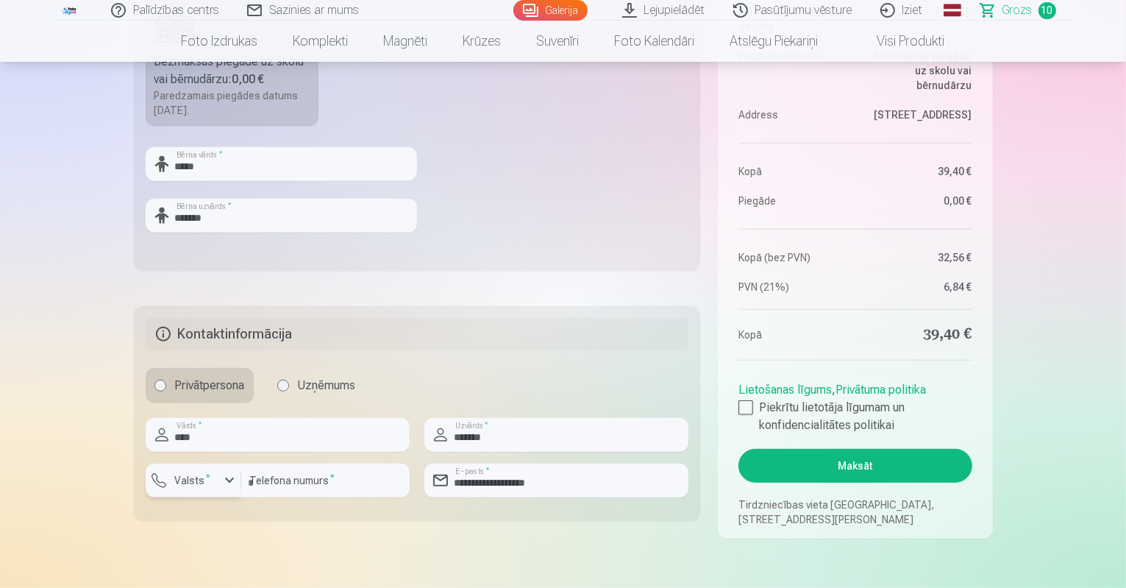
click at [221, 481] on div "button" at bounding box center [230, 480] width 18 height 18
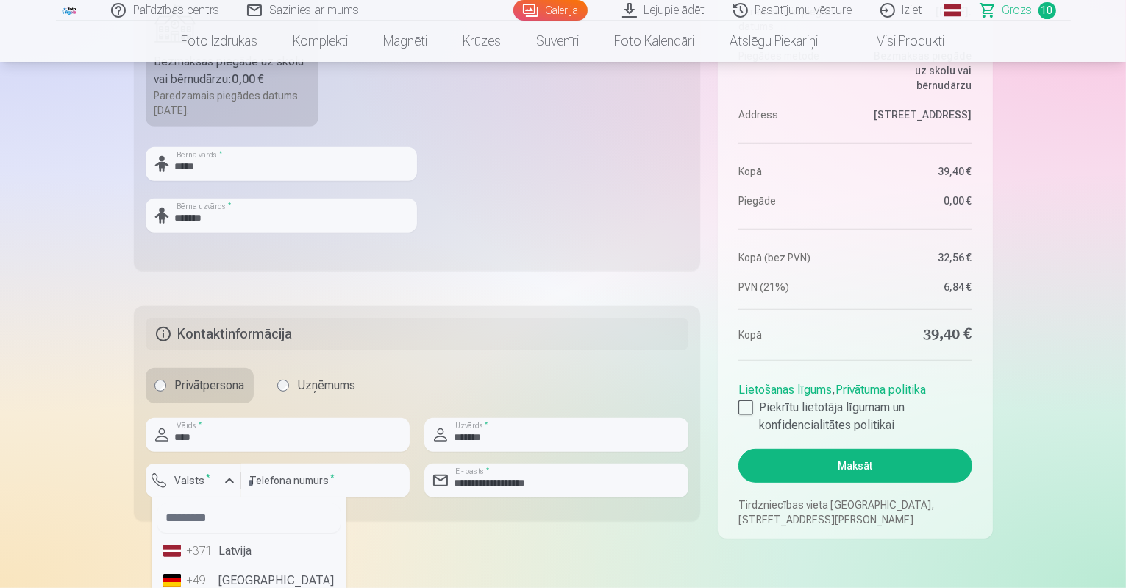
click at [238, 552] on li "+371 Latvija" at bounding box center [248, 550] width 183 height 29
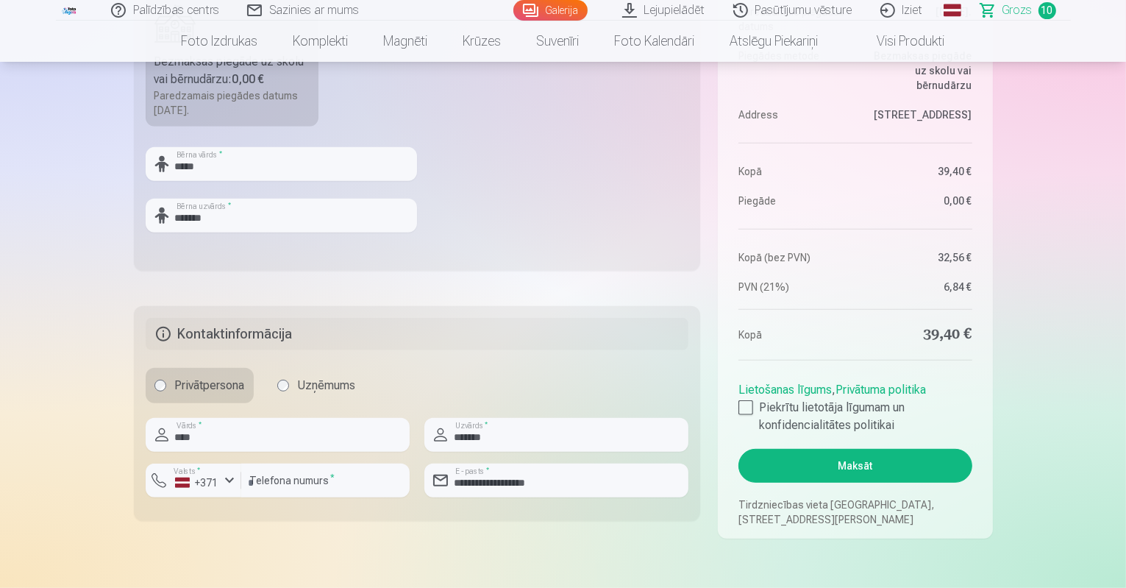
click at [382, 536] on div "Kopsavilkums Order number Grozs Status Neapmaksāts Purchase date 10.09.2025. Pa…" at bounding box center [563, 74] width 859 height 930
click at [740, 412] on div at bounding box center [745, 407] width 15 height 15
click at [852, 468] on button "Maksāt" at bounding box center [854, 466] width 233 height 34
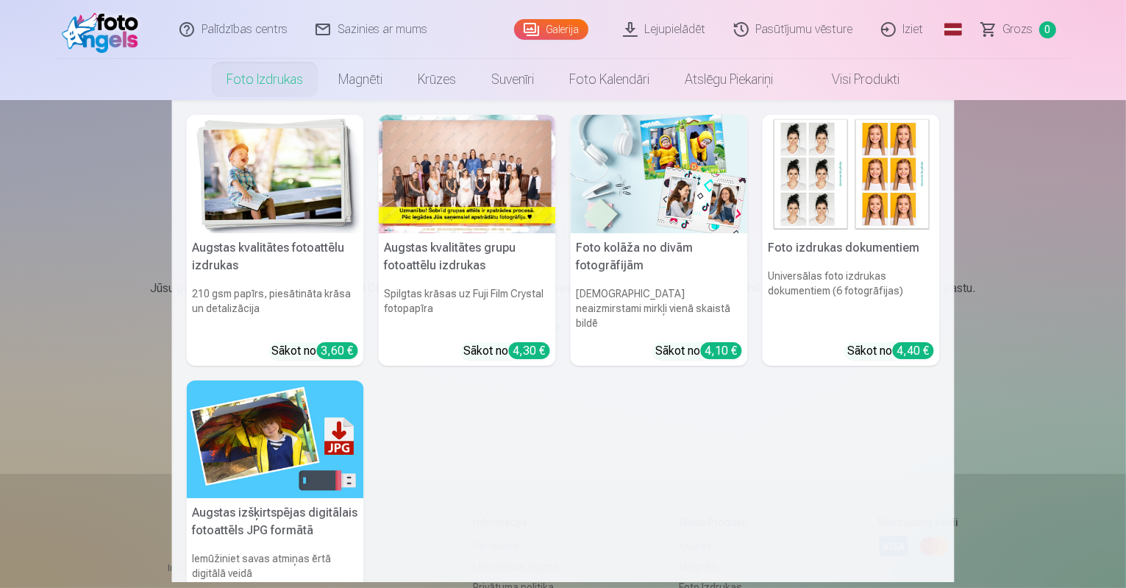
click at [244, 76] on link "Foto izdrukas" at bounding box center [265, 79] width 112 height 41
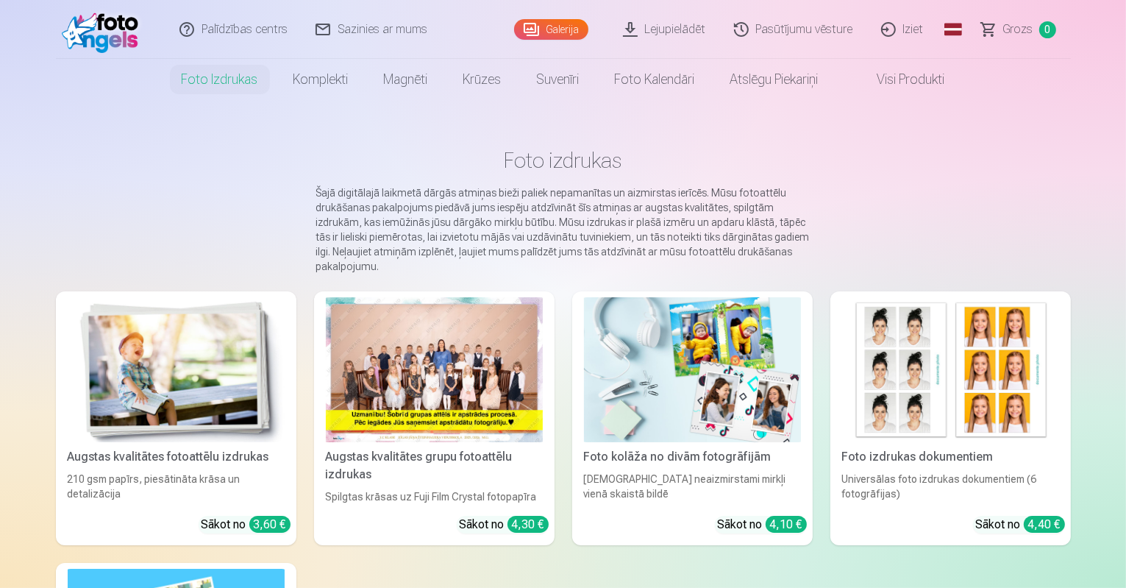
click at [194, 361] on img at bounding box center [176, 369] width 217 height 145
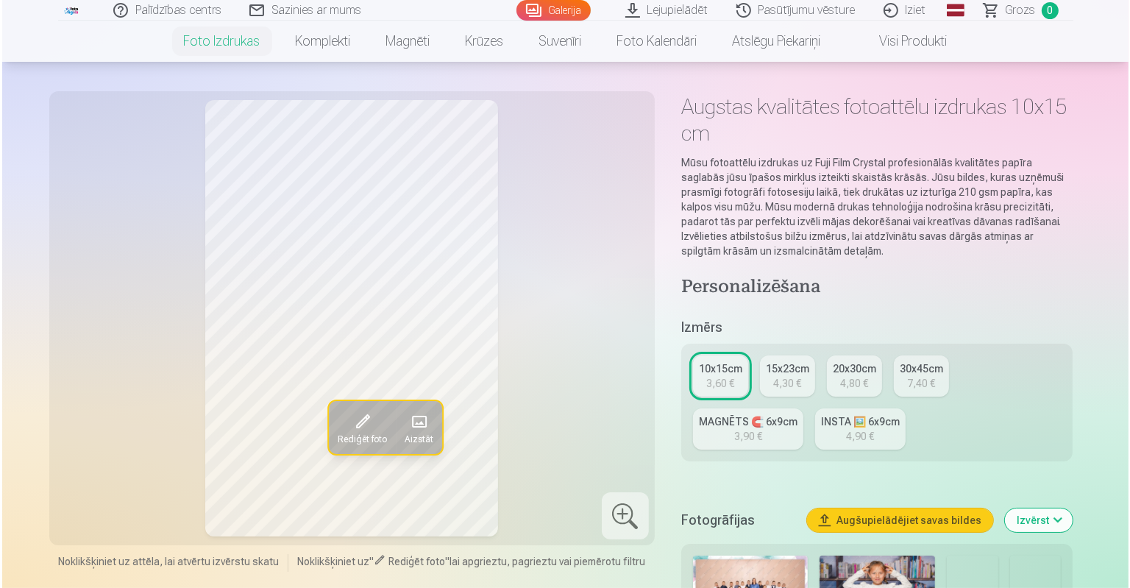
scroll to position [74, 0]
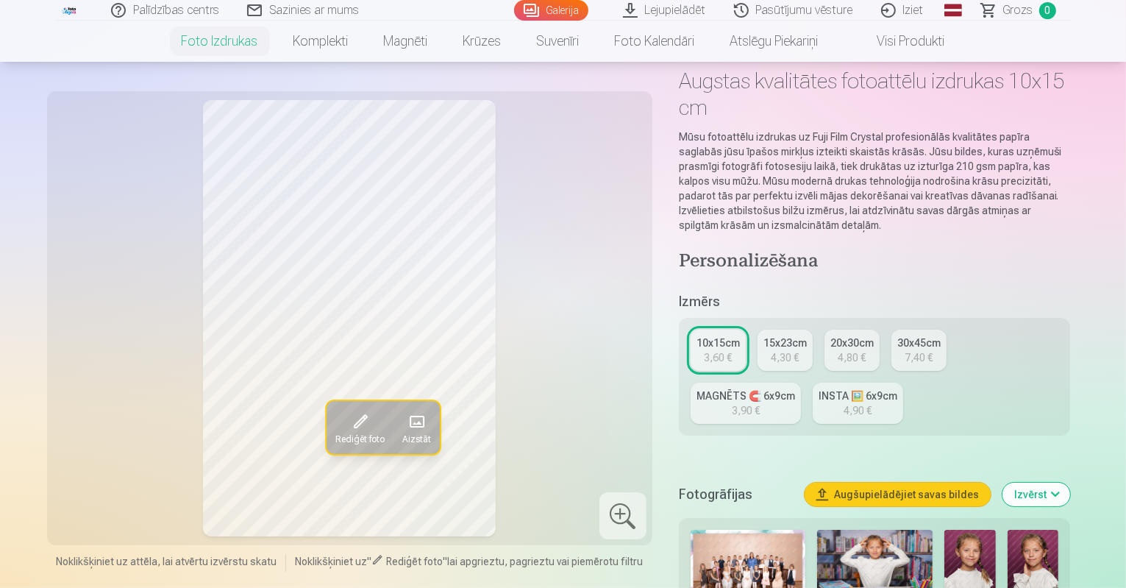
click at [348, 430] on span at bounding box center [360, 422] width 24 height 24
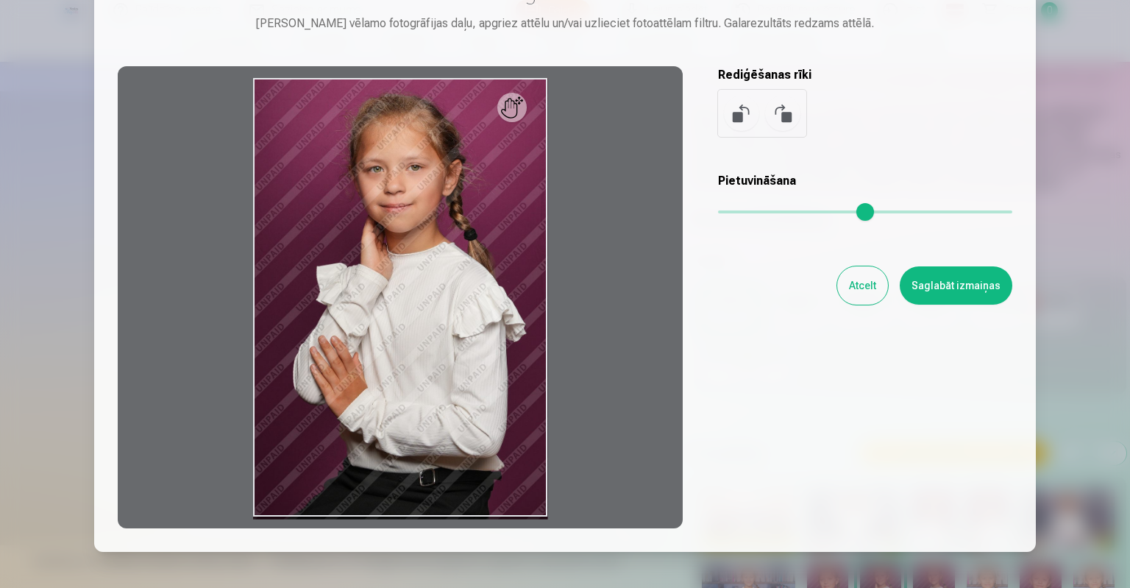
click at [76, 209] on div at bounding box center [565, 294] width 1130 height 588
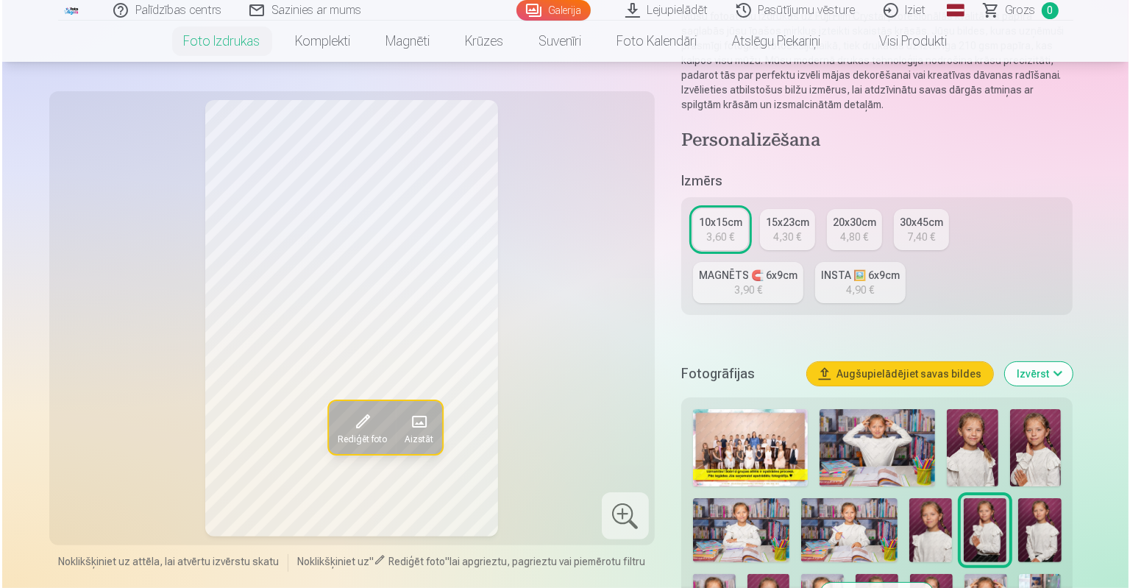
scroll to position [221, 0]
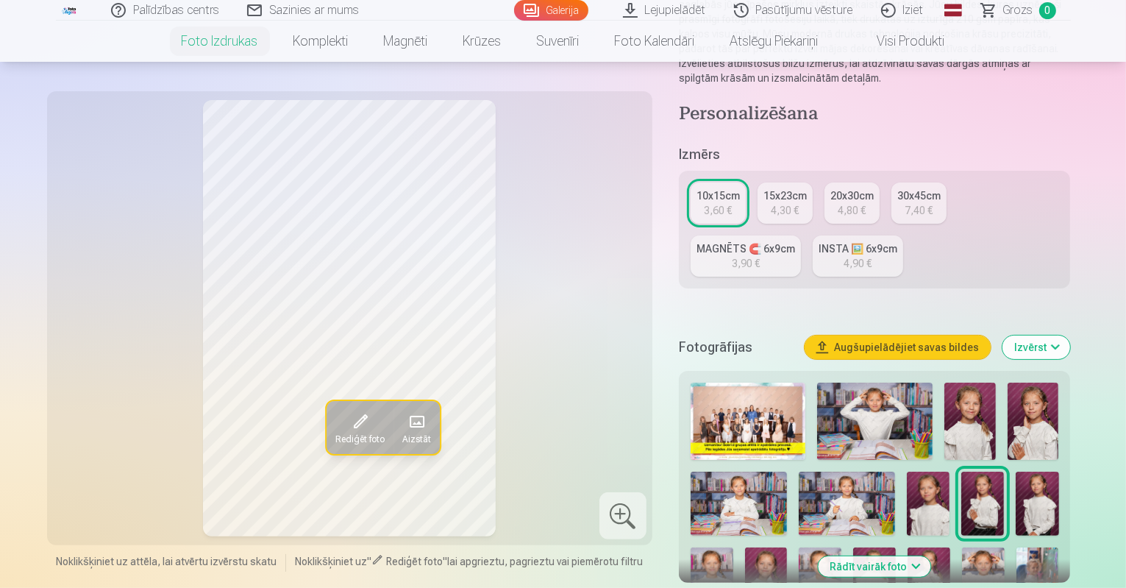
click at [907, 471] on img at bounding box center [928, 503] width 43 height 64
click at [733, 547] on img at bounding box center [712, 579] width 43 height 64
click at [126, 263] on div "Rediģēt foto Aizstāt" at bounding box center [350, 318] width 588 height 436
click at [348, 414] on span at bounding box center [360, 422] width 24 height 24
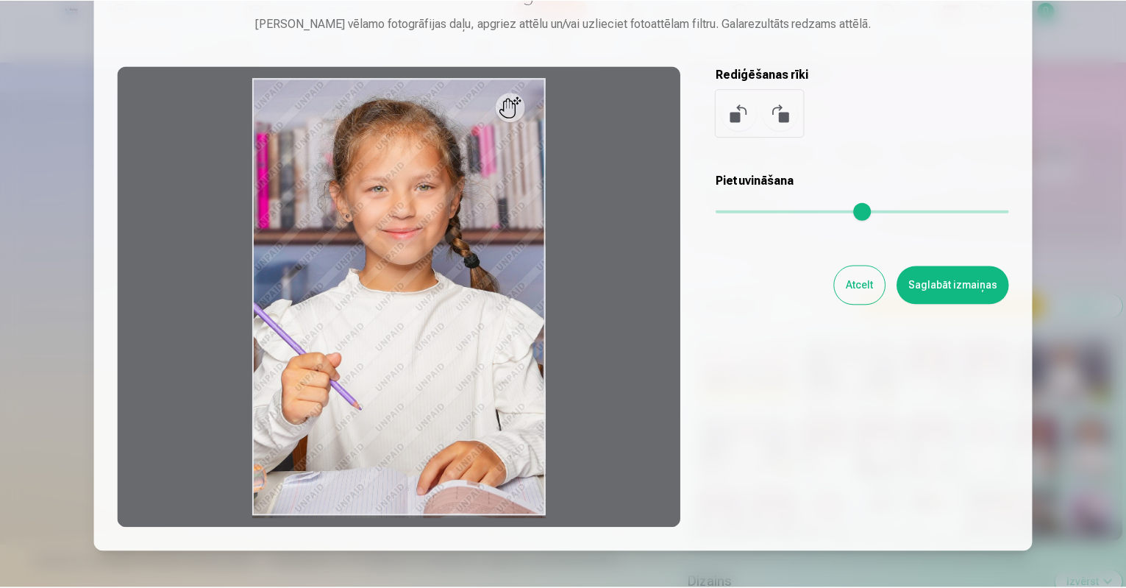
scroll to position [0, 0]
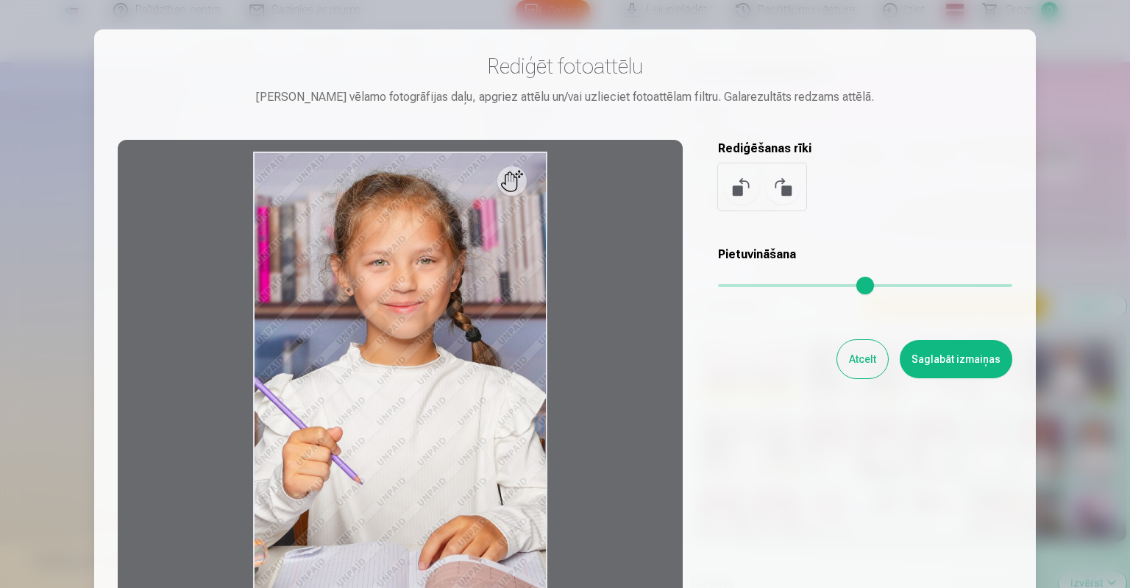
click at [860, 356] on button "Atcelt" at bounding box center [862, 359] width 51 height 38
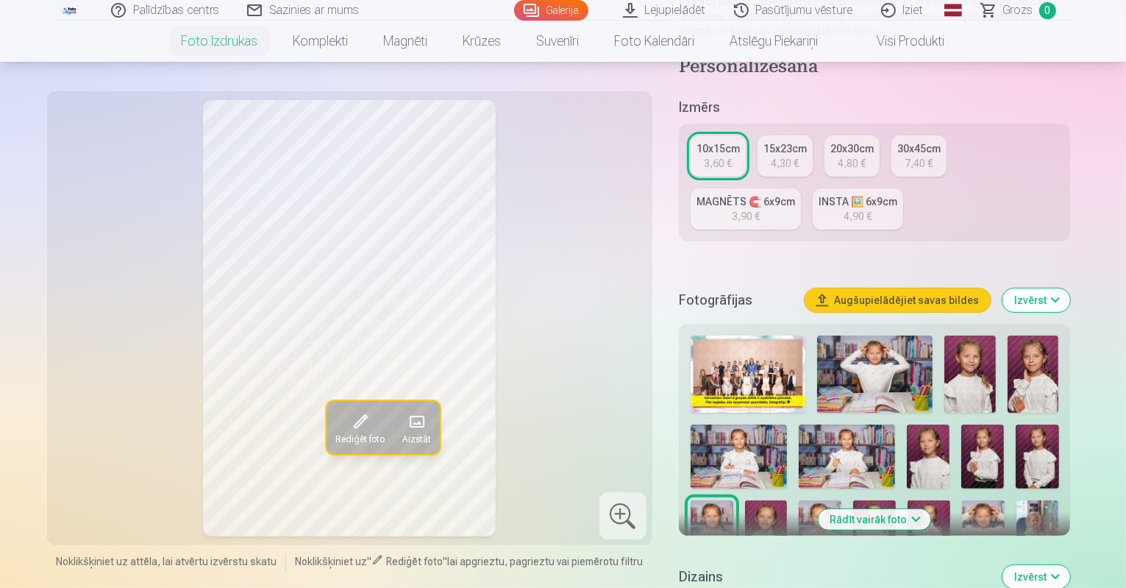
scroll to position [294, 0]
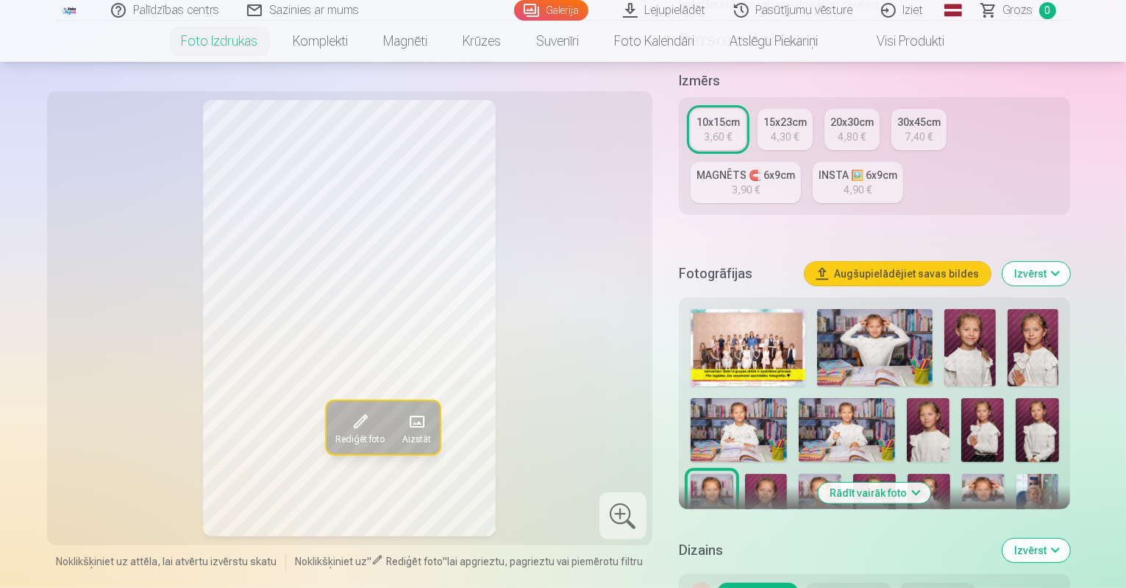
click at [788, 474] on img at bounding box center [766, 506] width 43 height 64
click at [888, 482] on button "Rādīt vairāk foto" at bounding box center [875, 492] width 113 height 21
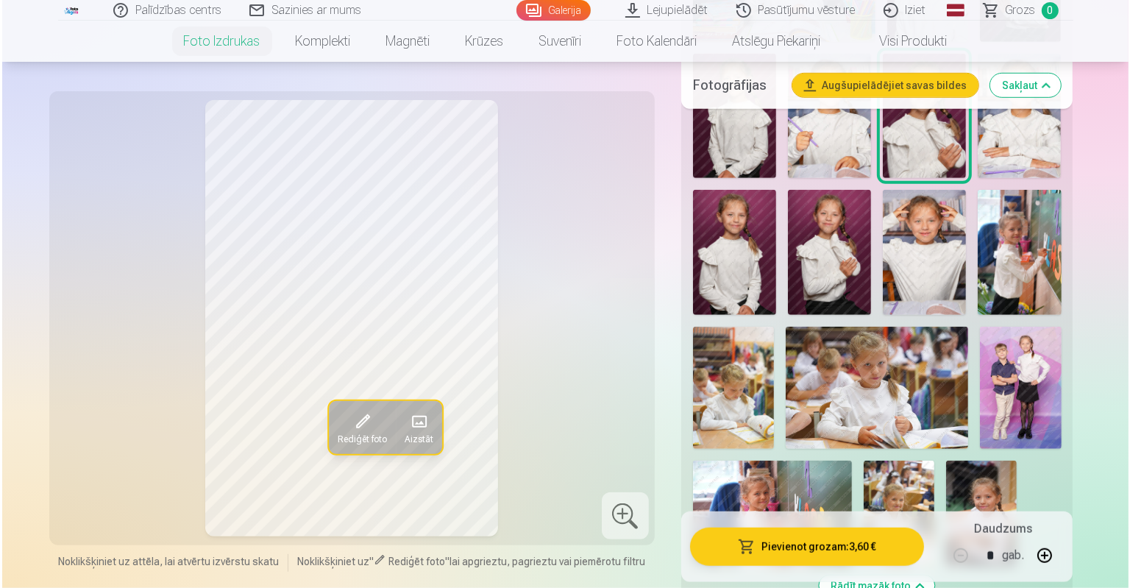
scroll to position [956, 0]
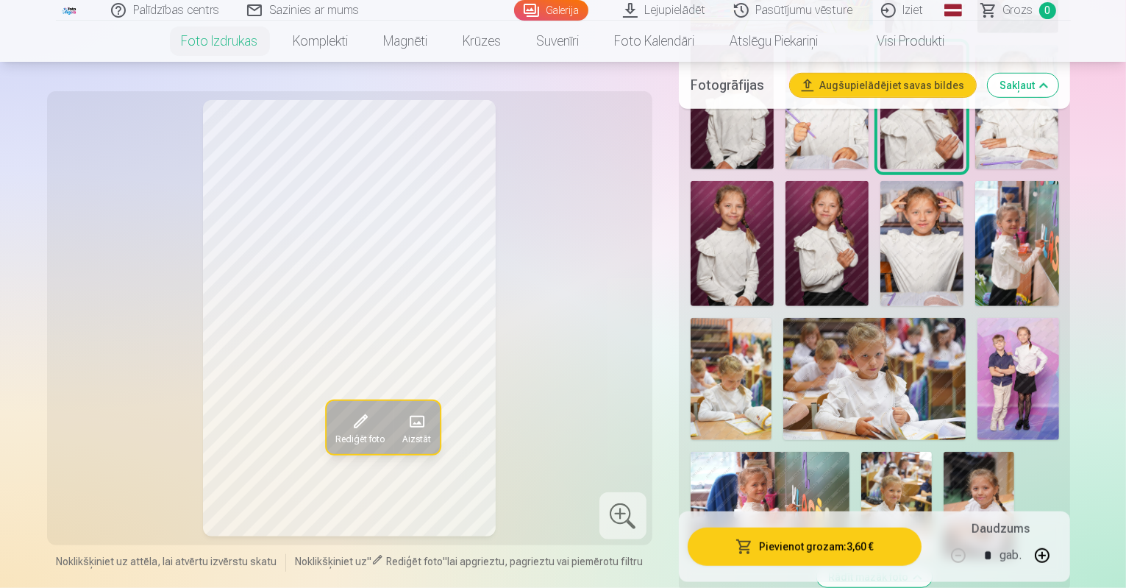
click at [997, 452] on img at bounding box center [979, 505] width 71 height 106
click at [348, 431] on span at bounding box center [360, 422] width 24 height 24
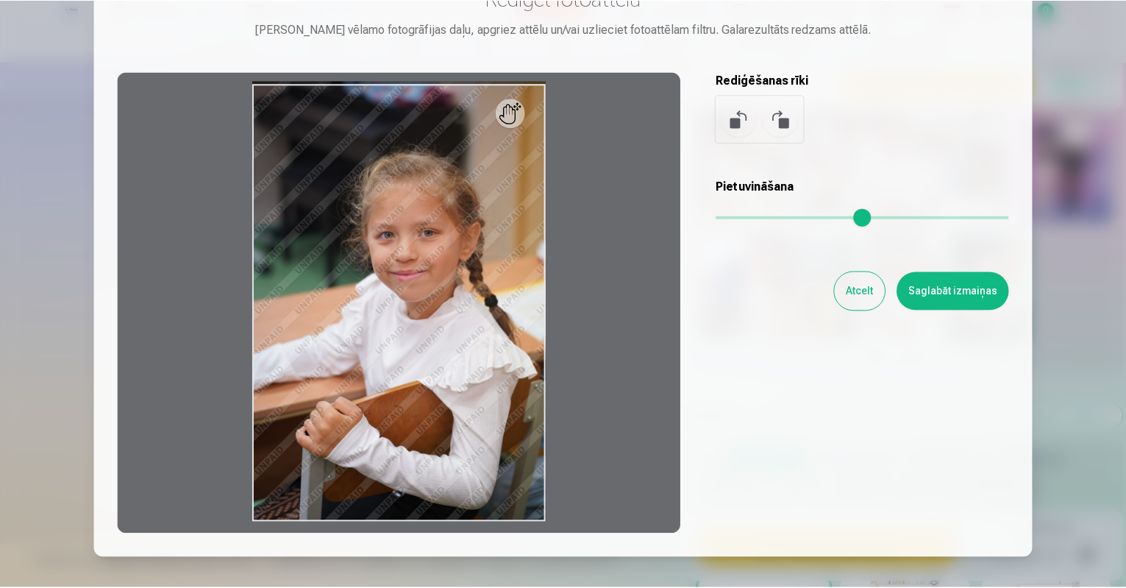
scroll to position [147, 0]
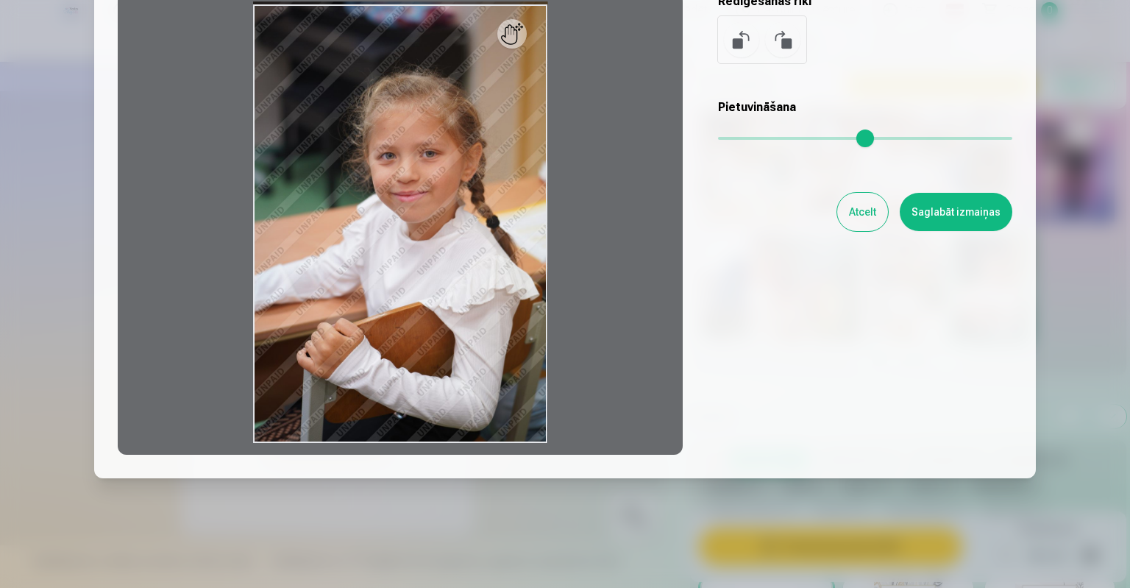
click at [874, 211] on button "Atcelt" at bounding box center [862, 212] width 51 height 38
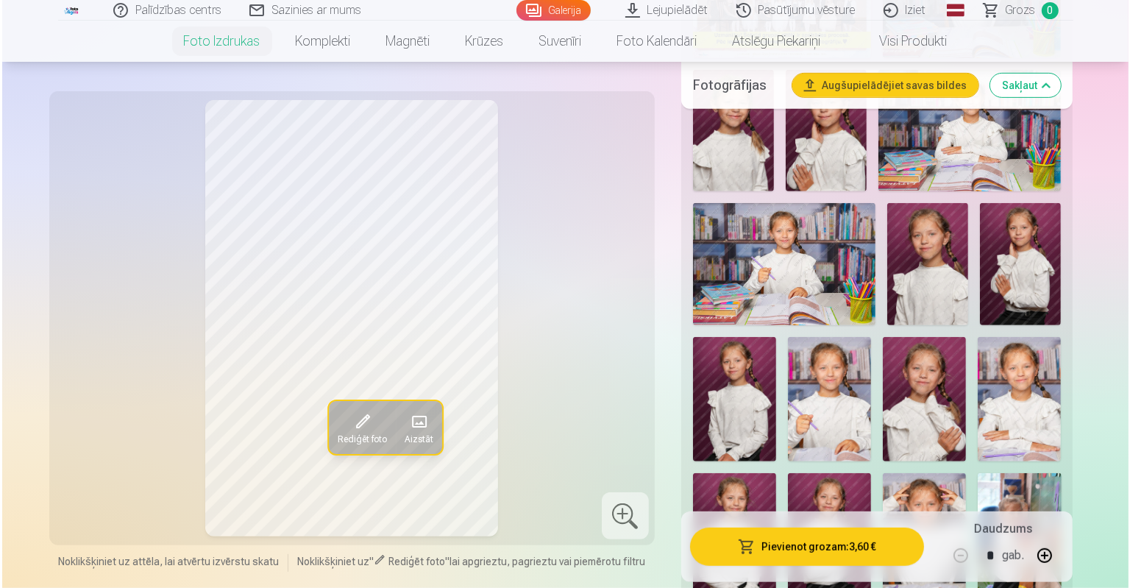
scroll to position [662, 0]
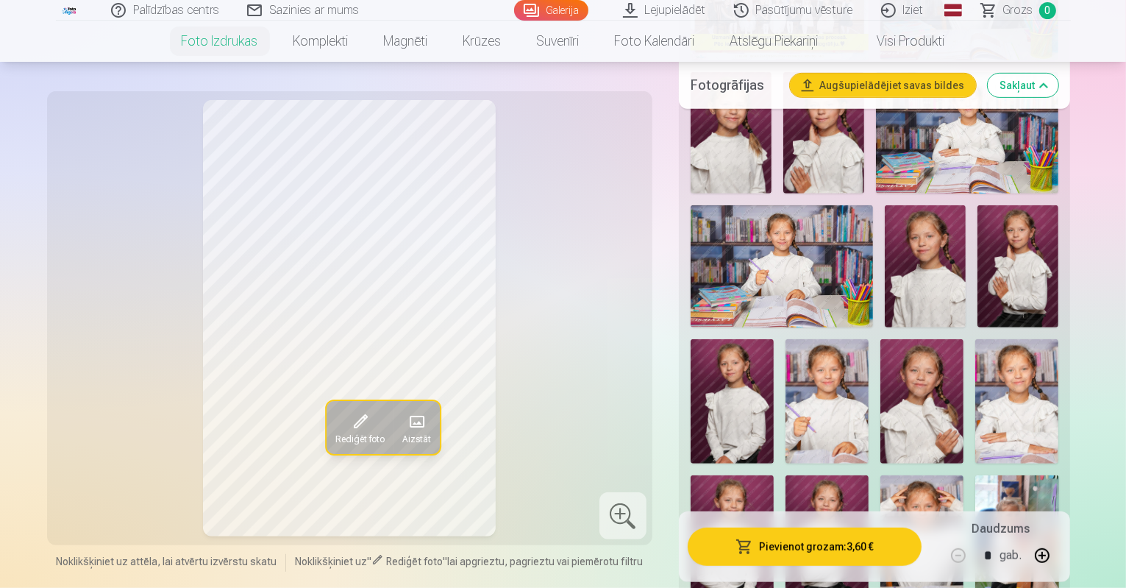
click at [774, 339] on img at bounding box center [732, 401] width 83 height 125
click at [348, 425] on span at bounding box center [360, 422] width 24 height 24
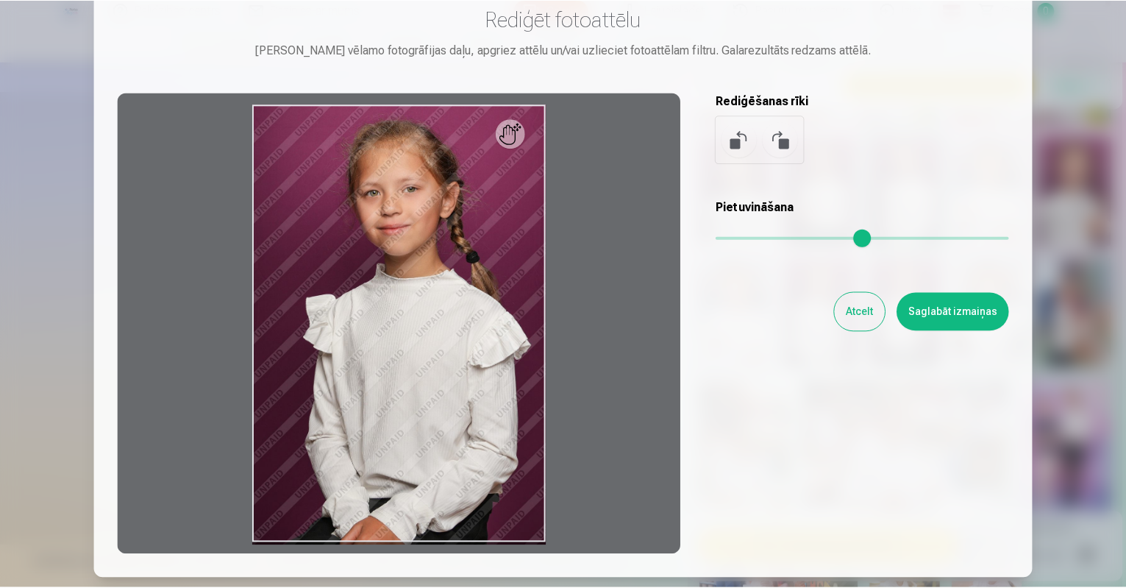
scroll to position [74, 0]
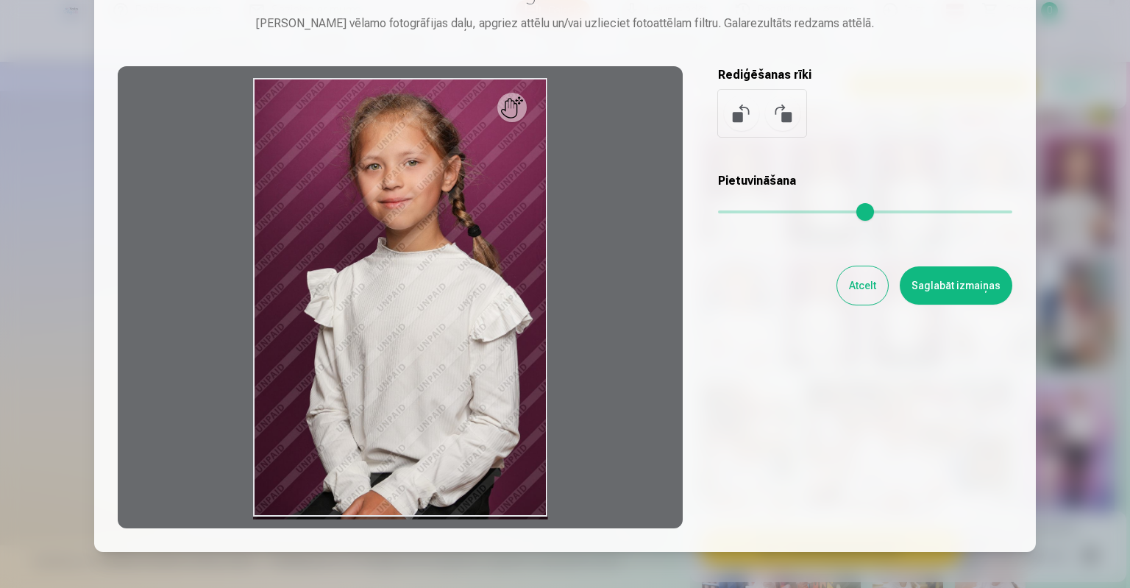
click at [855, 288] on button "Atcelt" at bounding box center [862, 285] width 51 height 38
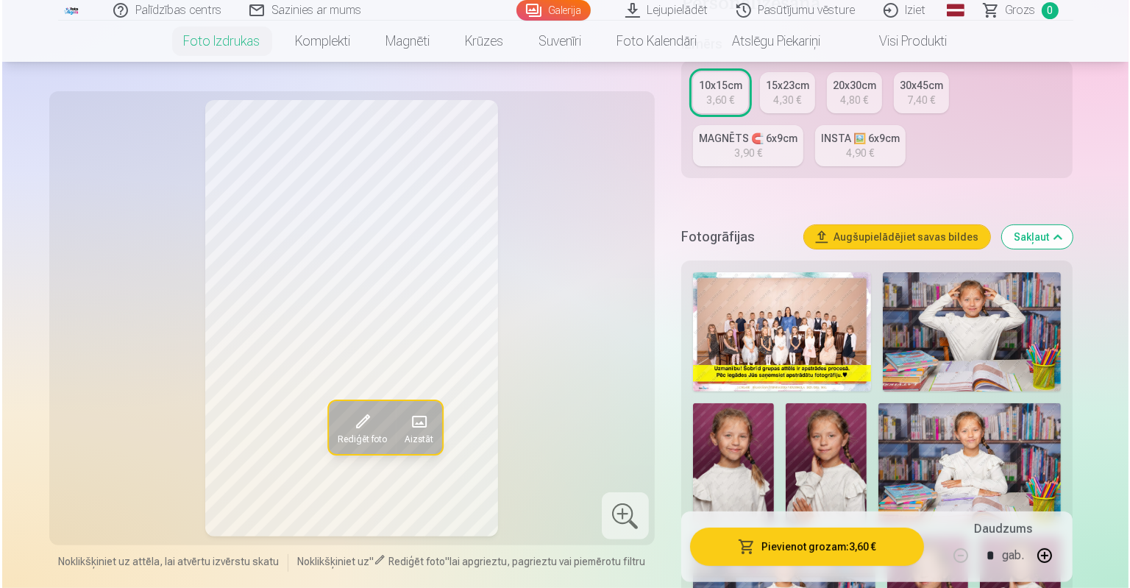
scroll to position [294, 0]
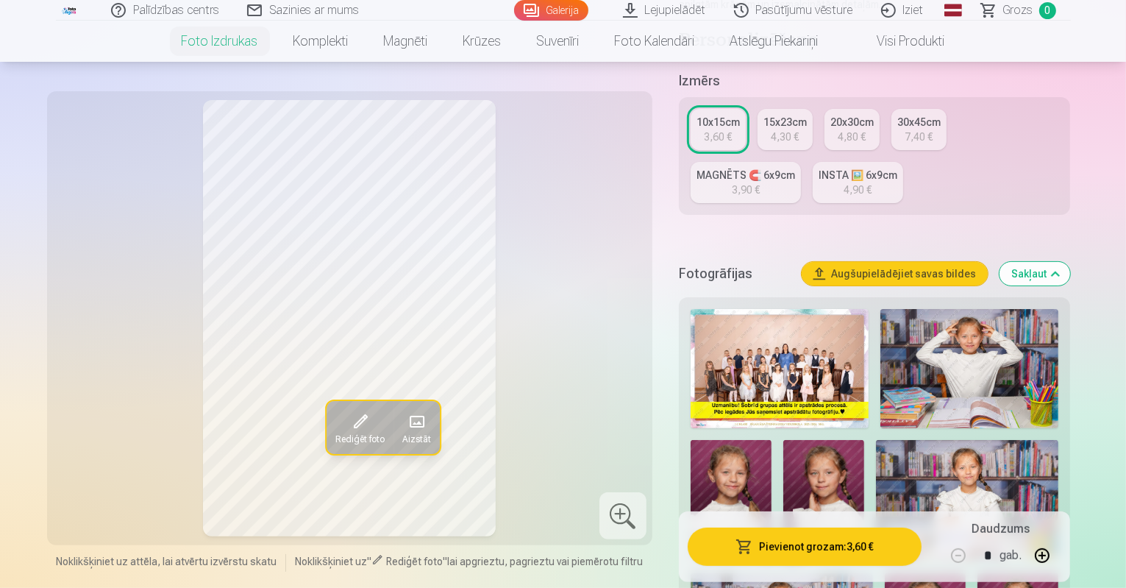
click at [771, 440] on img at bounding box center [731, 500] width 81 height 121
click at [335, 434] on span "Rediģēt foto" at bounding box center [359, 439] width 49 height 12
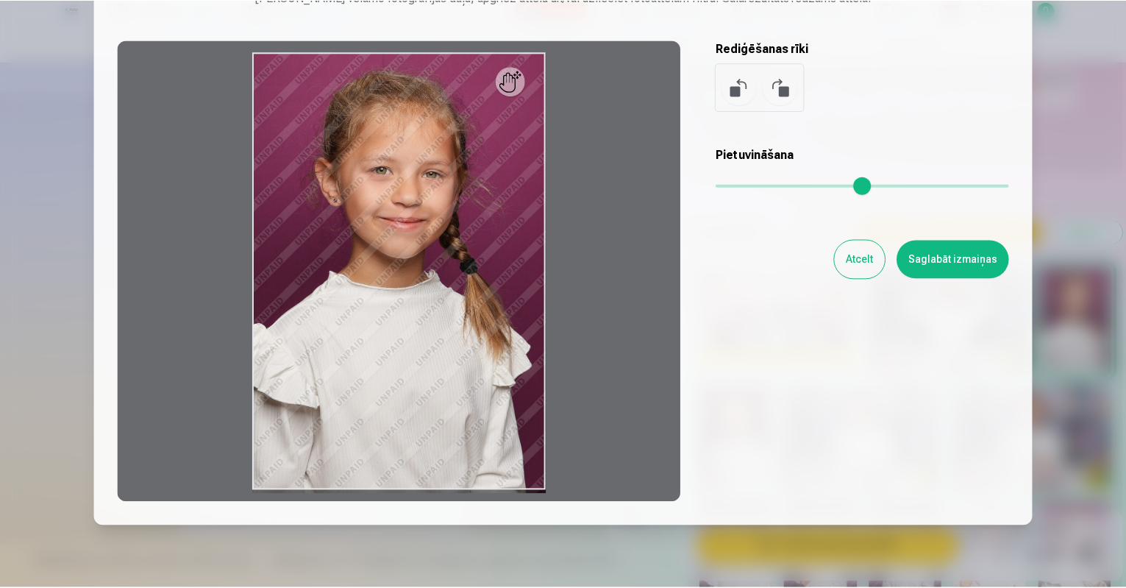
scroll to position [74, 0]
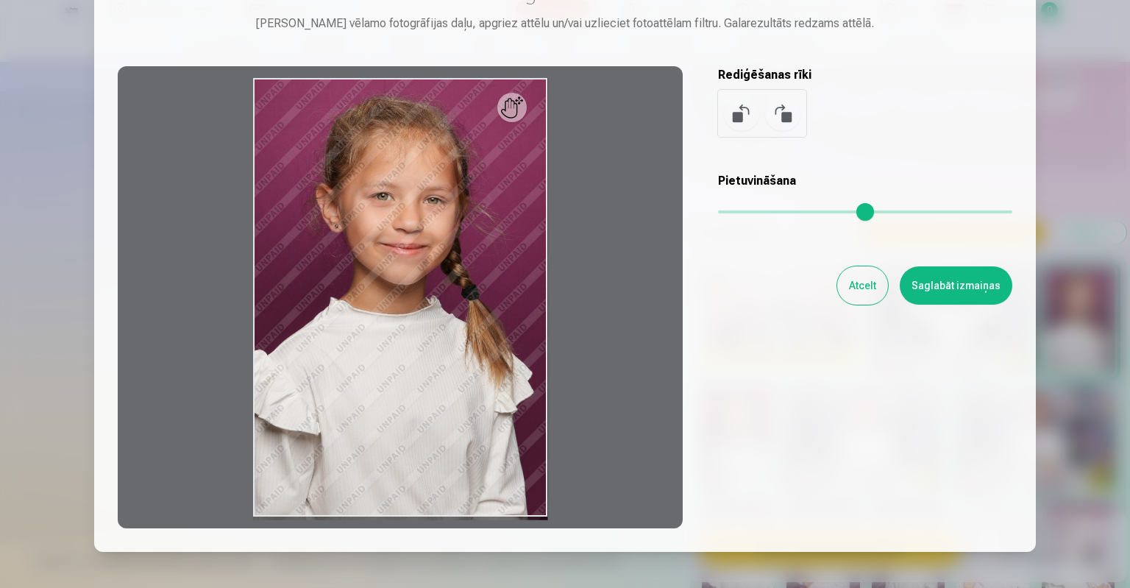
click at [855, 290] on button "Atcelt" at bounding box center [862, 285] width 51 height 38
